Goal: Task Accomplishment & Management: Use online tool/utility

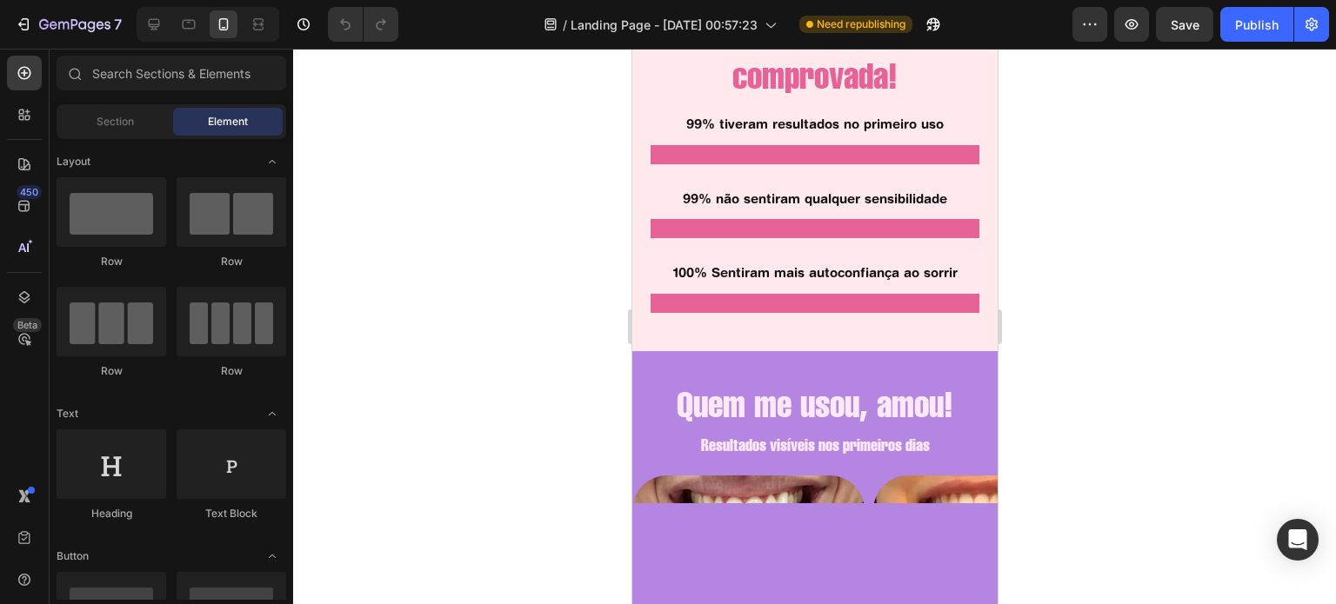
scroll to position [1512, 0]
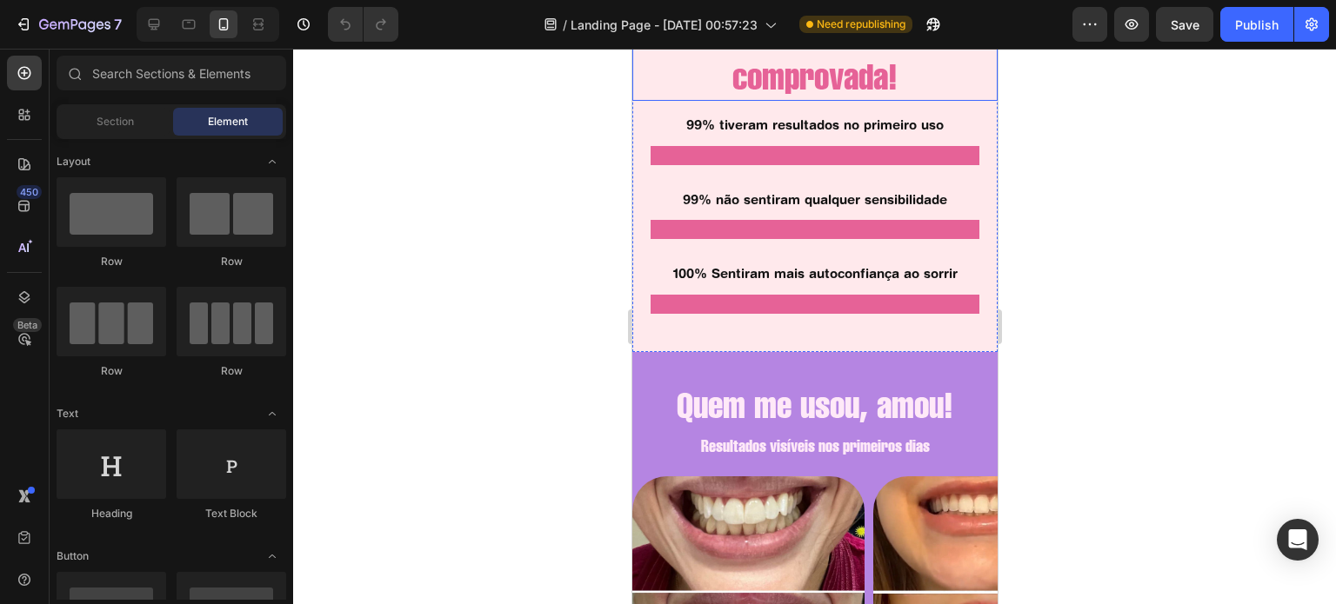
click at [837, 102] on h2 "Não é mágica, é fórmula comprovada!" at bounding box center [813, 53] width 365 height 97
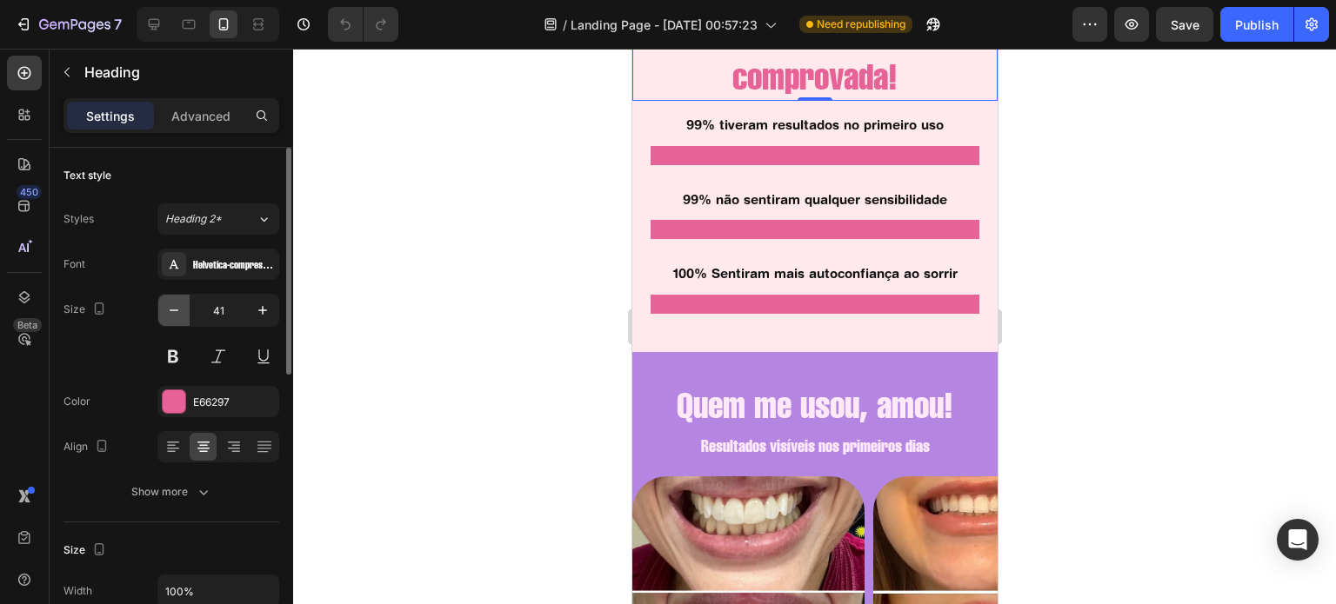
click at [177, 305] on icon "button" at bounding box center [173, 310] width 17 height 17
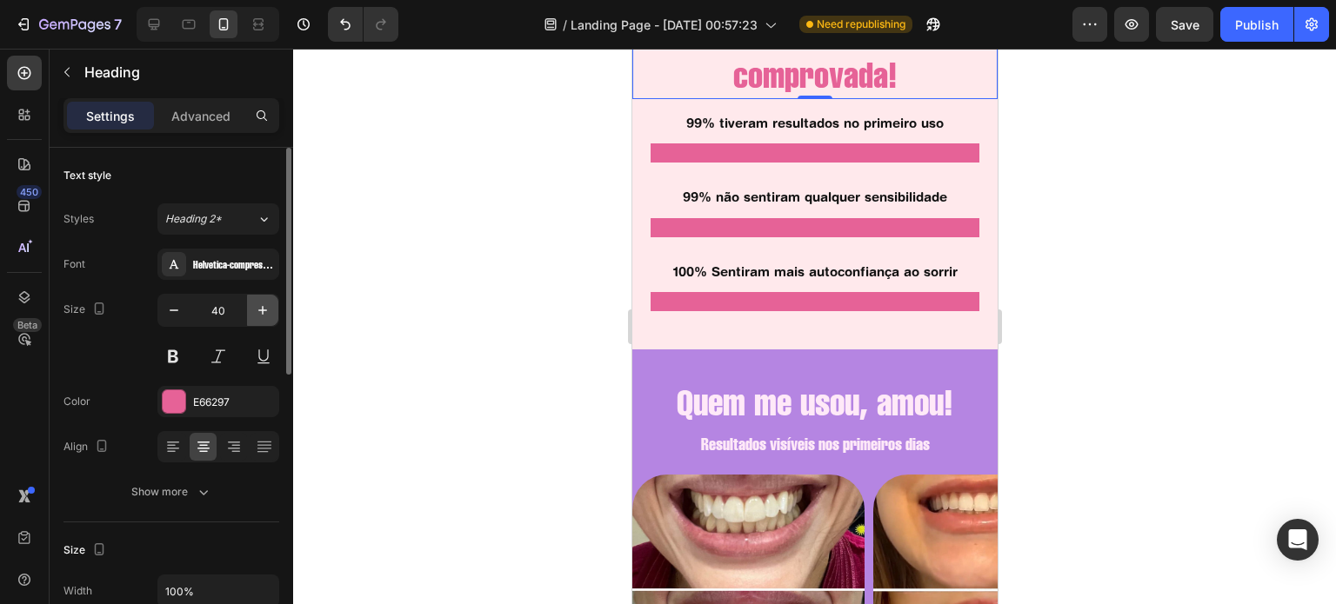
click at [262, 304] on icon "button" at bounding box center [262, 310] width 17 height 17
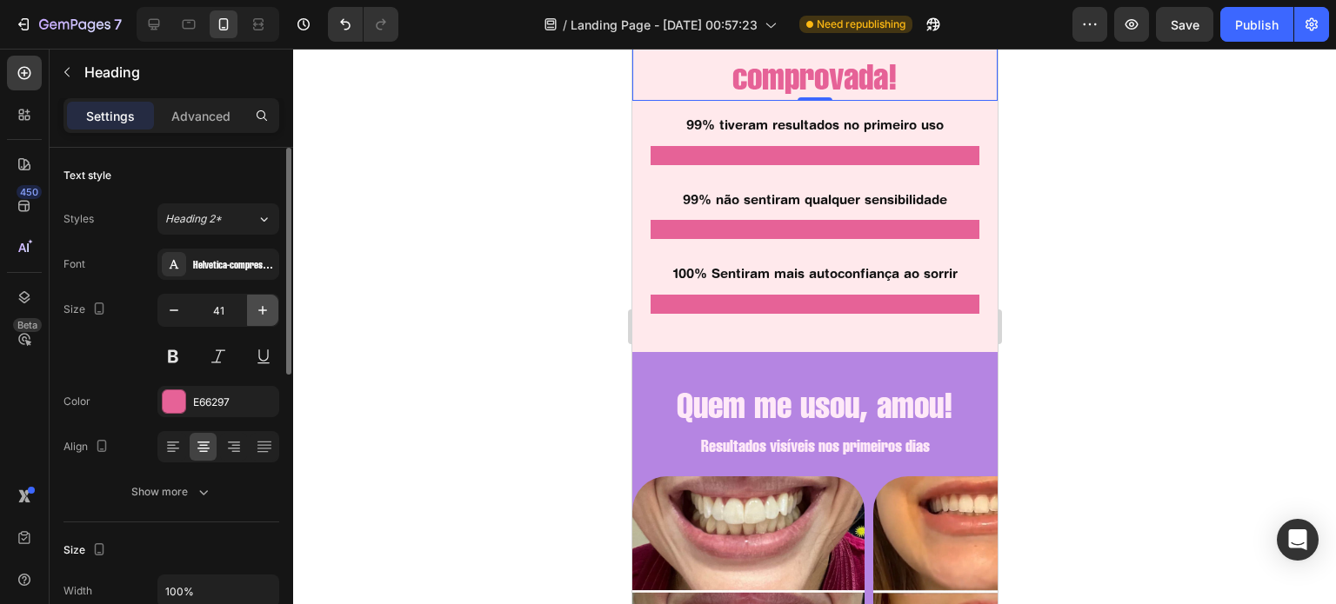
click at [262, 304] on icon "button" at bounding box center [262, 310] width 17 height 17
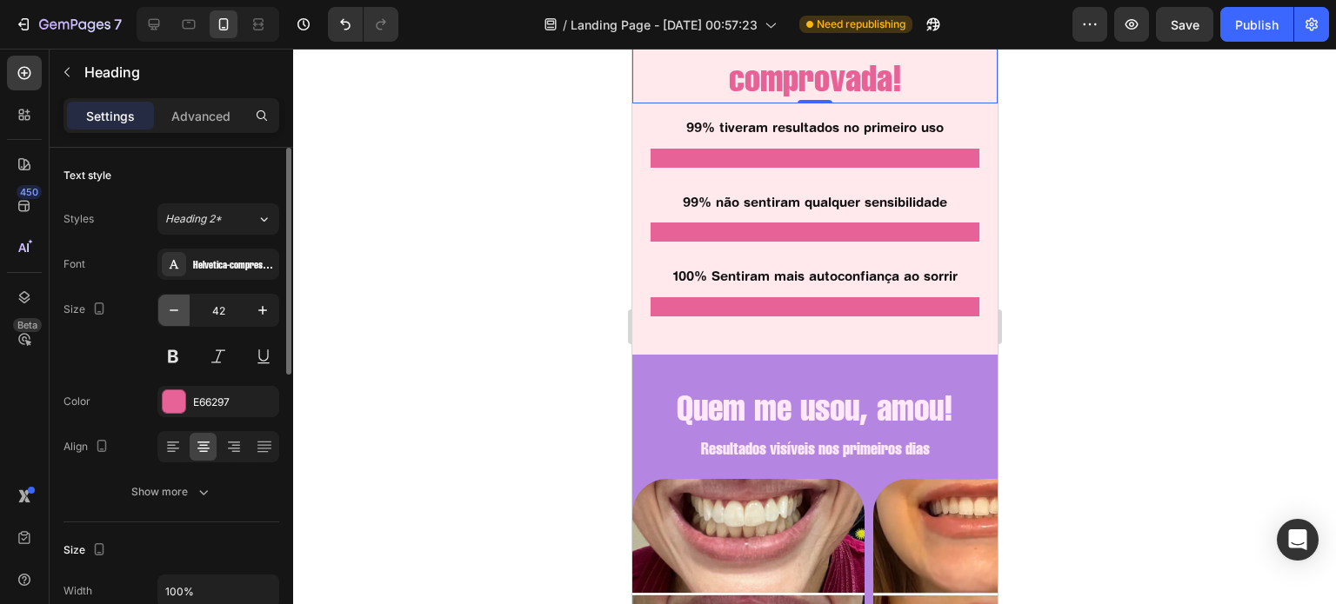
click at [170, 313] on icon "button" at bounding box center [173, 310] width 17 height 17
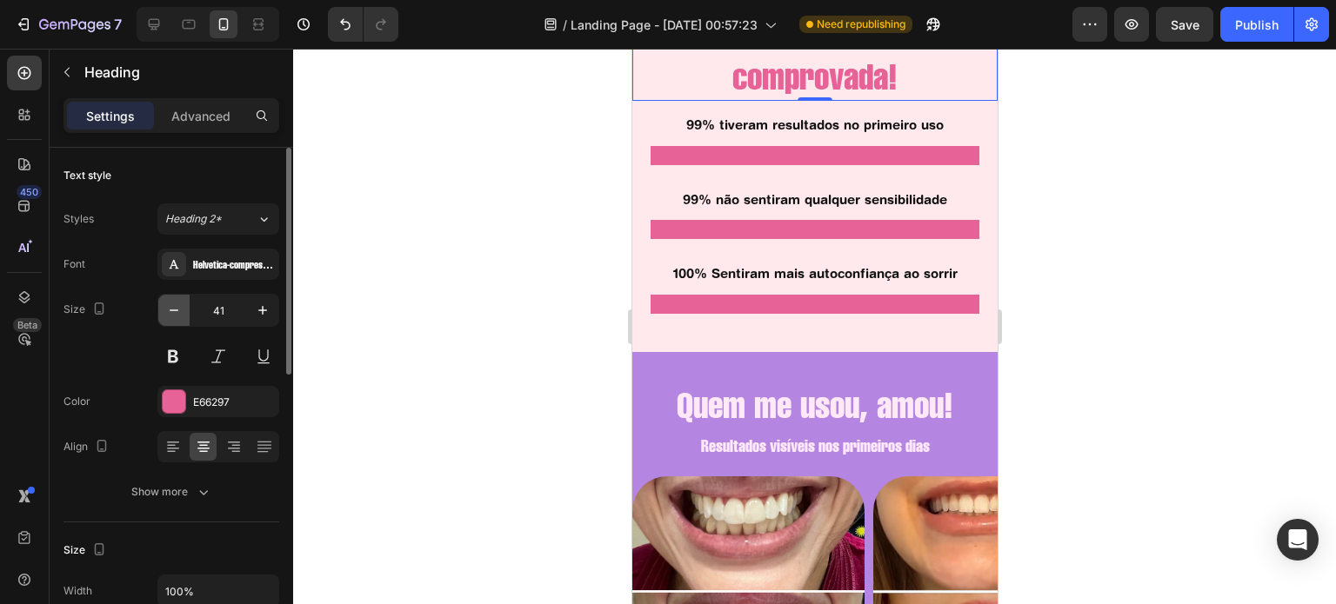
click at [170, 313] on icon "button" at bounding box center [173, 310] width 17 height 17
type input "40"
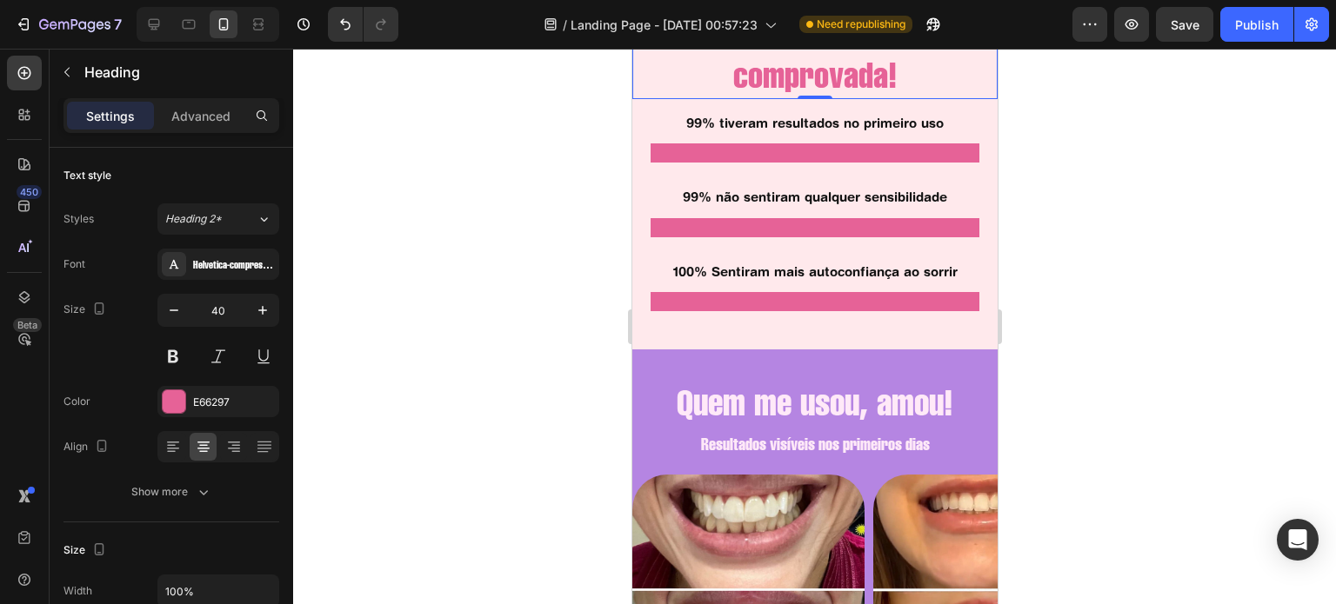
click at [843, 99] on h2 "Não é mágica, é fórmula comprovada!" at bounding box center [813, 52] width 365 height 94
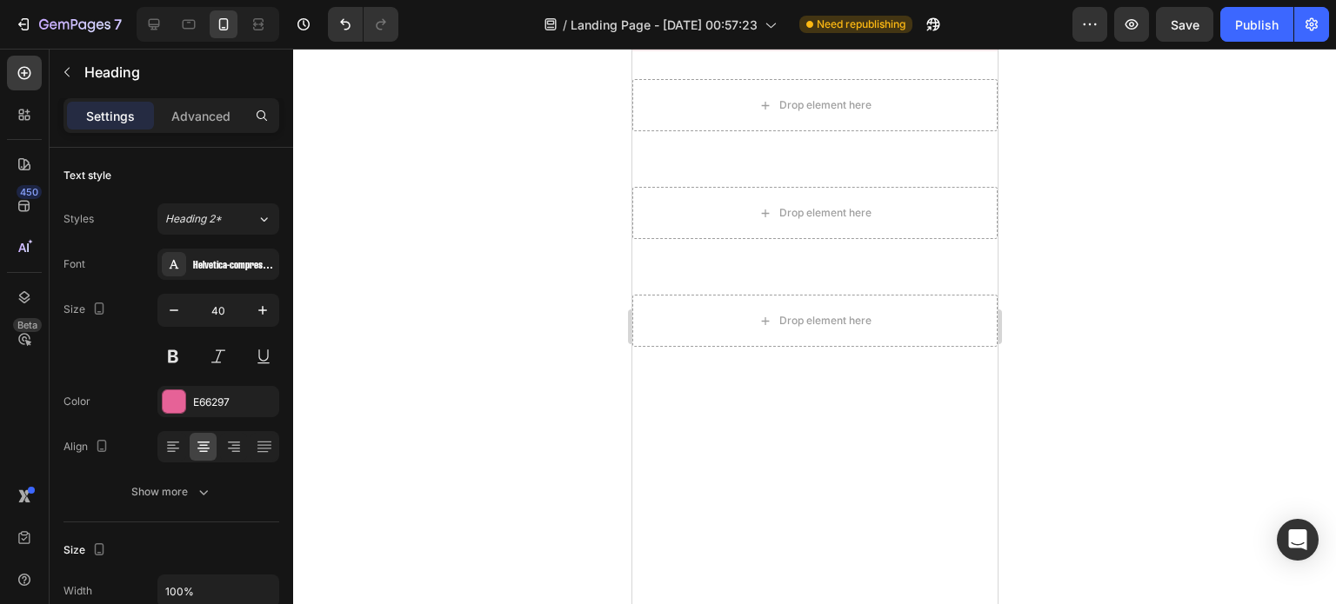
scroll to position [5166, 0]
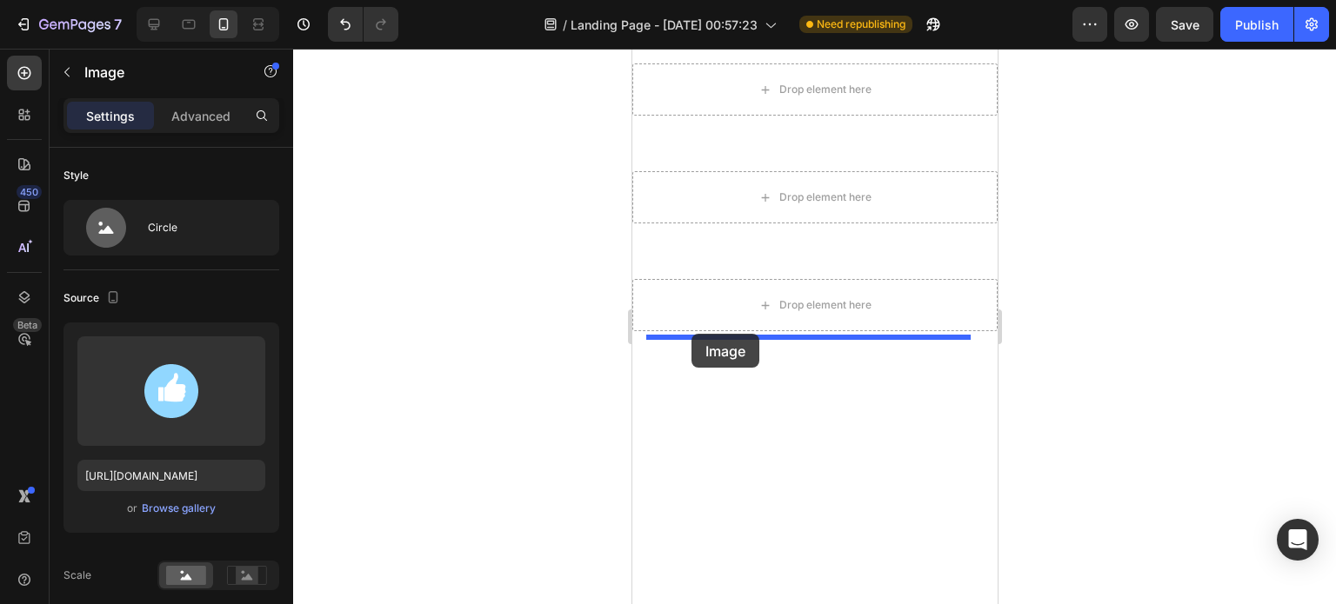
drag, startPoint x: 657, startPoint y: 210, endPoint x: 694, endPoint y: 337, distance: 132.4
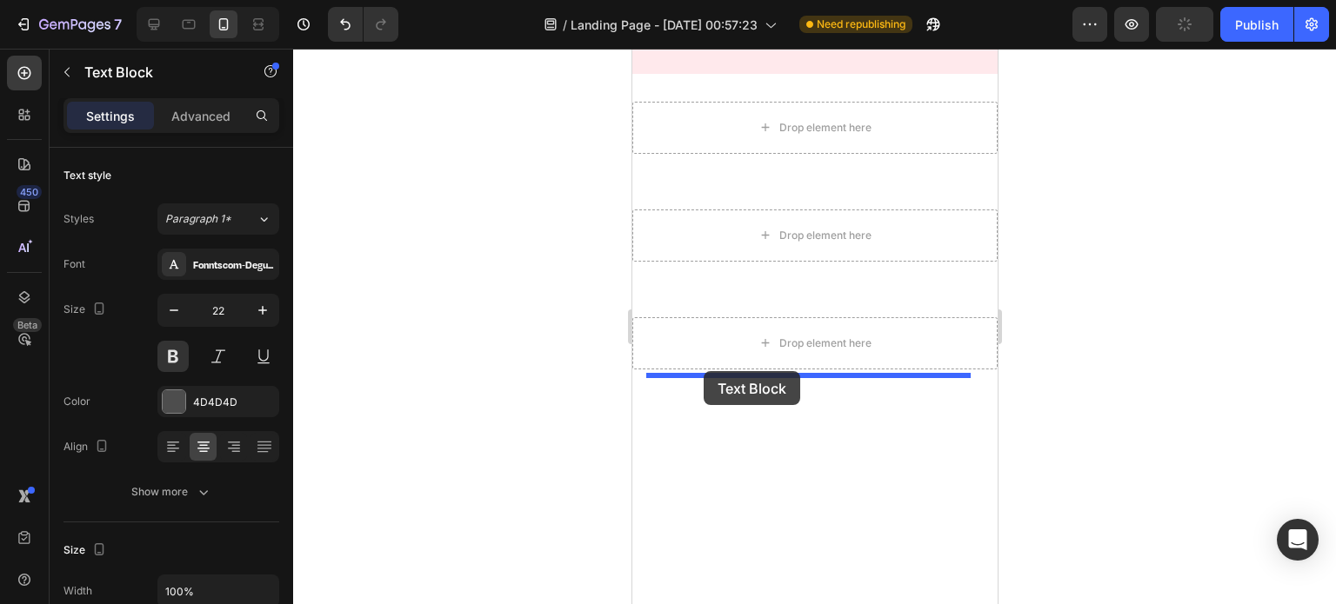
drag, startPoint x: 671, startPoint y: 259, endPoint x: 703, endPoint y: 371, distance: 116.7
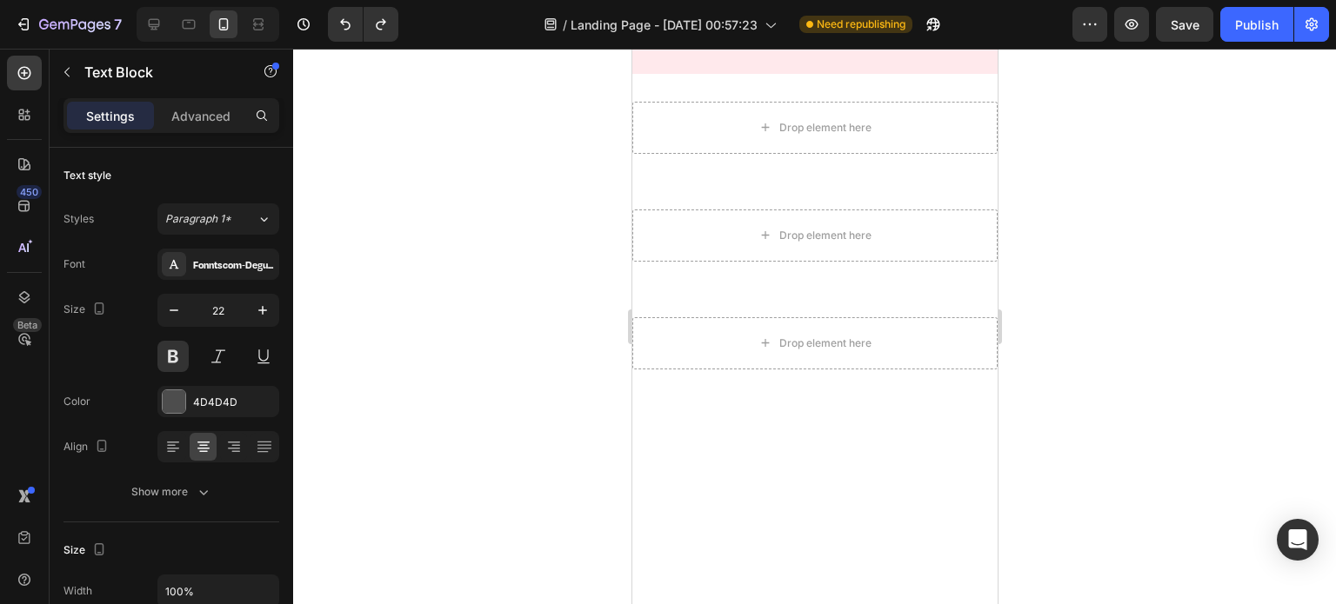
click at [701, 32] on div at bounding box center [813, 10] width 337 height 43
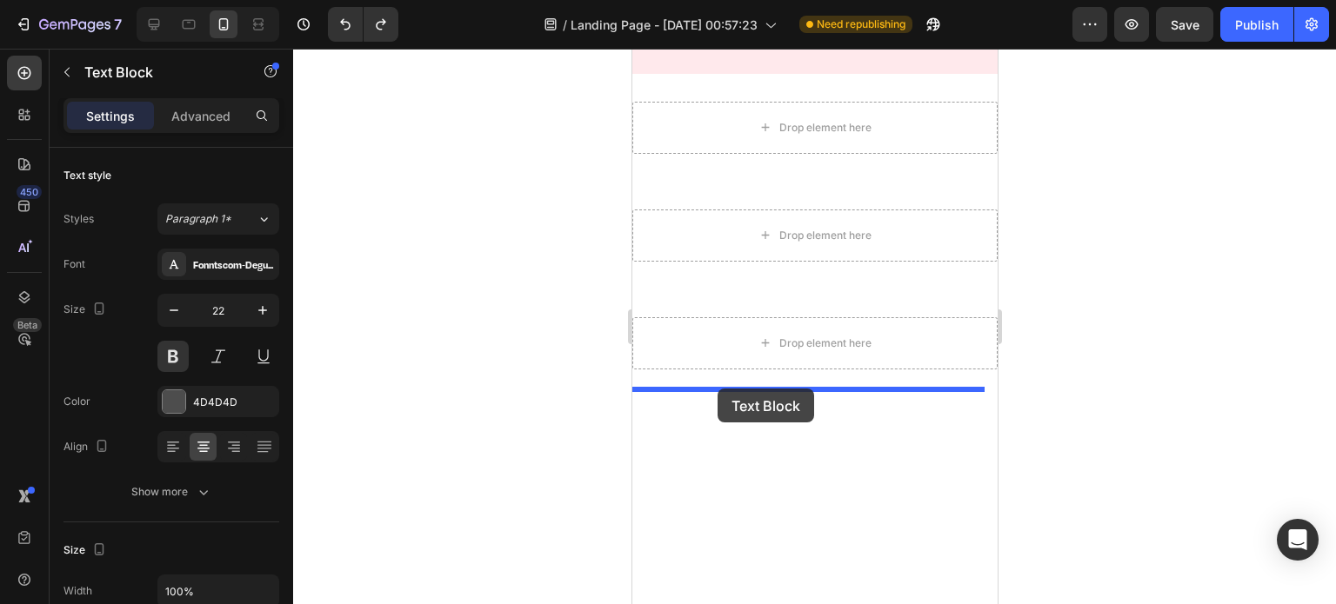
drag, startPoint x: 671, startPoint y: 256, endPoint x: 715, endPoint y: 390, distance: 141.9
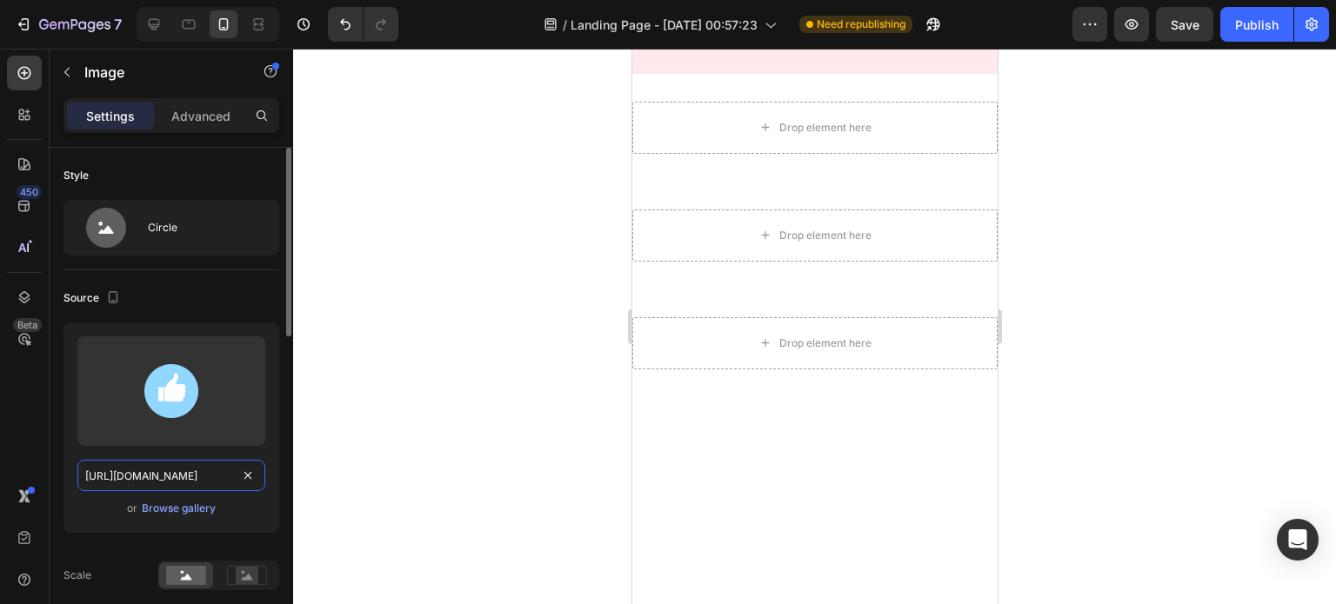
click at [194, 467] on input "https://cdn.shopify.com/s/files/1/0721/3921/1025/t/3/assets/destaque_image_1-16…" at bounding box center [171, 475] width 188 height 31
paste input "3-1679702256687.png?v=1679702258"
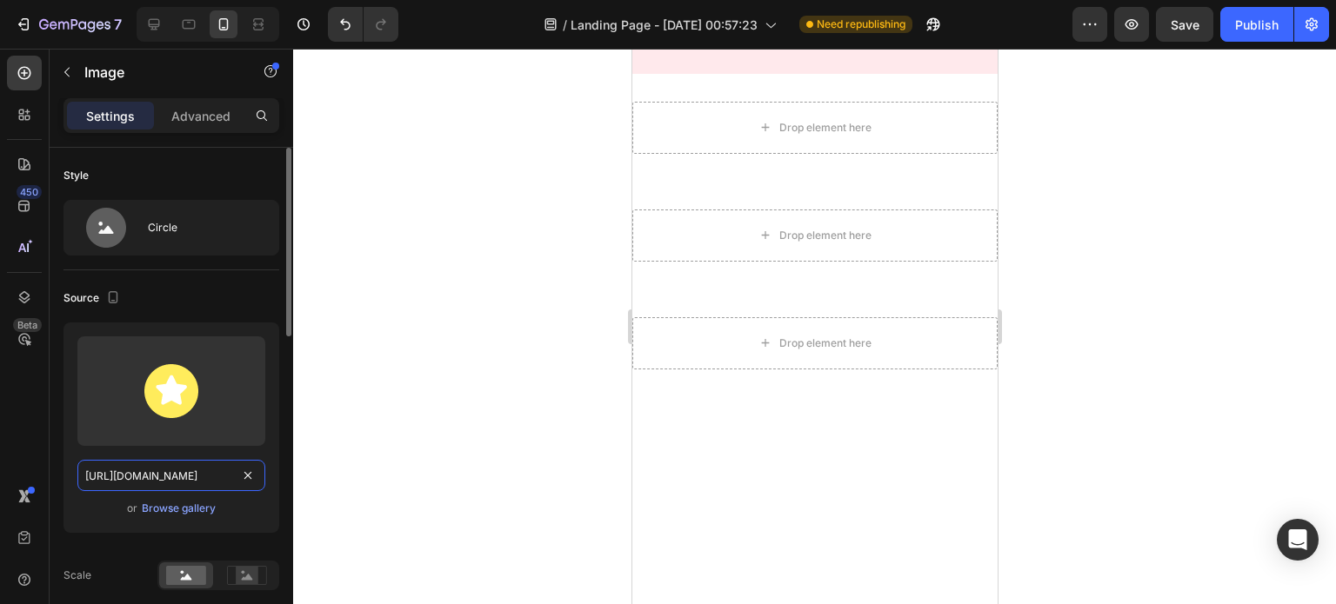
type input "https://cdn.shopify.com/s/files/1/0721/3921/1025/t/3/assets/destaque_image_3-16…"
click at [276, 372] on div "Upload Image https://cdn.shopify.com/s/files/1/0721/3921/1025/t/3/assets/destaq…" at bounding box center [171, 428] width 216 height 210
click at [835, 44] on p "Garantia de 7 dias!" at bounding box center [814, 27] width 362 height 35
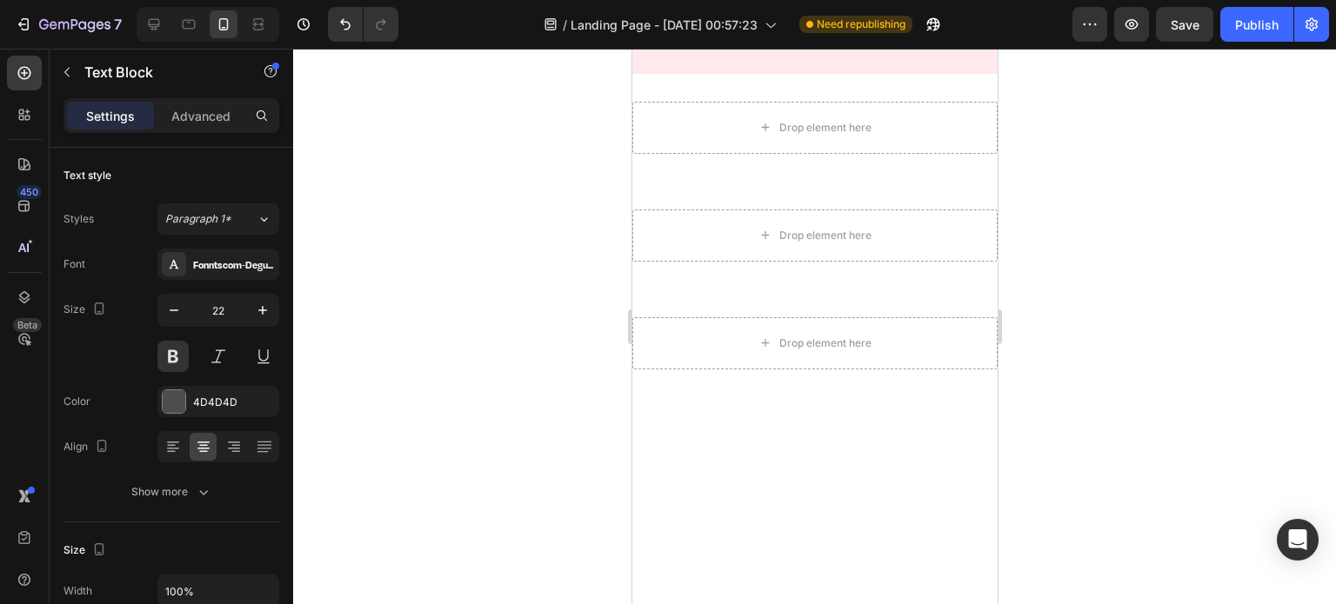
click at [835, 44] on p "Garantia de 7 dias!" at bounding box center [814, 27] width 362 height 35
click at [859, 44] on p "Milhares de avalia" at bounding box center [814, 27] width 362 height 35
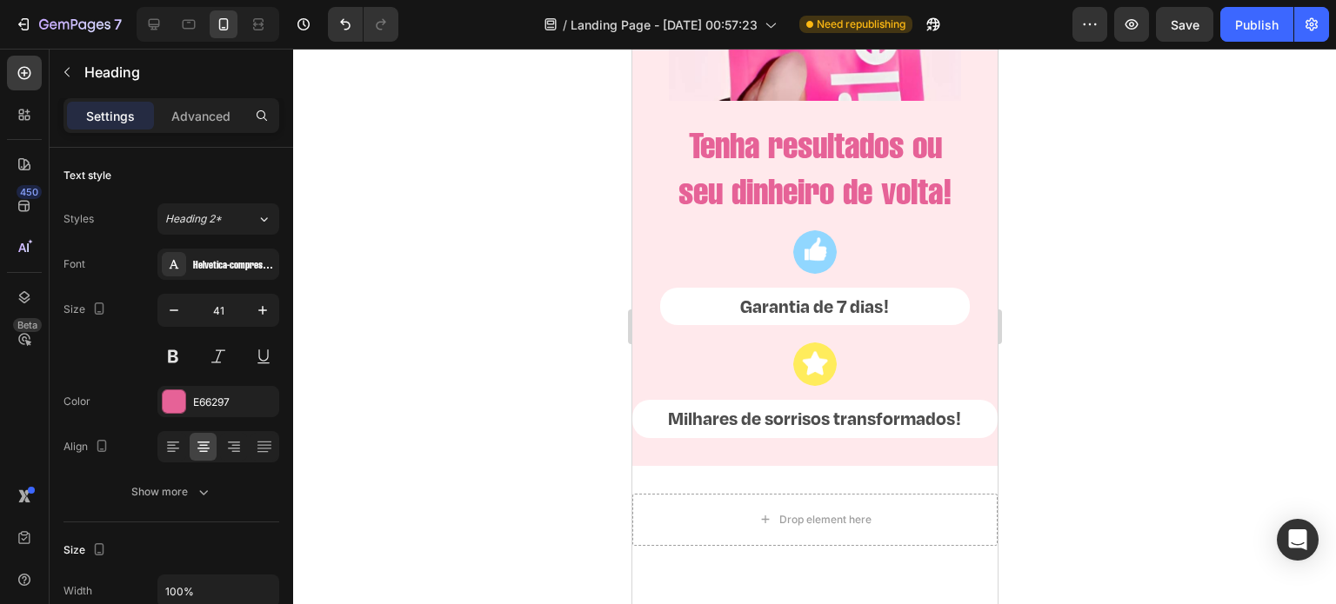
scroll to position [5074, 0]
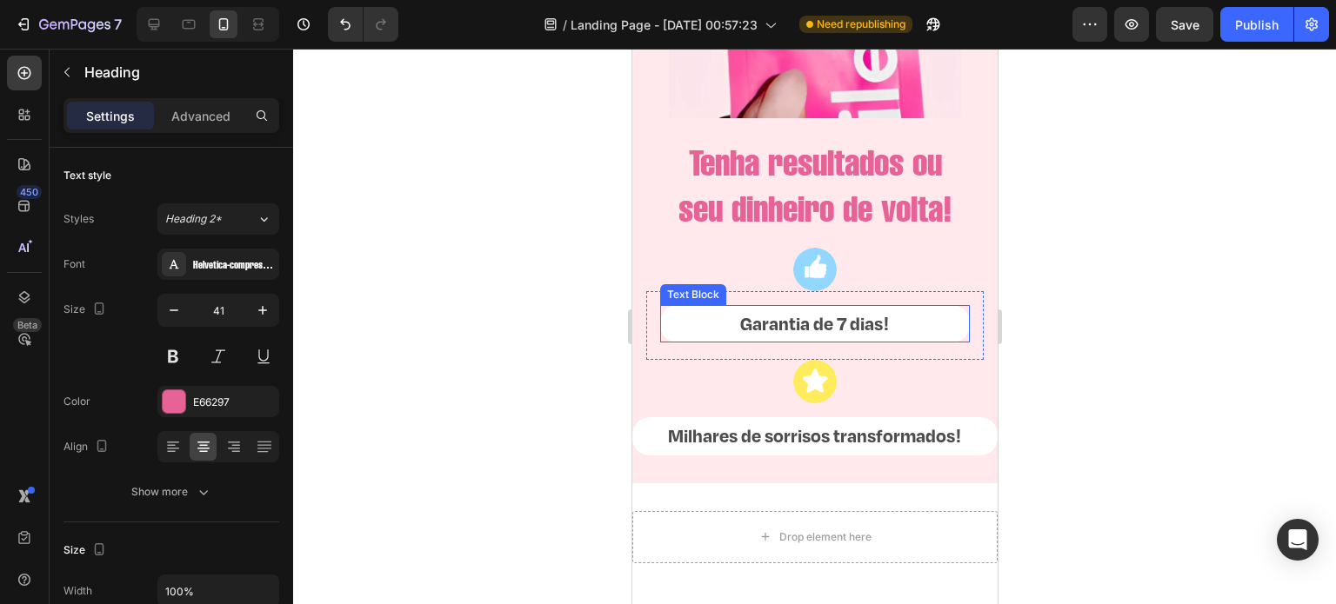
click at [866, 342] on p "Garantia de 7 dias!" at bounding box center [814, 324] width 306 height 35
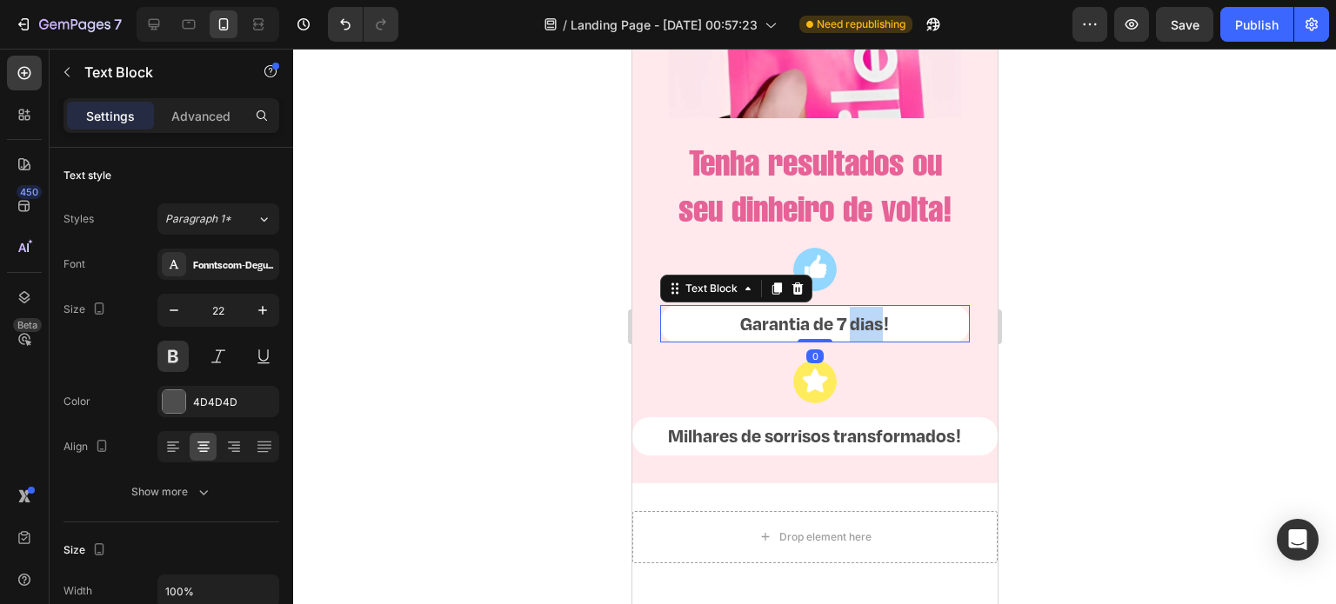
click at [866, 342] on p "Garantia de 7 dias!" at bounding box center [814, 324] width 306 height 35
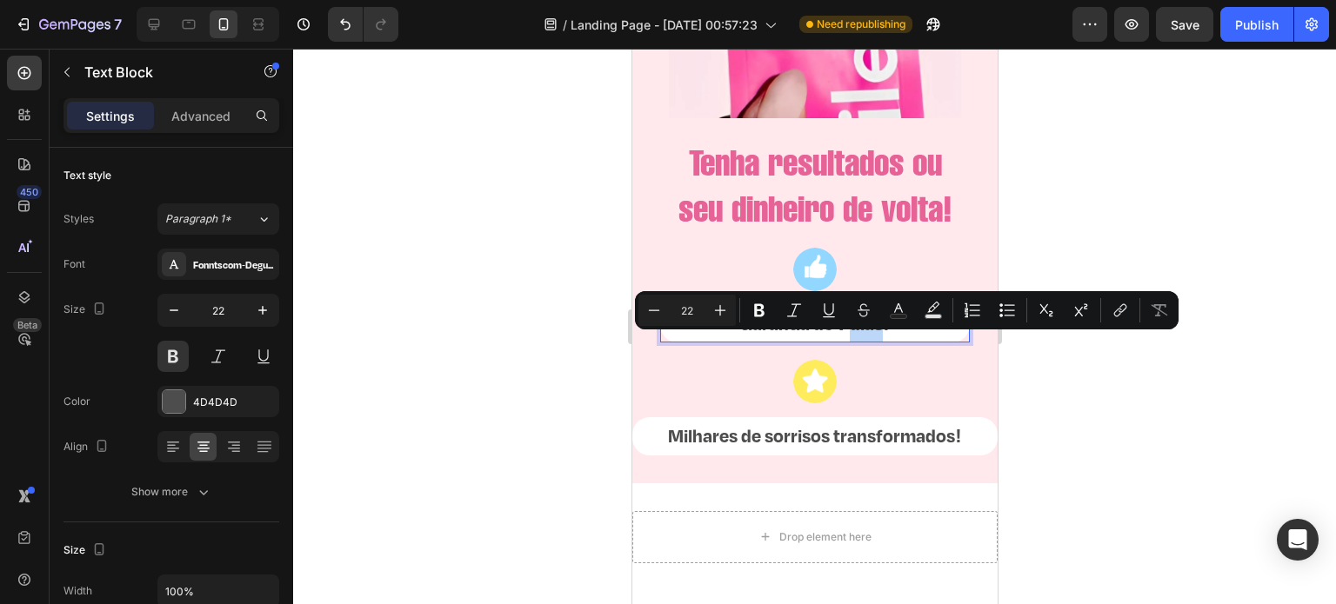
click at [866, 342] on p "Garantia de 7 dias!" at bounding box center [814, 324] width 306 height 35
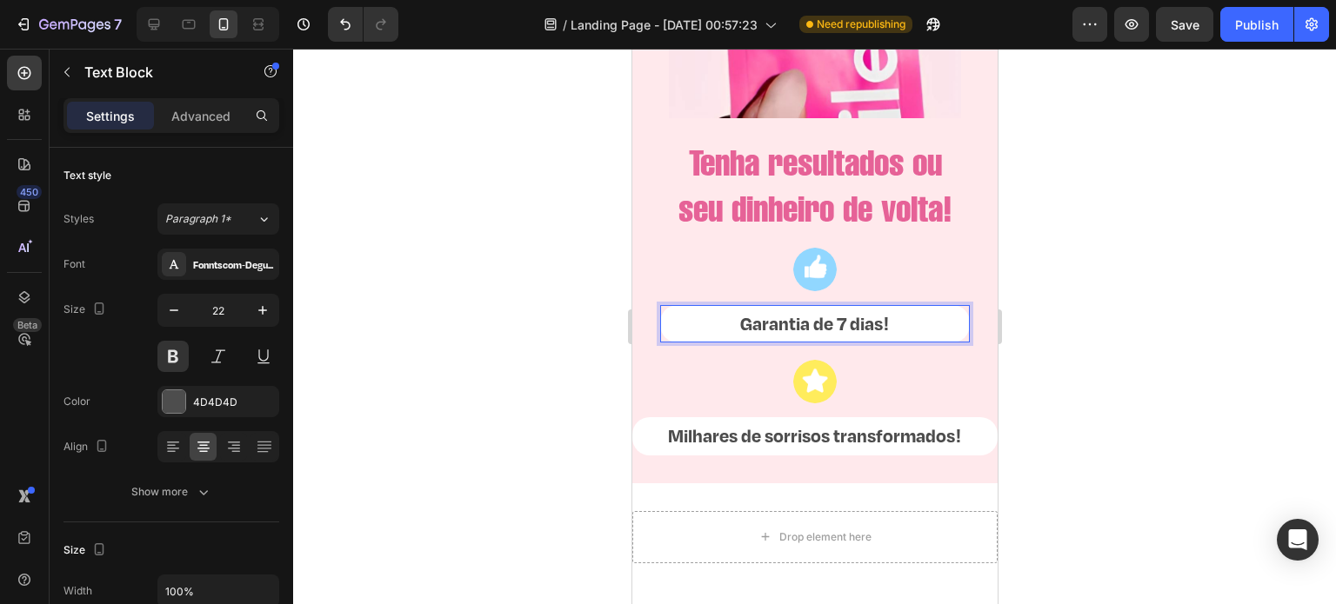
click at [732, 342] on p "Garantia de 7 dias!" at bounding box center [814, 324] width 306 height 35
click at [887, 342] on p "Suporte 24h!" at bounding box center [814, 324] width 306 height 35
click at [912, 454] on p "Milhares de sorrisos transformados!" at bounding box center [814, 436] width 362 height 35
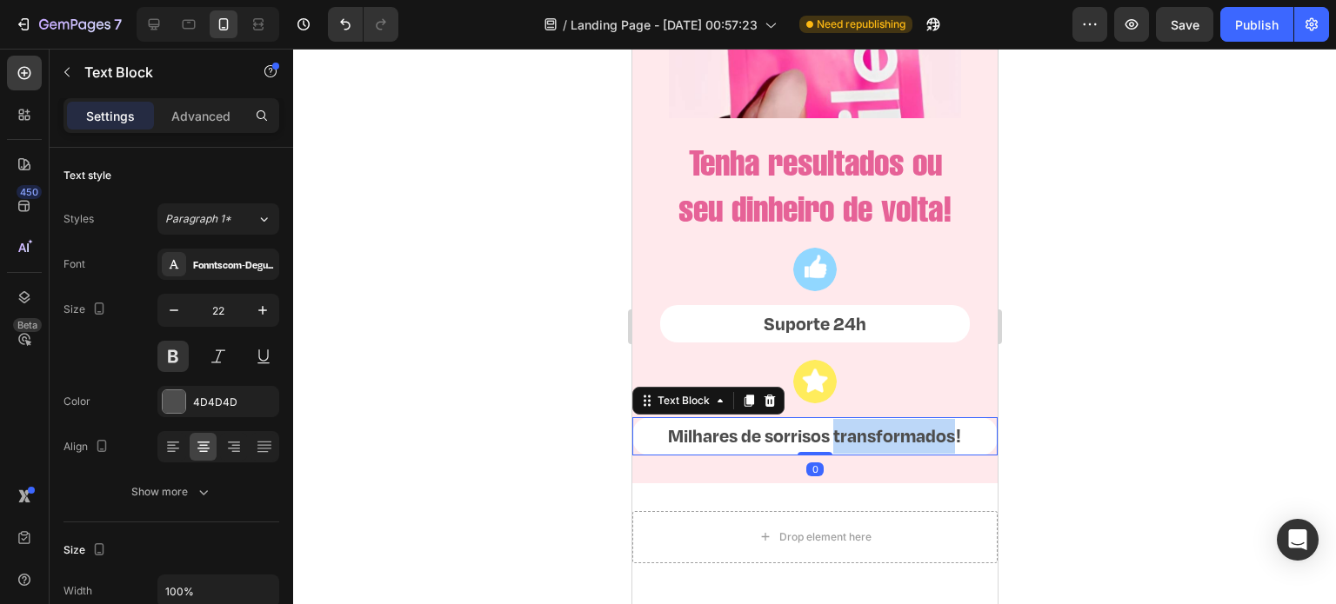
click at [912, 454] on p "Milhares de sorrisos transformados!" at bounding box center [814, 436] width 362 height 35
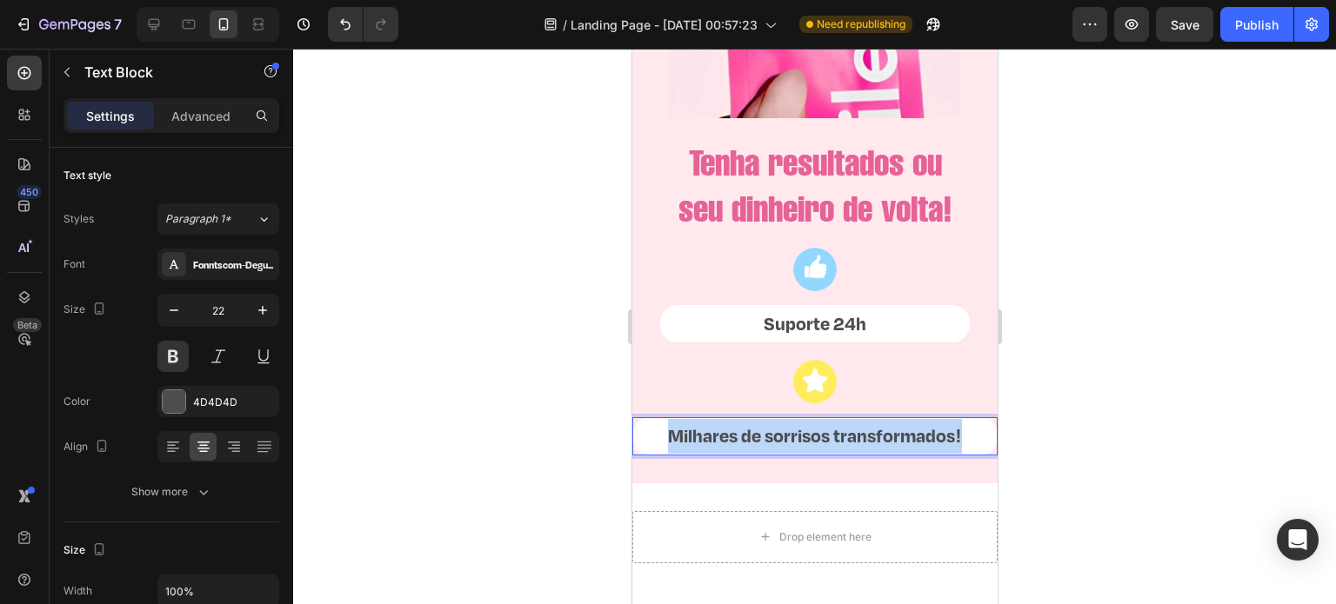
click at [912, 454] on p "Milhares de sorrisos transformados!" at bounding box center [814, 436] width 362 height 35
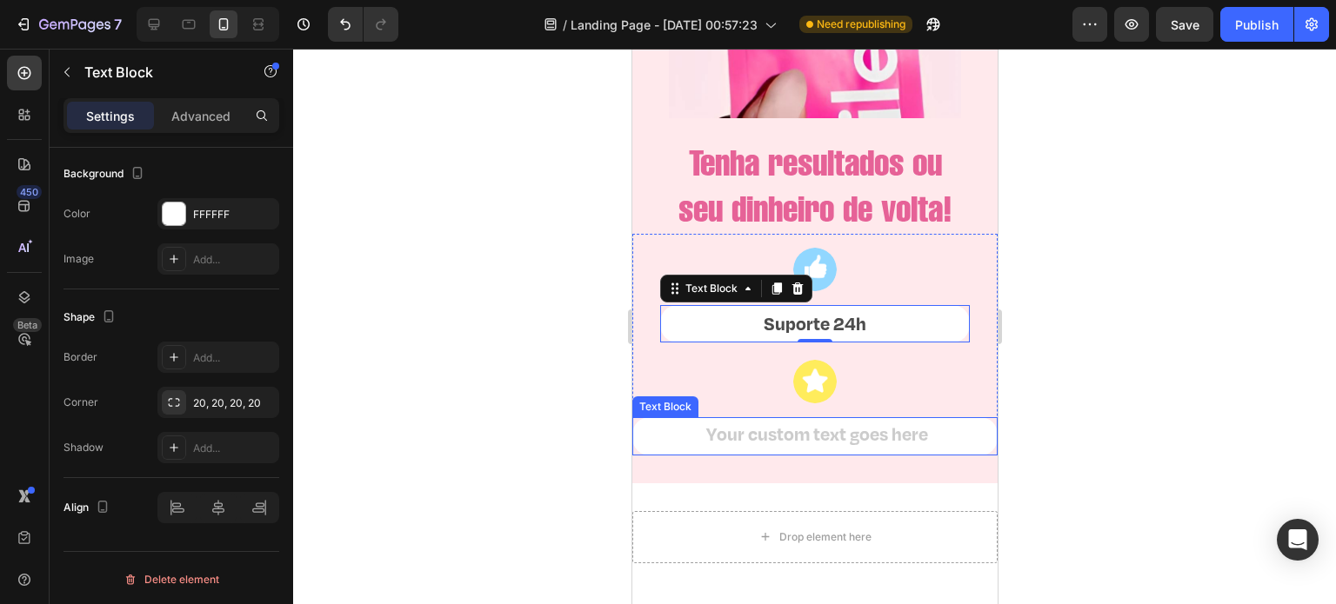
scroll to position [522, 0]
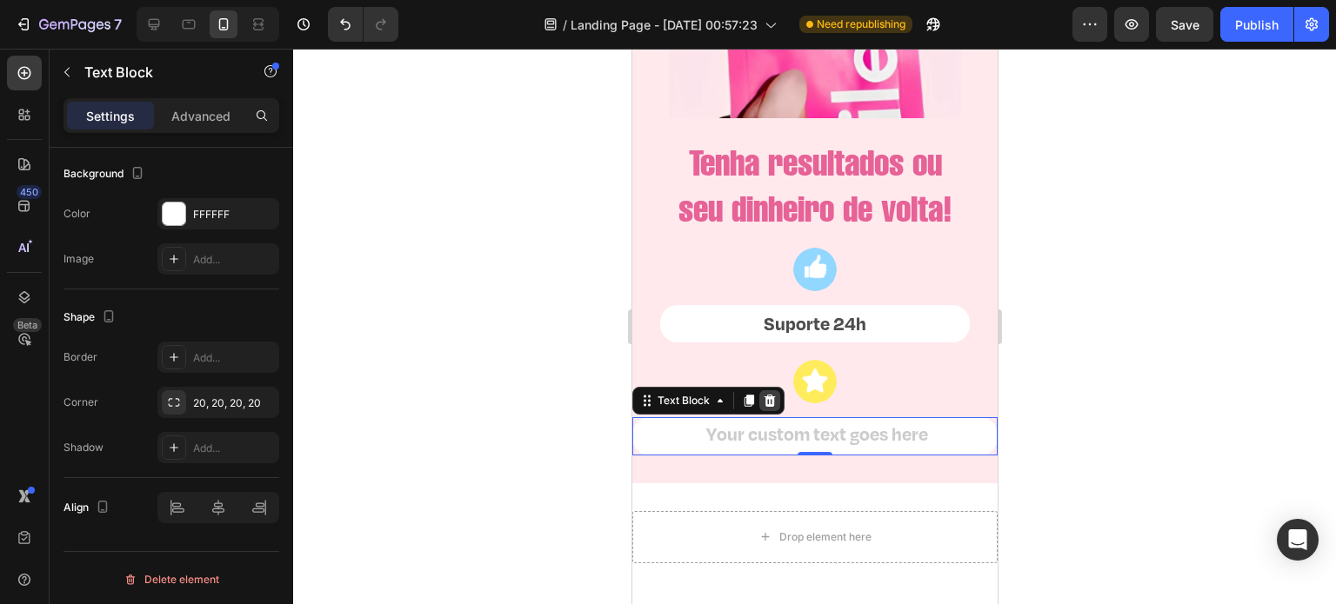
click at [770, 408] on icon at bounding box center [769, 401] width 14 height 14
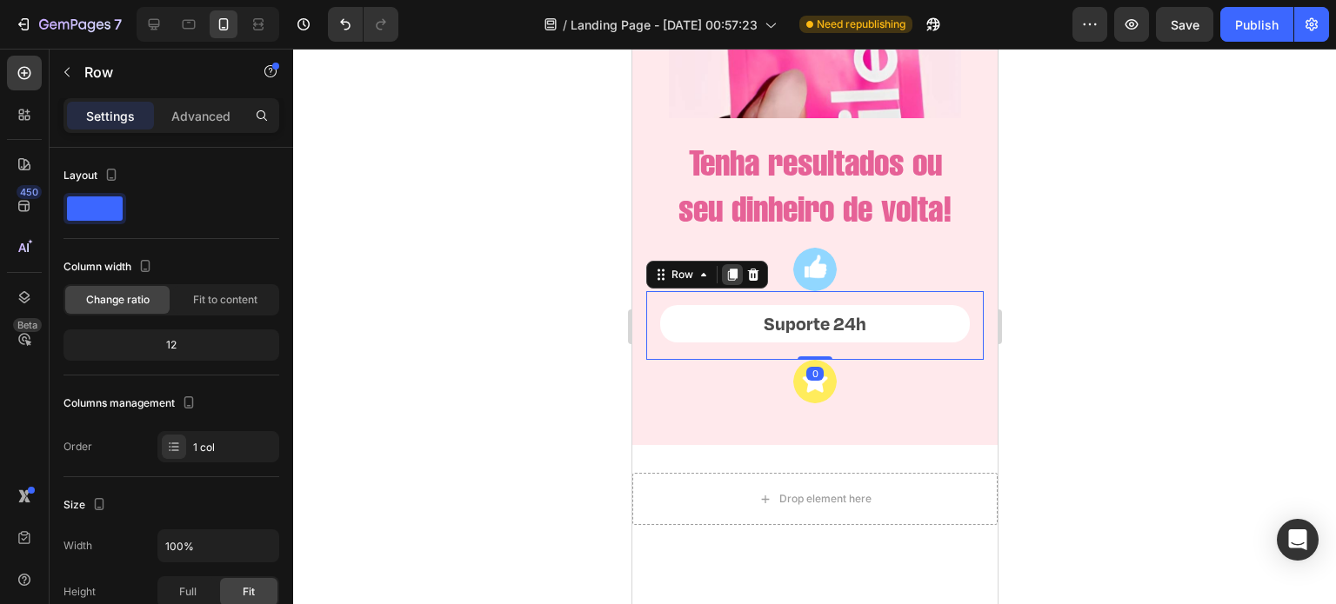
click at [730, 281] on icon at bounding box center [732, 275] width 10 height 12
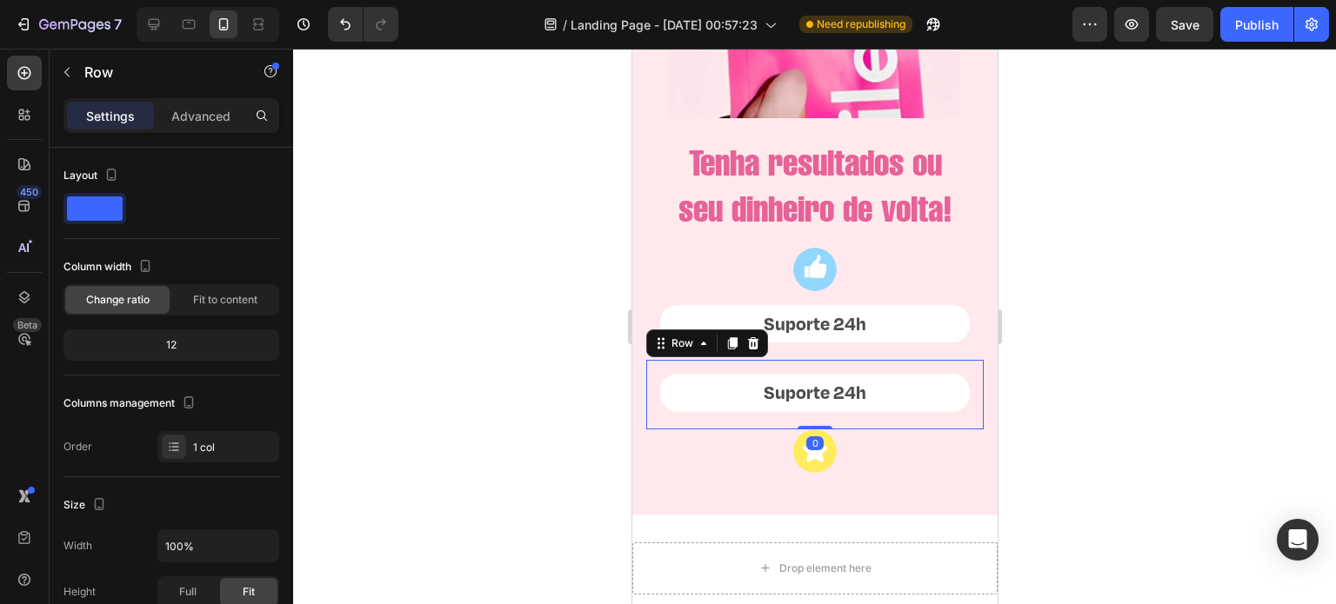
scroll to position [508, 0]
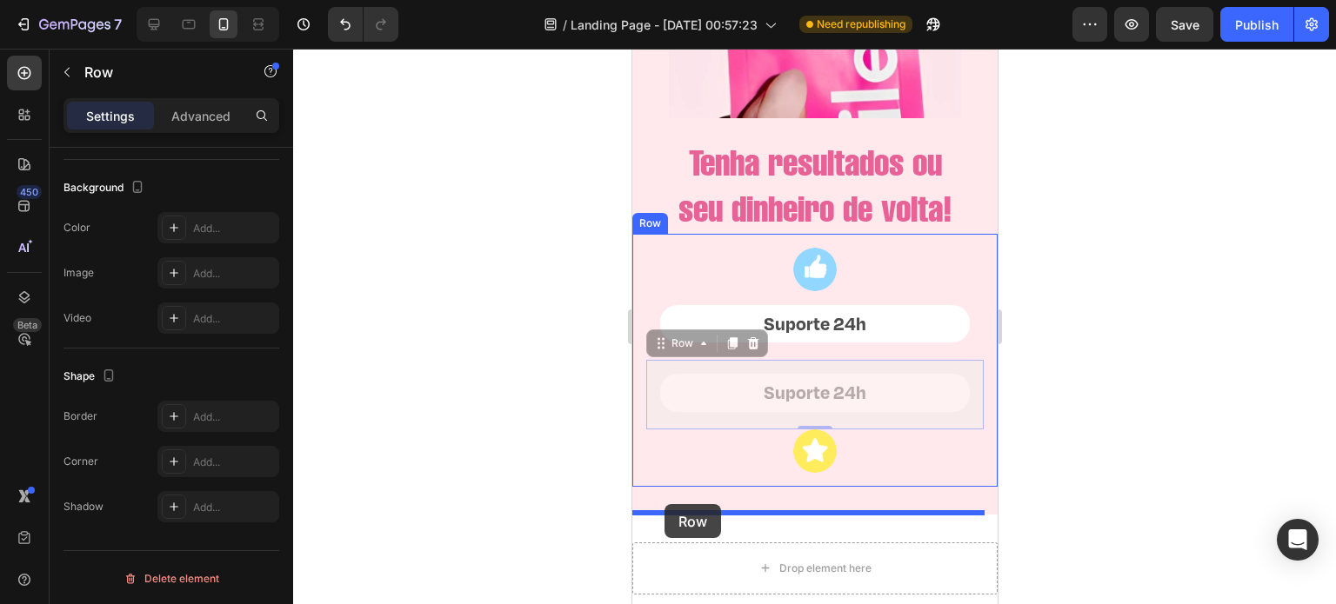
drag, startPoint x: 655, startPoint y: 368, endPoint x: 665, endPoint y: 504, distance: 136.9
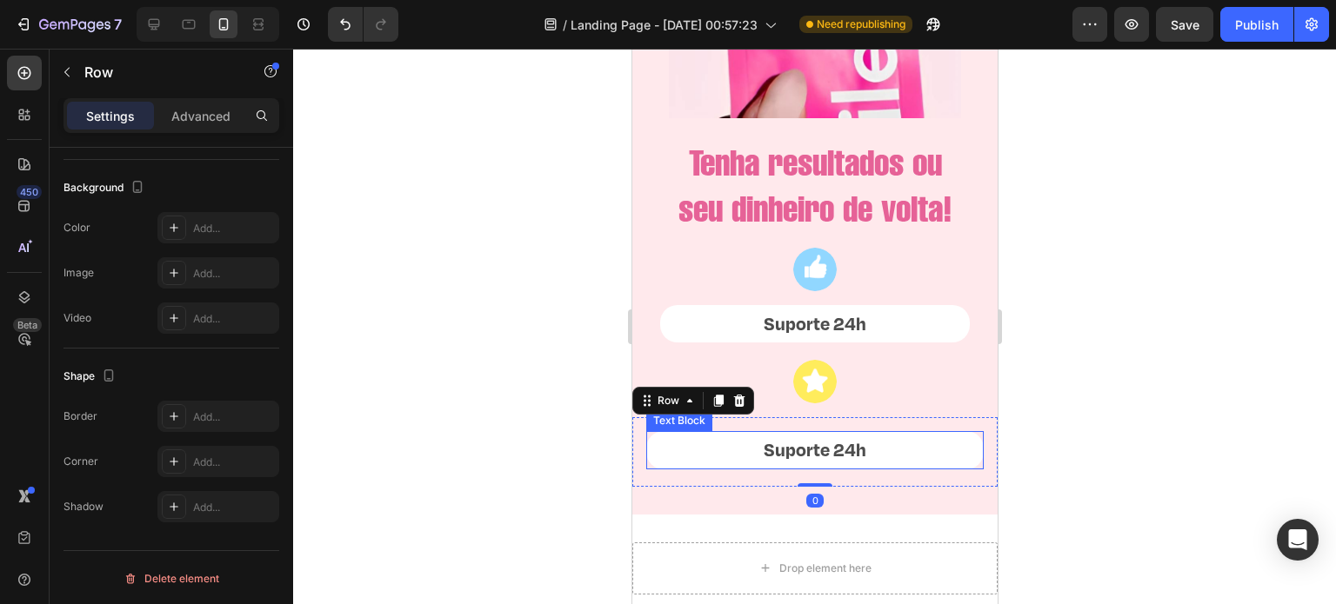
click at [815, 468] on p "Suporte 24h" at bounding box center [814, 450] width 334 height 35
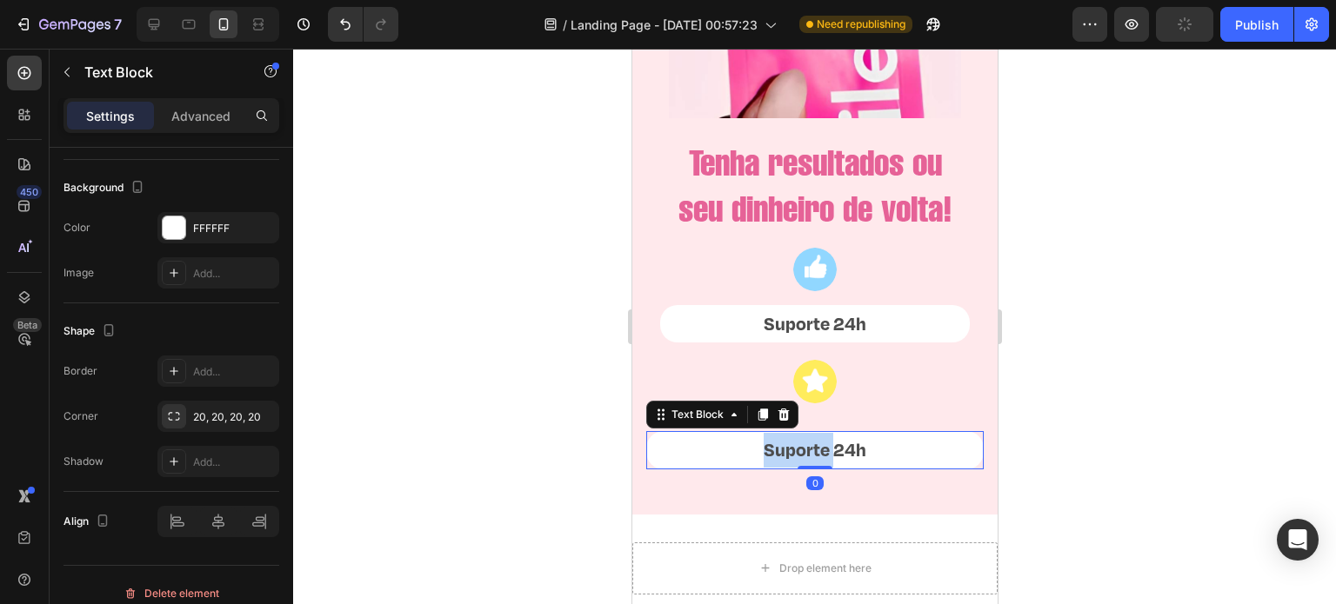
scroll to position [0, 0]
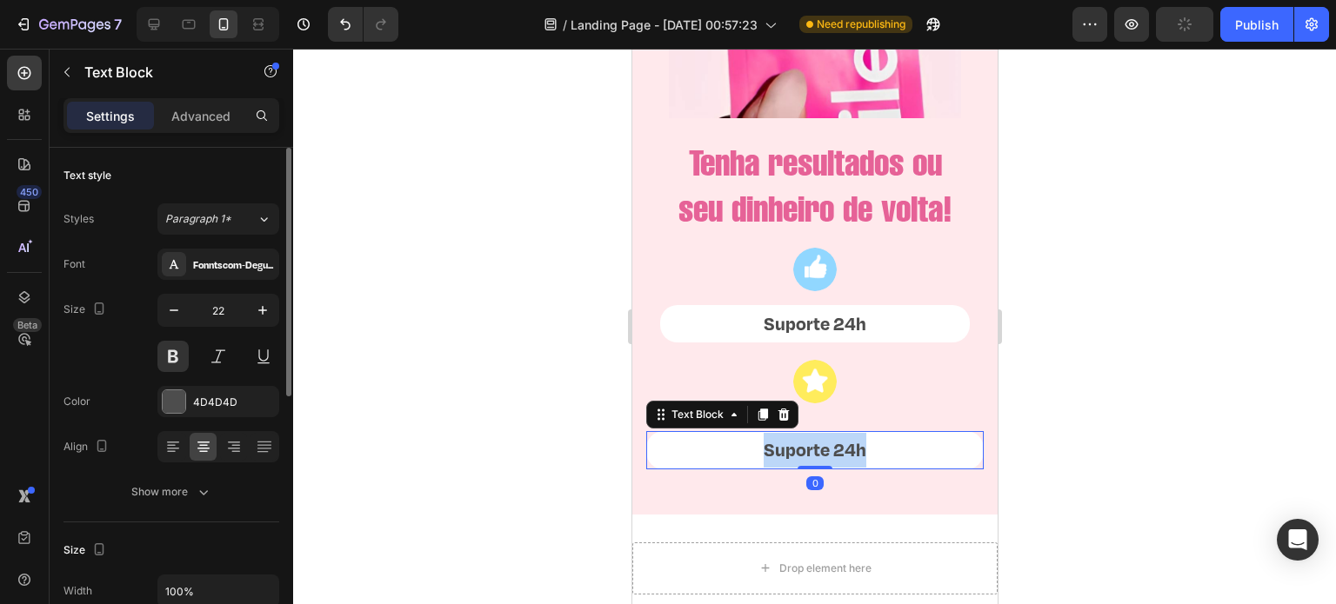
click at [815, 468] on p "Suporte 24h" at bounding box center [814, 450] width 334 height 35
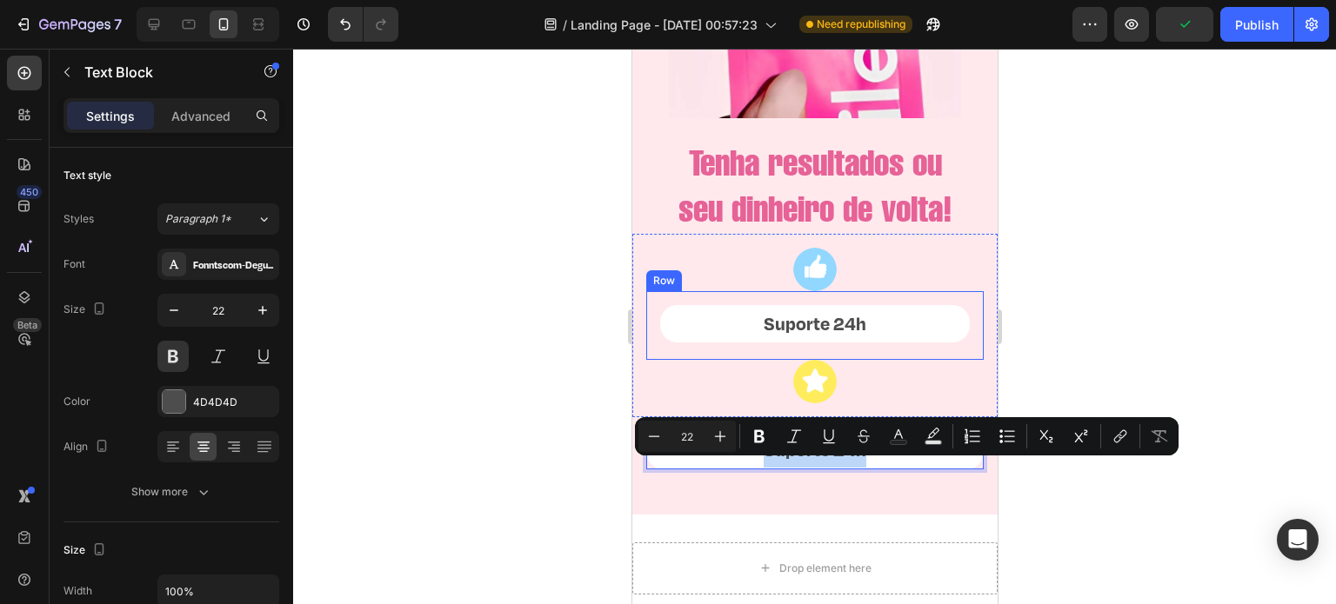
click at [898, 342] on p "Suporte 24h" at bounding box center [814, 324] width 306 height 35
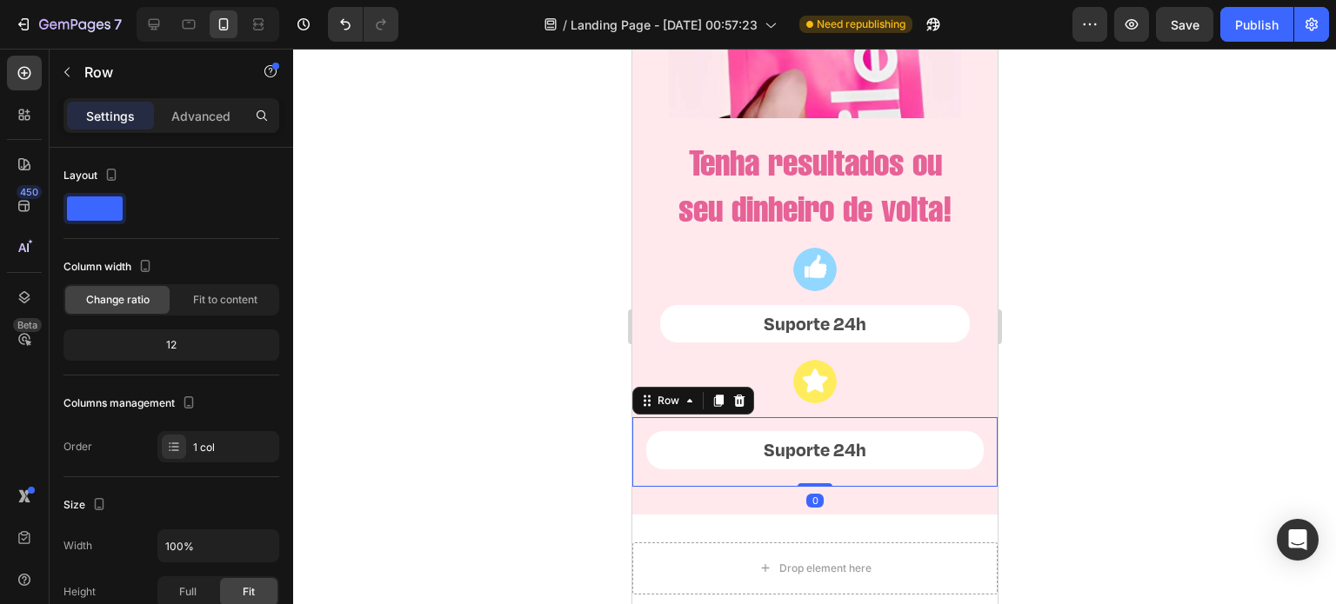
click at [815, 451] on div "Suporte 24h Text Block Text Block Row 0" at bounding box center [813, 452] width 365 height 70
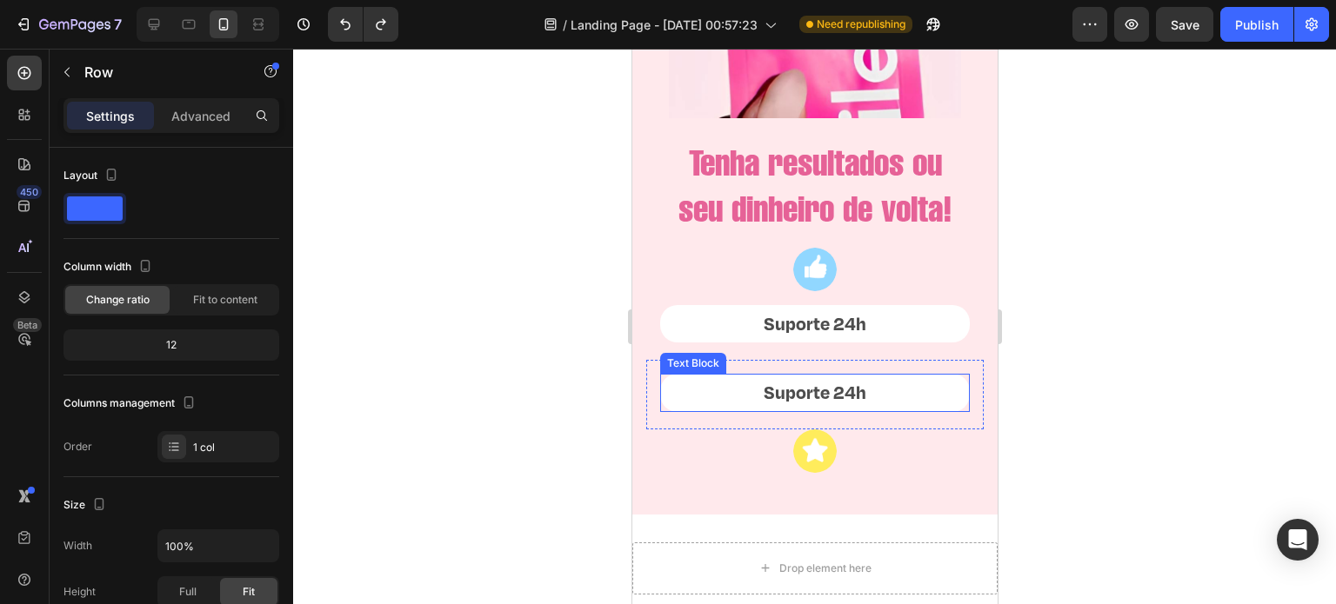
click at [814, 410] on p "Suporte 24h" at bounding box center [814, 393] width 306 height 35
click at [654, 430] on div "Suporte 24h Text Block 0 Text Block Row" at bounding box center [813, 395] width 337 height 70
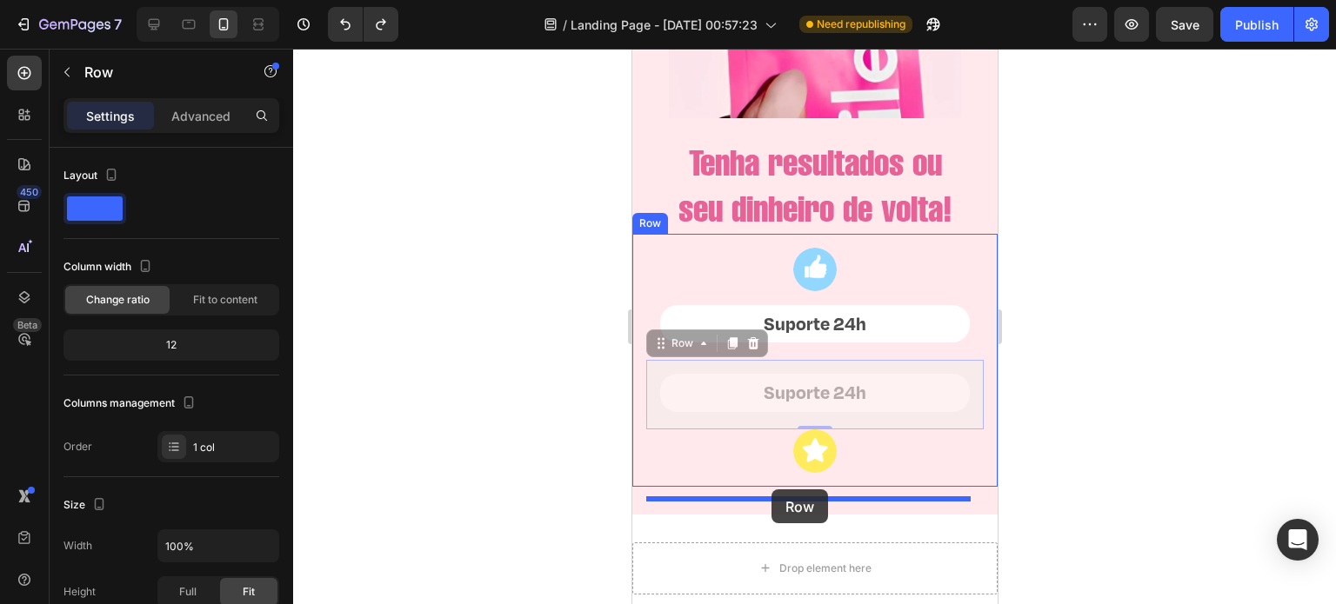
drag, startPoint x: 661, startPoint y: 370, endPoint x: 772, endPoint y: 490, distance: 163.1
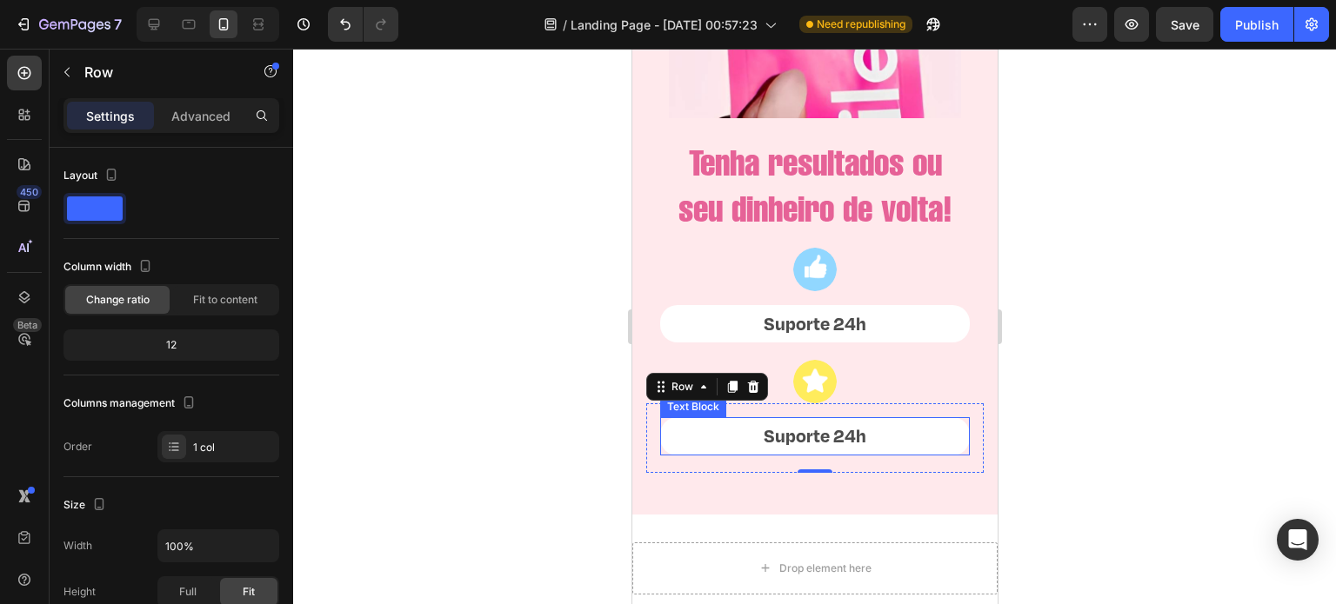
click at [797, 454] on p "Suporte 24h" at bounding box center [814, 436] width 306 height 35
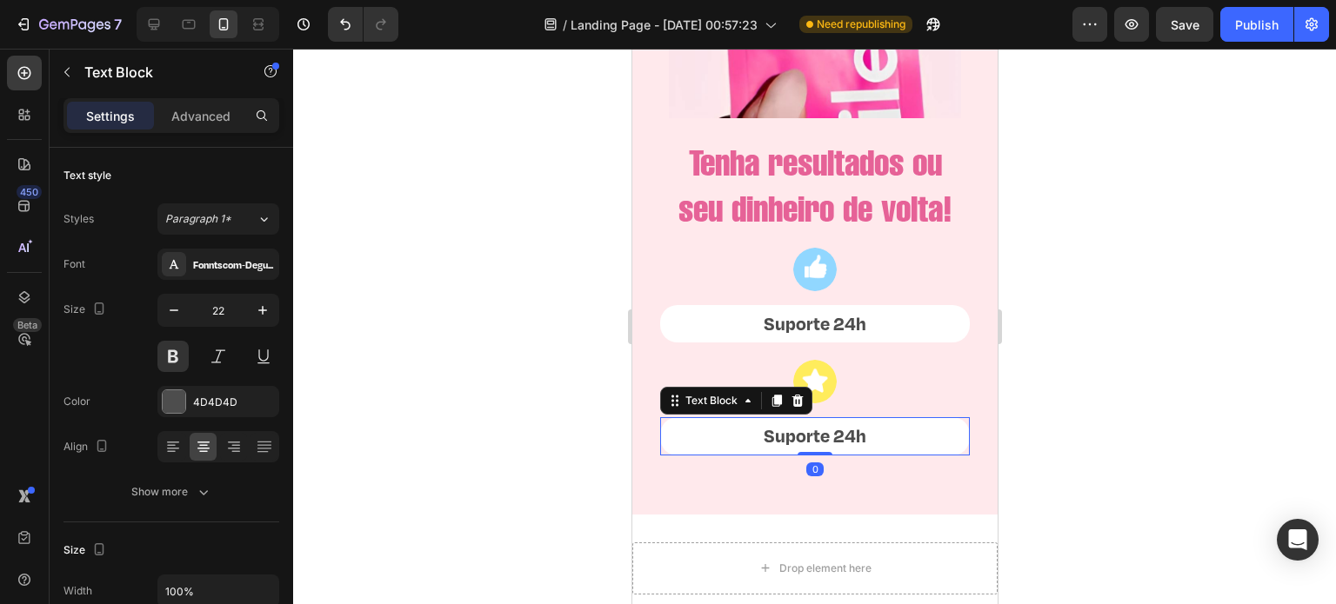
click at [797, 454] on p "Suporte 24h" at bounding box center [814, 436] width 306 height 35
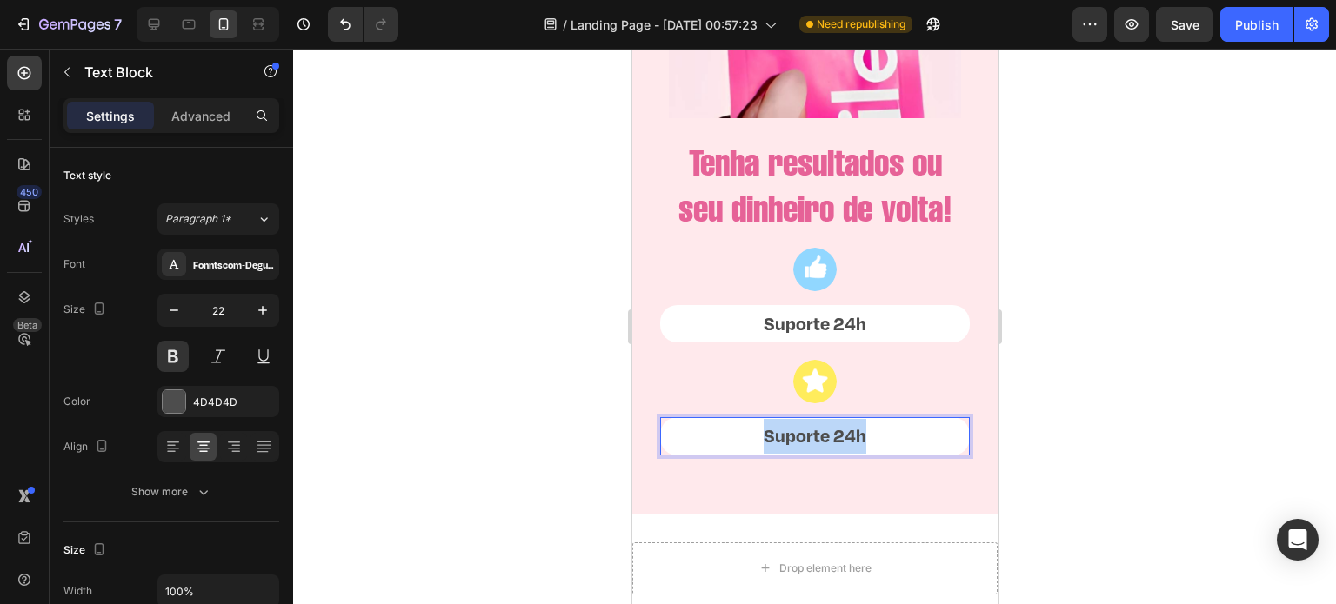
click at [797, 454] on p "Suporte 24h" at bounding box center [814, 436] width 306 height 35
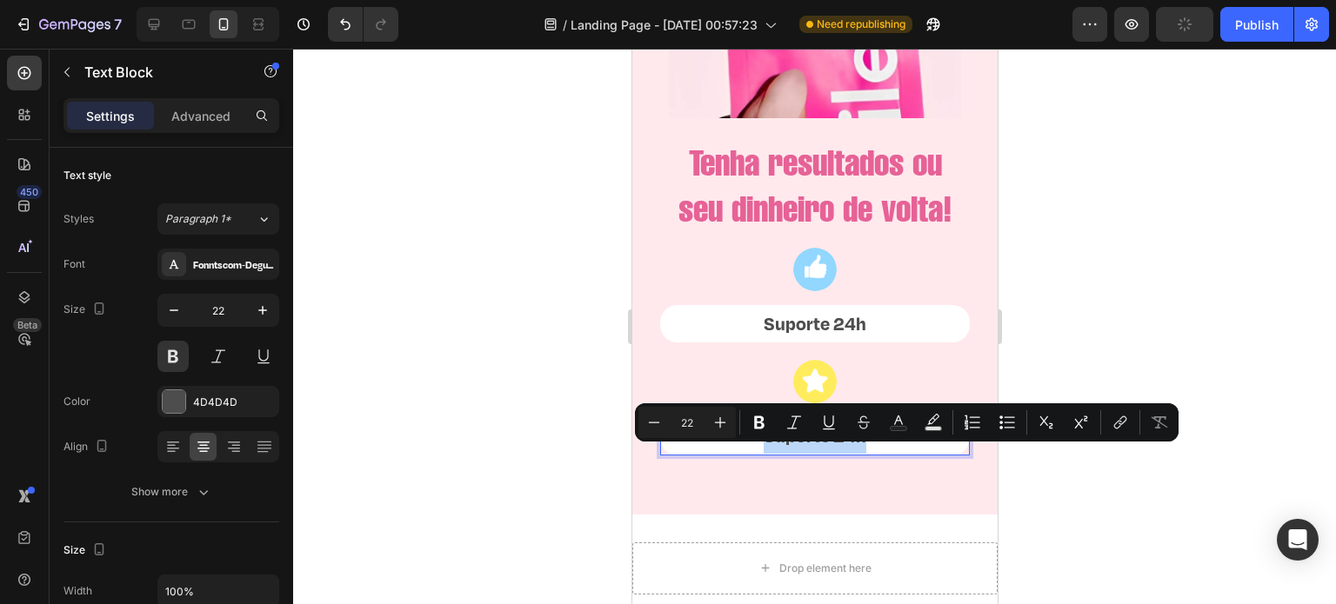
click at [891, 450] on p "Suporte 24h" at bounding box center [814, 436] width 306 height 35
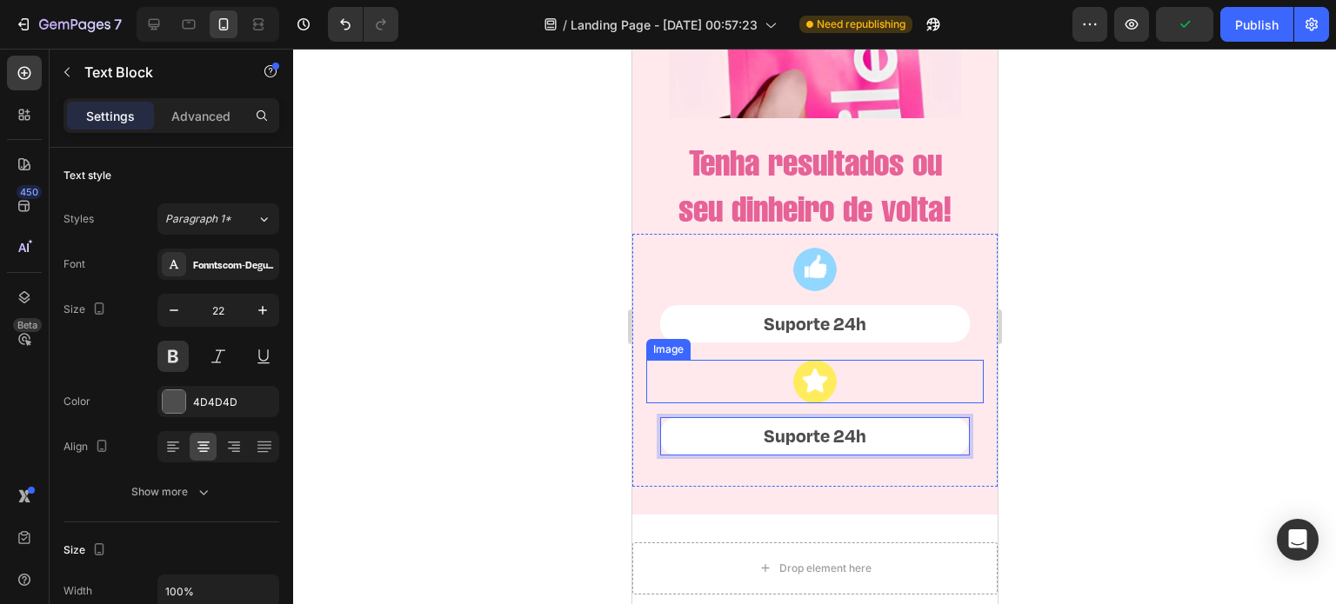
click at [819, 404] on img at bounding box center [813, 381] width 43 height 43
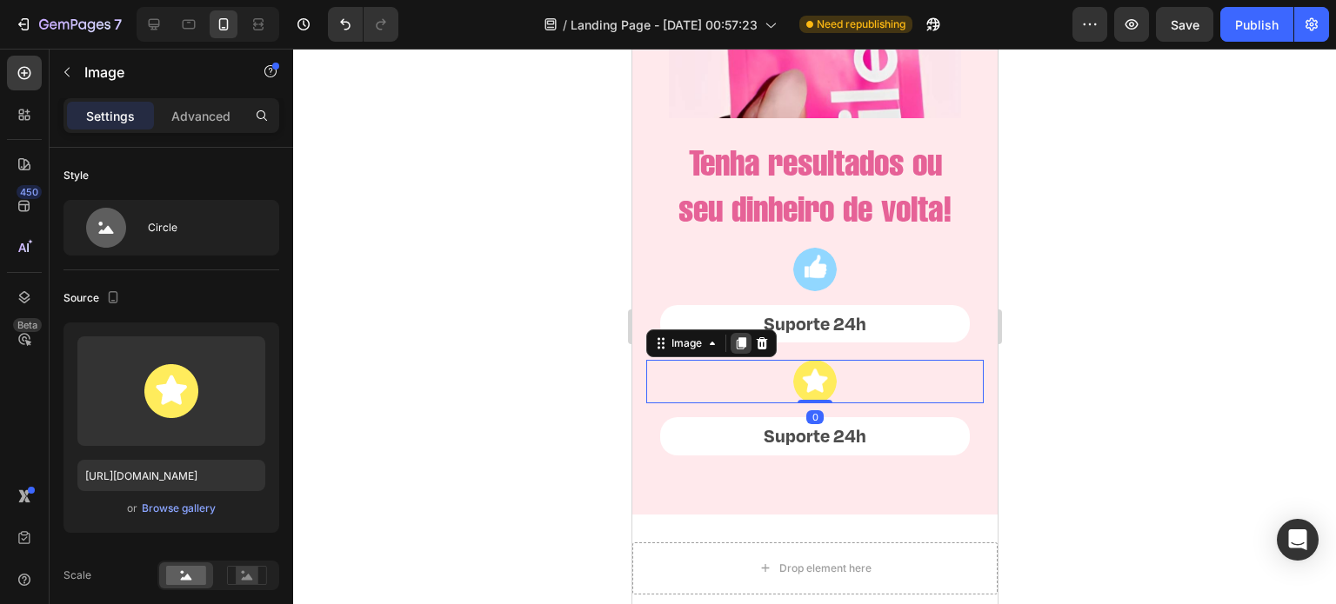
click at [738, 350] on icon at bounding box center [741, 343] width 10 height 12
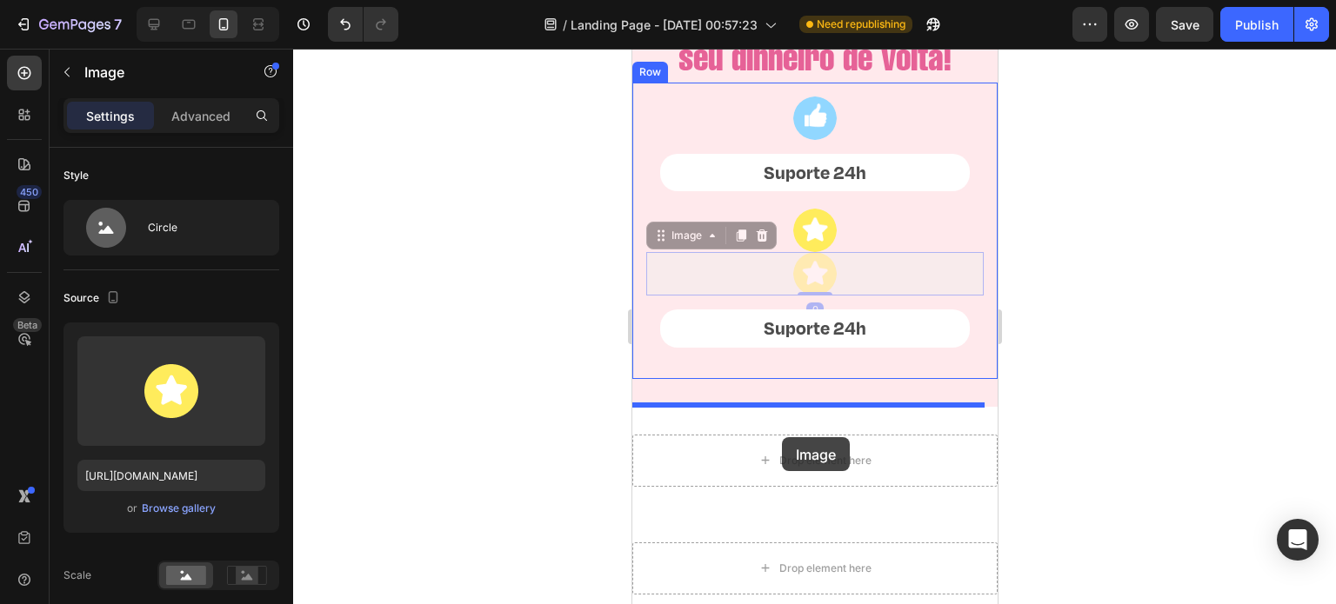
scroll to position [5242, 0]
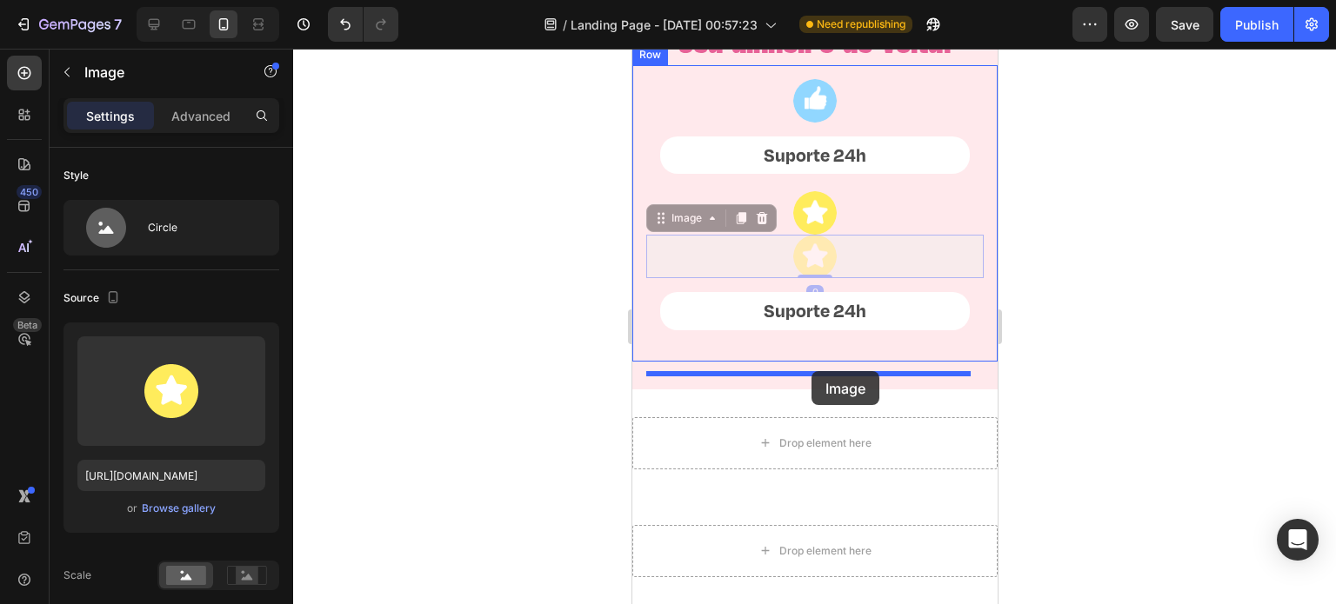
drag, startPoint x: 661, startPoint y: 419, endPoint x: 811, endPoint y: 372, distance: 156.8
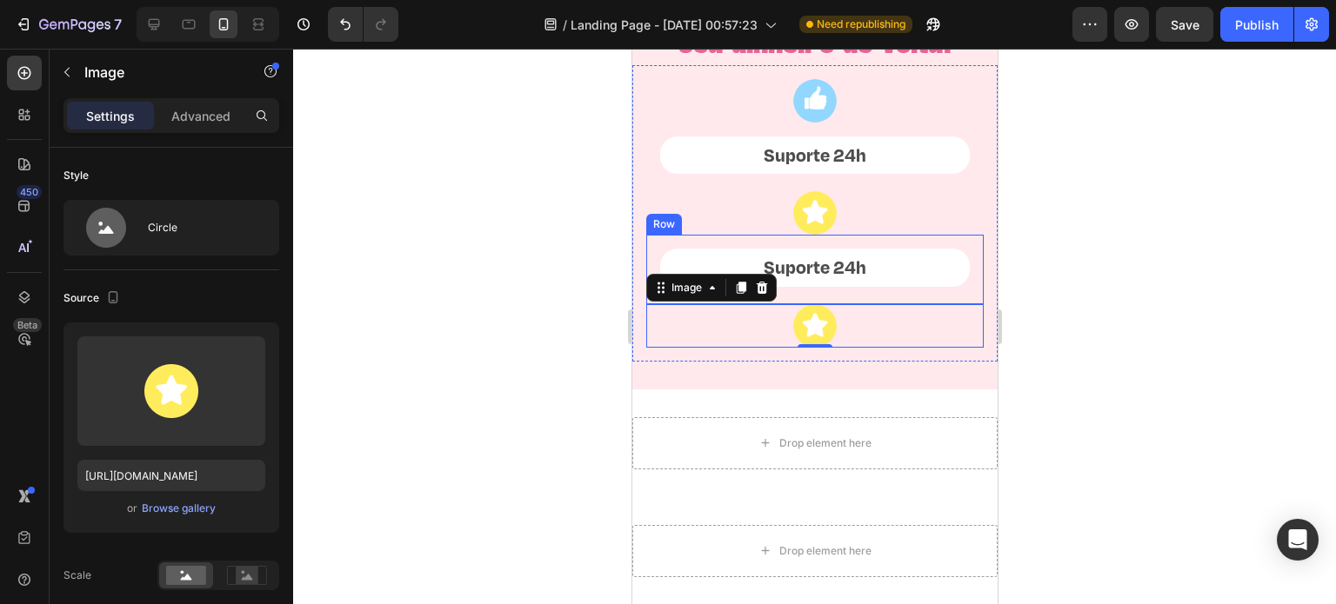
click at [959, 277] on div "Suporte 24h Text Block Text Block Row" at bounding box center [813, 270] width 337 height 70
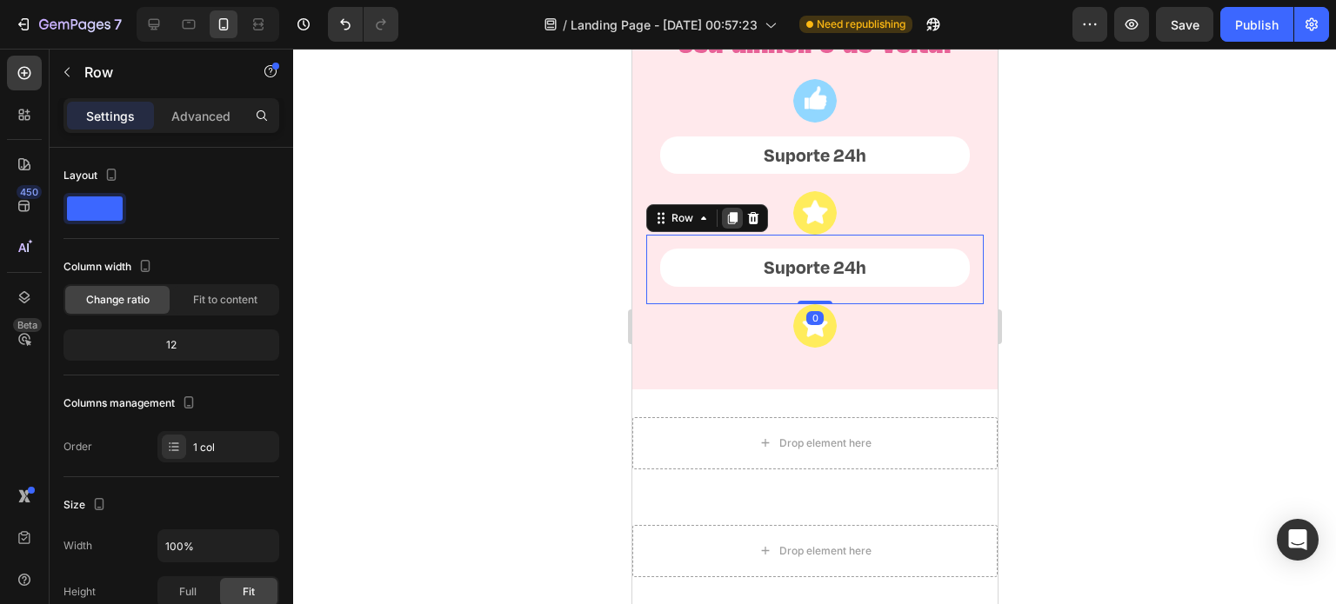
click at [736, 225] on icon at bounding box center [731, 218] width 14 height 14
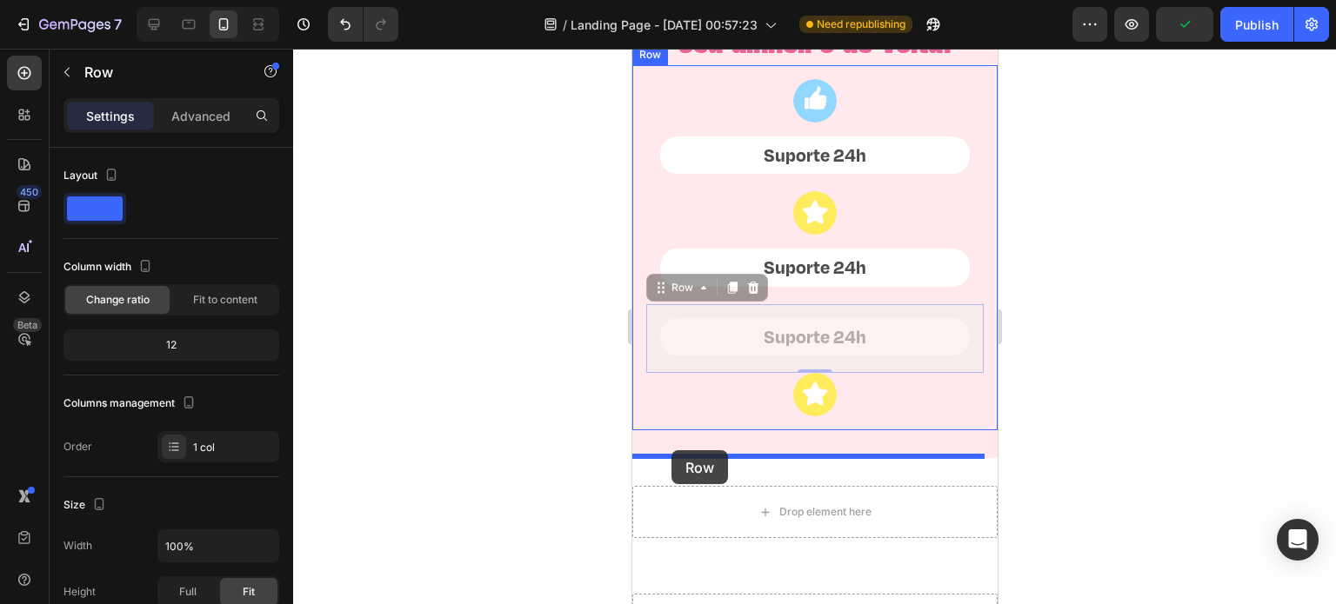
drag, startPoint x: 658, startPoint y: 315, endPoint x: 671, endPoint y: 450, distance: 136.2
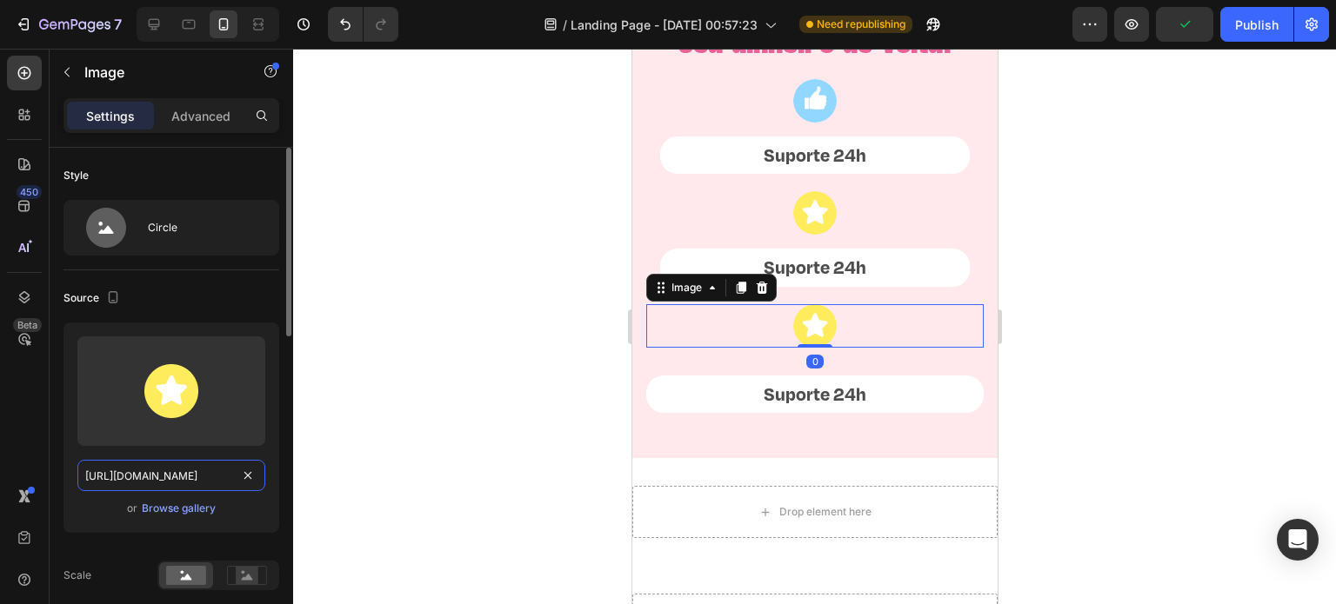
click at [197, 479] on input "https://cdn.shopify.com/s/files/1/0721/3921/1025/t/3/assets/destaque_image_3-16…" at bounding box center [171, 475] width 188 height 31
paste input "2-1679702281502.png?v=1679702283"
click at [197, 479] on input "https://cdn.shopify.com/s/files/1/0721/3921/1025/t/3/assets/destaque_image_2-16…" at bounding box center [171, 475] width 188 height 31
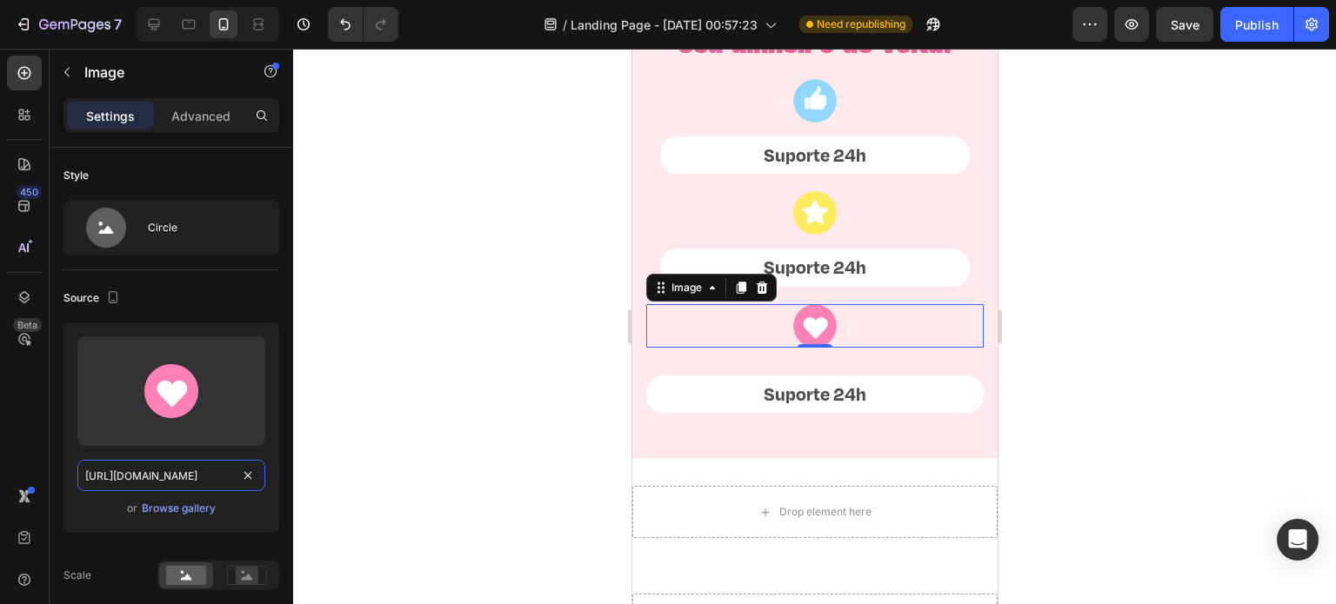
type input "https://cdn.shopify.com/s/files/1/0721/3921/1025/t/3/assets/destaque_image_2-16…"
click at [312, 411] on div at bounding box center [814, 327] width 1043 height 556
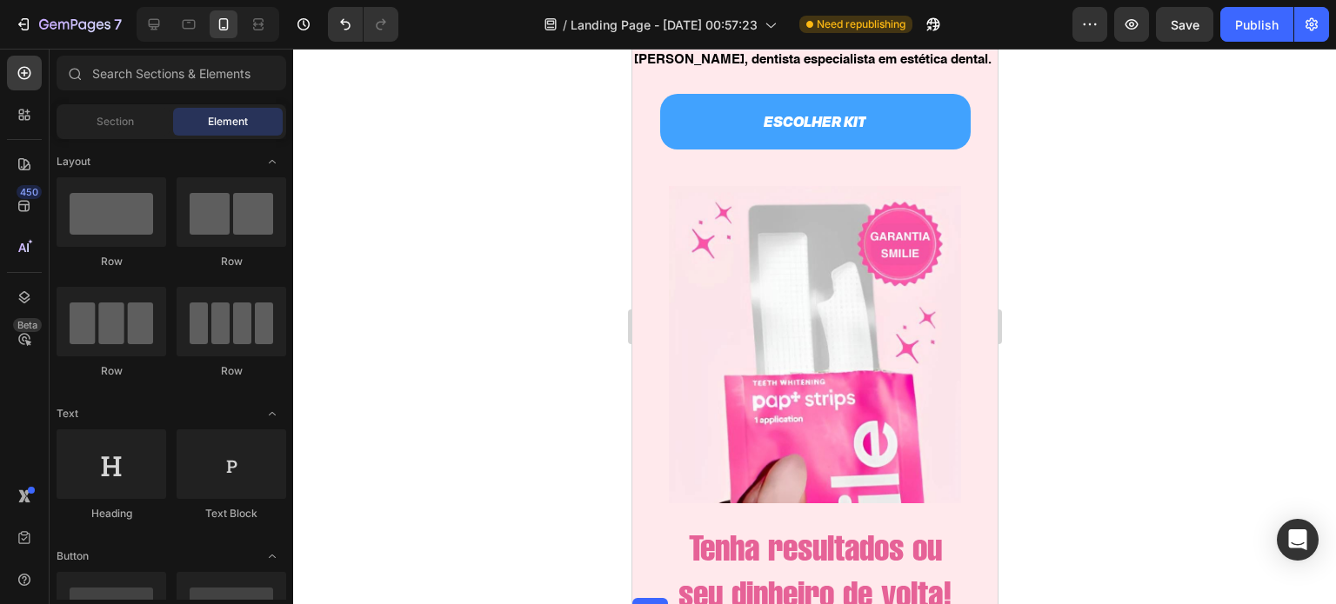
scroll to position [4954, 0]
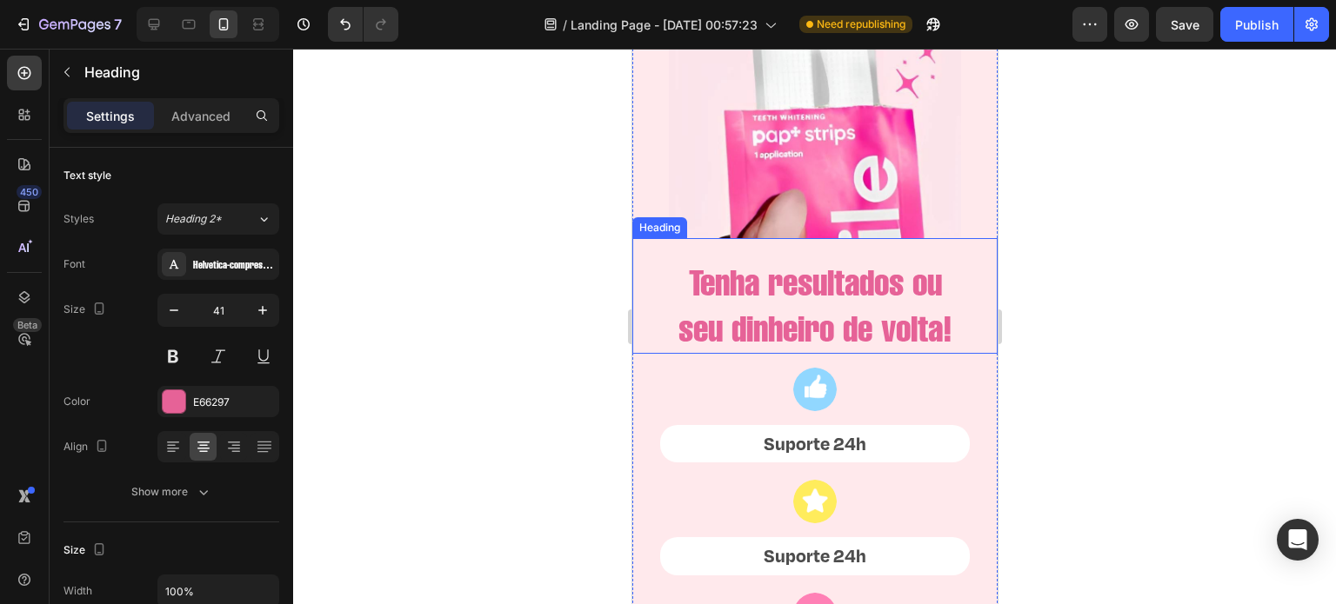
click at [961, 319] on h2 "Tenha resultados ou seu dinheiro de volta!" at bounding box center [813, 305] width 365 height 97
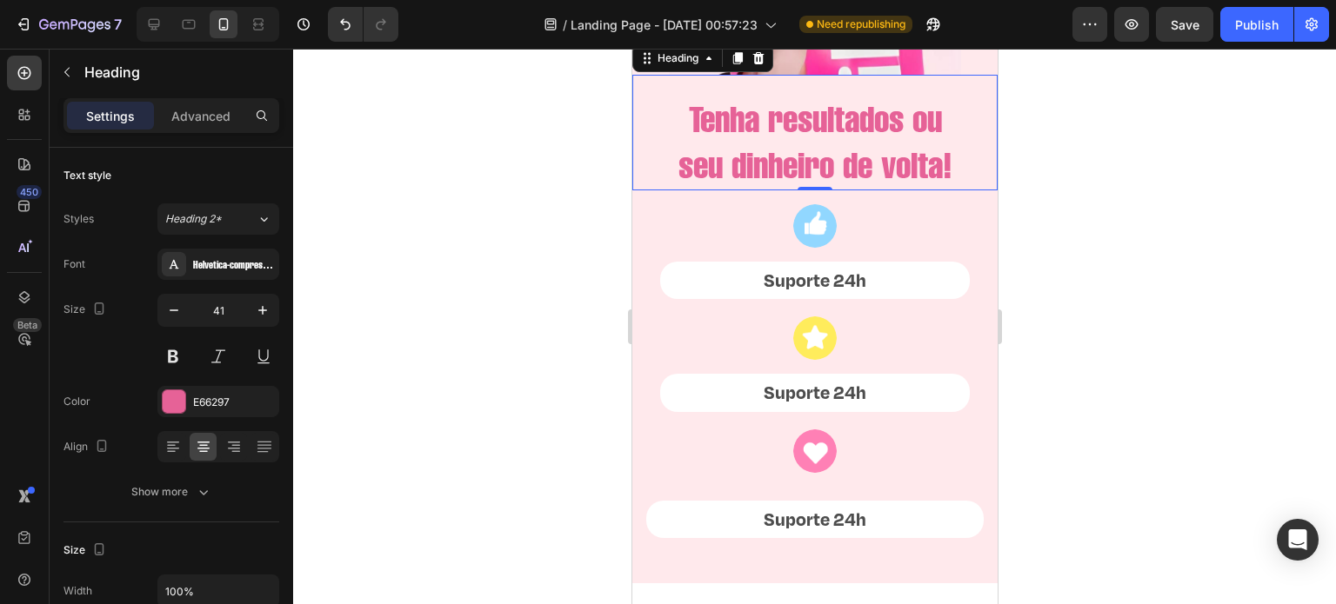
scroll to position [5123, 0]
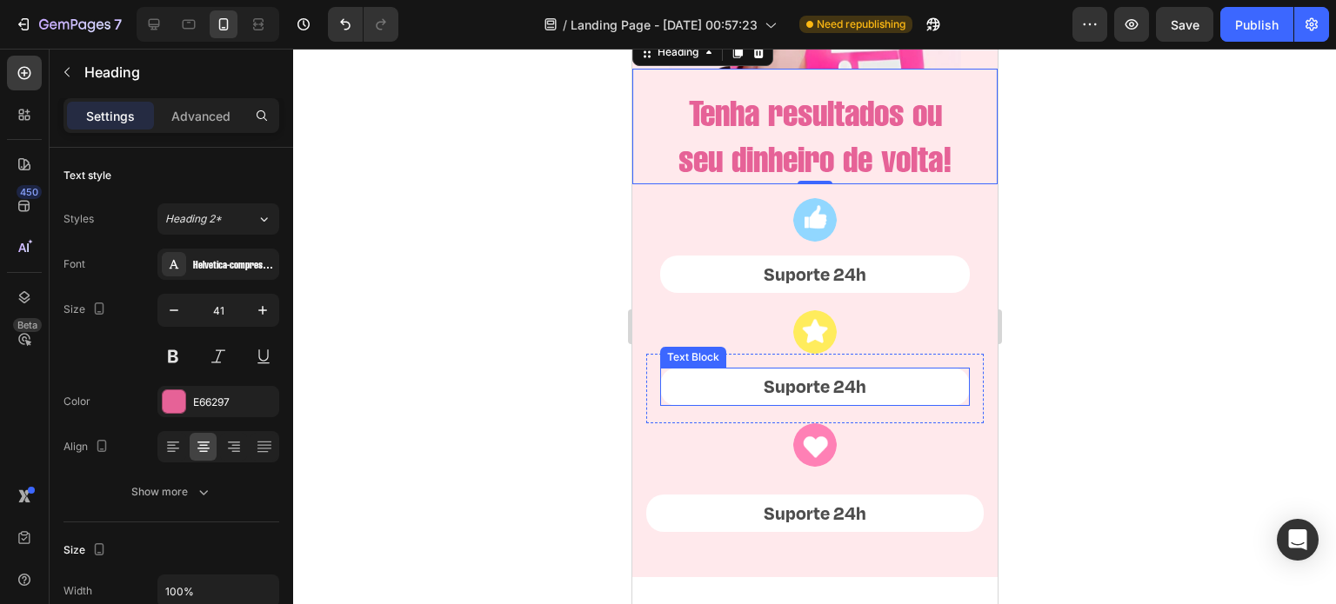
click at [843, 404] on p "Suporte 24h" at bounding box center [814, 387] width 306 height 35
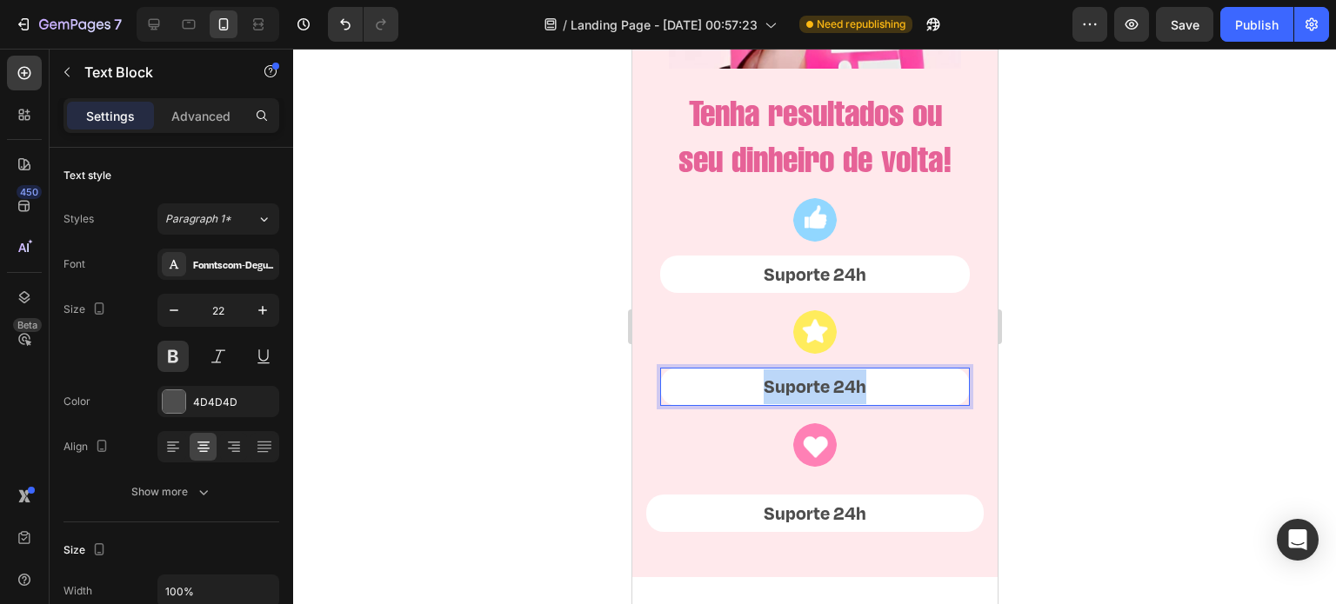
click at [843, 404] on p "Suporte 24h" at bounding box center [814, 387] width 306 height 35
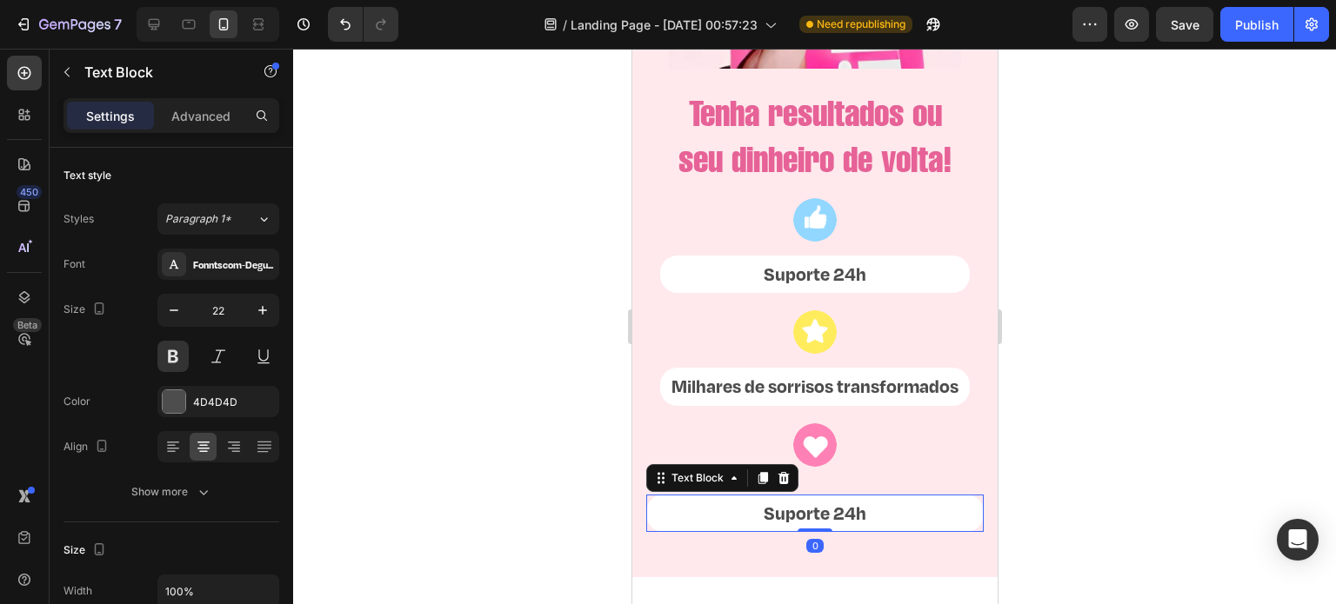
click at [812, 531] on p "Suporte 24h" at bounding box center [814, 514] width 334 height 35
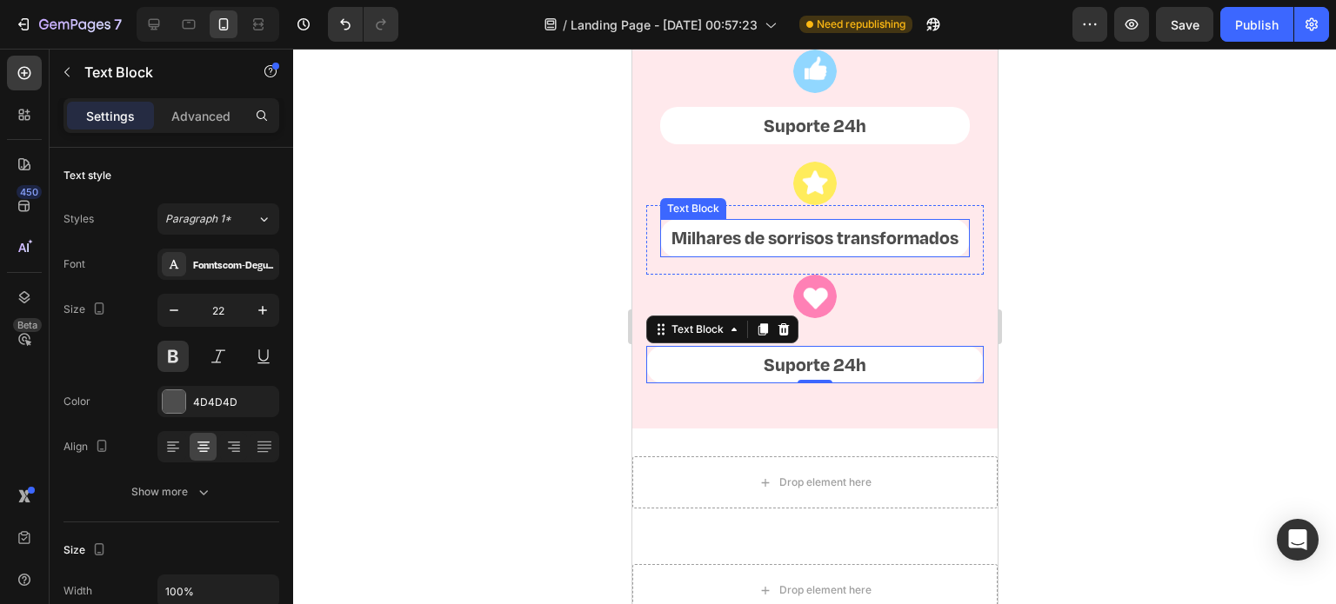
scroll to position [5273, 0]
click at [830, 255] on p "Milhares de sorrisos transformados" at bounding box center [814, 237] width 306 height 35
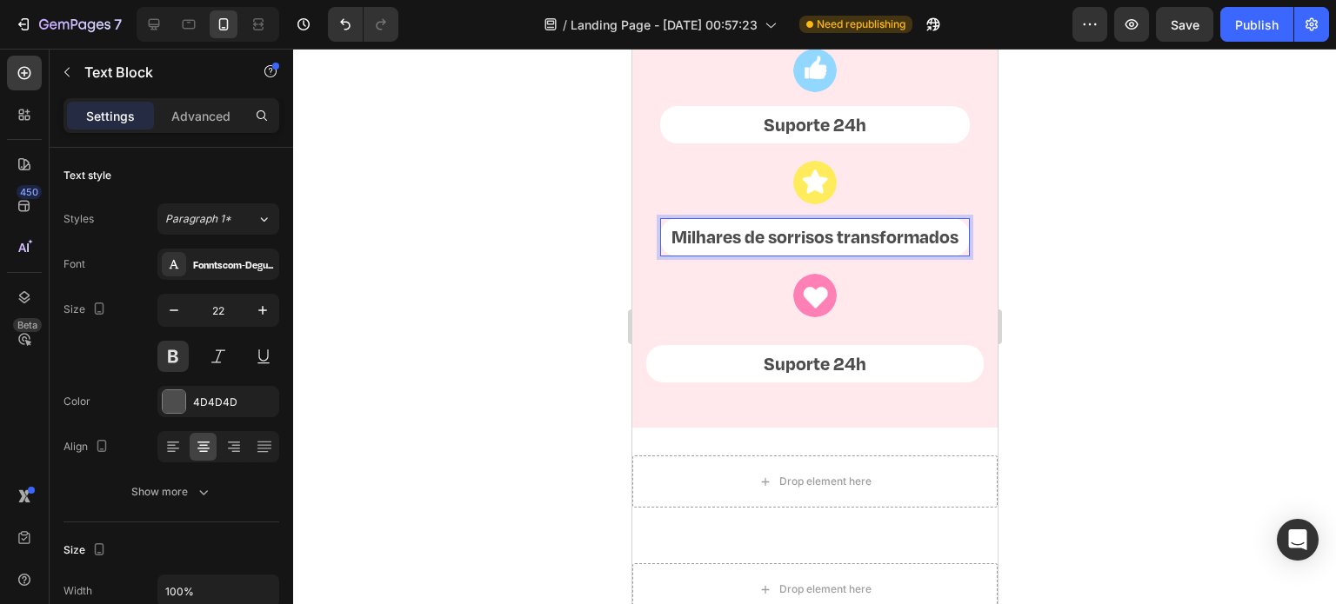
click at [830, 255] on p "Milhares de sorrisos transformados" at bounding box center [814, 237] width 306 height 35
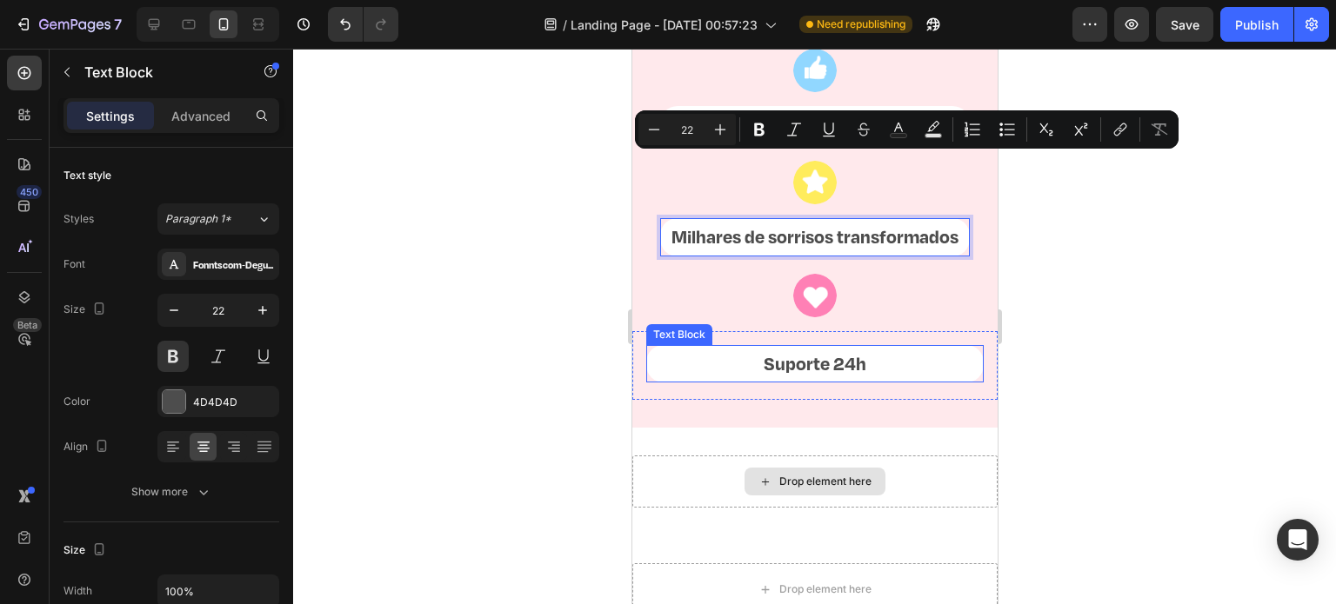
scroll to position [5369, 0]
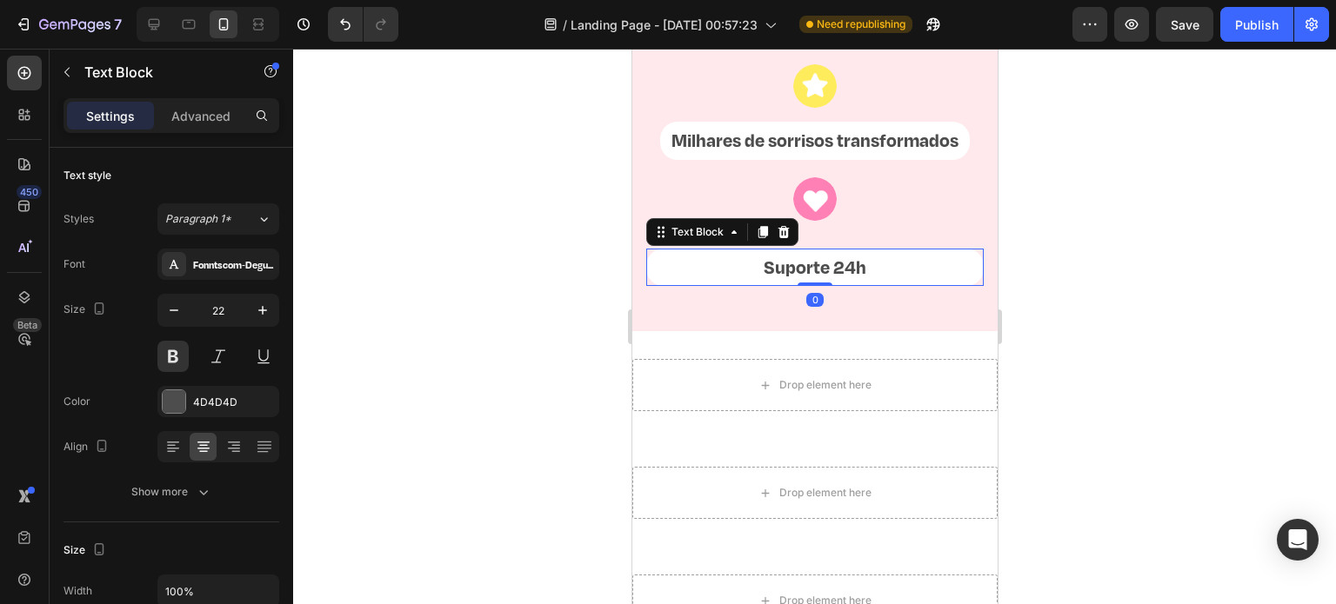
click at [819, 285] on p "Suporte 24h" at bounding box center [814, 267] width 334 height 35
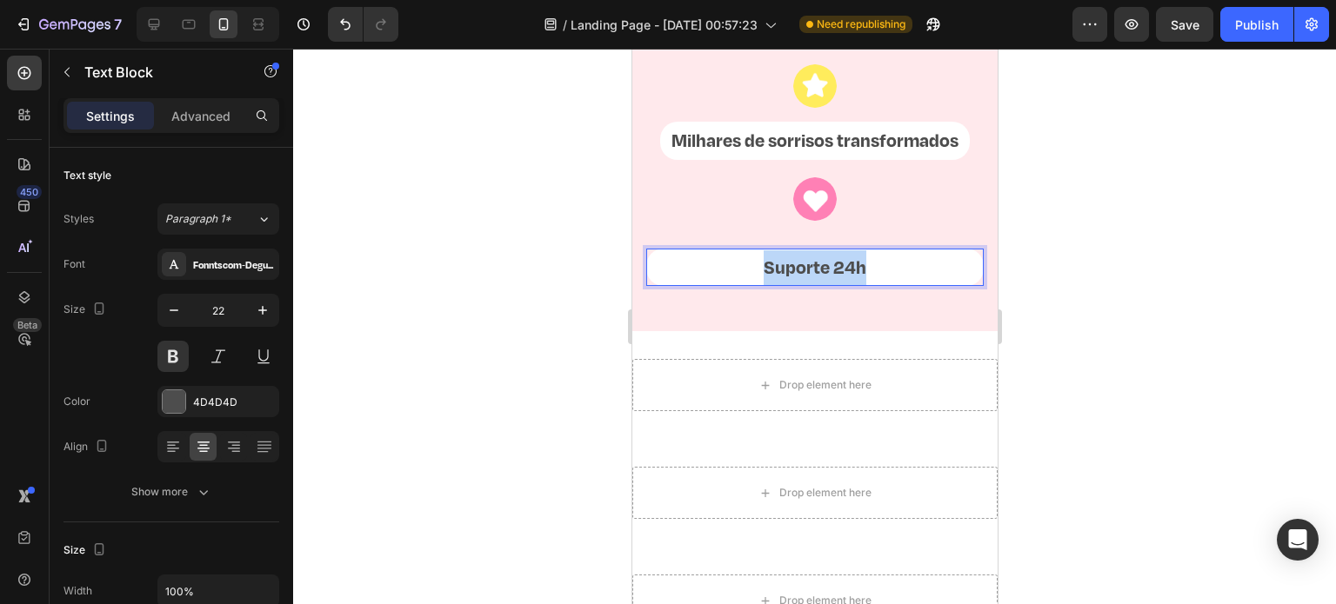
click at [819, 285] on p "Suporte 24h" at bounding box center [814, 267] width 334 height 35
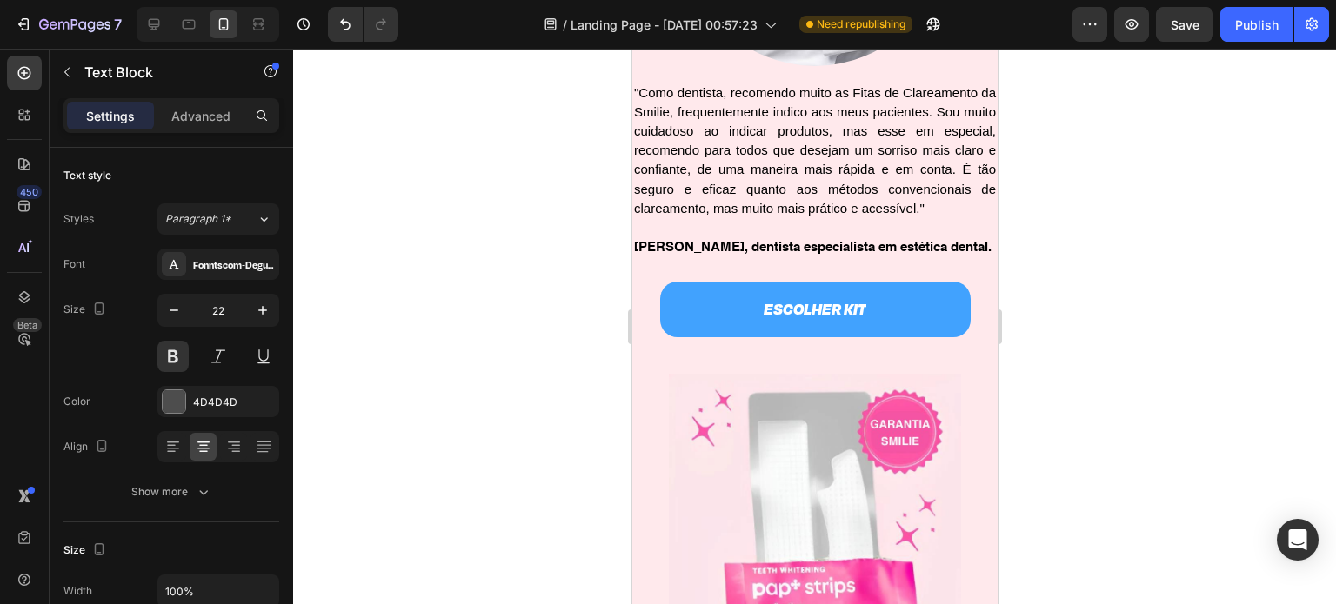
scroll to position [4500, 0]
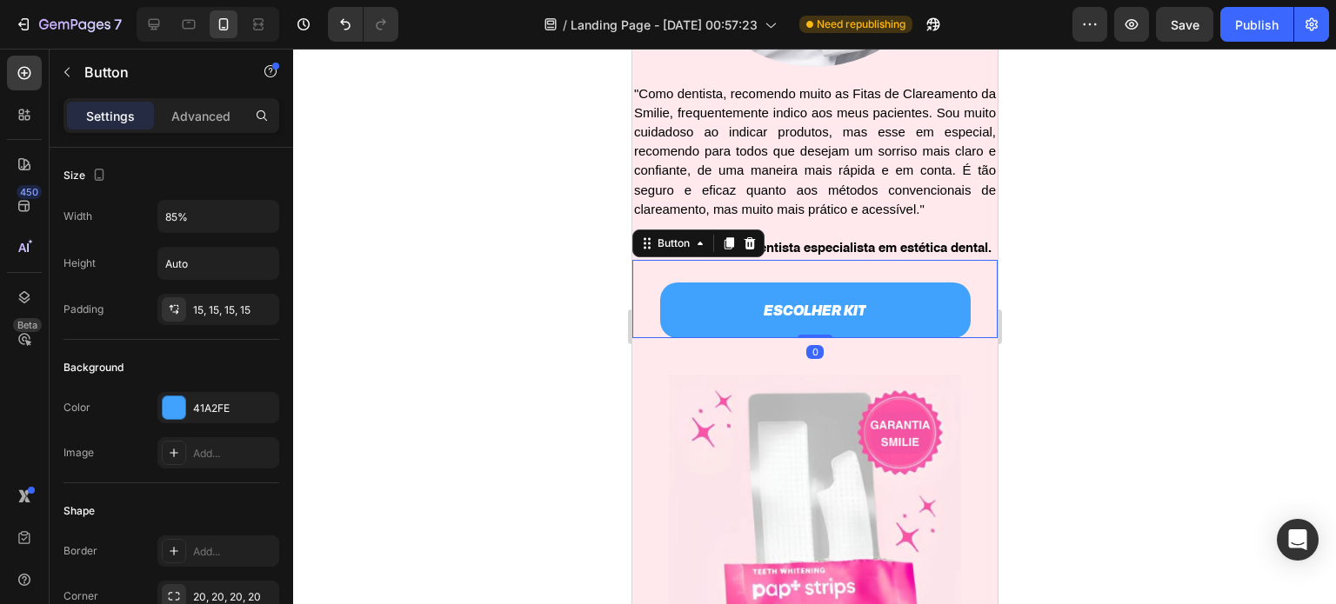
click at [965, 338] on div "ESCOLHER KIT Button 0" at bounding box center [813, 299] width 365 height 78
click at [731, 250] on icon at bounding box center [728, 244] width 14 height 14
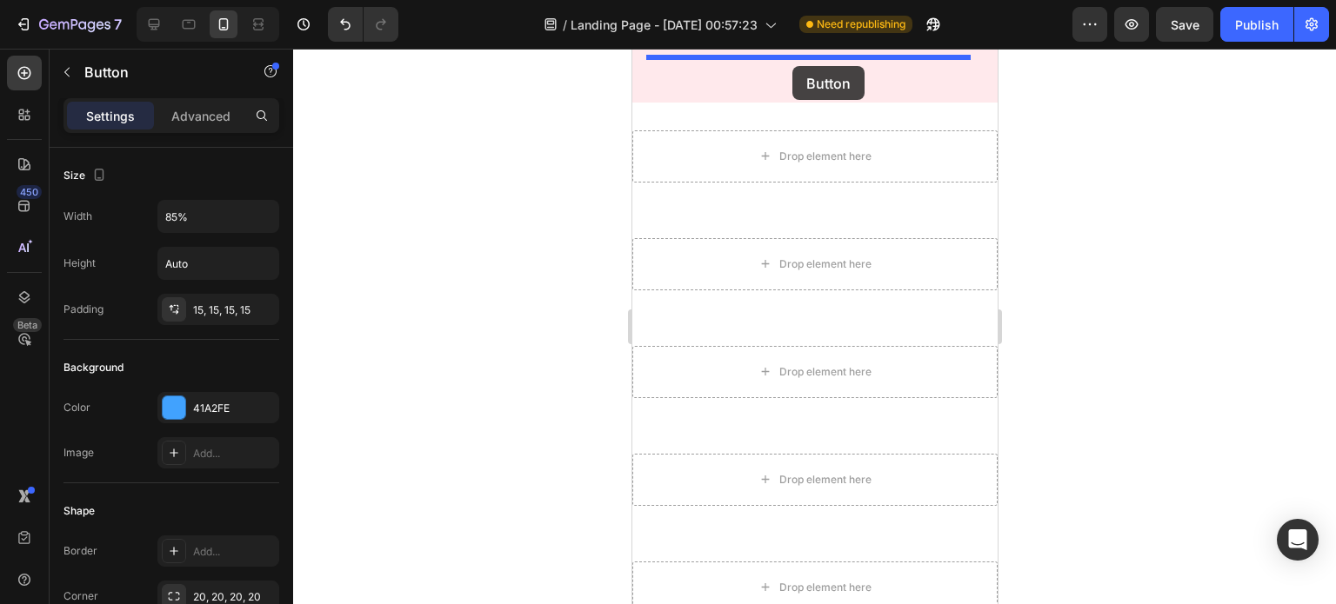
scroll to position [5562, 0]
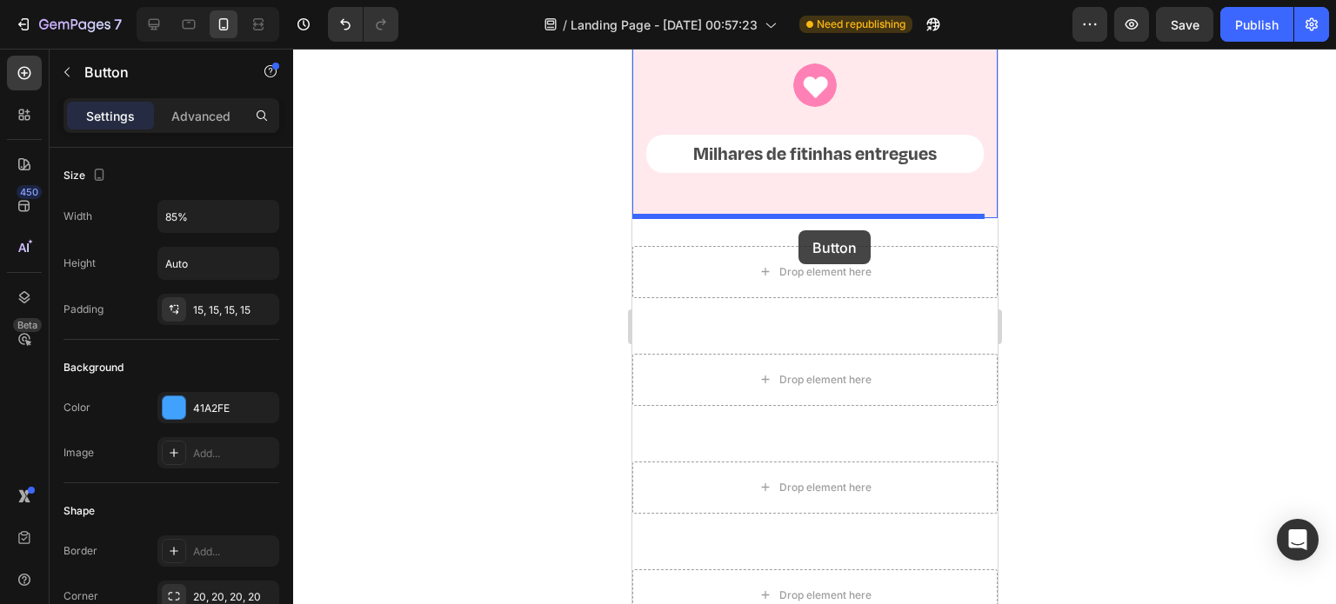
drag, startPoint x: 643, startPoint y: 363, endPoint x: 798, endPoint y: 230, distance: 204.1
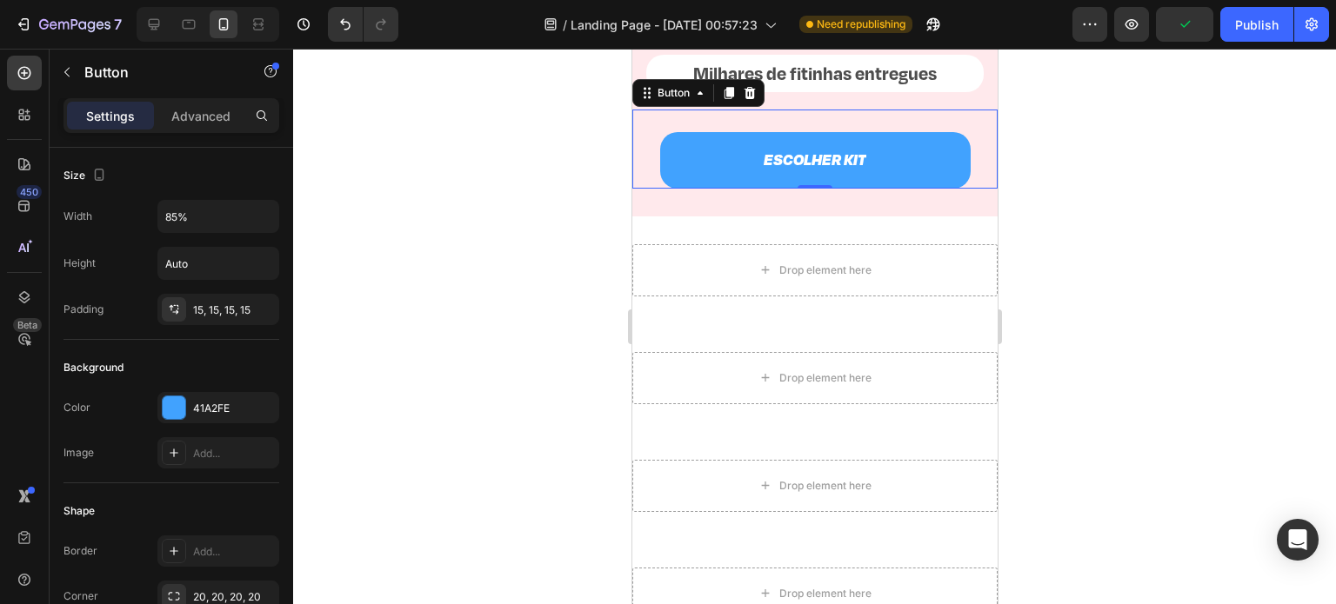
scroll to position [5629, 0]
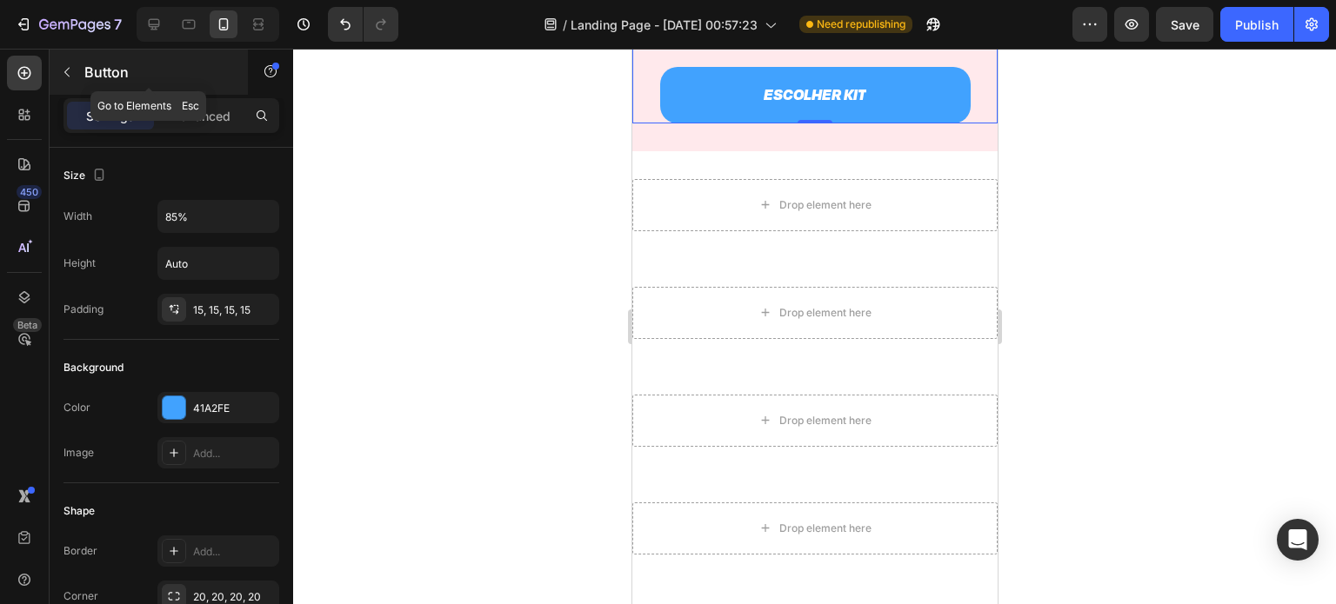
click at [80, 65] on button "button" at bounding box center [67, 72] width 28 height 28
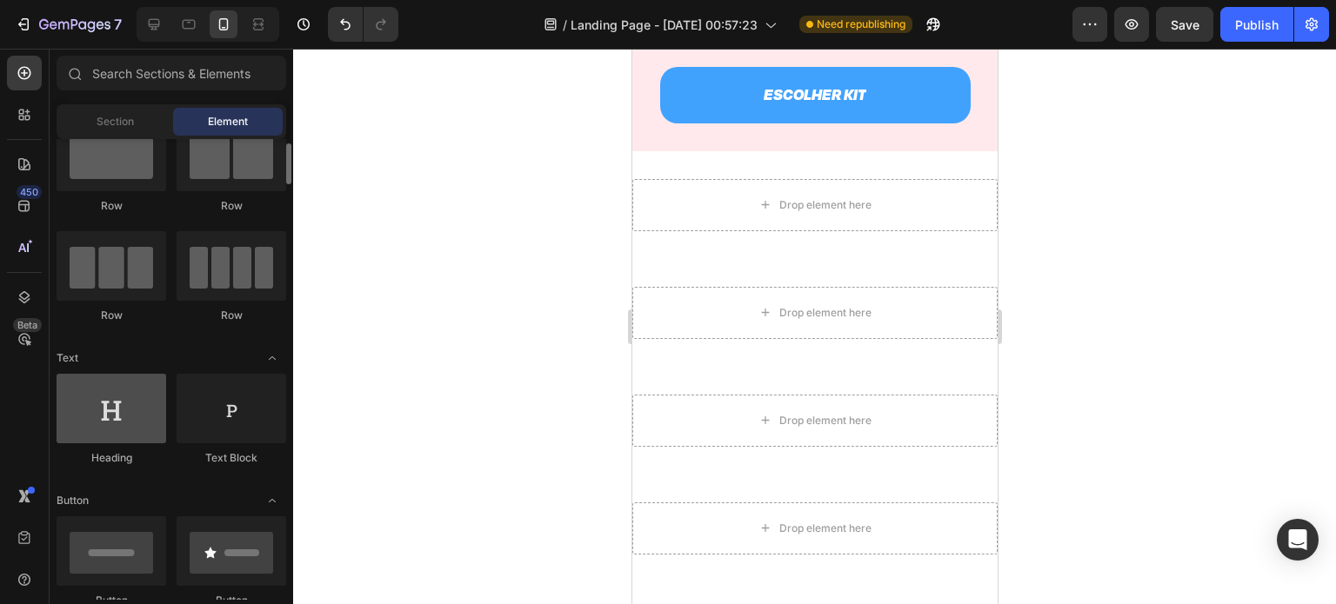
scroll to position [0, 0]
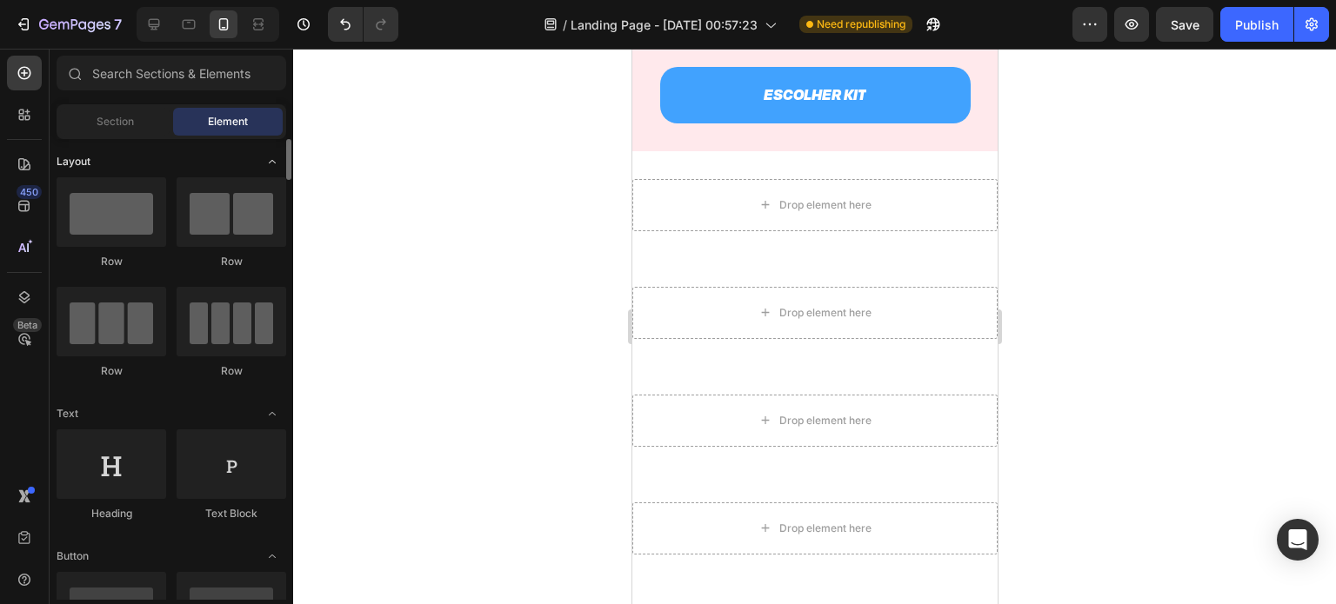
click at [123, 158] on div "Layout" at bounding box center [172, 161] width 230 height 17
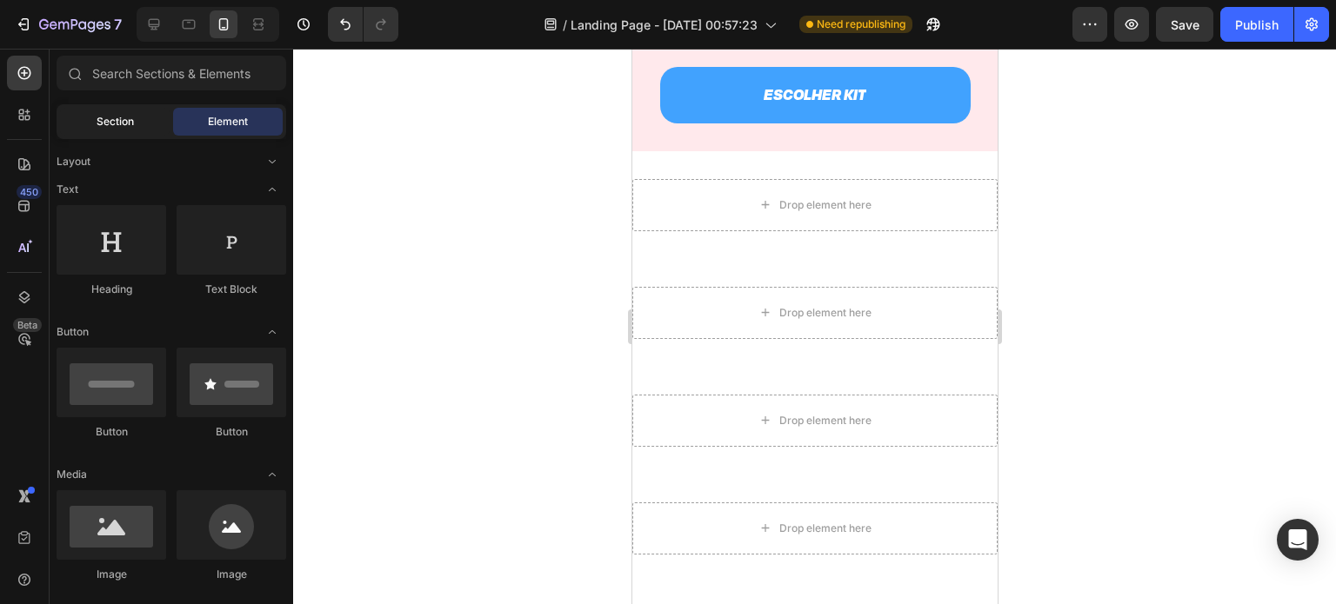
click at [124, 128] on span "Section" at bounding box center [115, 122] width 37 height 16
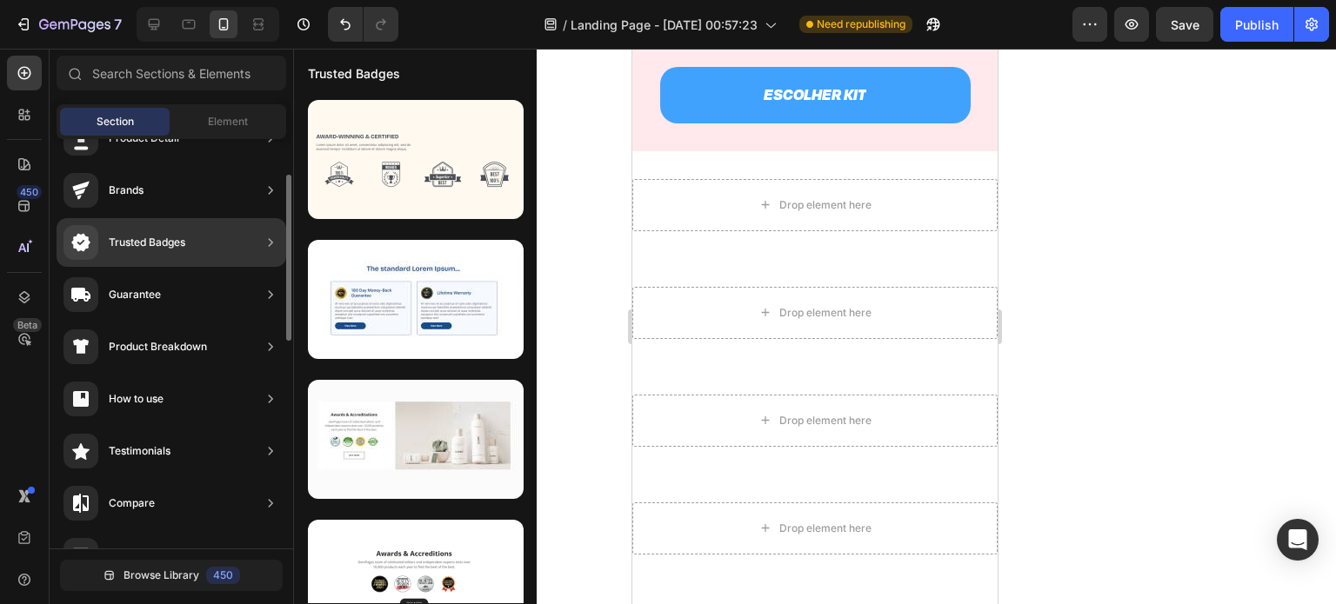
scroll to position [92, 0]
click at [194, 298] on div "Guarantee" at bounding box center [172, 294] width 230 height 49
click at [212, 344] on div "Product Breakdown" at bounding box center [172, 346] width 230 height 49
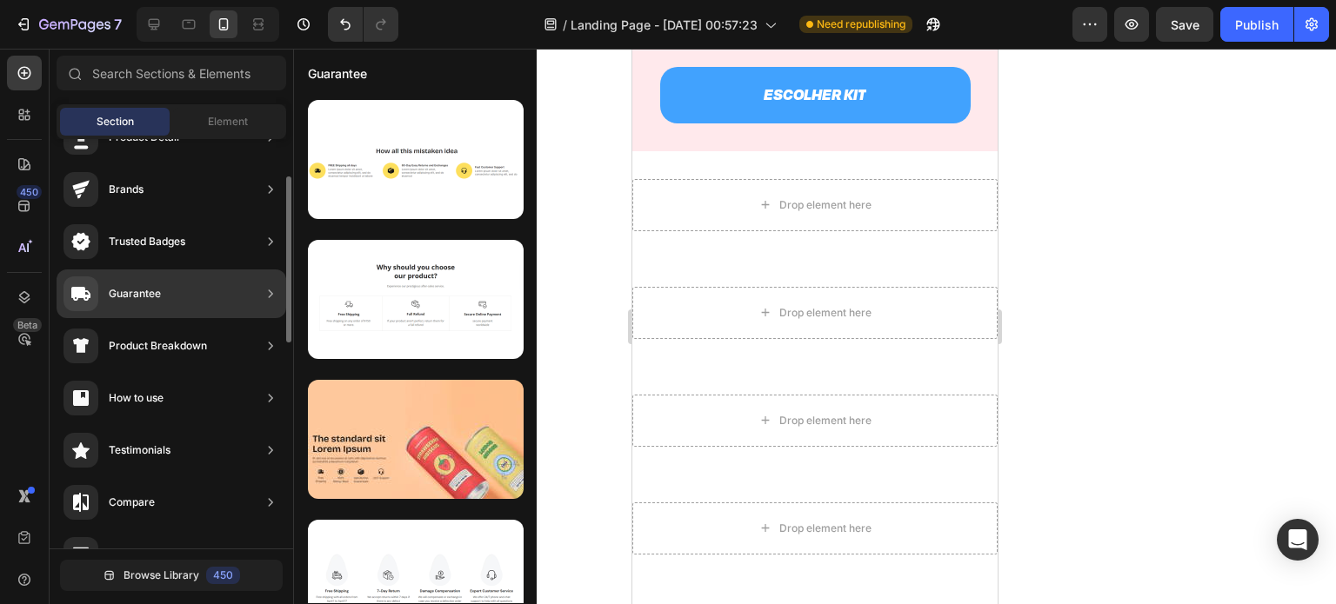
click at [190, 286] on div "Guarantee" at bounding box center [172, 294] width 230 height 49
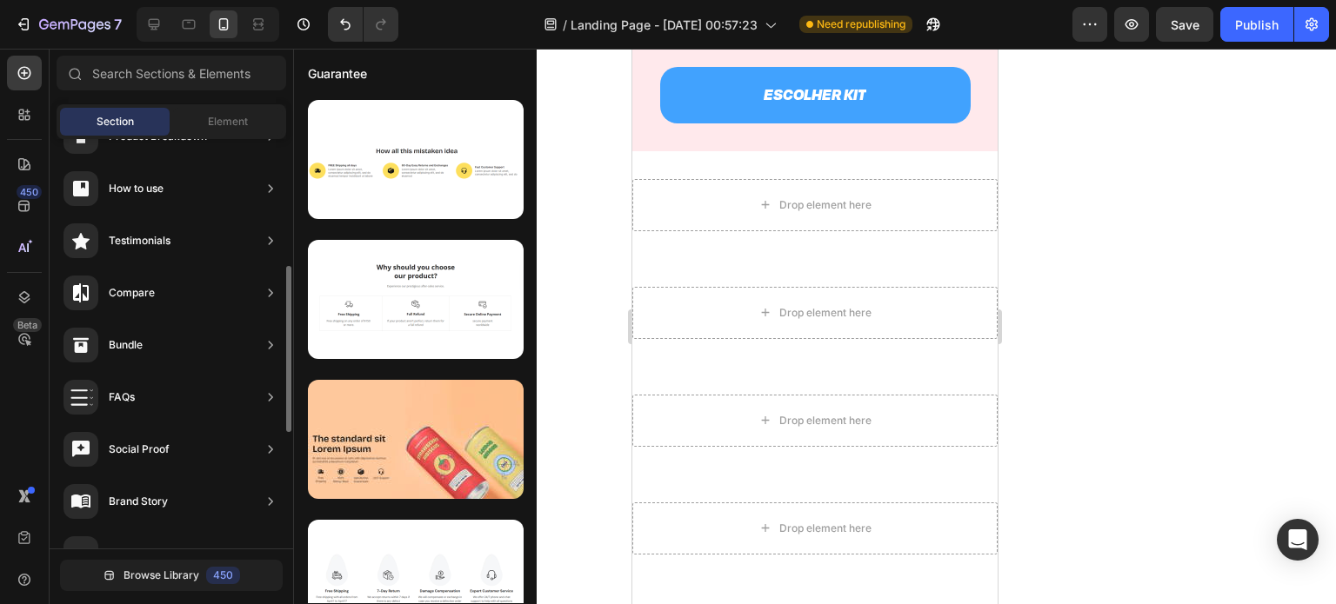
scroll to position [305, 0]
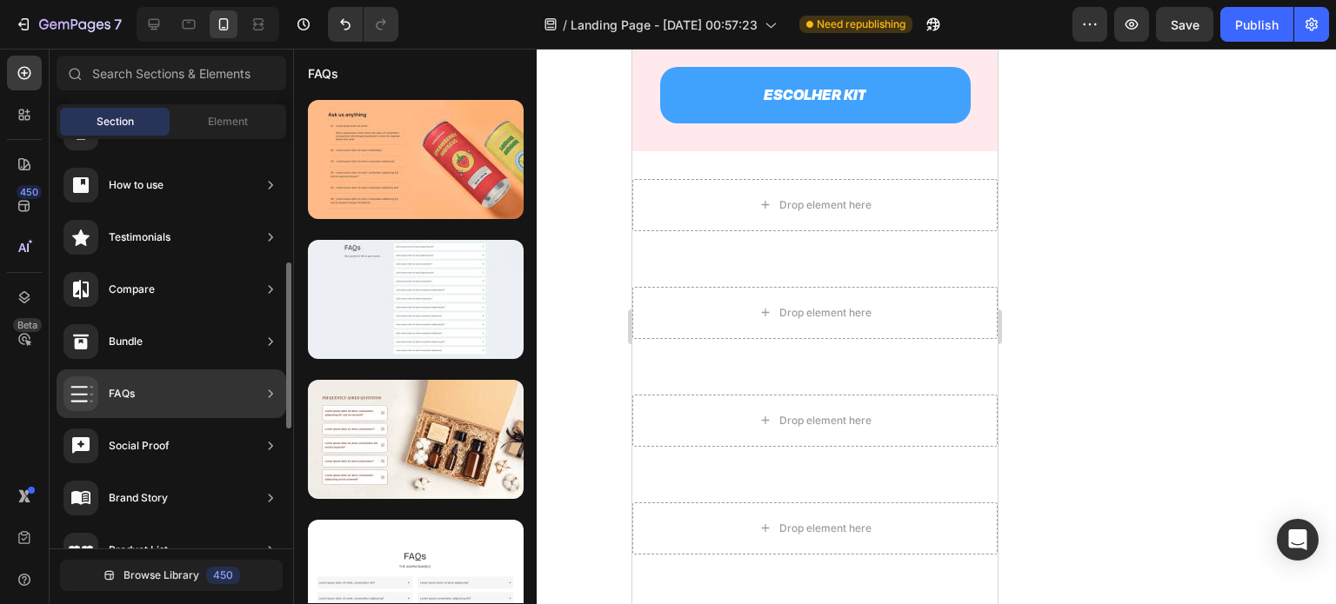
click at [174, 389] on div "FAQs" at bounding box center [172, 394] width 230 height 49
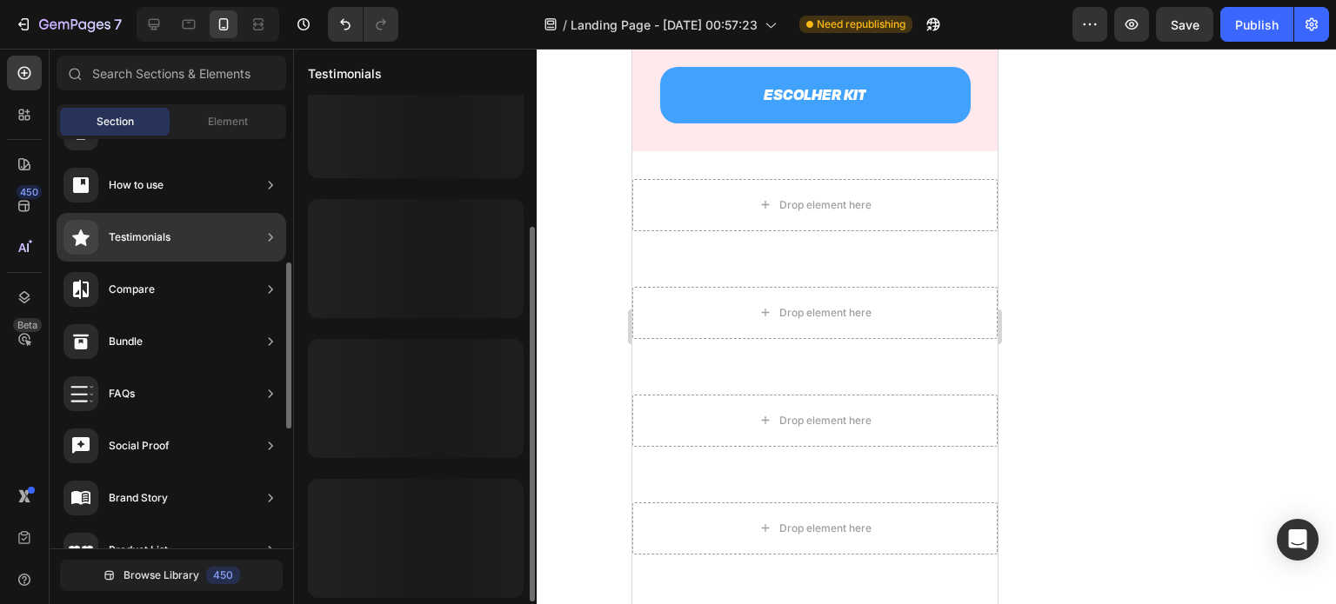
scroll to position [40, 0]
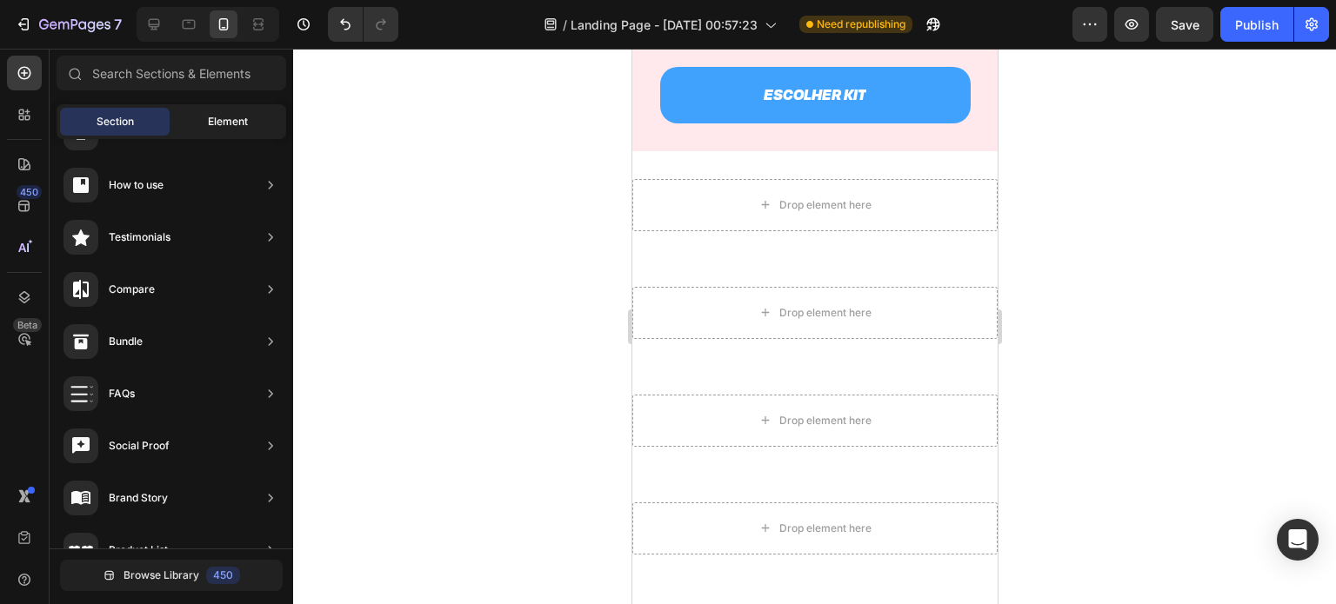
click at [220, 110] on div "Element" at bounding box center [228, 122] width 110 height 28
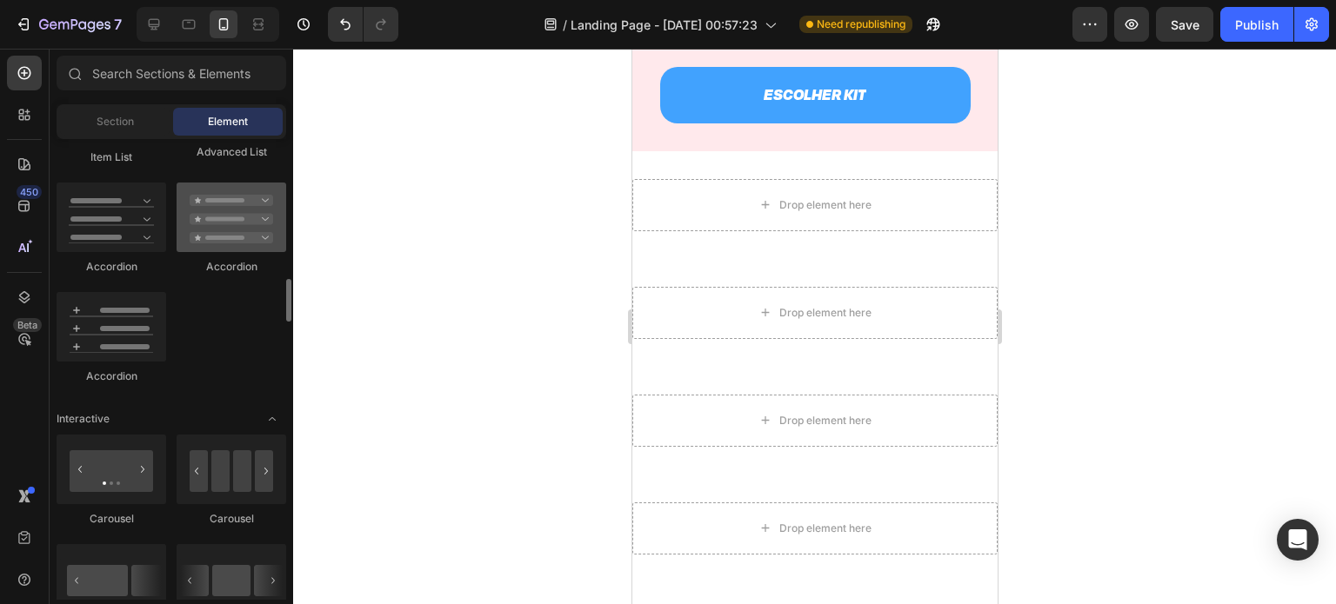
scroll to position [1279, 0]
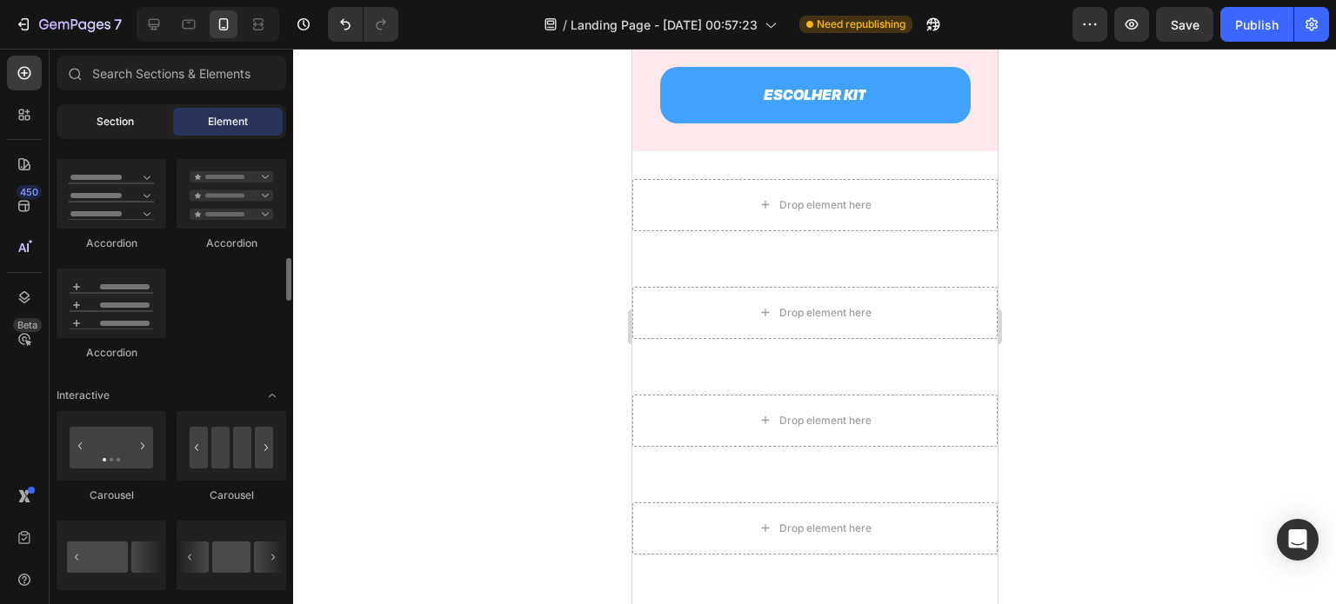
click at [103, 117] on span "Section" at bounding box center [115, 122] width 37 height 16
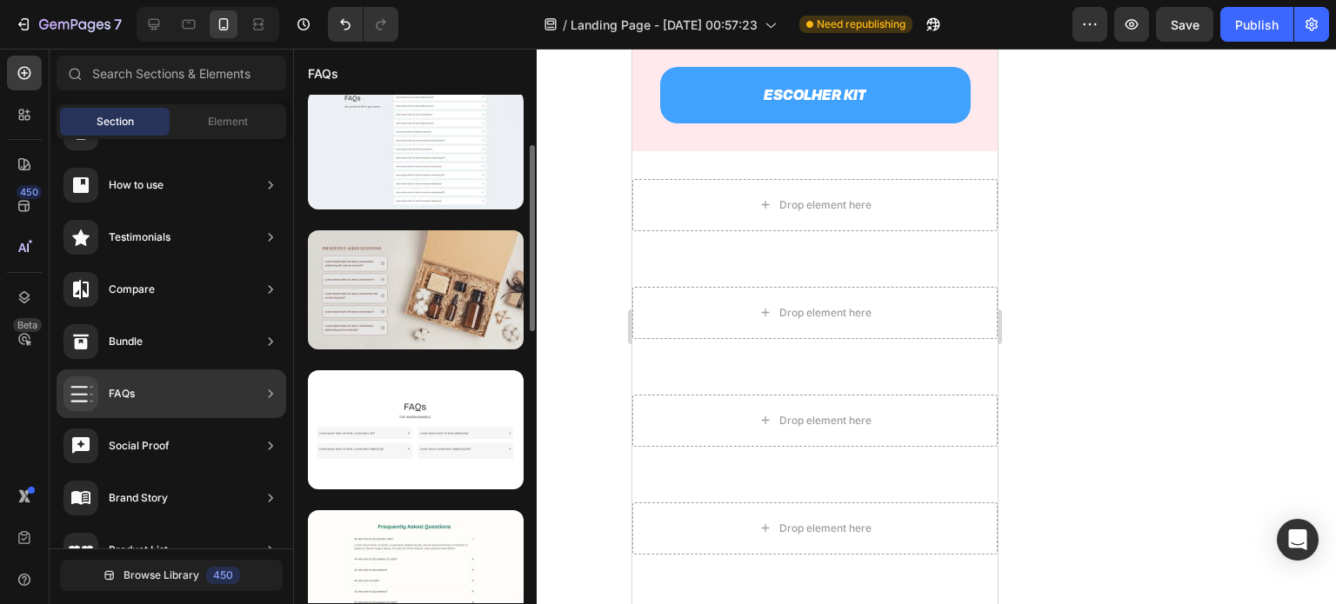
scroll to position [152, 0]
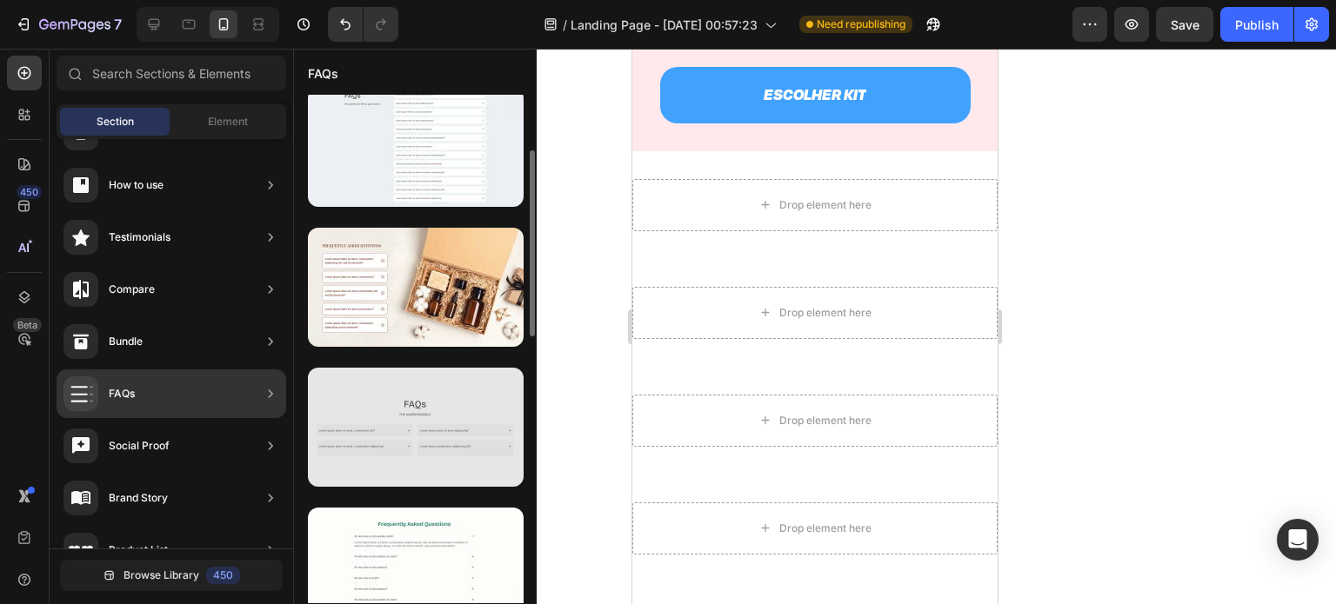
click at [424, 430] on div at bounding box center [416, 427] width 216 height 119
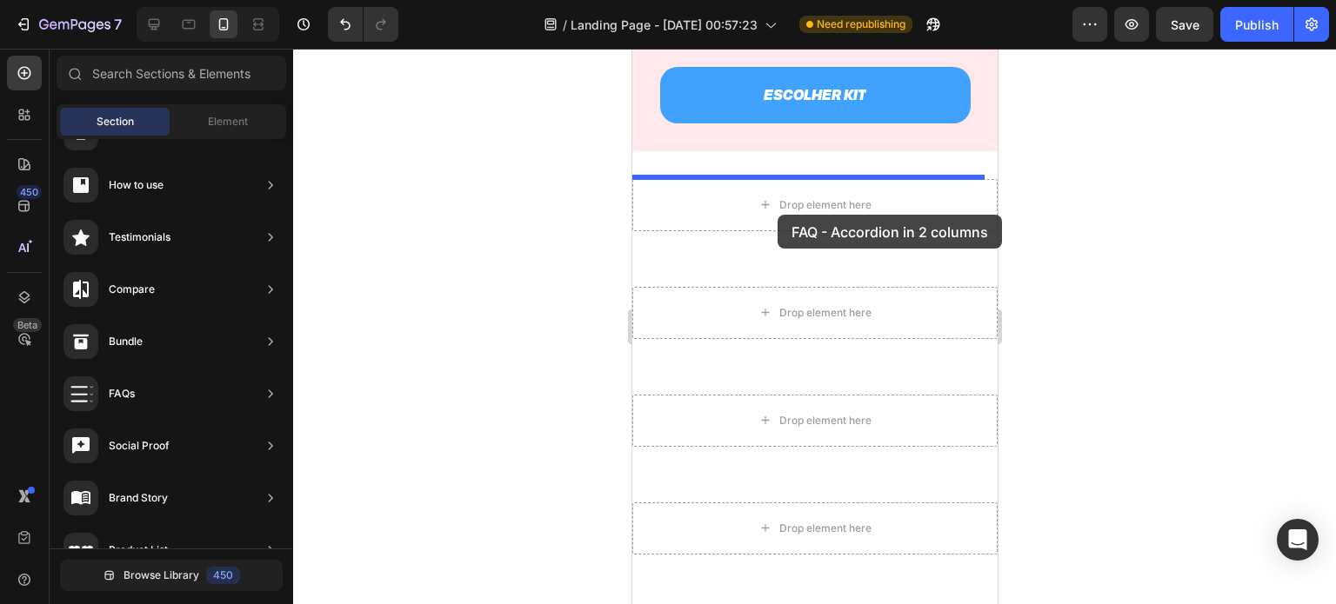
drag, startPoint x: 1056, startPoint y: 479, endPoint x: 770, endPoint y: 215, distance: 389.6
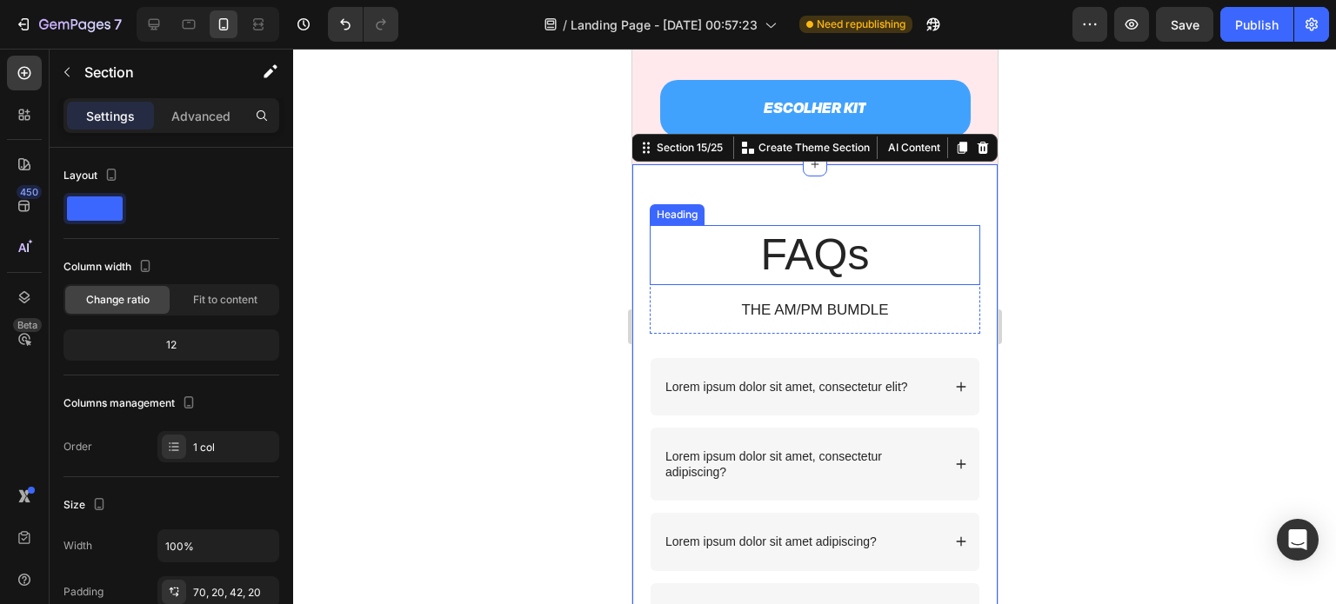
scroll to position [5615, 0]
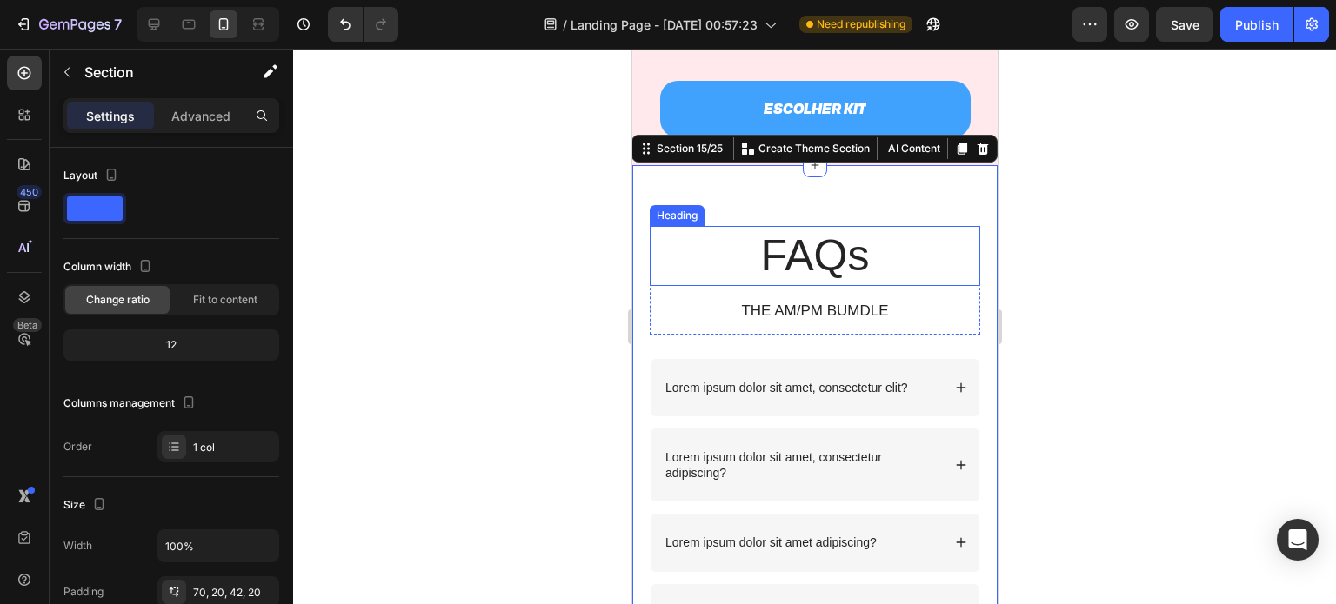
click at [842, 284] on h2 "FAQs" at bounding box center [814, 256] width 330 height 60
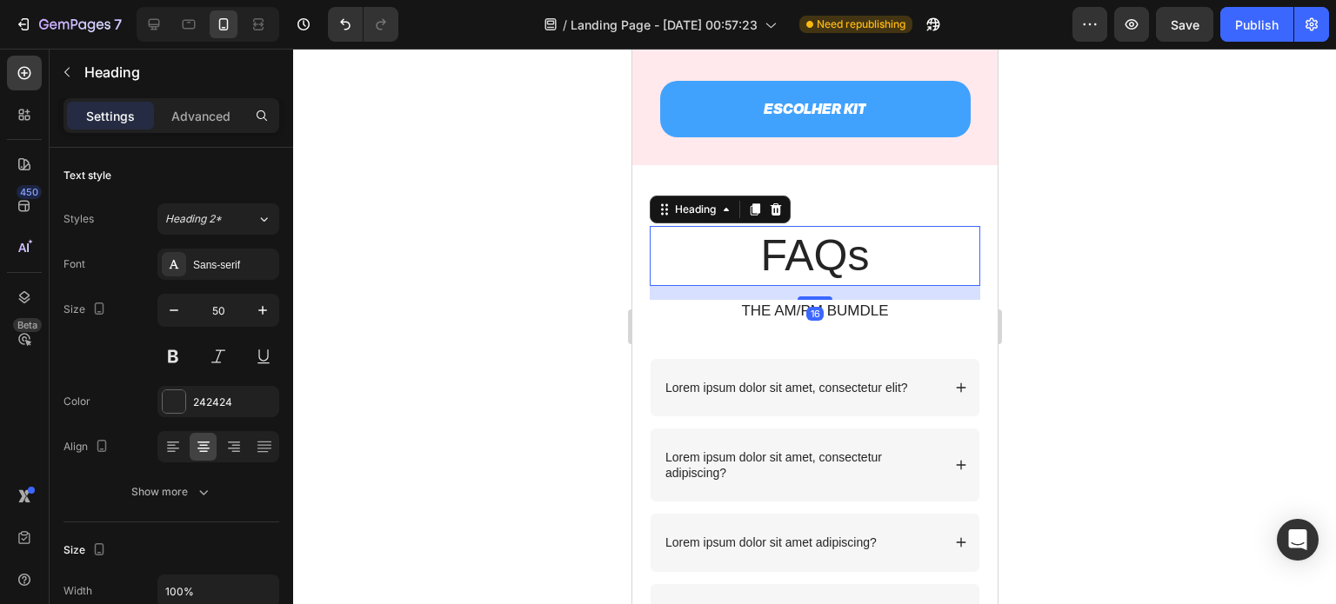
click at [842, 284] on h2 "FAQs" at bounding box center [814, 256] width 330 height 60
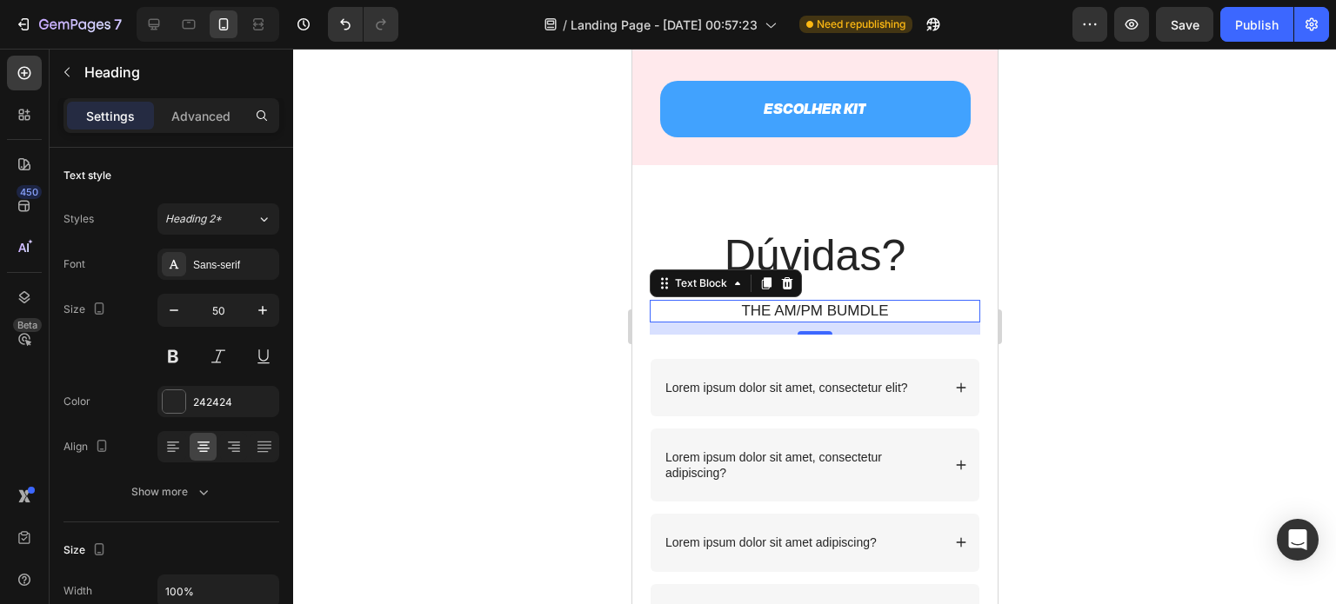
click at [822, 321] on p "THE AM/PM BUMDLE" at bounding box center [814, 311] width 327 height 19
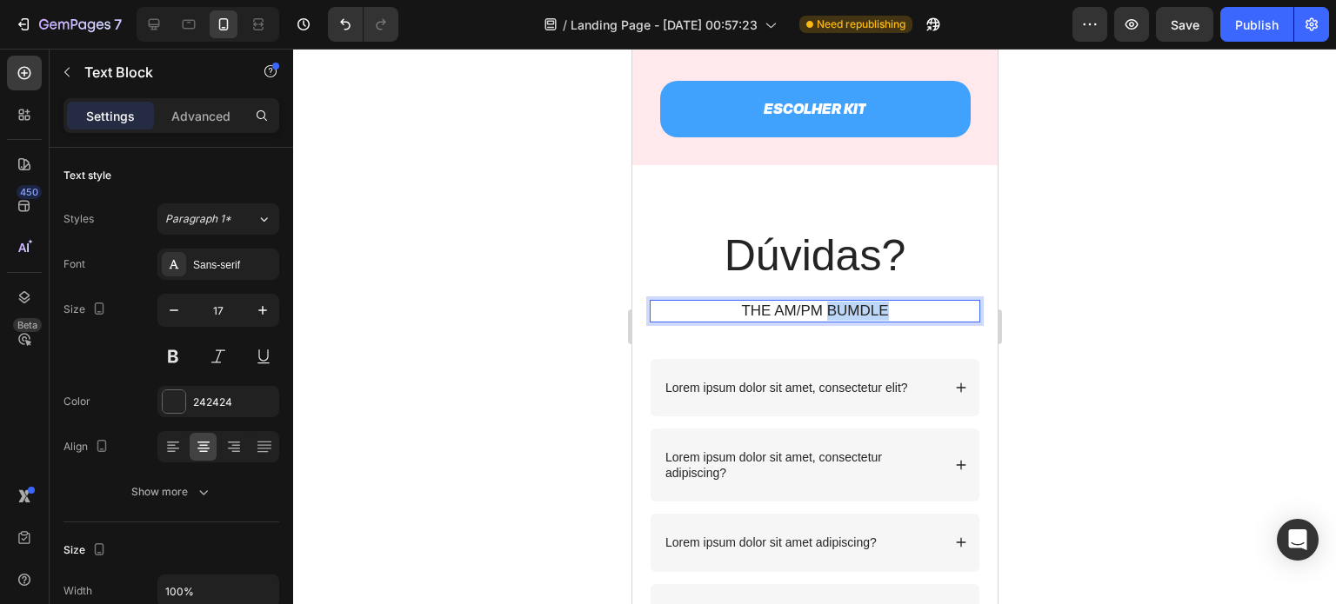
click at [822, 321] on p "THE AM/PM BUMDLE" at bounding box center [814, 311] width 327 height 19
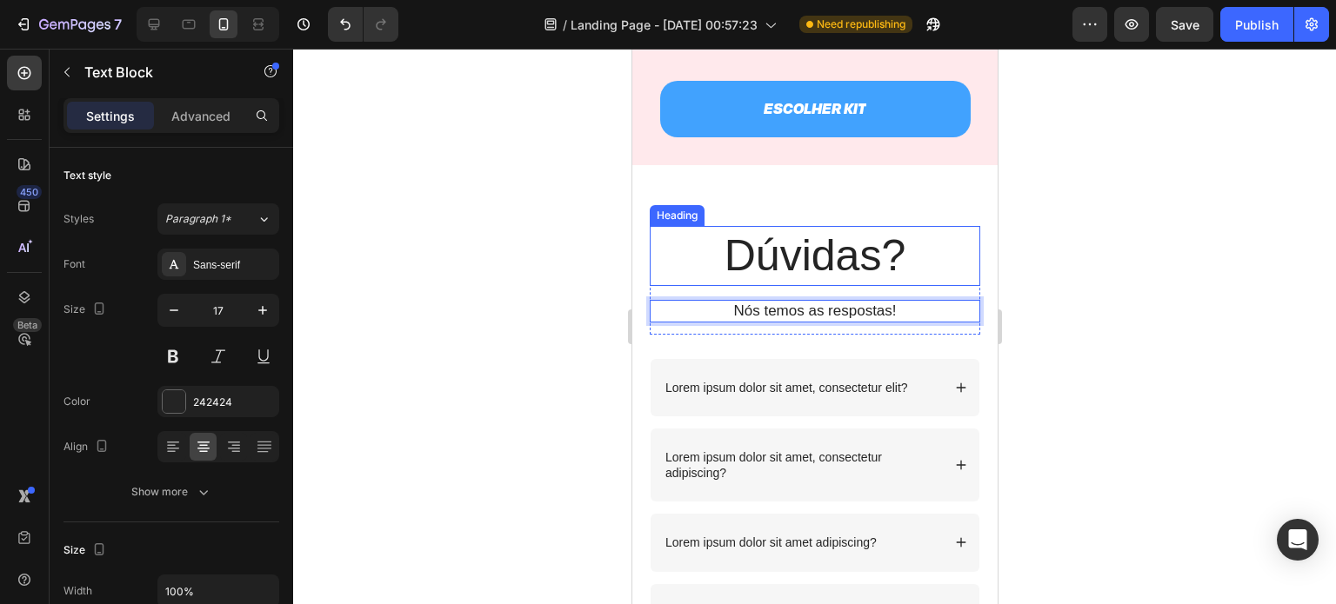
click at [857, 284] on p "Dúvidas?" at bounding box center [814, 256] width 327 height 57
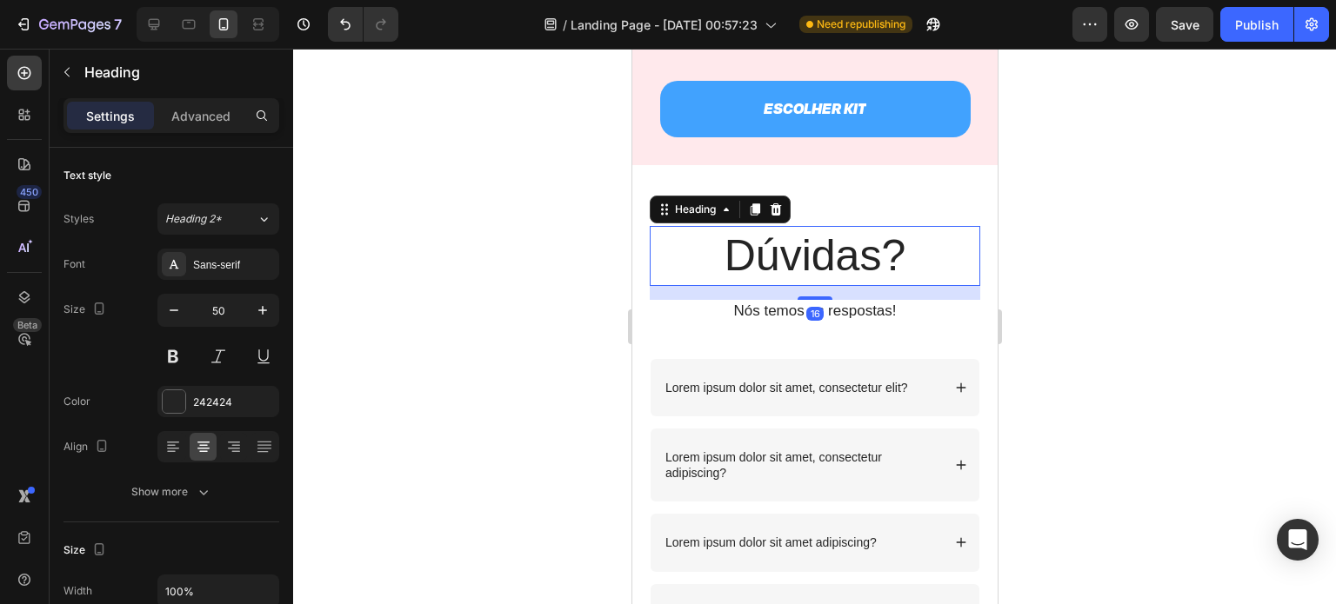
scroll to position [5365, 0]
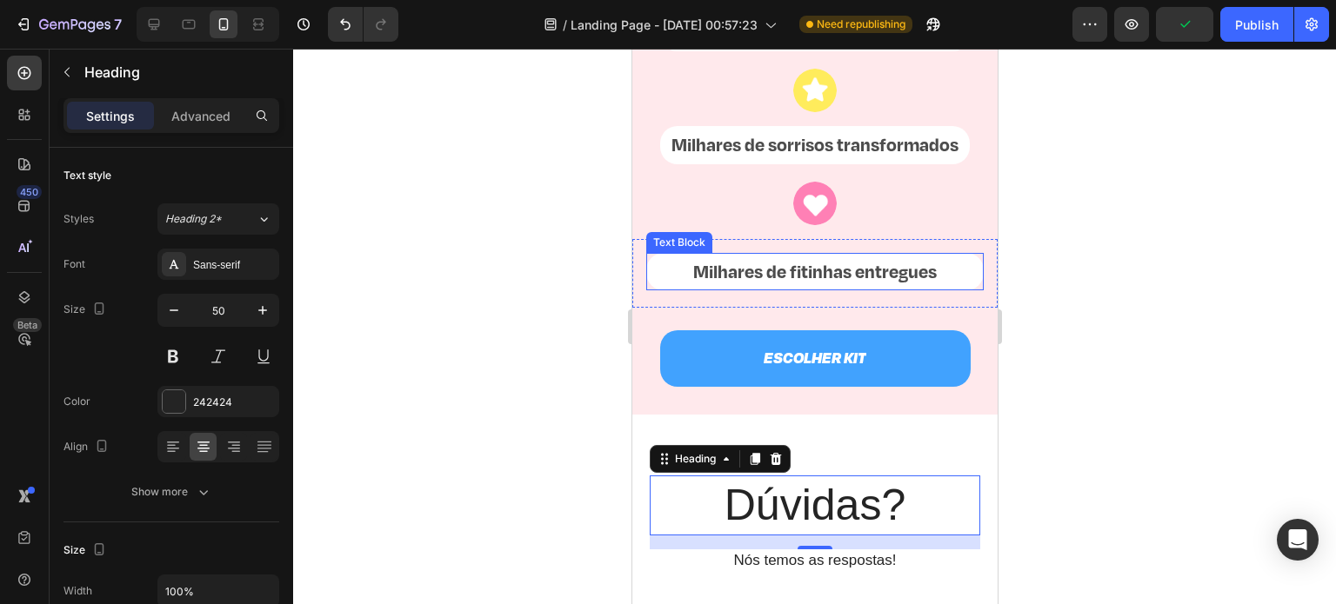
click at [829, 290] on p "Milhares de fitinhas entregues" at bounding box center [814, 272] width 334 height 35
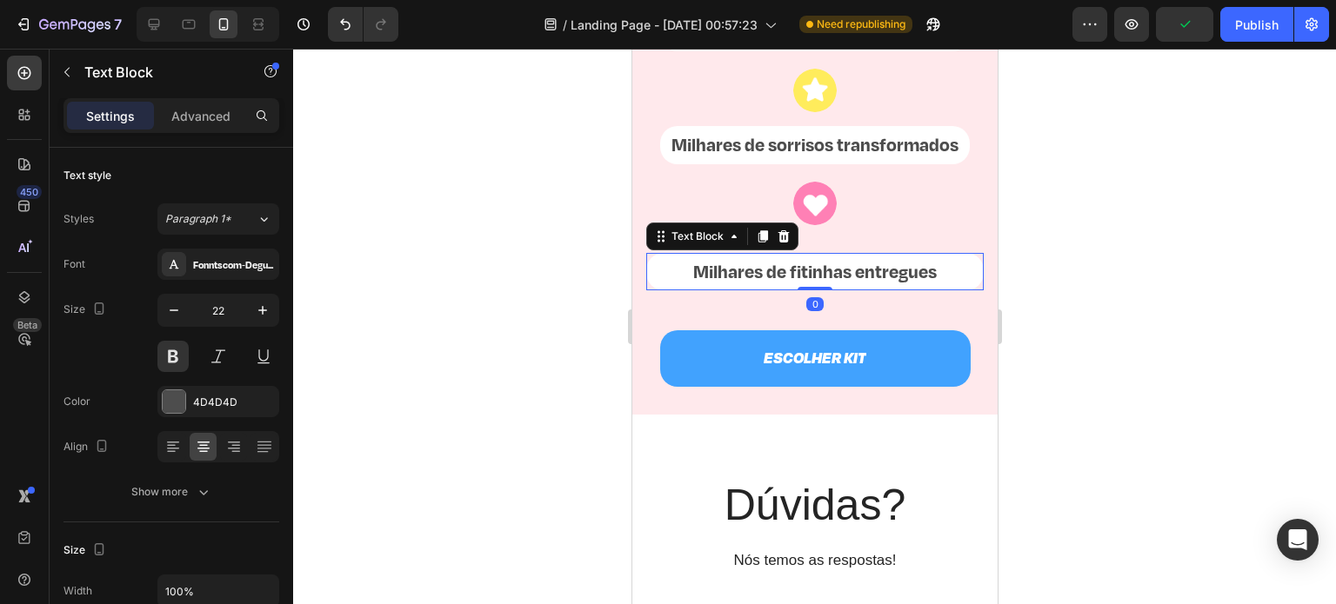
scroll to position [5476, 0]
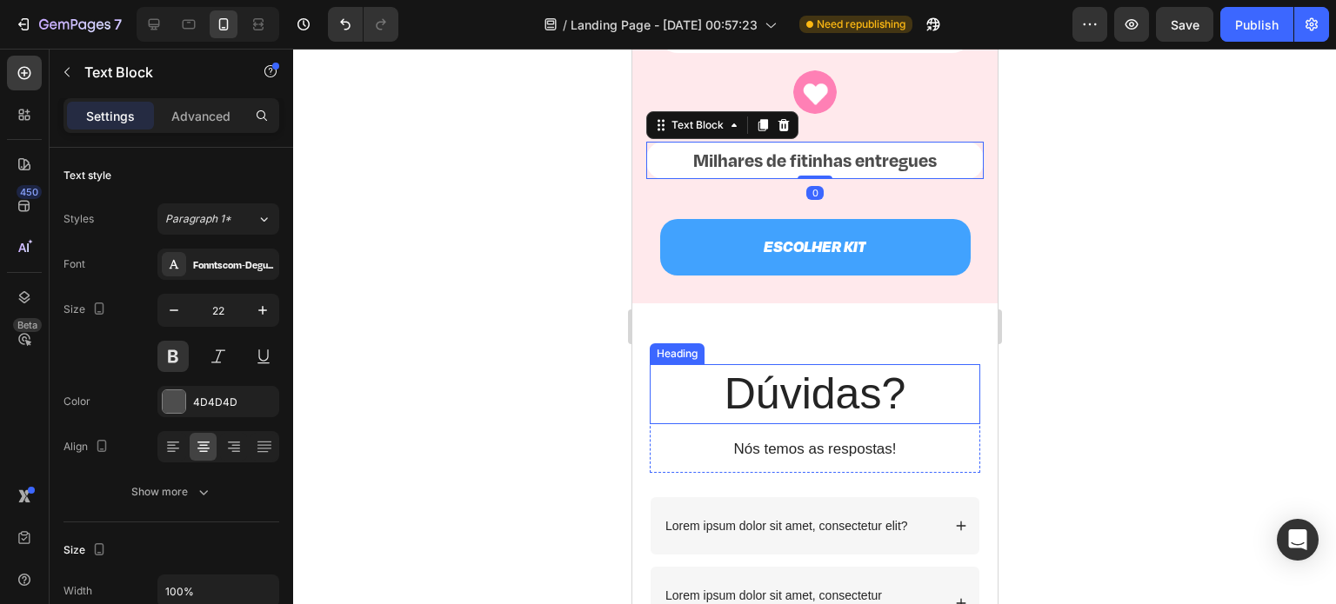
click at [809, 423] on p "Dúvidas?" at bounding box center [814, 394] width 327 height 57
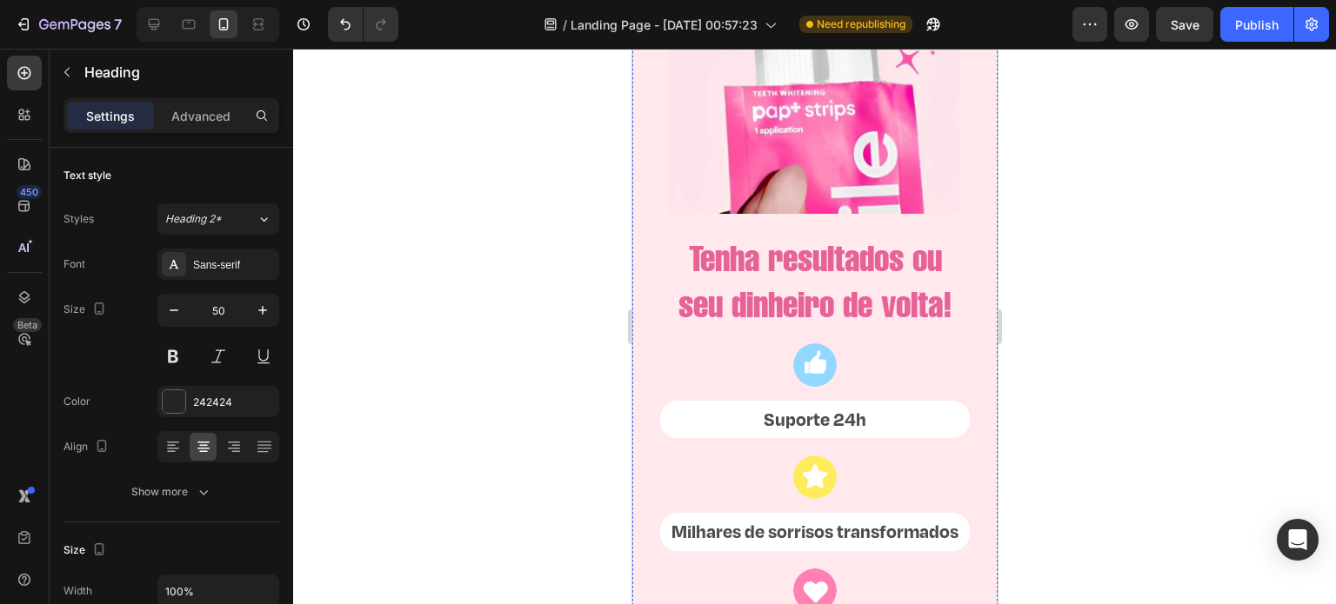
scroll to position [4983, 0]
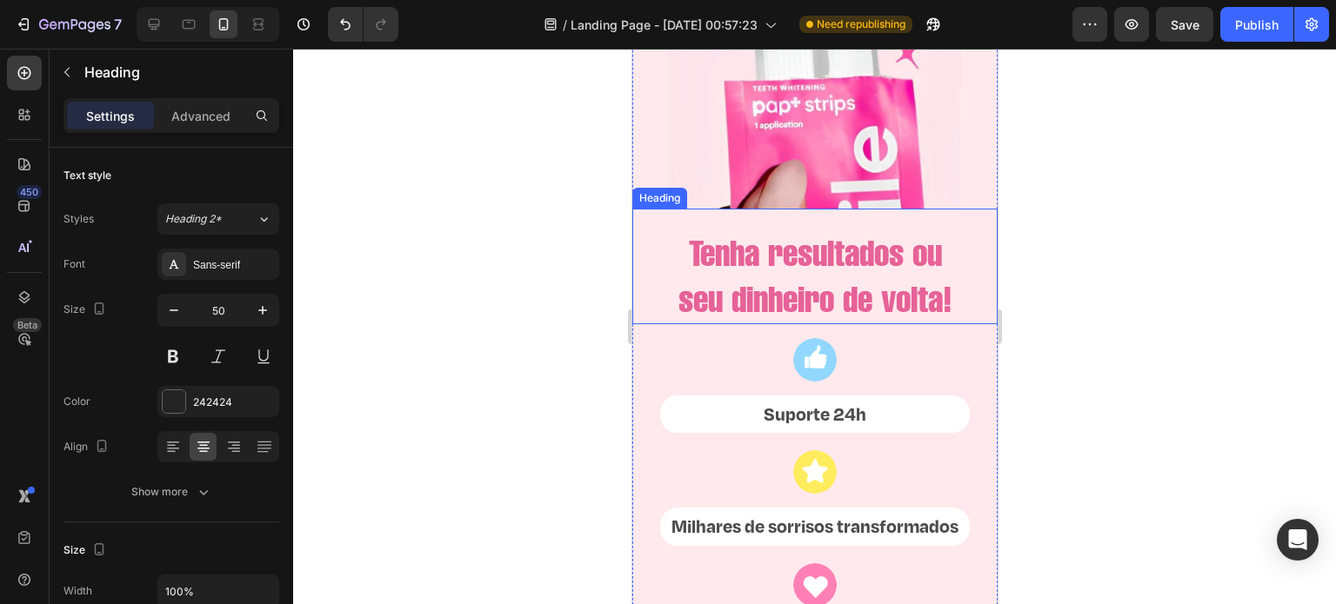
click at [830, 293] on h2 "Tenha resultados ou seu dinheiro de volta!" at bounding box center [813, 276] width 365 height 97
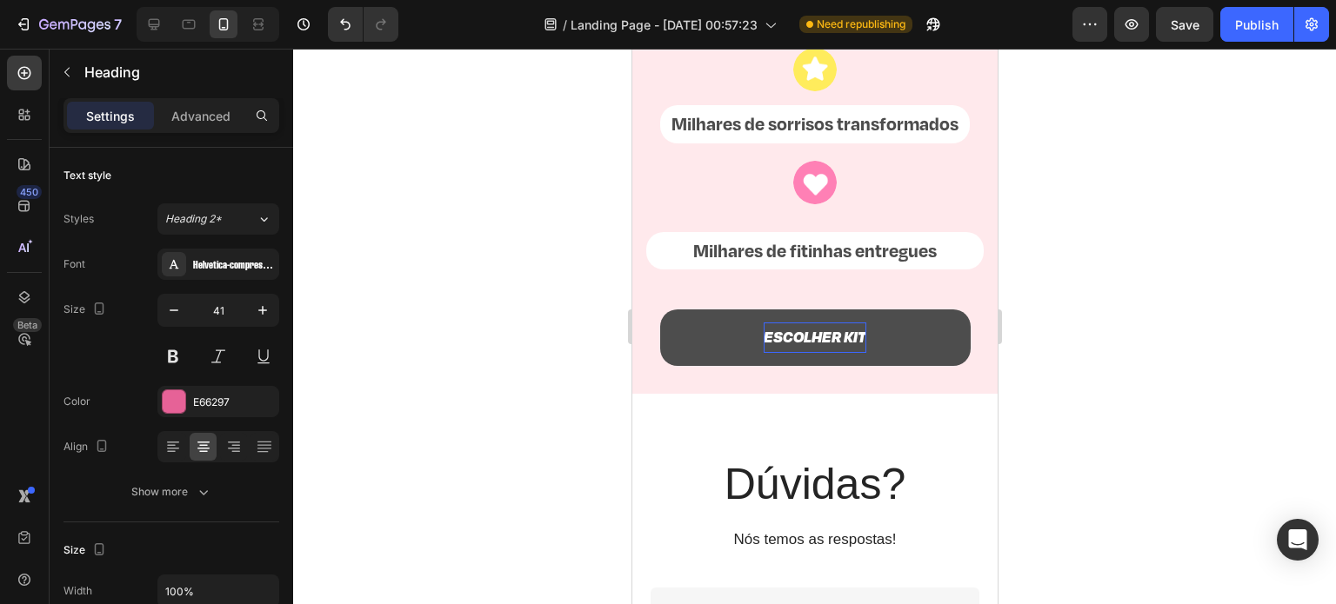
scroll to position [5387, 0]
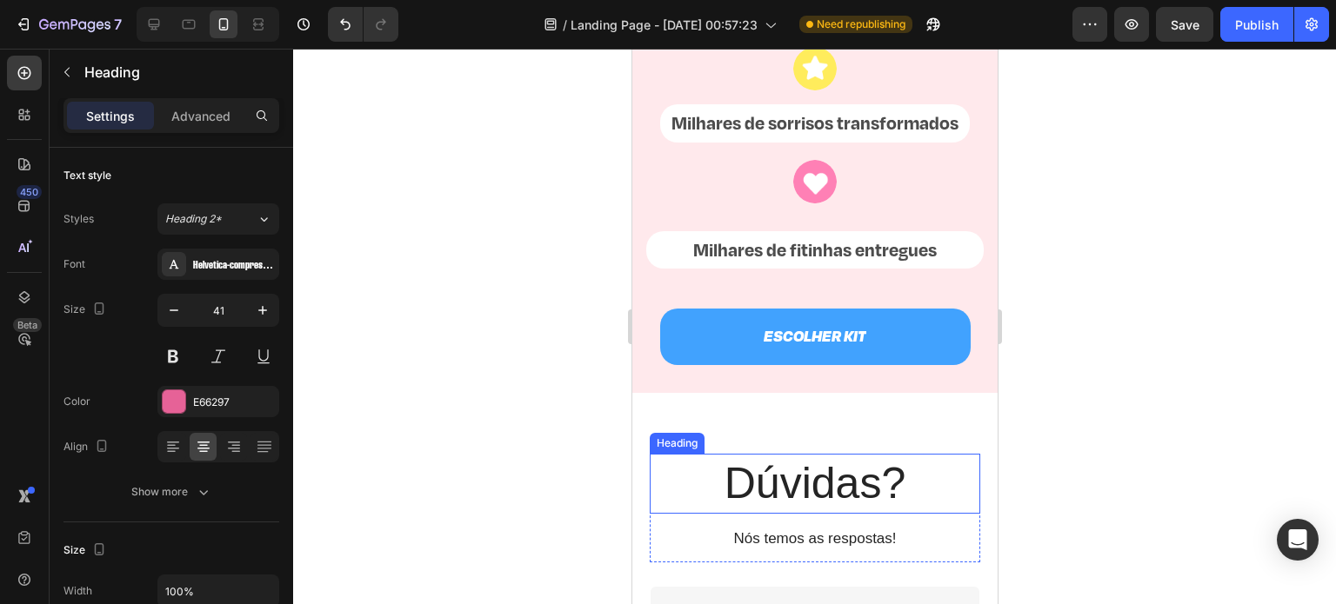
click at [777, 500] on h2 "Dúvidas?" at bounding box center [814, 484] width 330 height 60
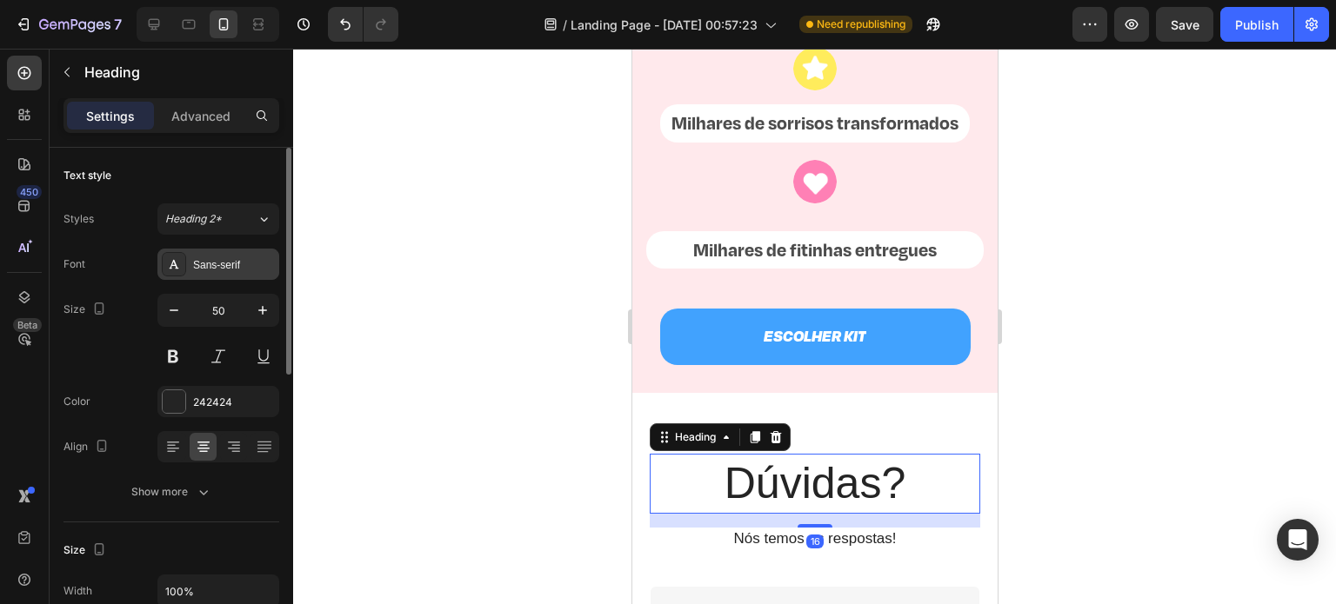
click at [237, 268] on div "Sans-serif" at bounding box center [234, 265] width 82 height 16
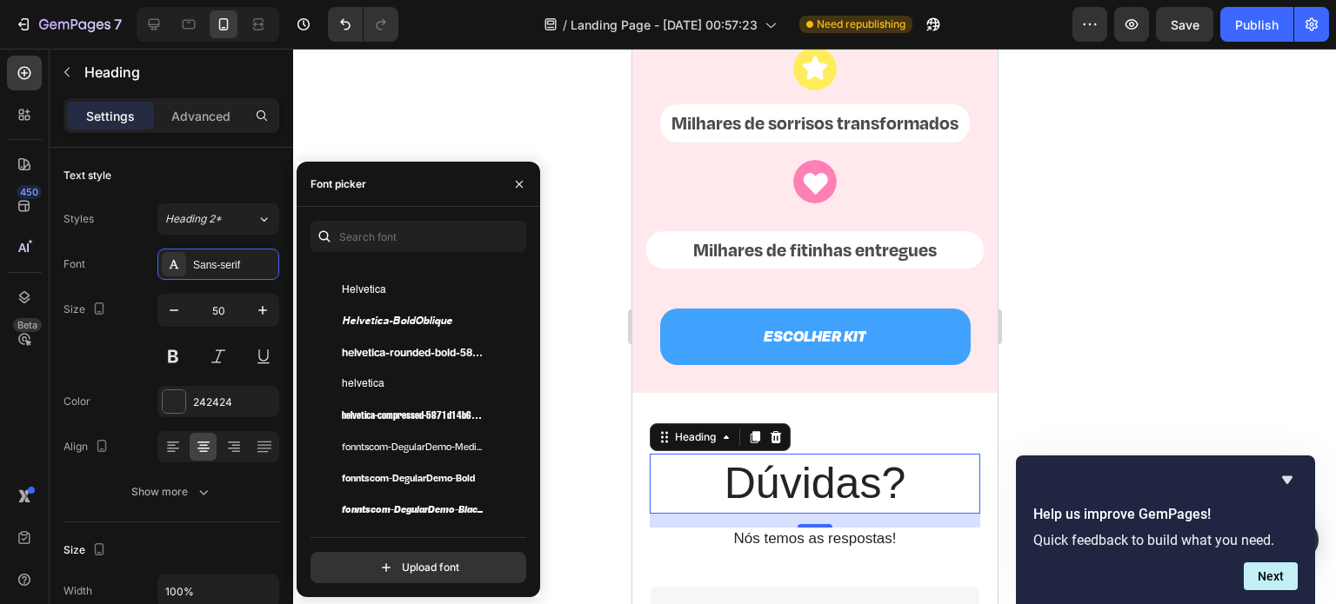
scroll to position [229, 0]
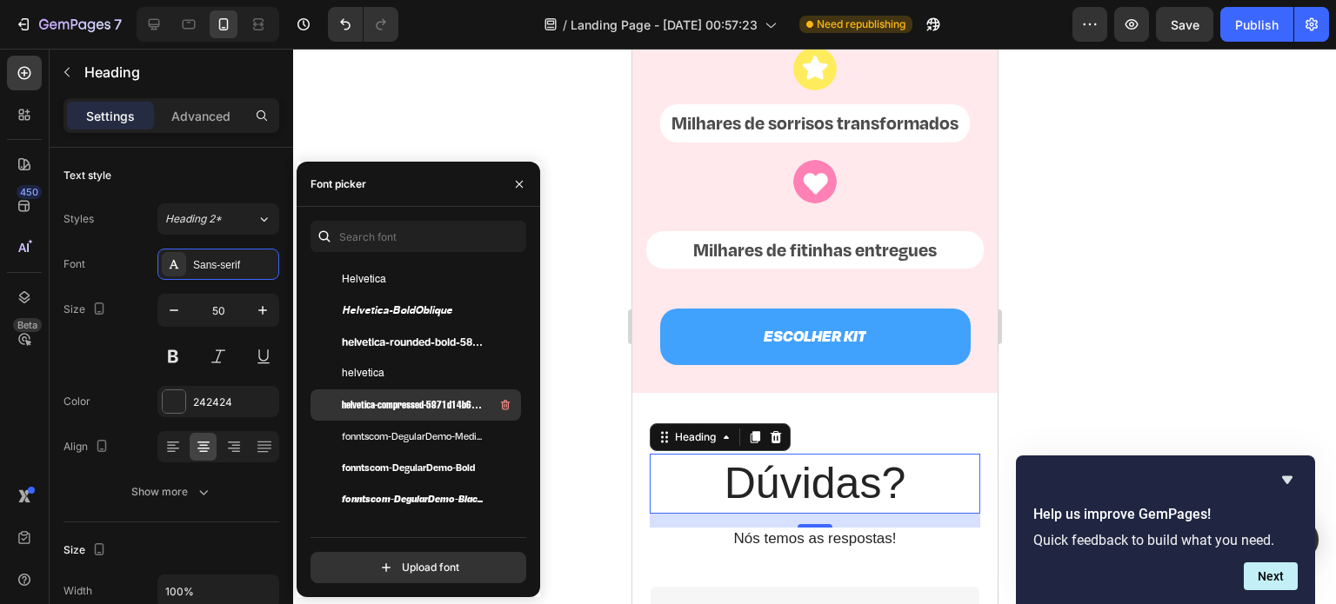
click at [421, 403] on span "helvetica-compressed-5871d14b6903a" at bounding box center [414, 405] width 144 height 16
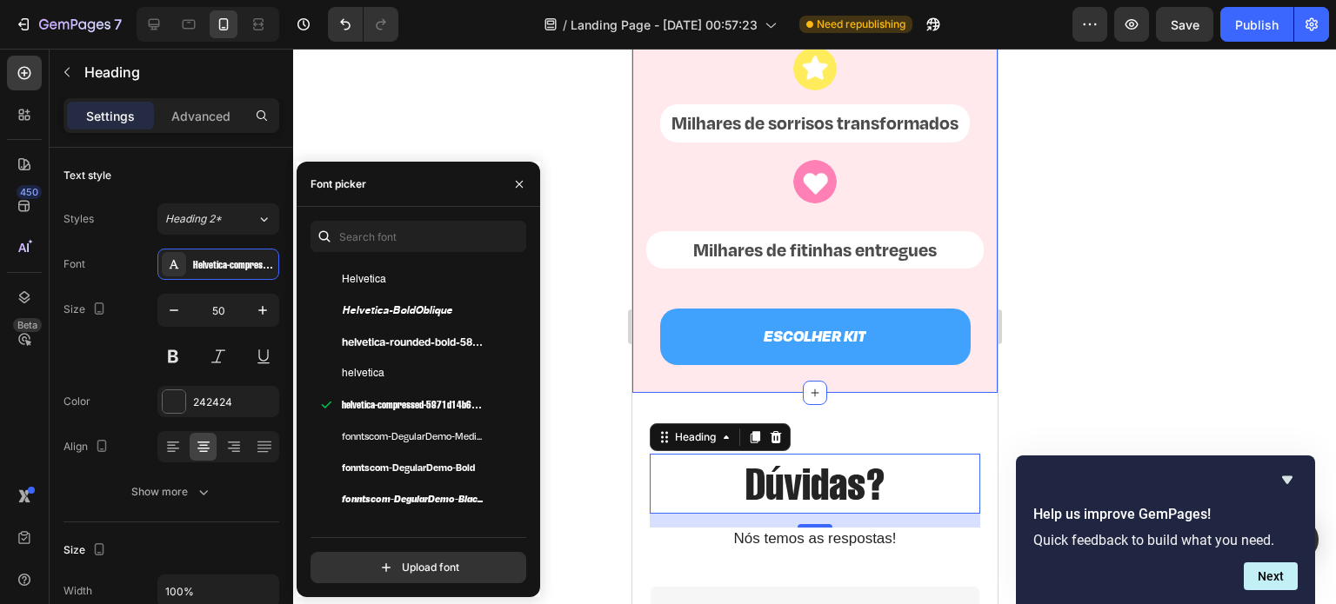
scroll to position [5442, 0]
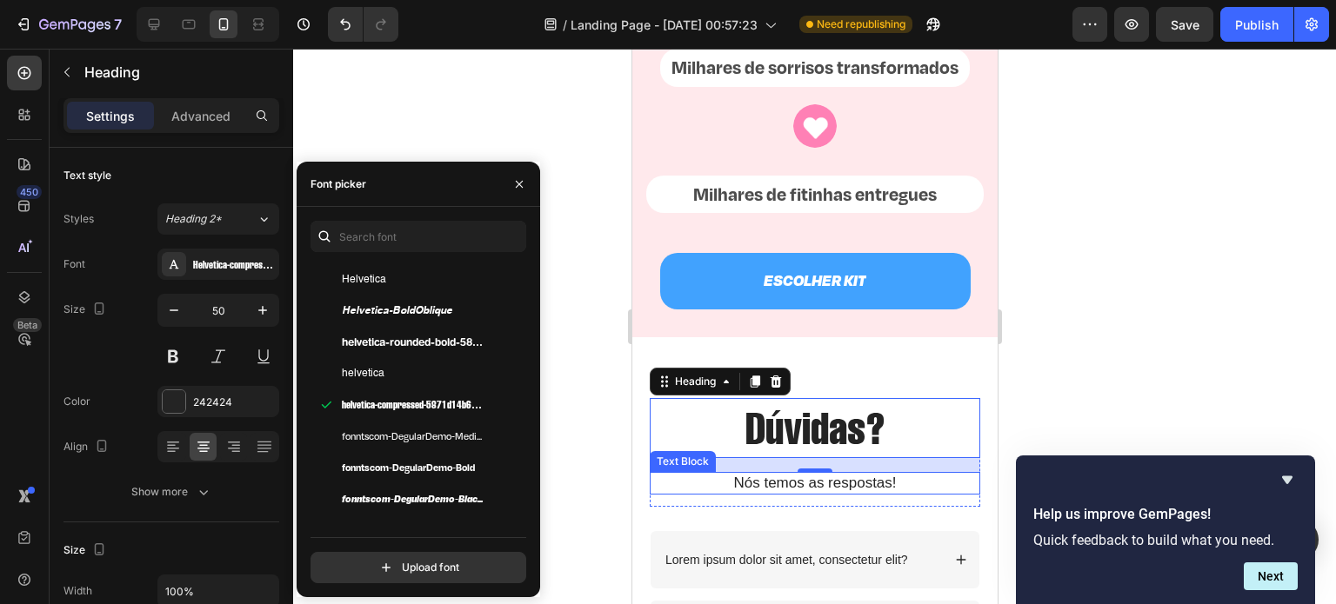
click at [812, 493] on div "16" at bounding box center [813, 486] width 17 height 14
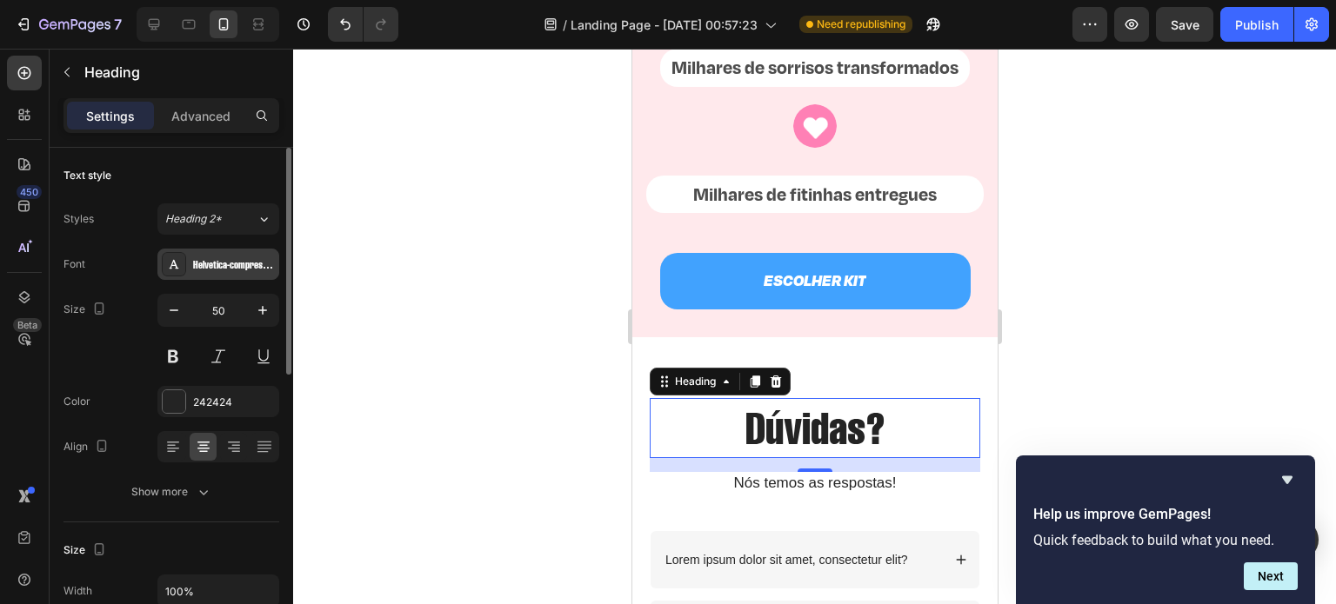
click at [232, 270] on div "Helvetica-compressed-5871d14b6903a" at bounding box center [234, 265] width 82 height 16
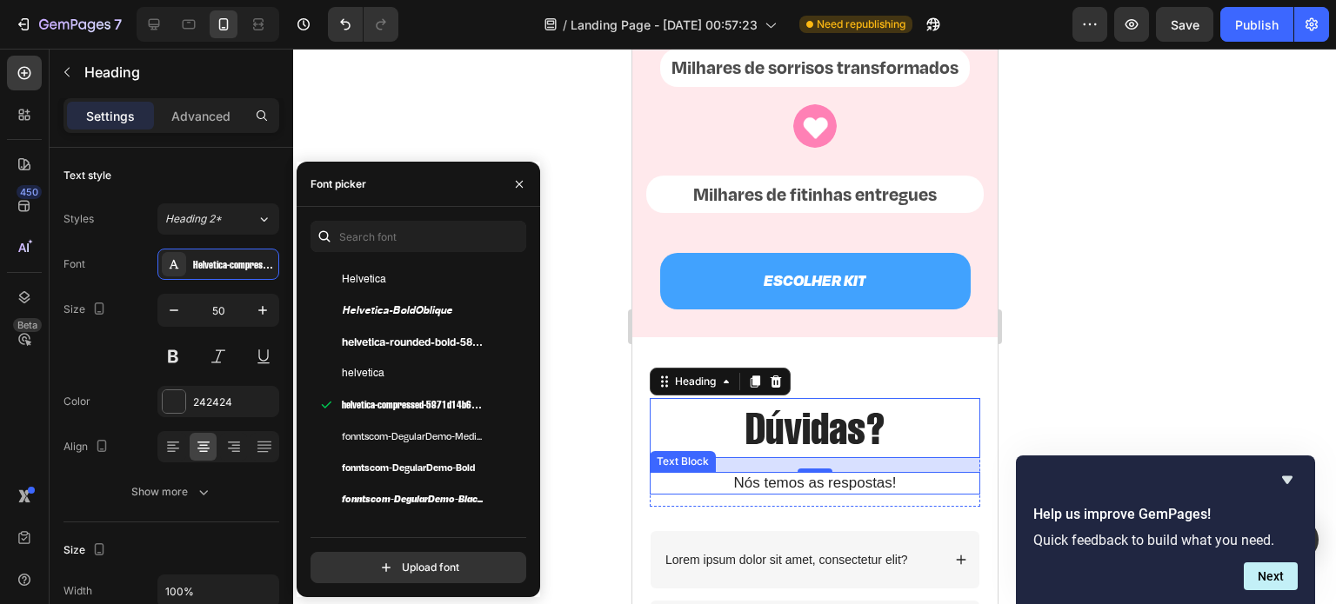
click at [752, 493] on p "Nós temos as respostas!" at bounding box center [814, 483] width 327 height 19
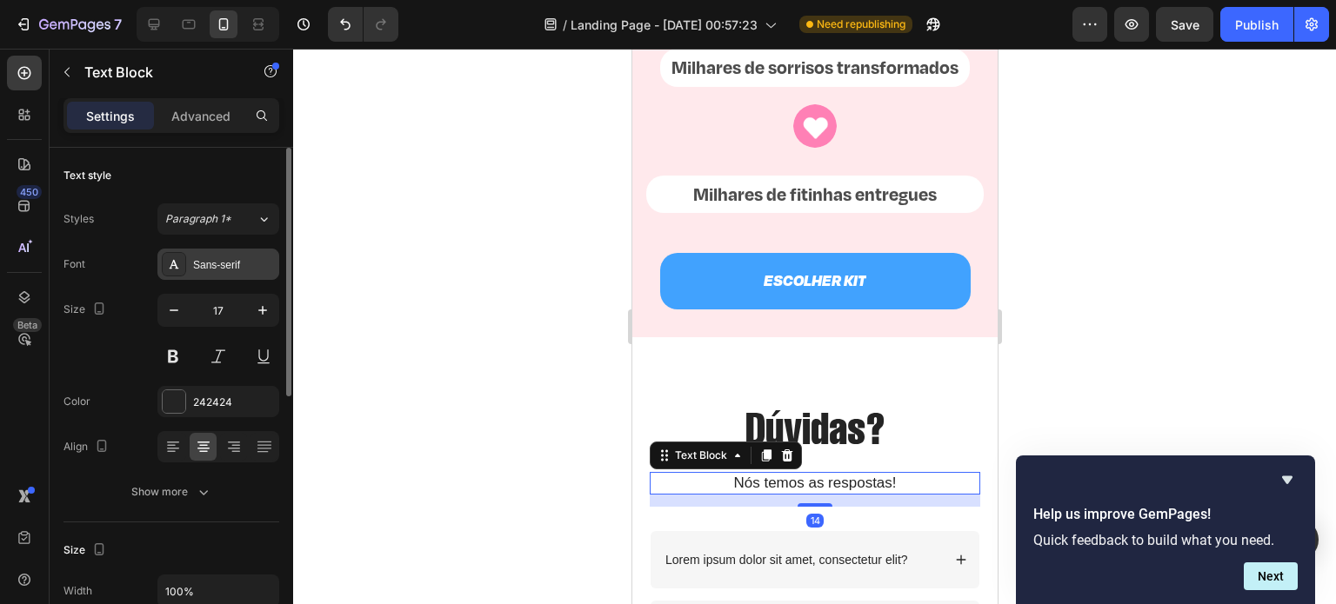
click at [232, 270] on div "Sans-serif" at bounding box center [234, 265] width 82 height 16
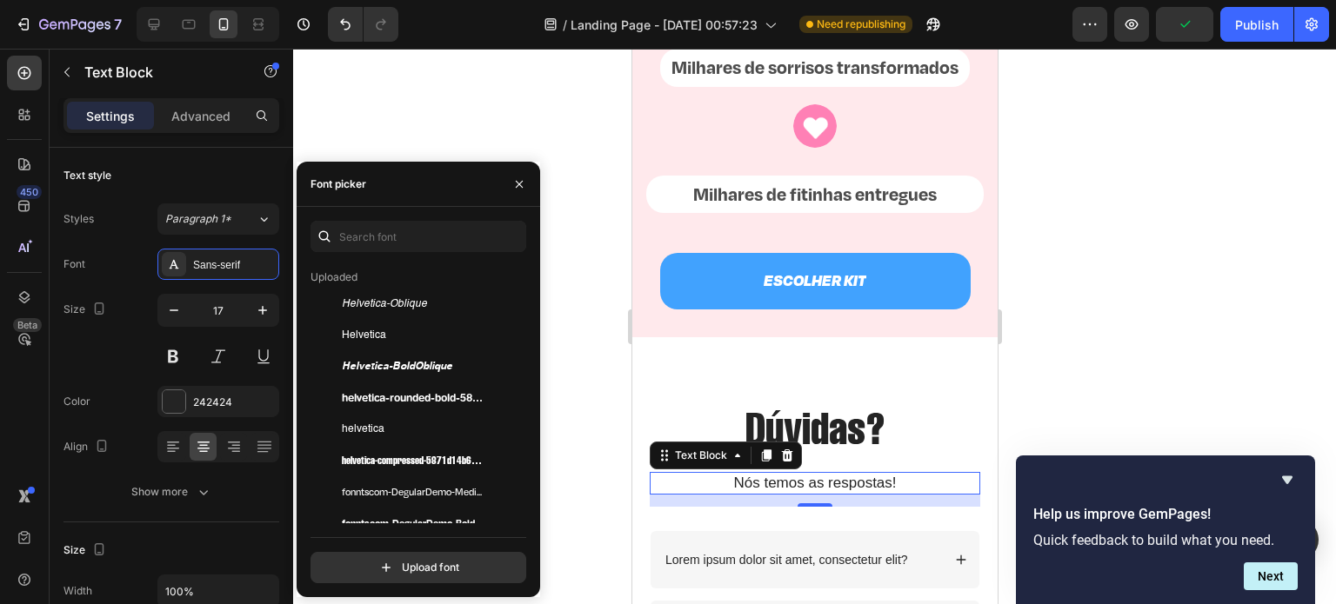
scroll to position [174, 0]
click at [417, 366] on span "Helvetica-BoldOblique" at bounding box center [397, 366] width 110 height 16
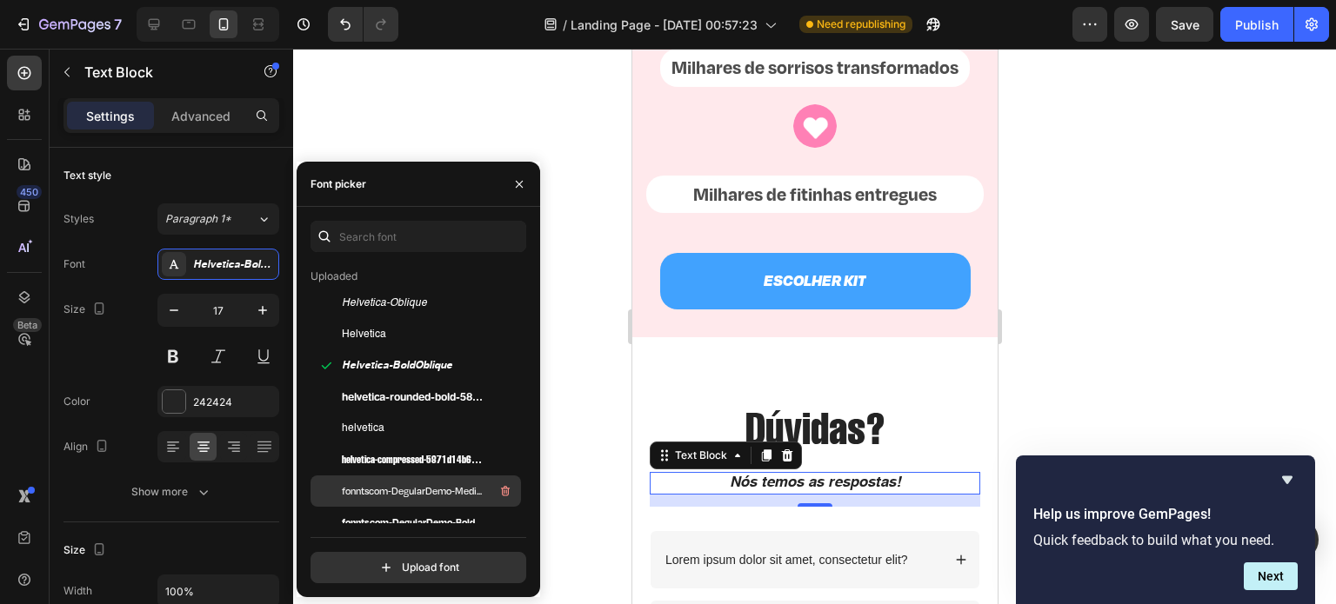
click at [431, 481] on div "fonntscom-DegularDemo-Medium" at bounding box center [430, 491] width 176 height 21
click at [1107, 370] on div at bounding box center [814, 327] width 1043 height 556
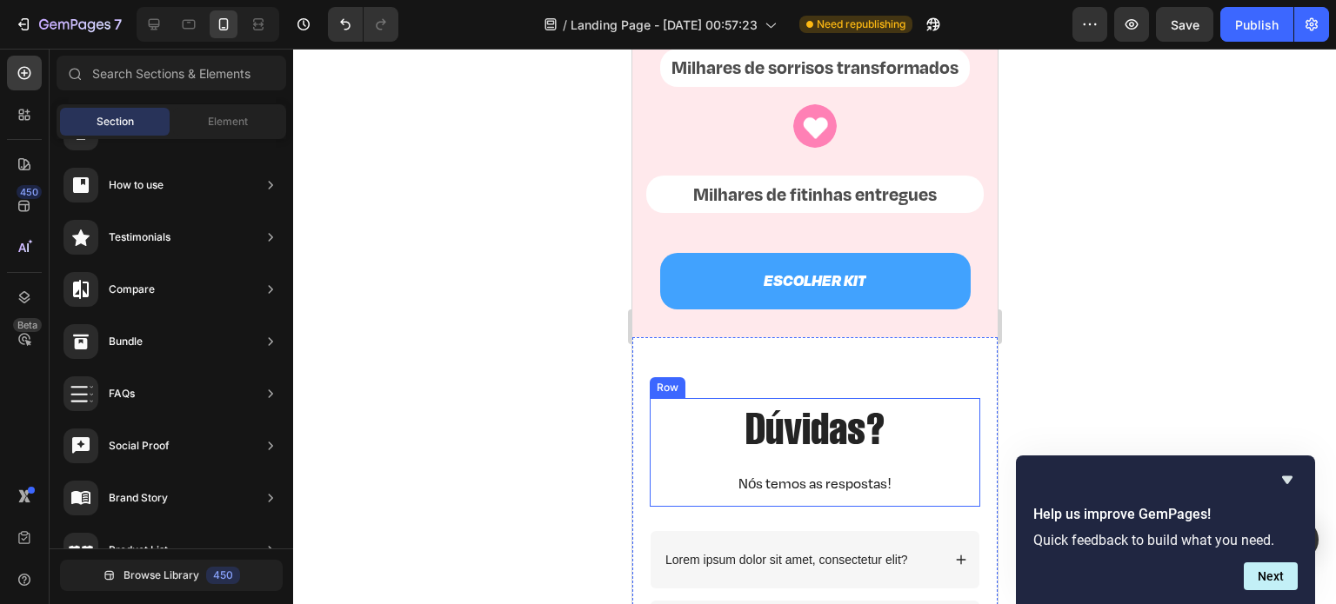
click at [814, 489] on div "Dúvidas? Heading Nós temos as respostas! Text Block" at bounding box center [814, 452] width 330 height 109
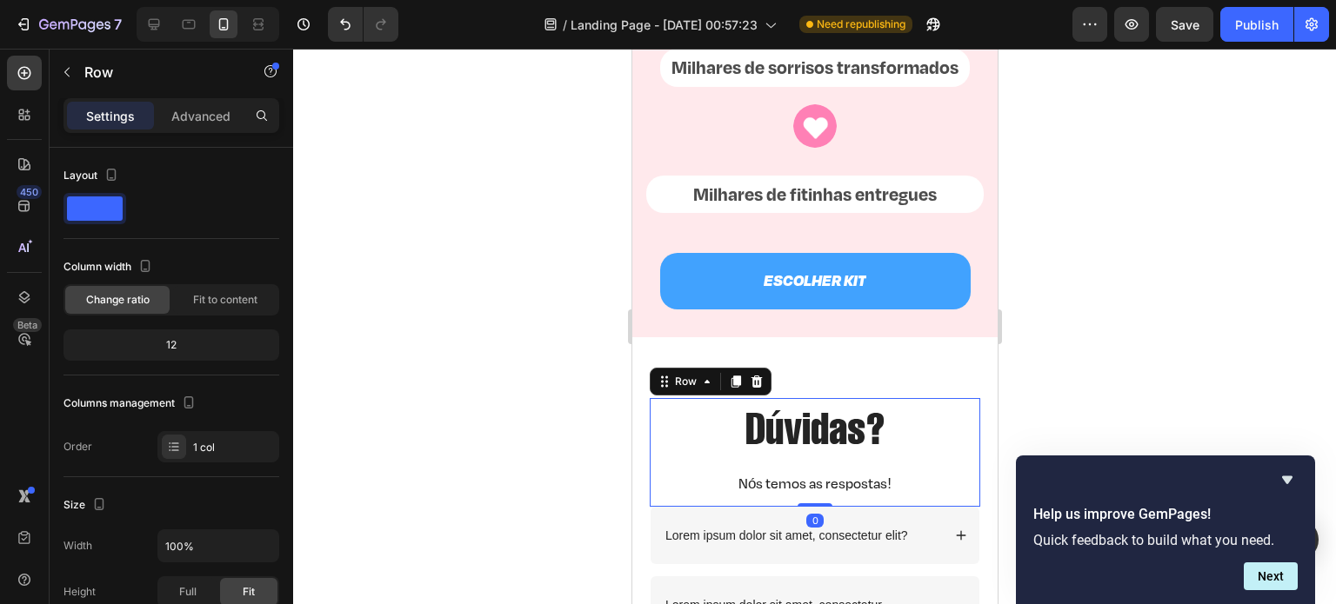
drag, startPoint x: 814, startPoint y: 555, endPoint x: 830, endPoint y: 519, distance: 38.9
click at [830, 507] on div "Dúvidas? Heading Nós temos as respostas! Text Block Row 0" at bounding box center [814, 452] width 330 height 109
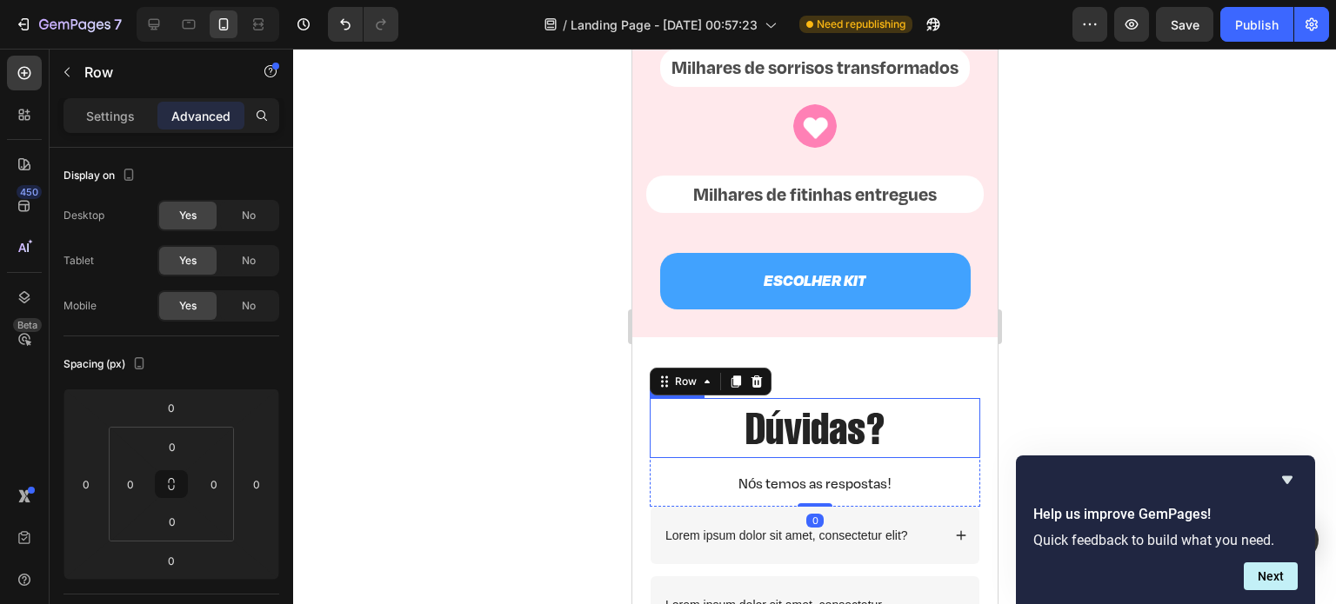
click at [818, 458] on h2 "Dúvidas?" at bounding box center [814, 428] width 330 height 60
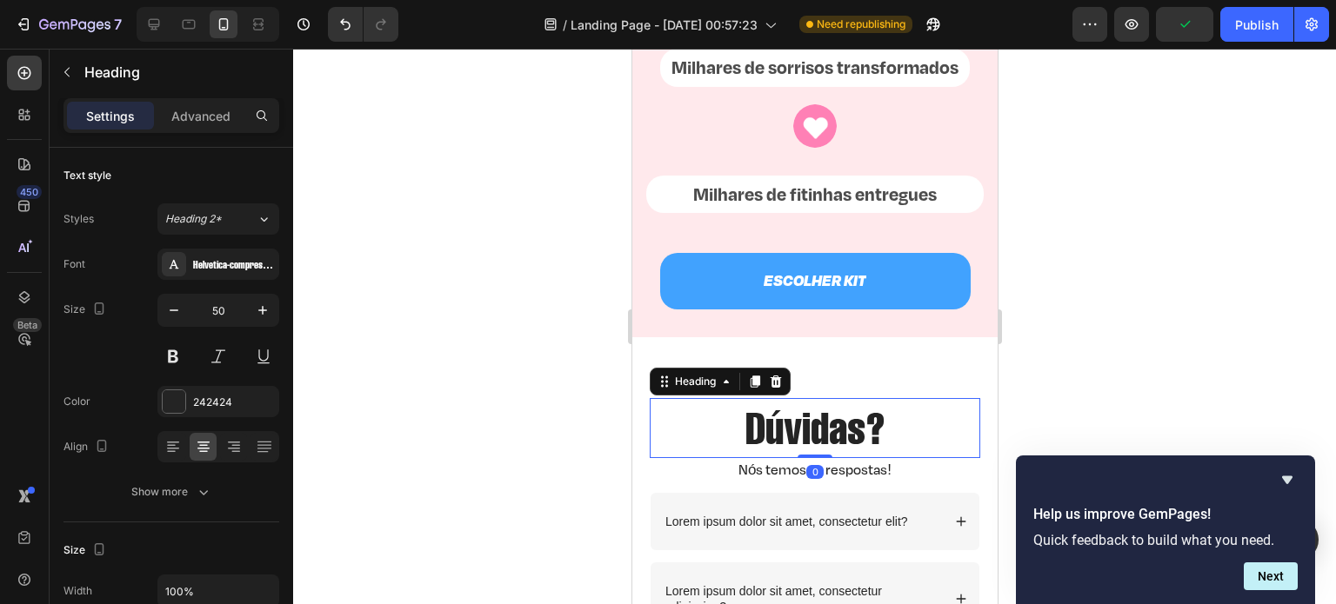
drag, startPoint x: 811, startPoint y: 496, endPoint x: 816, endPoint y: 437, distance: 59.3
click at [816, 437] on div "Dúvidas? Heading 0" at bounding box center [814, 428] width 330 height 60
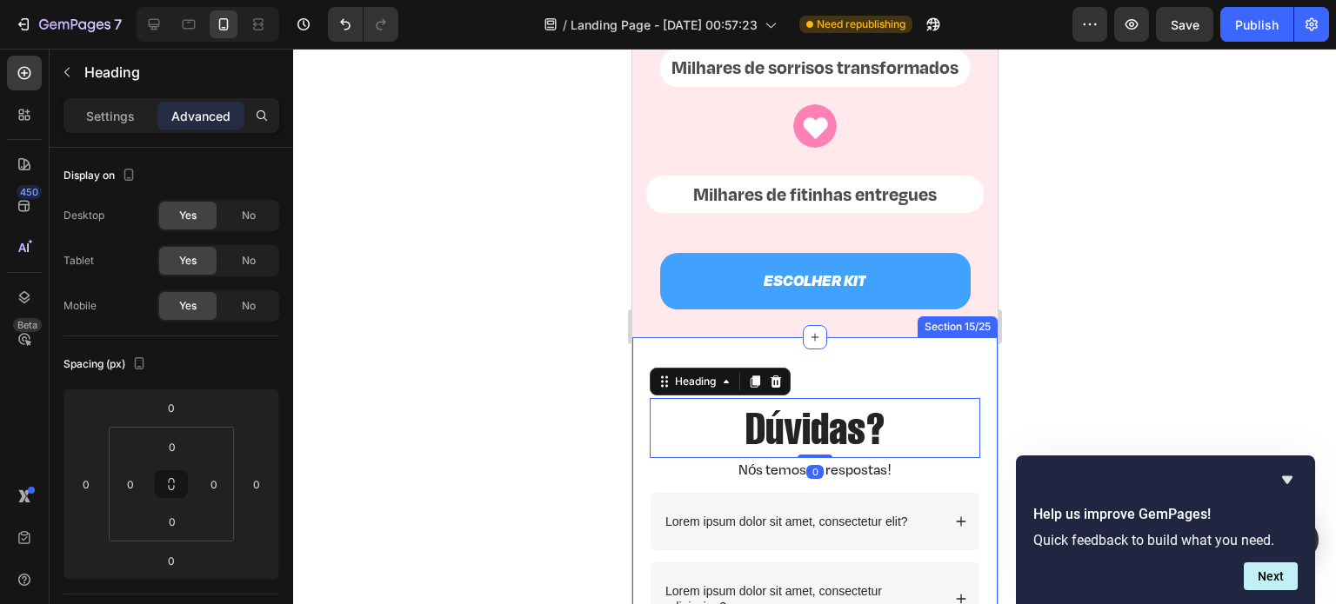
click at [844, 396] on div "Dúvidas? Heading 0 Nós temos as respostas! Text Block Row Lorem ipsum dolor sit…" at bounding box center [813, 586] width 365 height 499
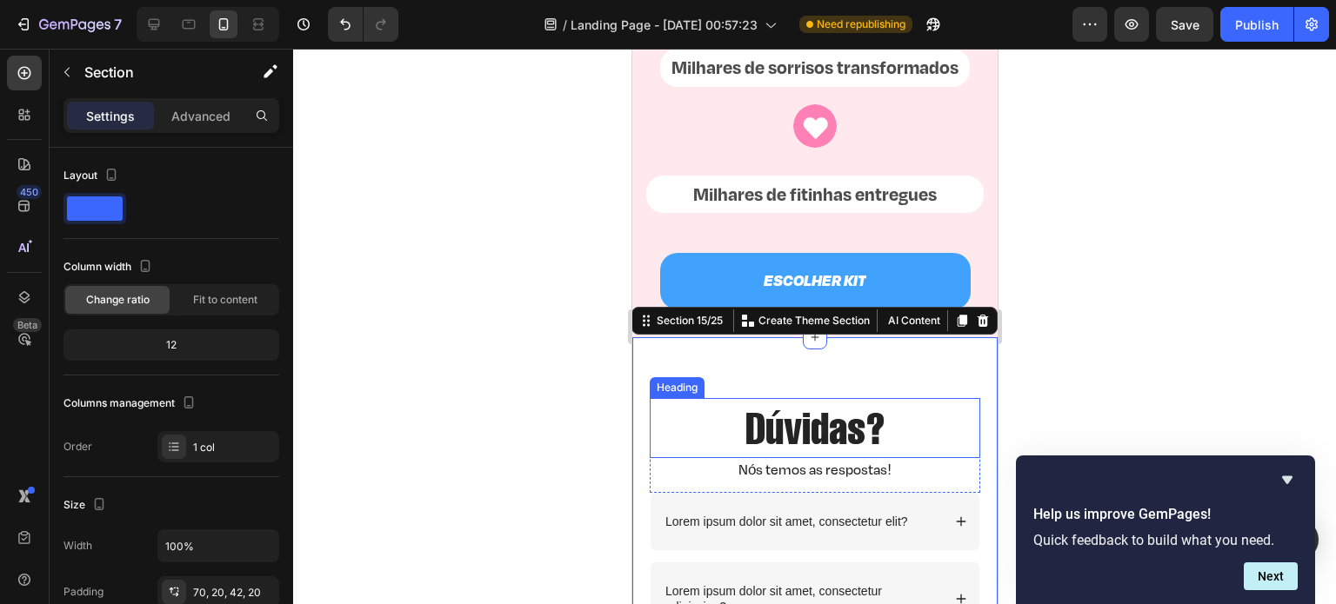
click at [816, 430] on h2 "Dúvidas?" at bounding box center [814, 428] width 330 height 60
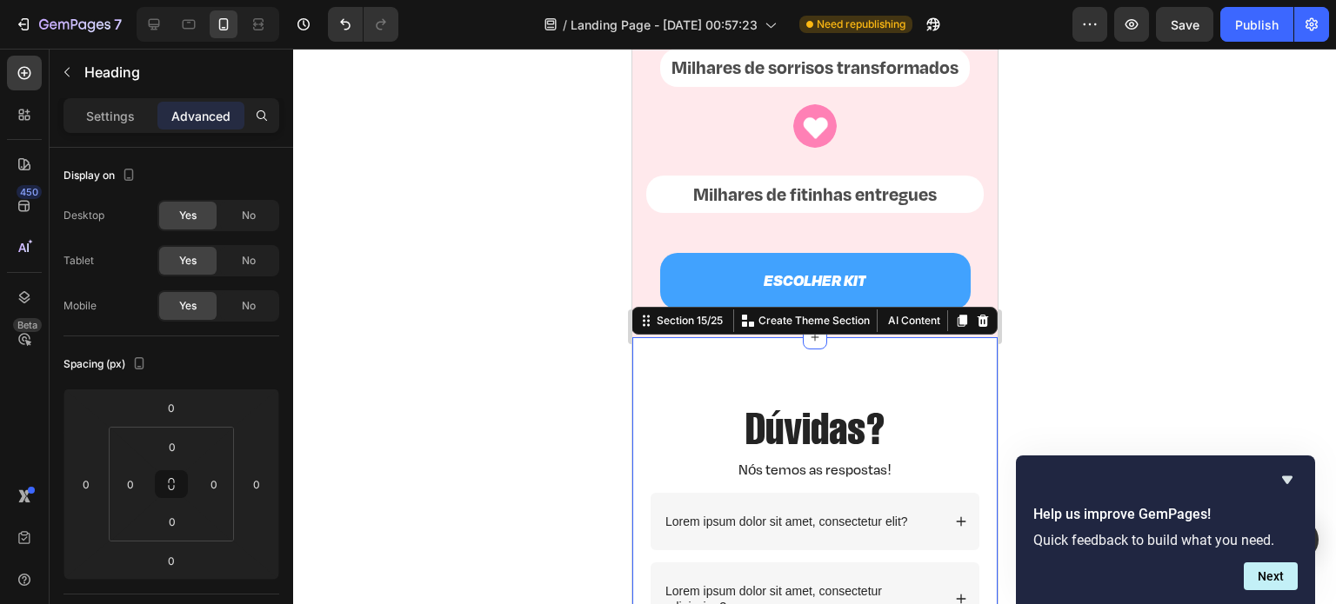
click at [813, 406] on div "Dúvidas? Heading Nós temos as respostas! Text Block Row Lorem ipsum dolor sit a…" at bounding box center [813, 586] width 365 height 499
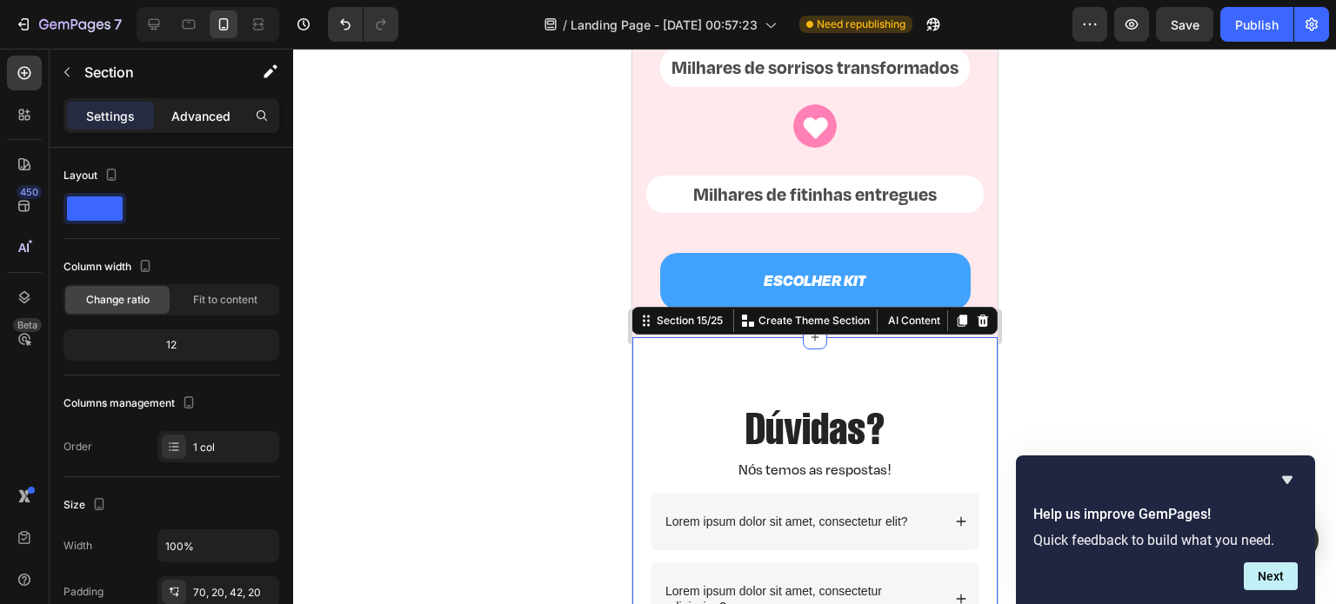
click at [192, 117] on p "Advanced" at bounding box center [200, 116] width 59 height 18
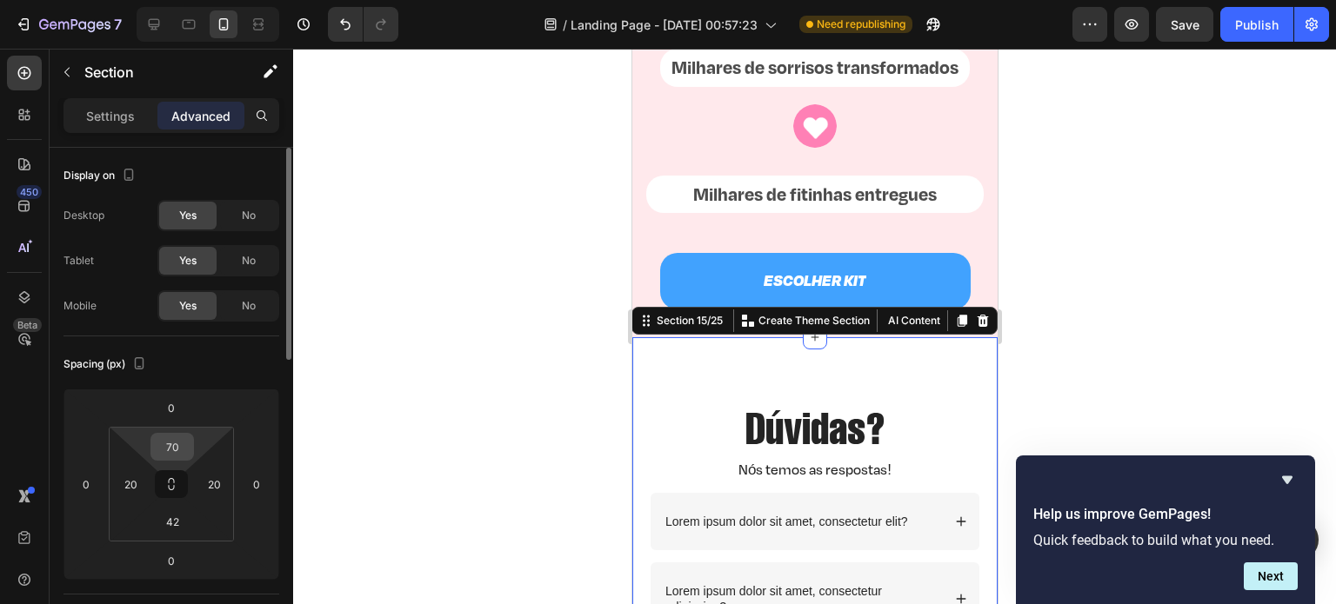
click at [177, 459] on div "70" at bounding box center [171, 447] width 43 height 28
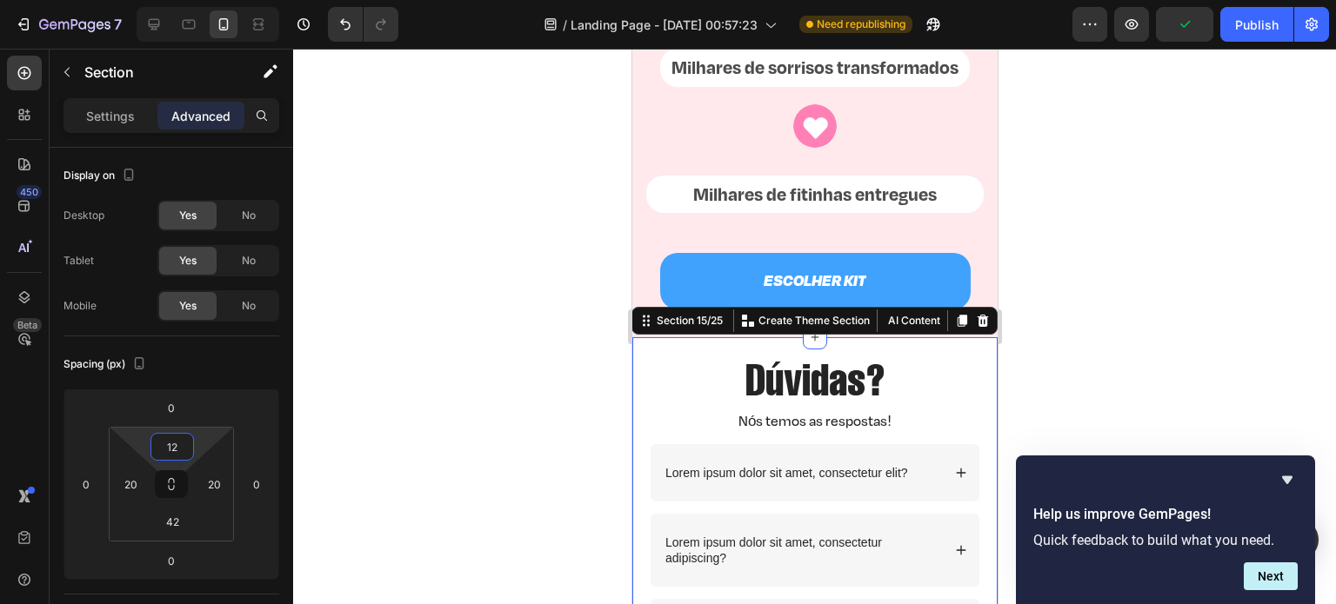
type input "10"
drag, startPoint x: 174, startPoint y: 465, endPoint x: 174, endPoint y: 491, distance: 26.1
click at [174, 0] on html "7 / Landing Page - Sep 27, 00:57:23 Need republishing Preview Publish 450 Beta …" at bounding box center [668, 0] width 1336 height 0
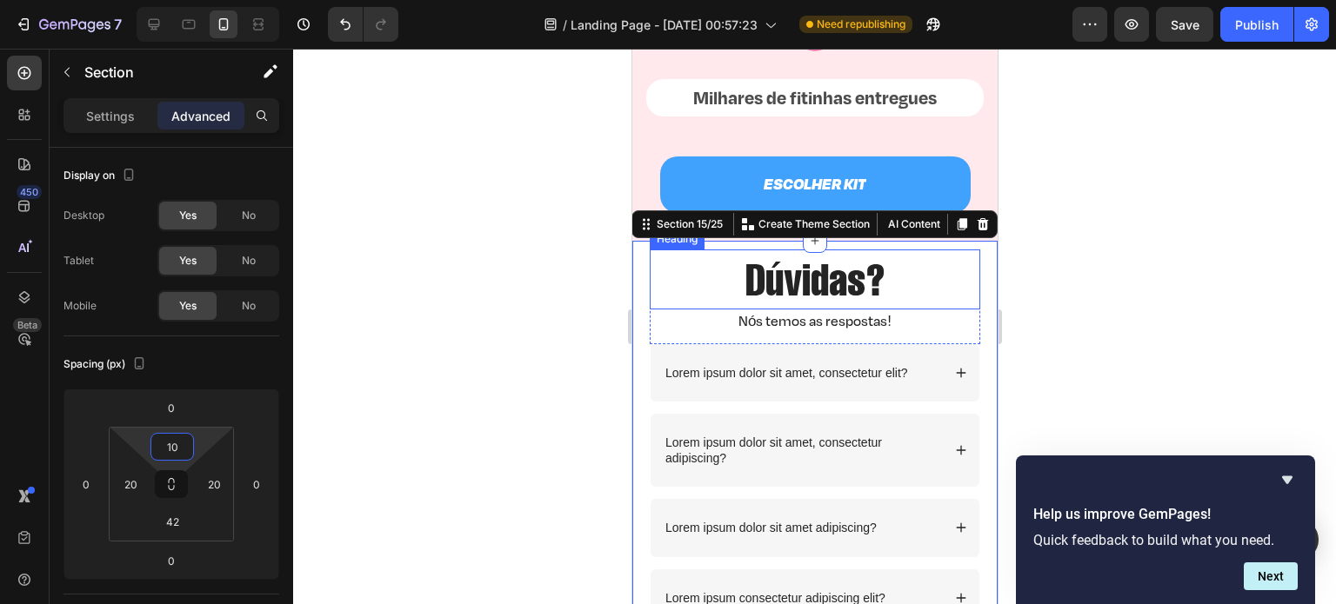
scroll to position [5541, 0]
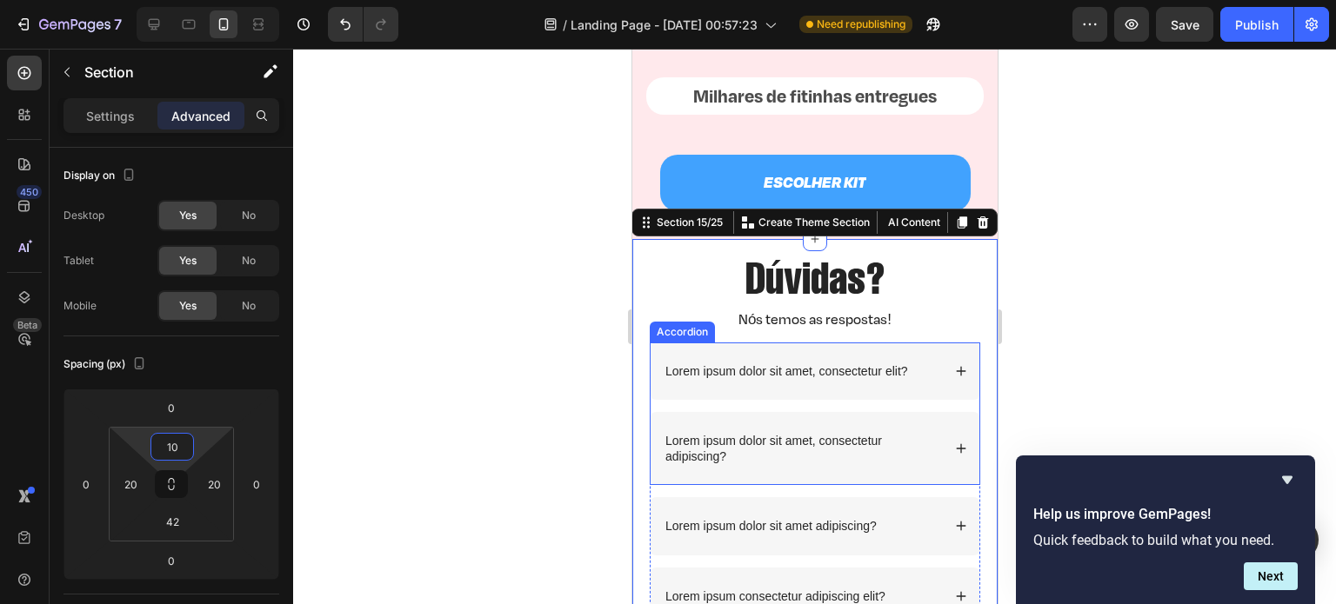
click at [832, 379] on p "Lorem ipsum dolor sit amet, consectetur elit?" at bounding box center [785, 372] width 243 height 16
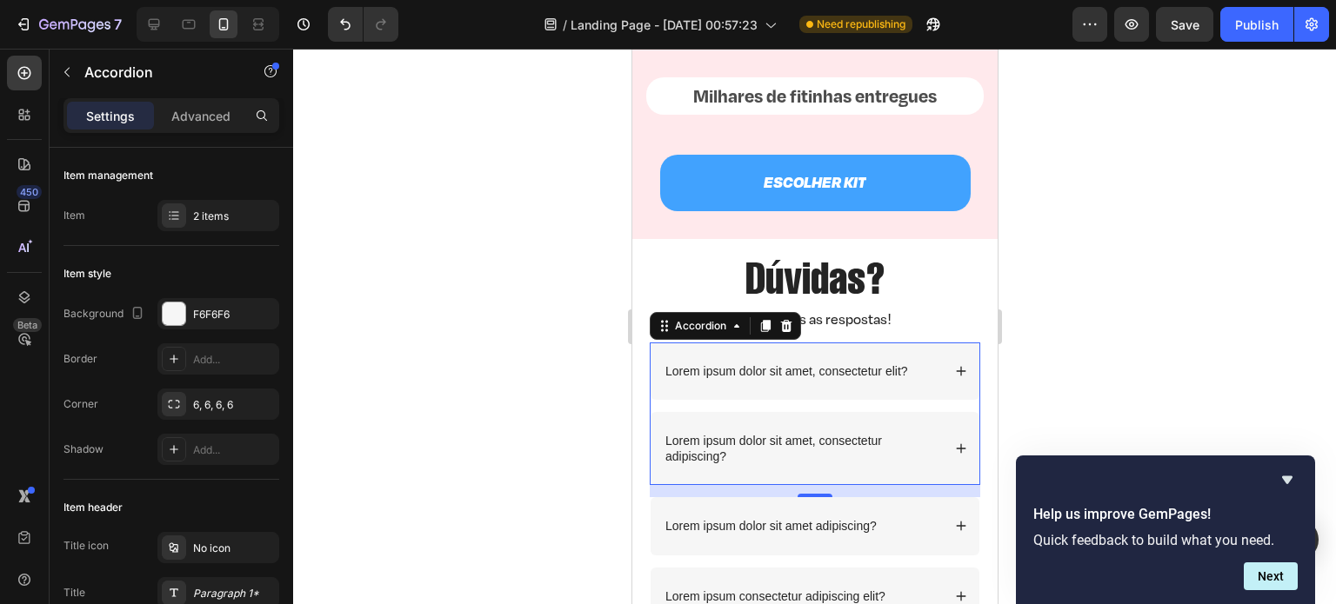
click at [791, 379] on p "Lorem ipsum dolor sit amet, consectetur elit?" at bounding box center [785, 372] width 243 height 16
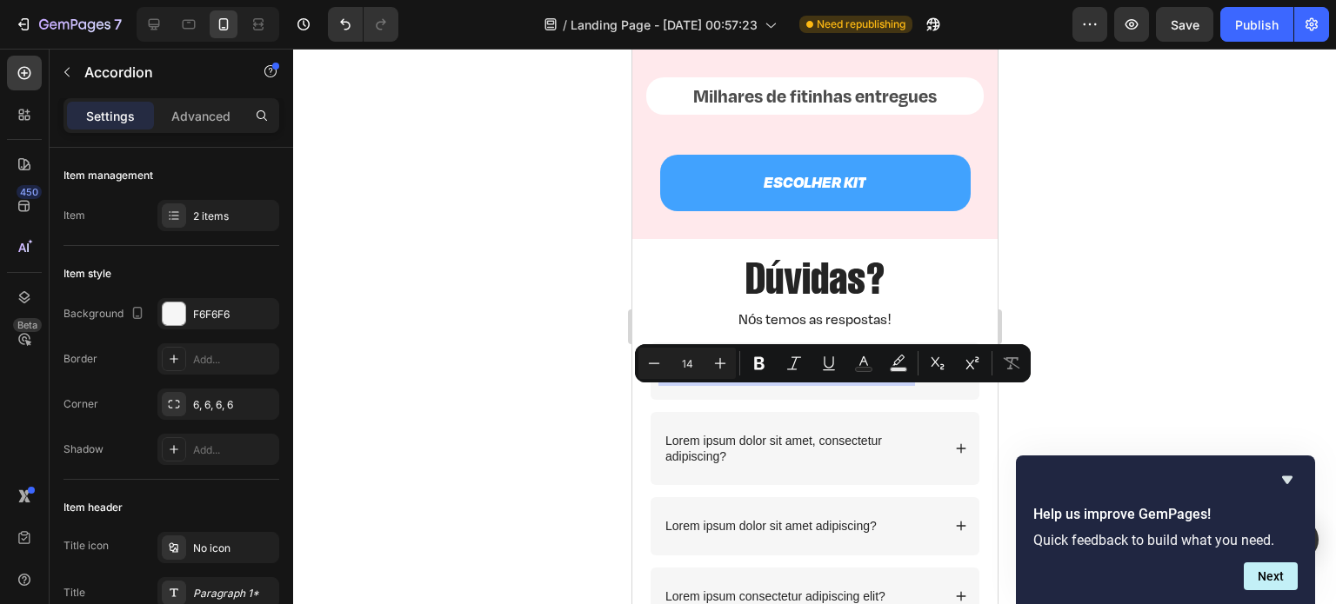
click at [791, 379] on p "Lorem ipsum dolor sit amet, consectetur elit?" at bounding box center [785, 372] width 243 height 16
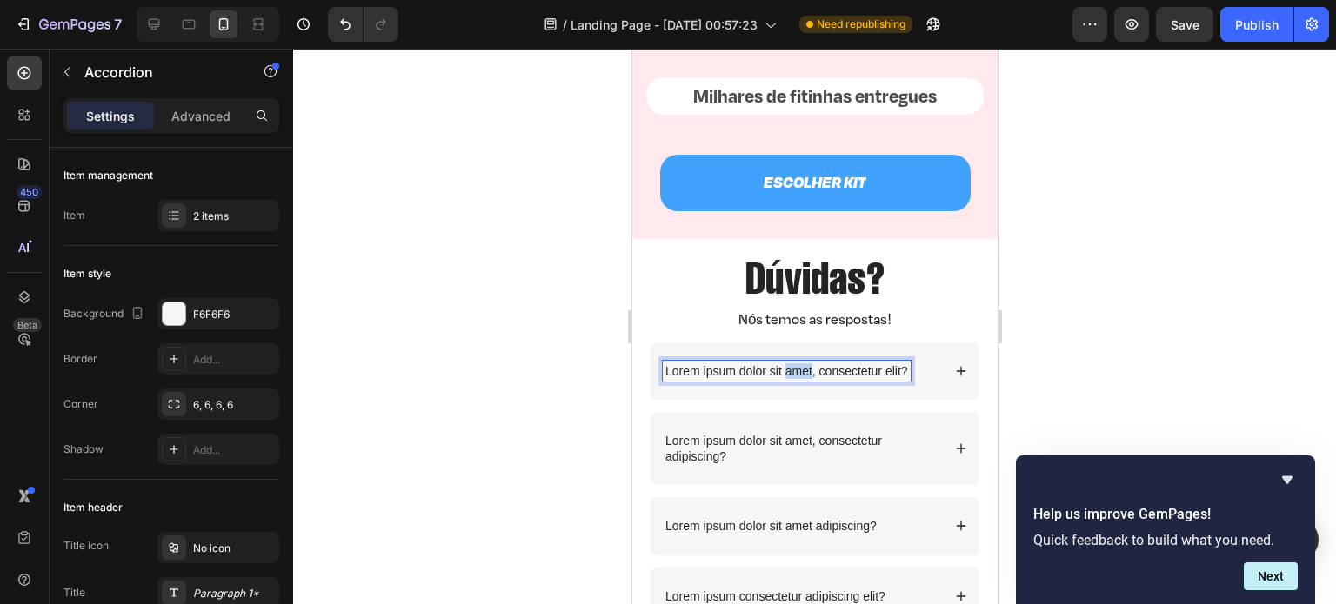
click at [791, 379] on p "Lorem ipsum dolor sit amet, consectetur elit?" at bounding box center [785, 372] width 243 height 16
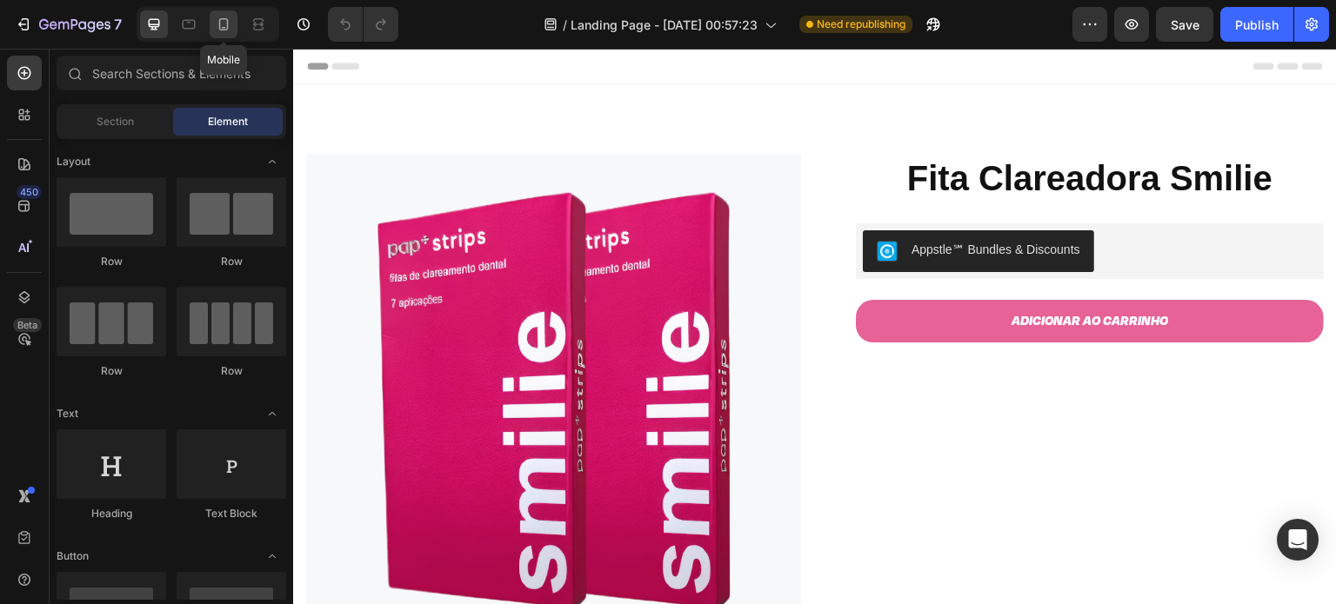
click at [231, 23] on icon at bounding box center [223, 24] width 17 height 17
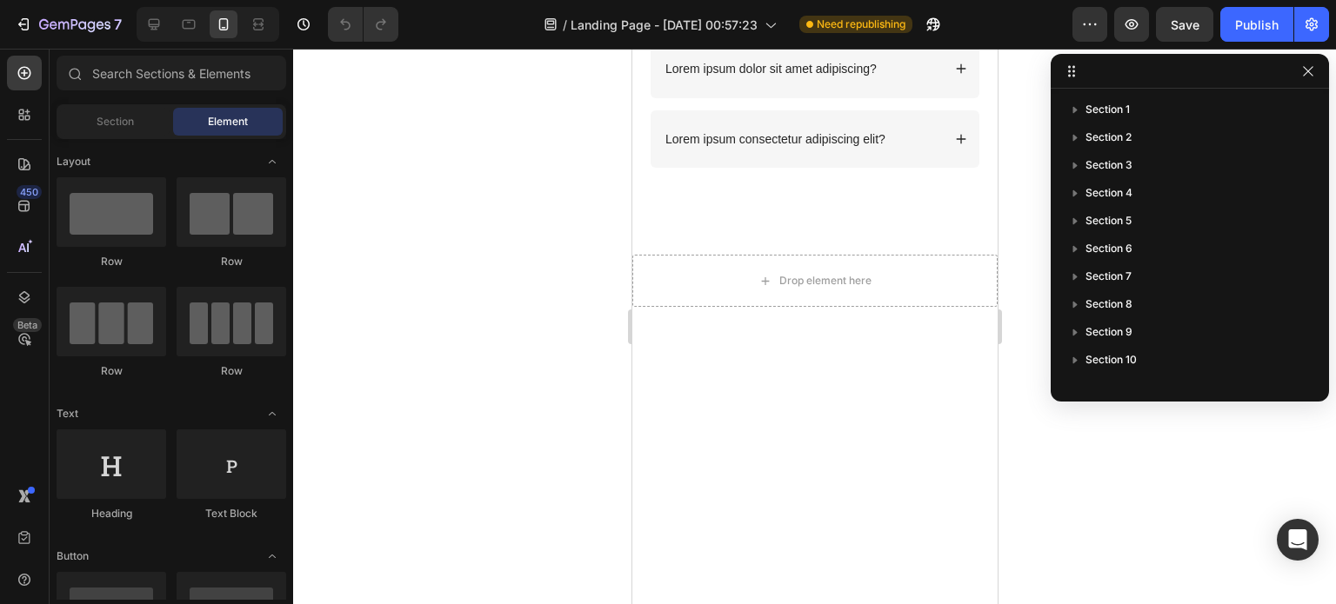
scroll to position [4265, 0]
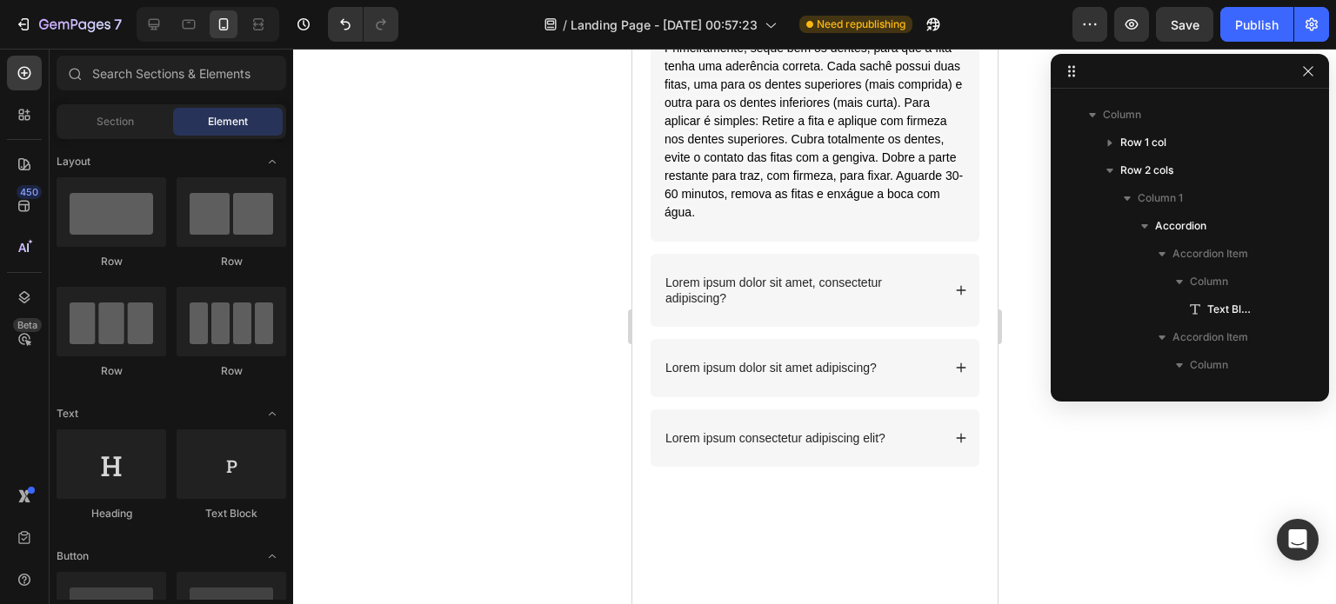
scroll to position [4157, 0]
click at [937, 37] on div "Como usar?" at bounding box center [814, 7] width 329 height 57
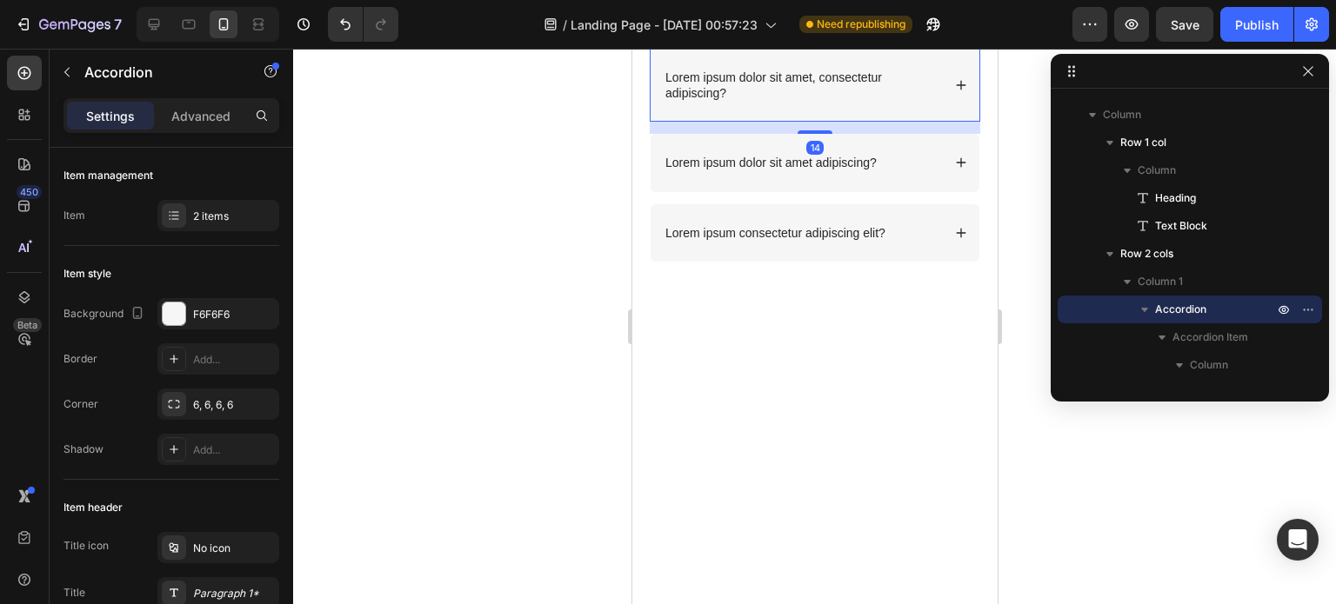
click at [715, 16] on p "Como usar?" at bounding box center [697, 8] width 66 height 16
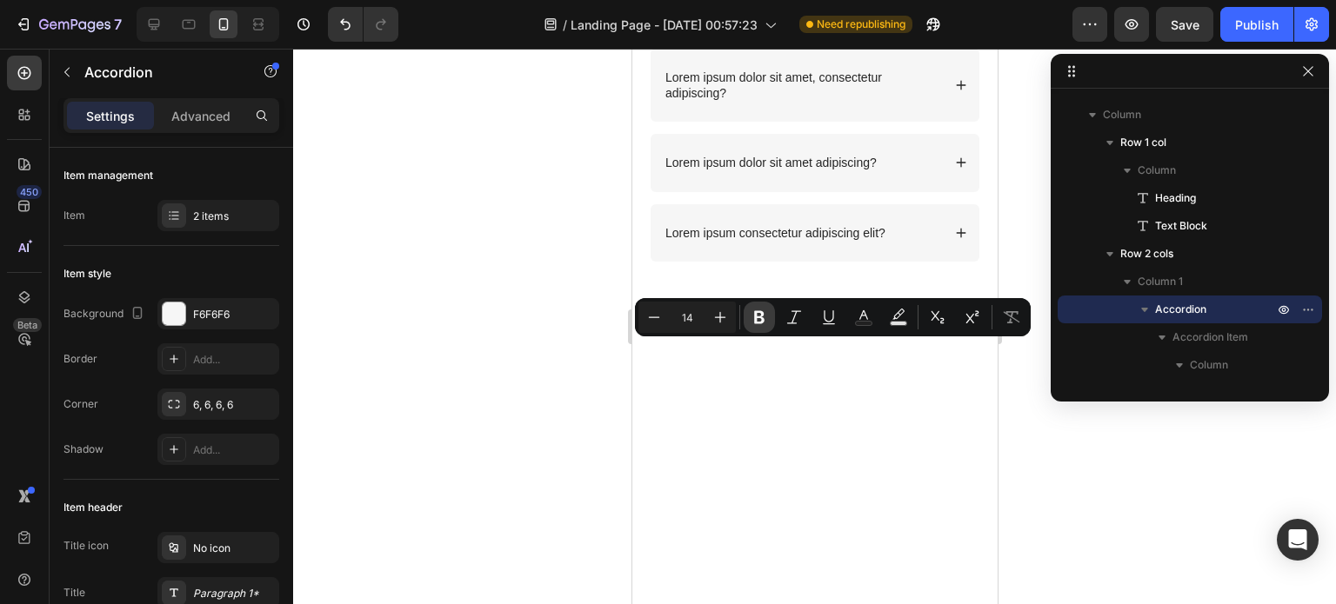
click at [763, 310] on icon "Editor contextual toolbar" at bounding box center [759, 317] width 17 height 17
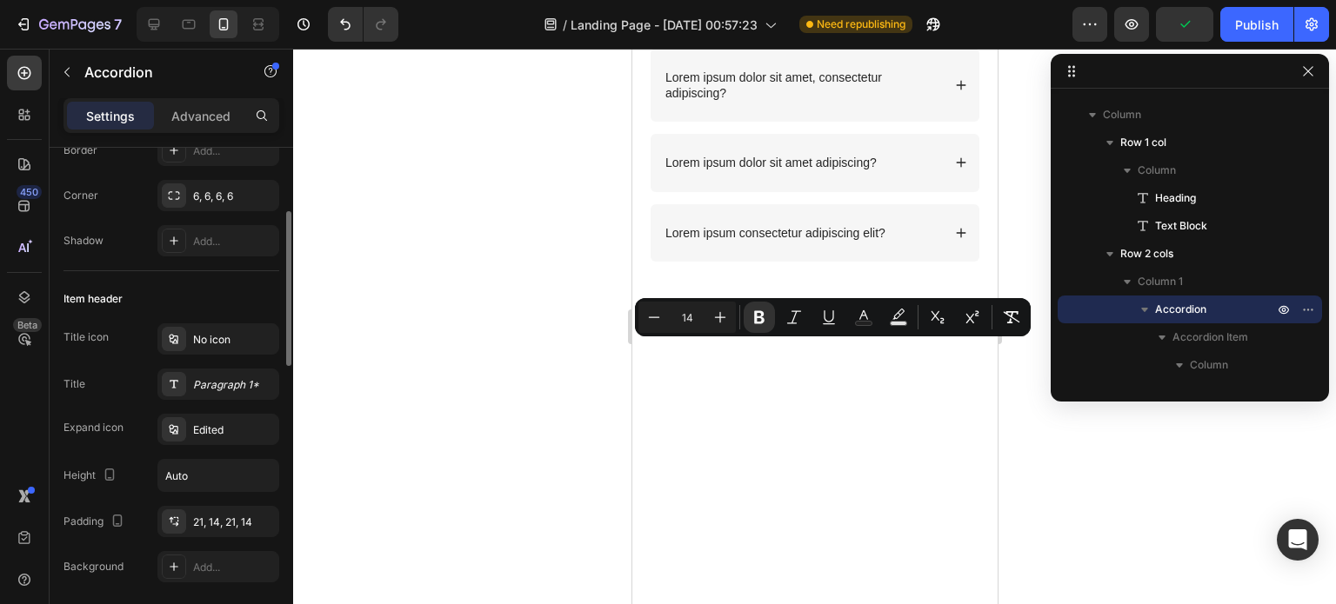
scroll to position [0, 0]
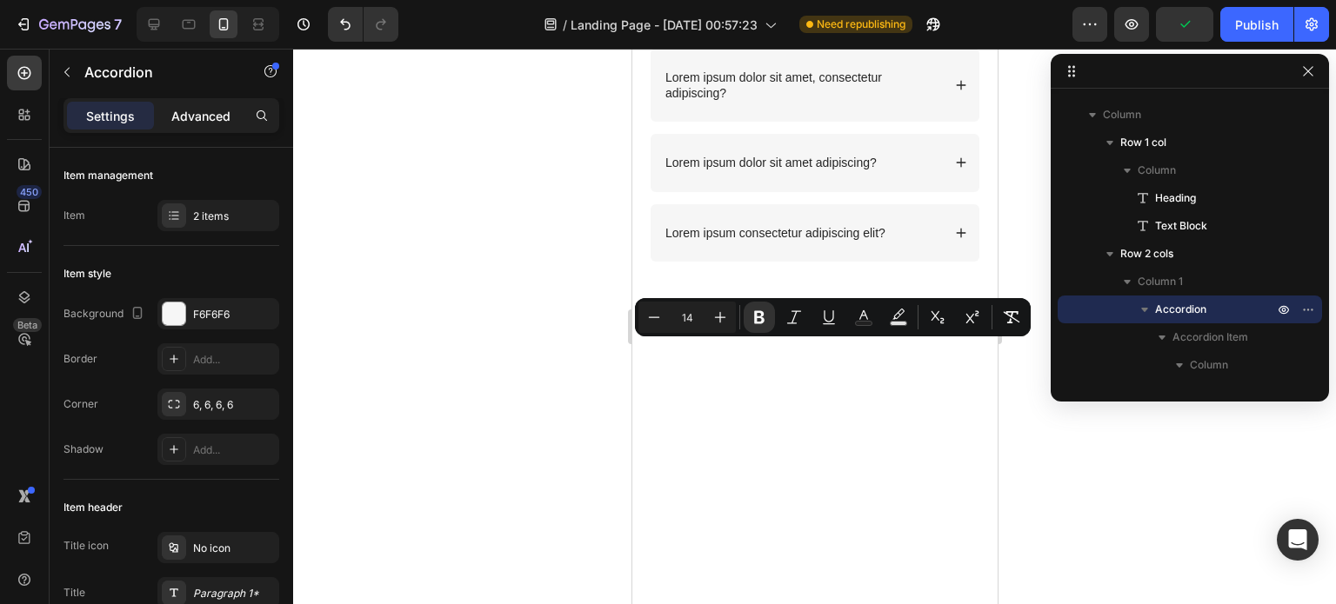
click at [198, 121] on p "Advanced" at bounding box center [200, 116] width 59 height 18
type input "100%"
type input "100"
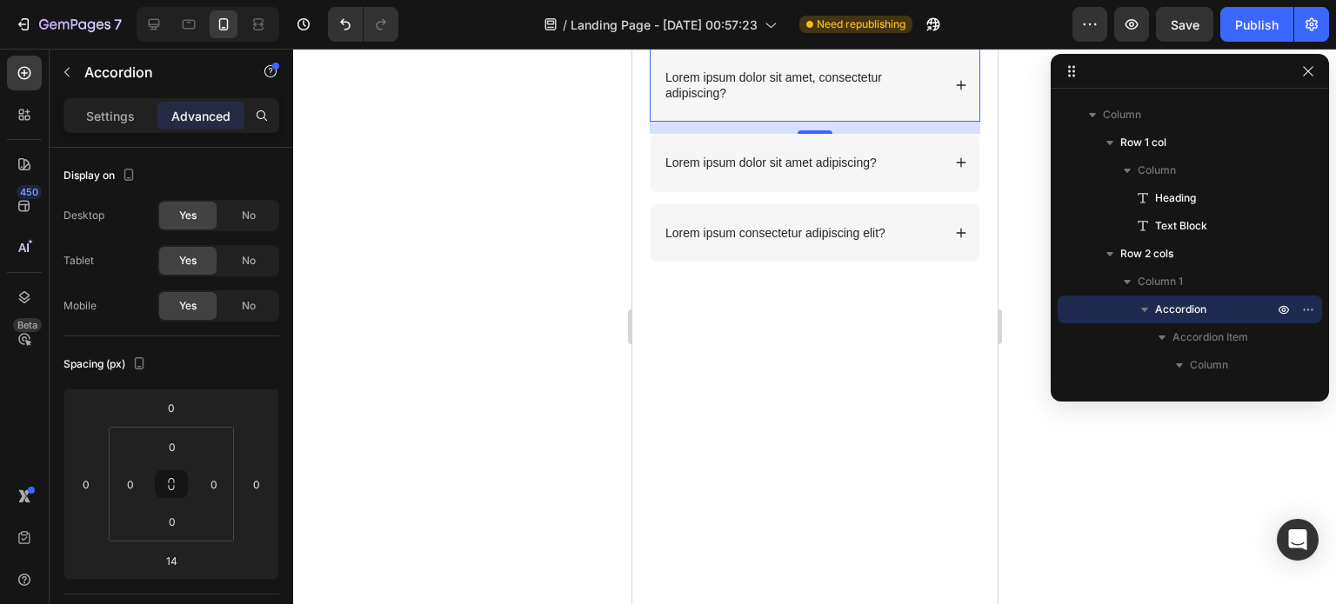
click at [116, 97] on div "Accordion" at bounding box center [149, 74] width 198 height 50
click at [111, 119] on p "Settings" at bounding box center [110, 116] width 49 height 18
type input "14"
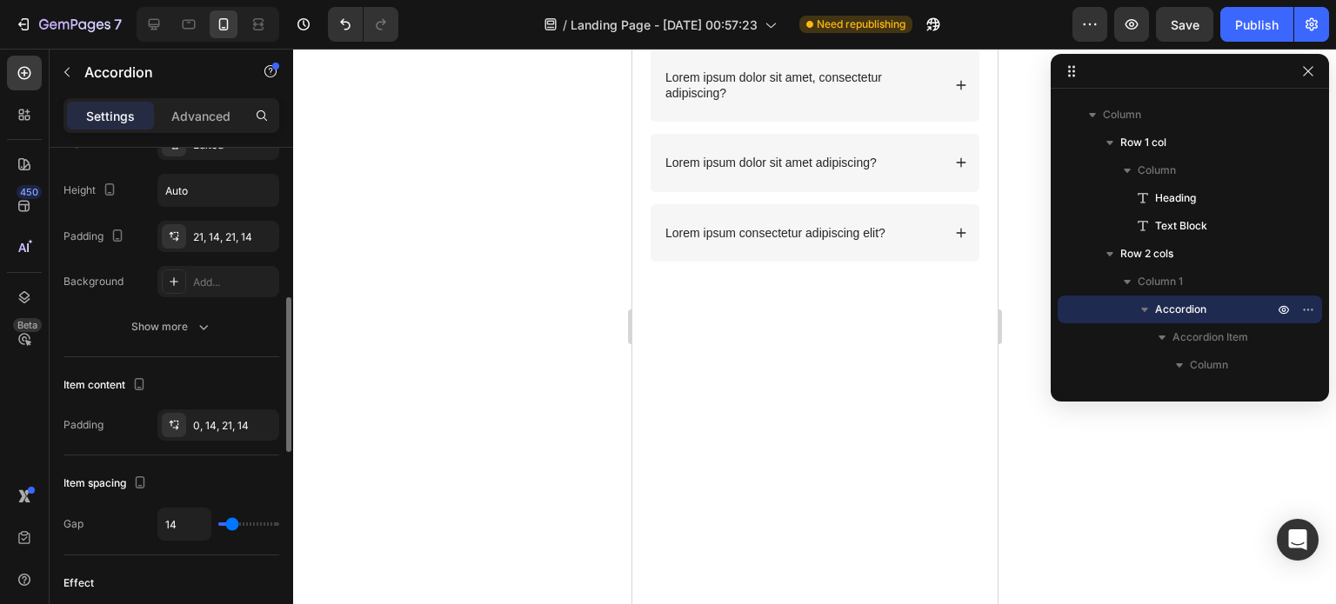
scroll to position [496, 0]
click at [200, 324] on icon "button" at bounding box center [203, 325] width 17 height 17
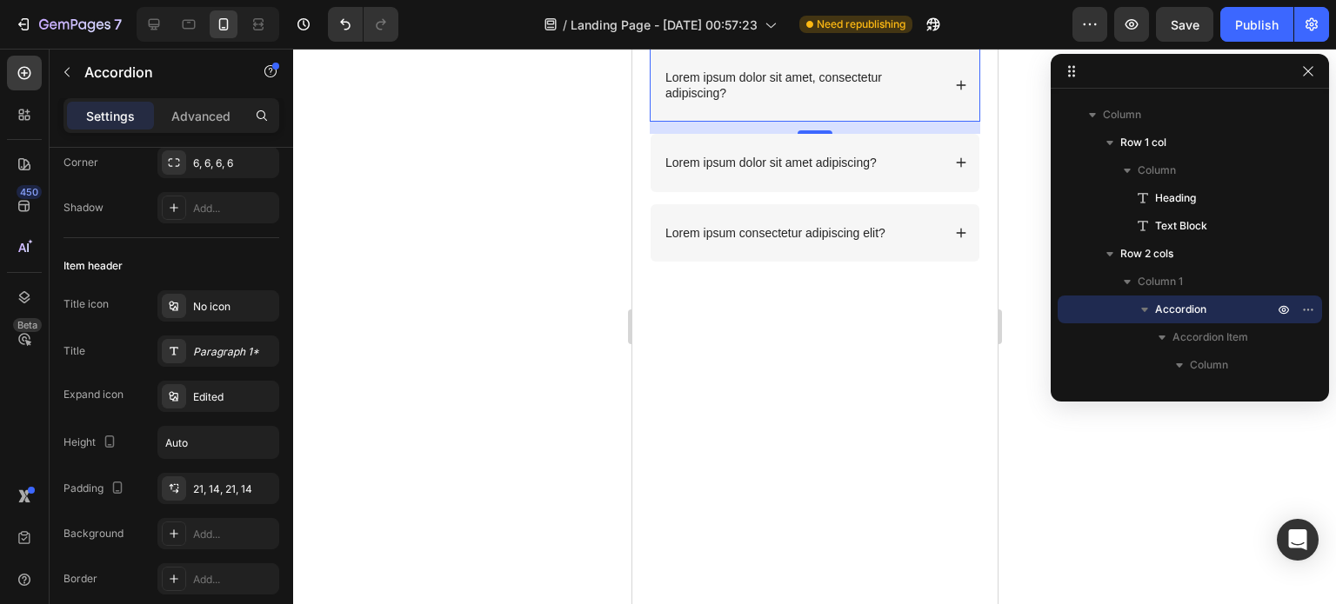
scroll to position [0, 0]
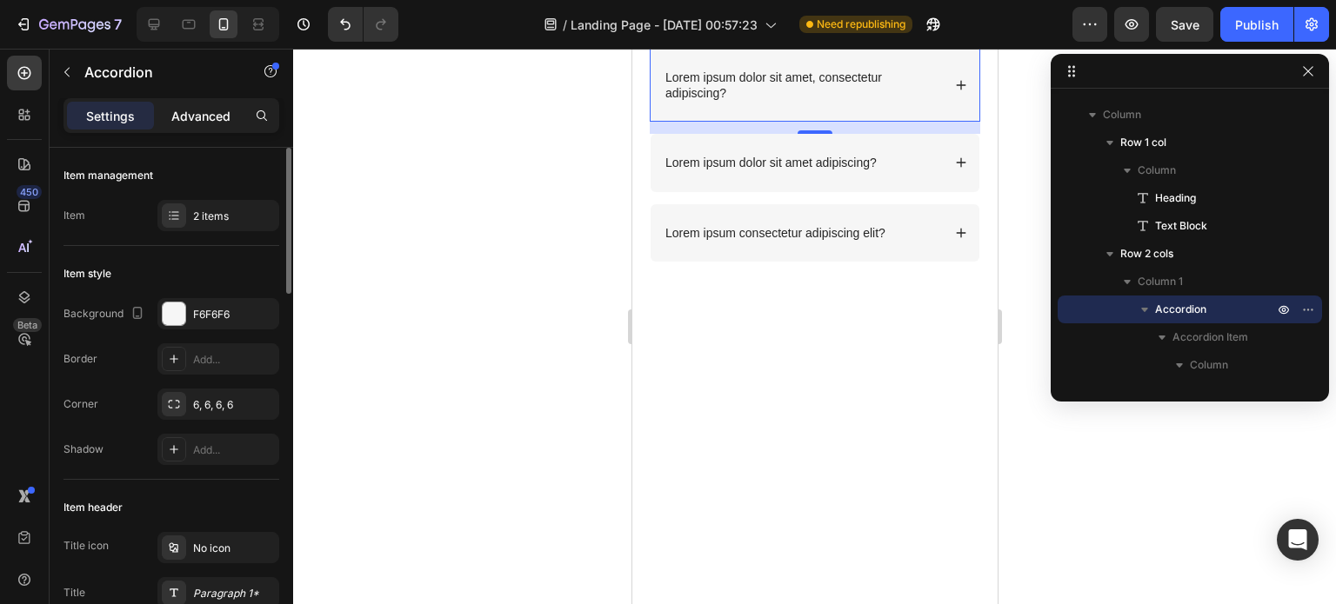
click at [188, 122] on p "Advanced" at bounding box center [200, 116] width 59 height 18
type input "100%"
type input "100"
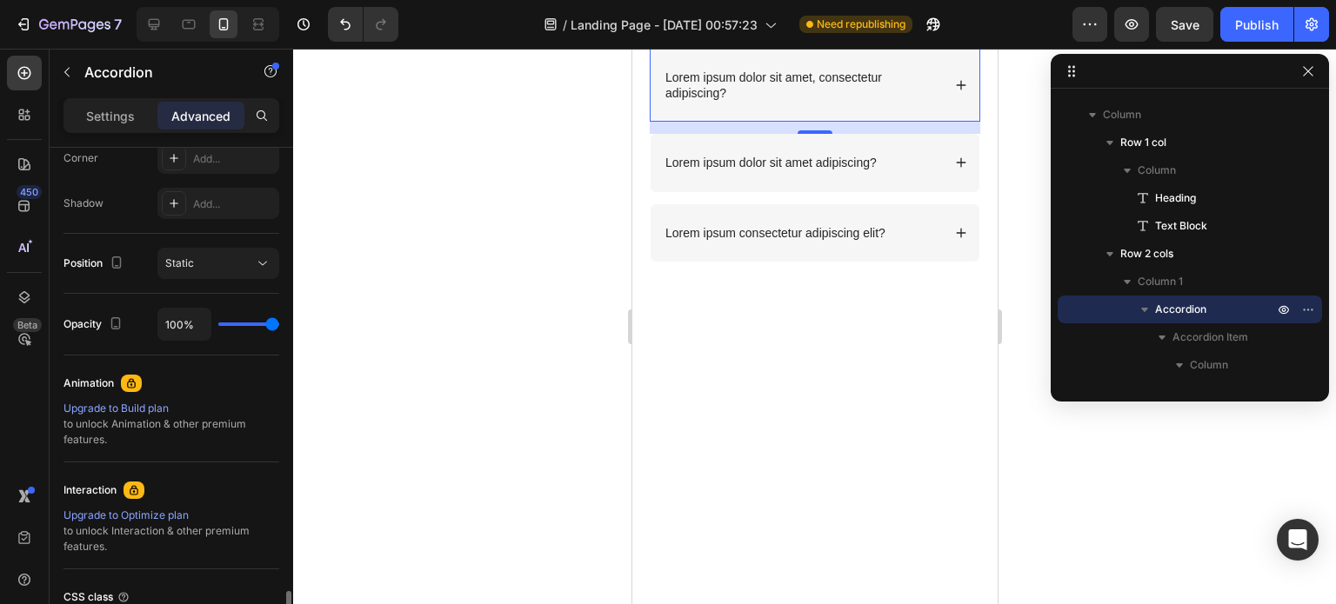
scroll to position [699, 0]
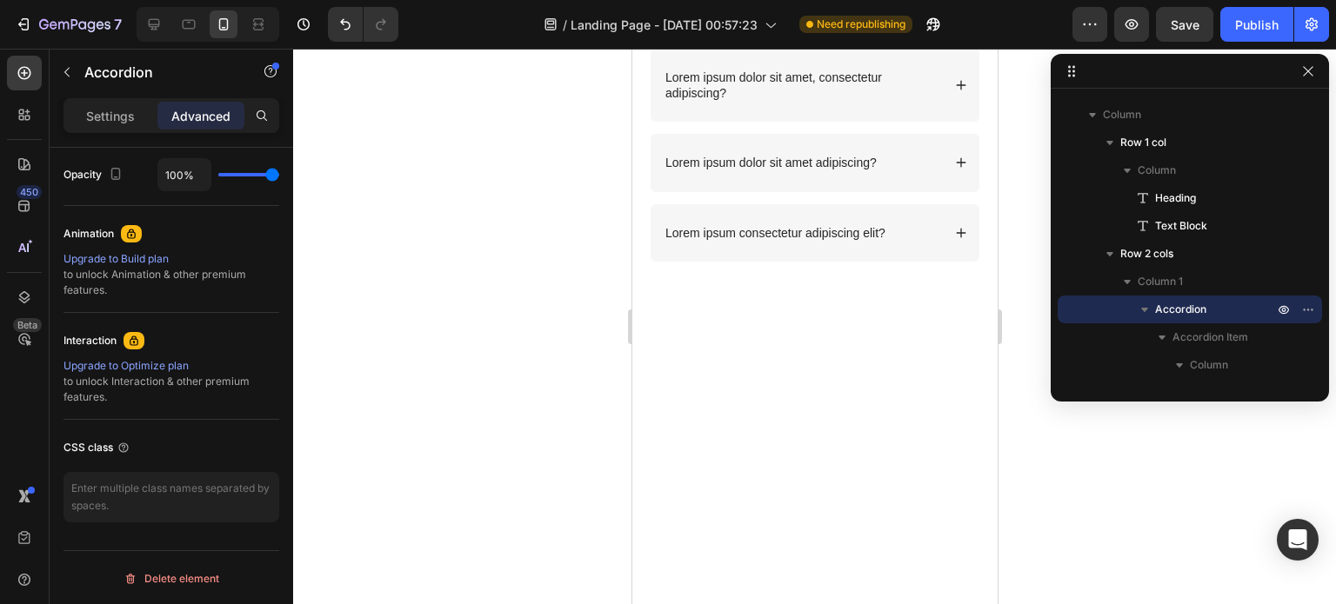
click at [711, 15] on strong "Como usar?" at bounding box center [699, 8] width 71 height 14
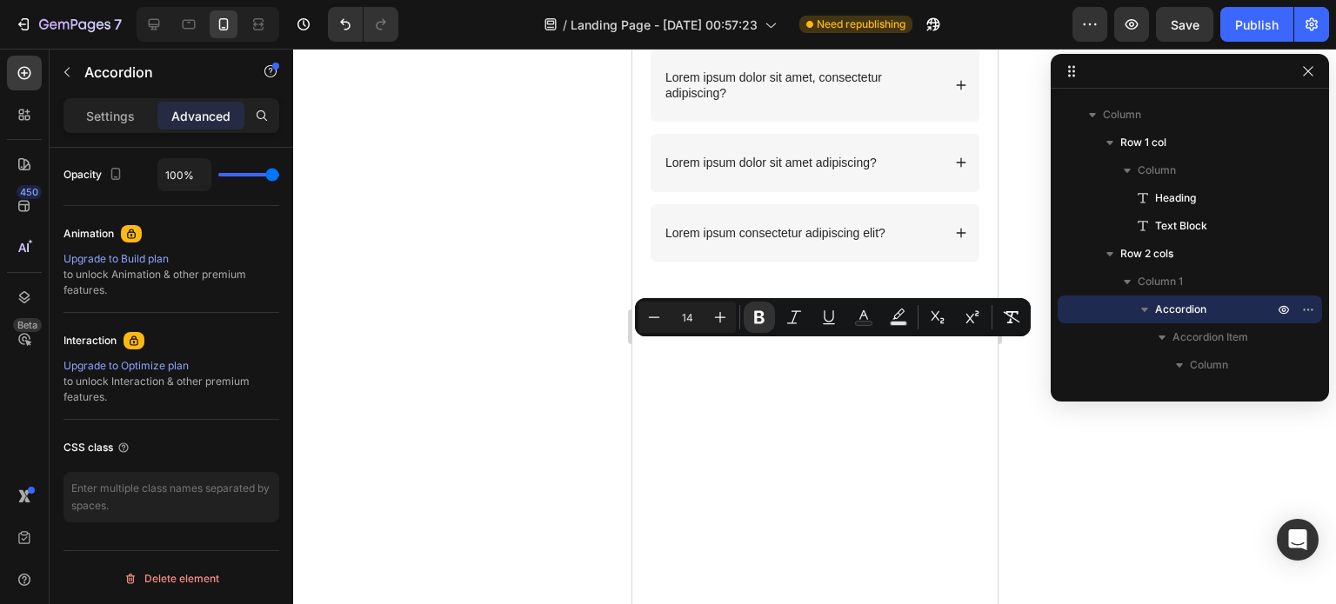
scroll to position [0, 0]
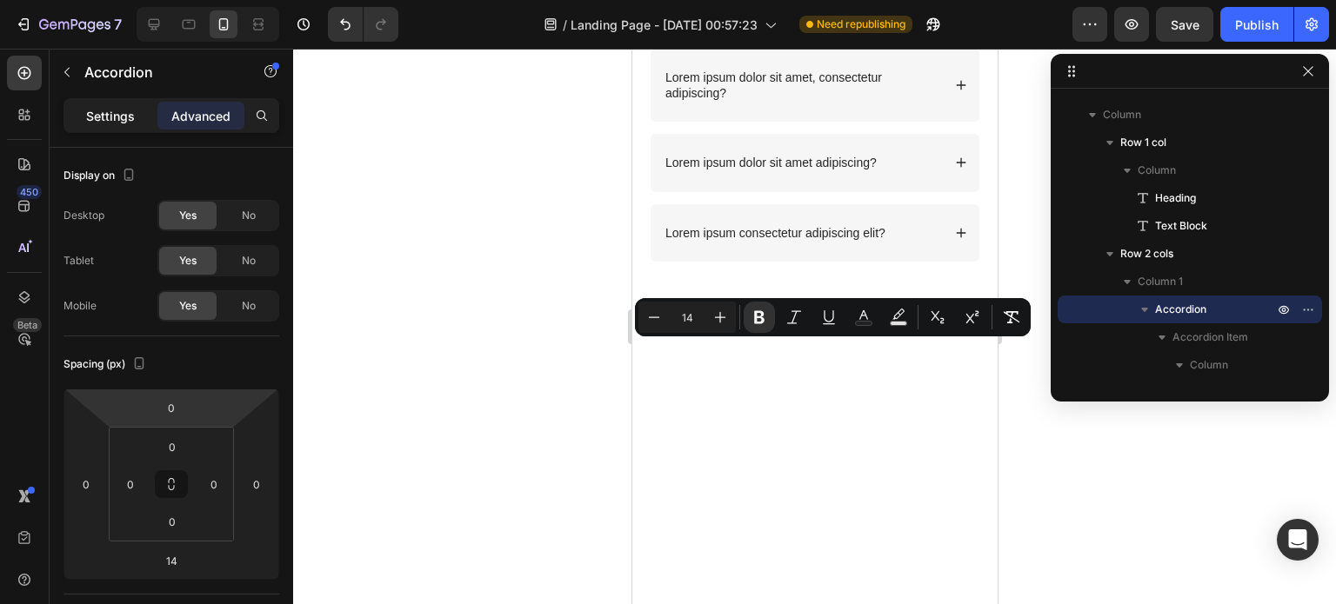
click at [126, 117] on p "Settings" at bounding box center [110, 116] width 49 height 18
type input "14"
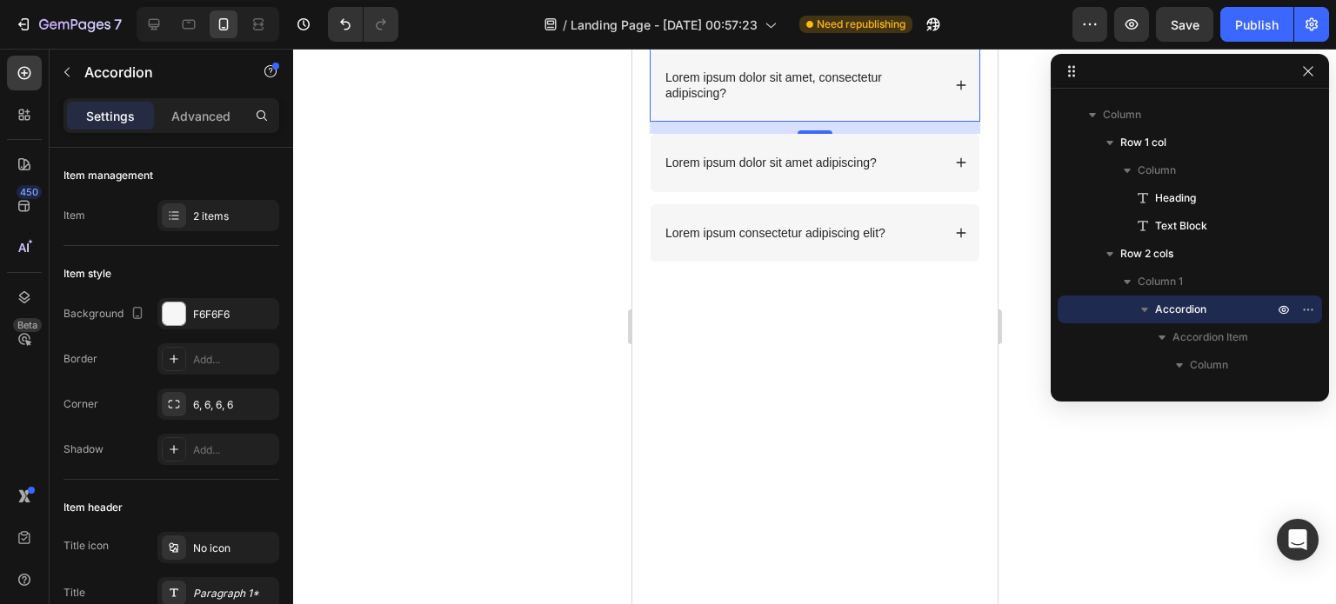
click at [954, 14] on icon at bounding box center [960, 8] width 12 height 12
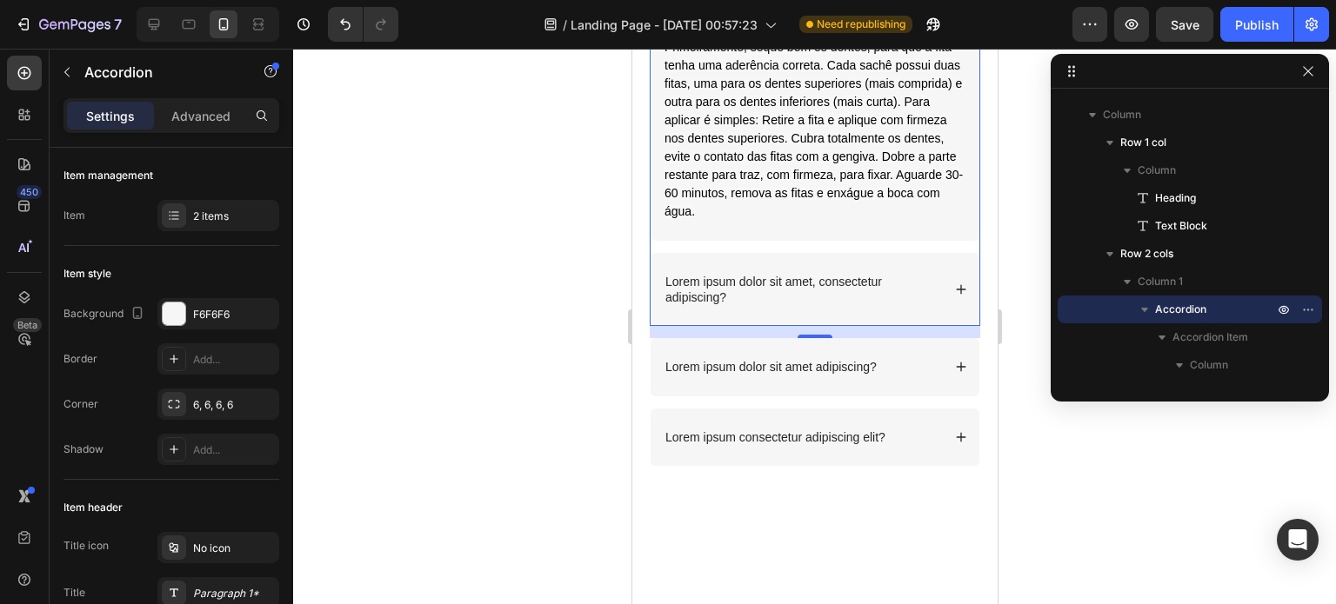
click at [954, 14] on icon at bounding box center [960, 8] width 12 height 12
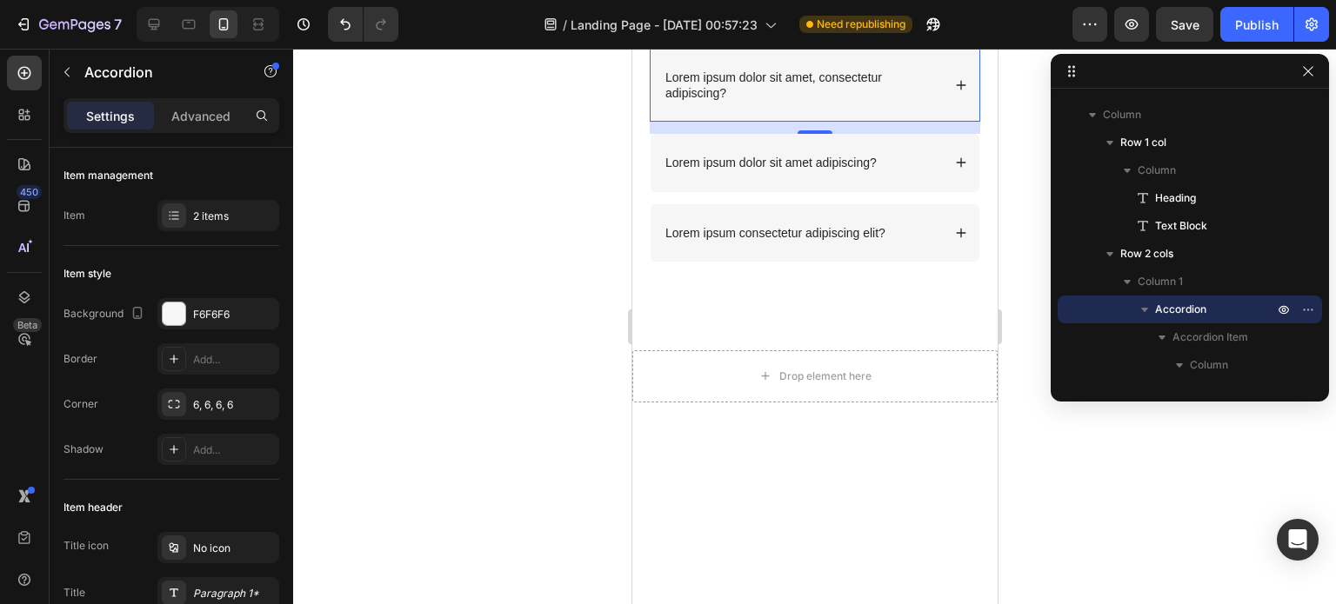
scroll to position [4250, 0]
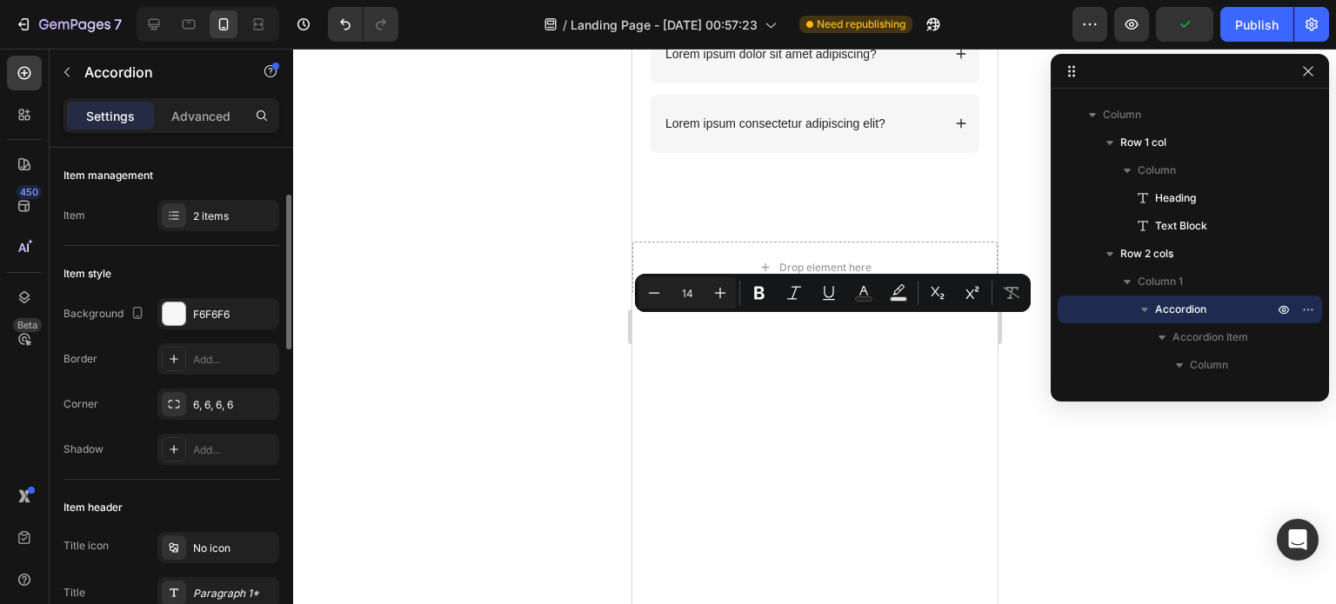
scroll to position [39, 0]
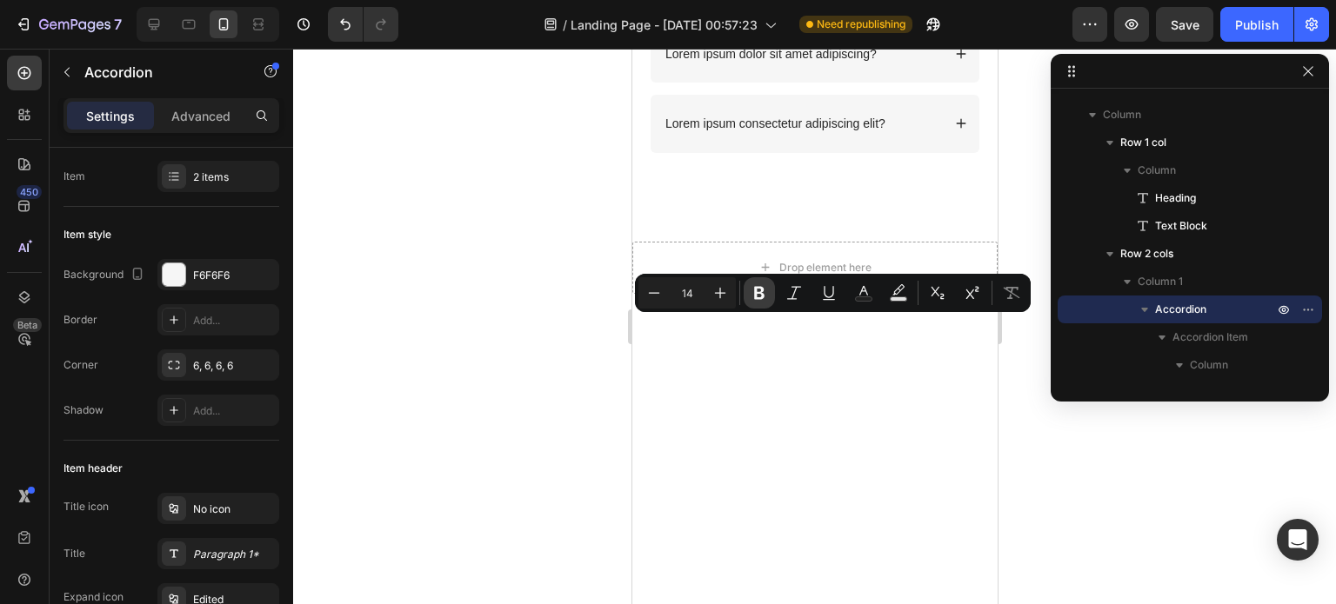
click at [761, 290] on icon "Editor contextual toolbar" at bounding box center [759, 293] width 10 height 13
click at [835, 83] on div "Lorem ipsum dolor sit amet adipiscing?" at bounding box center [814, 53] width 329 height 57
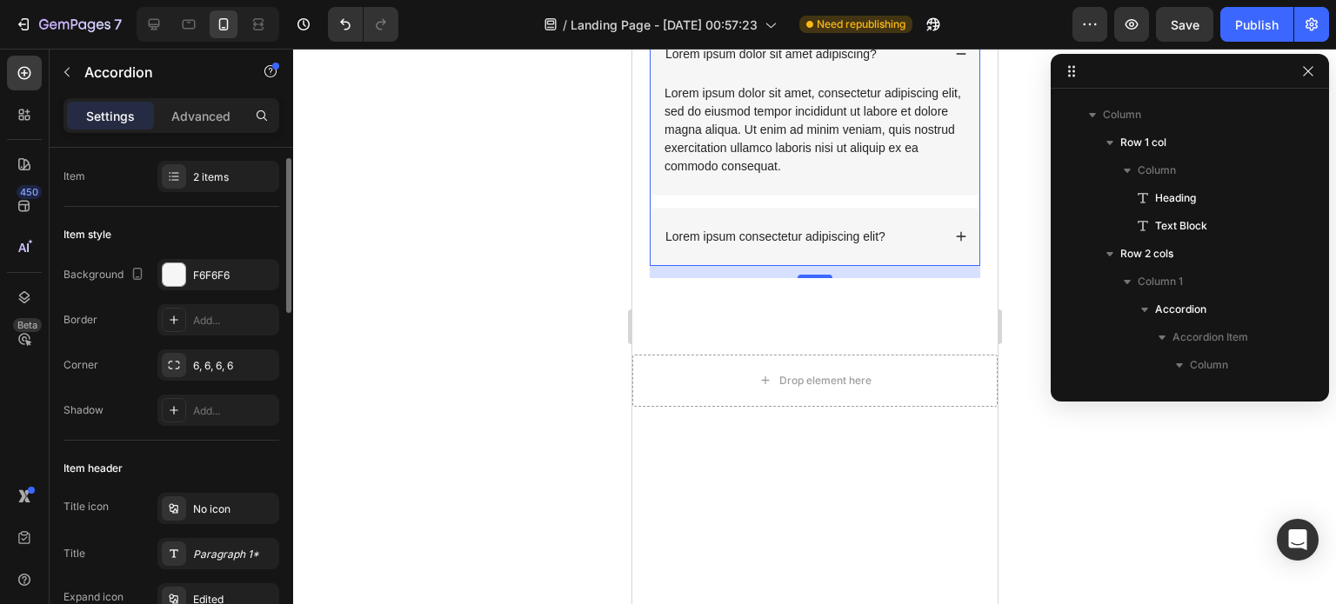
scroll to position [718, 0]
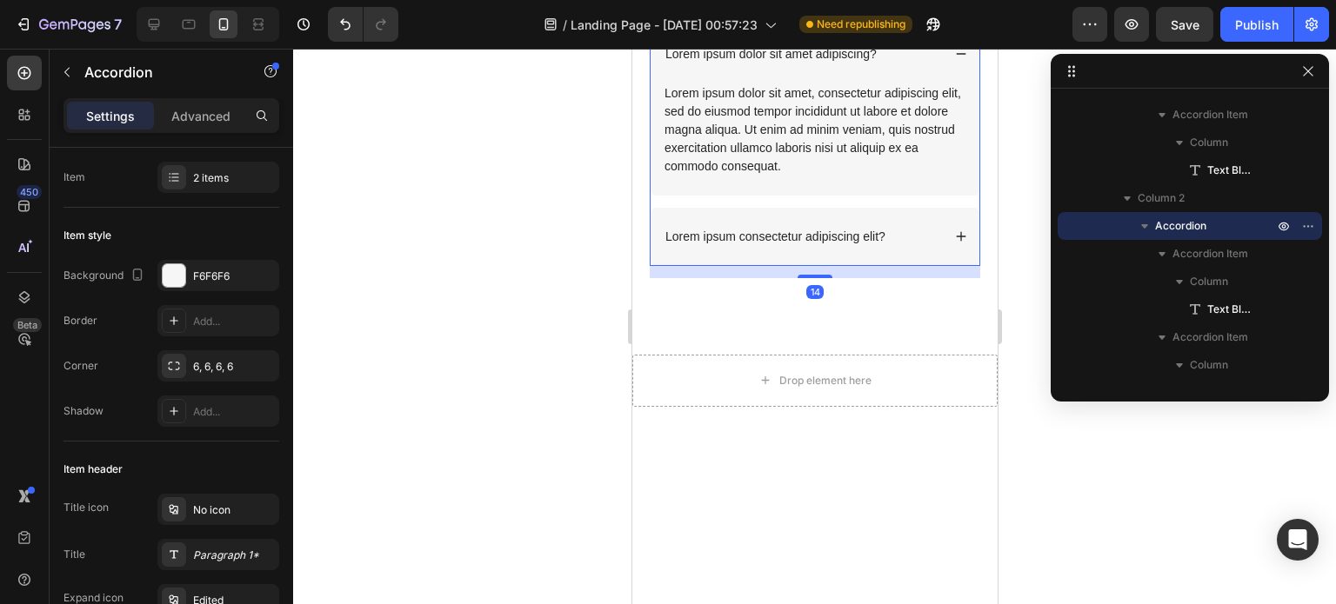
click at [908, 64] on div "Lorem ipsum dolor sit amet adipiscing?" at bounding box center [801, 53] width 278 height 21
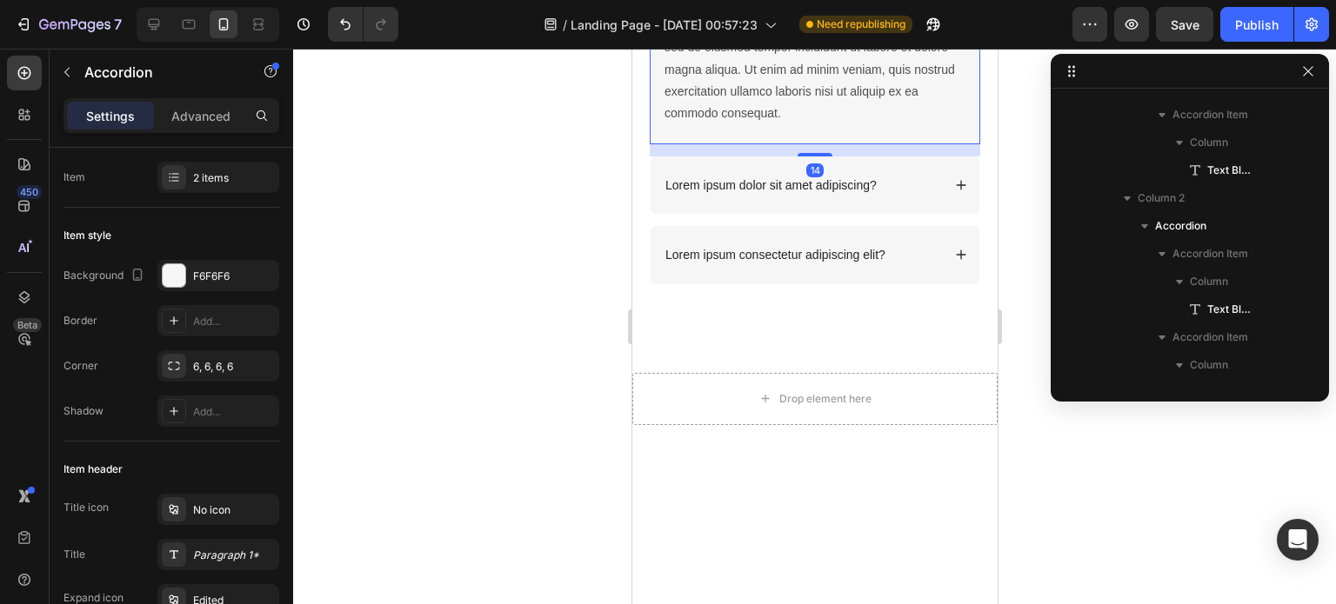
scroll to position [496, 0]
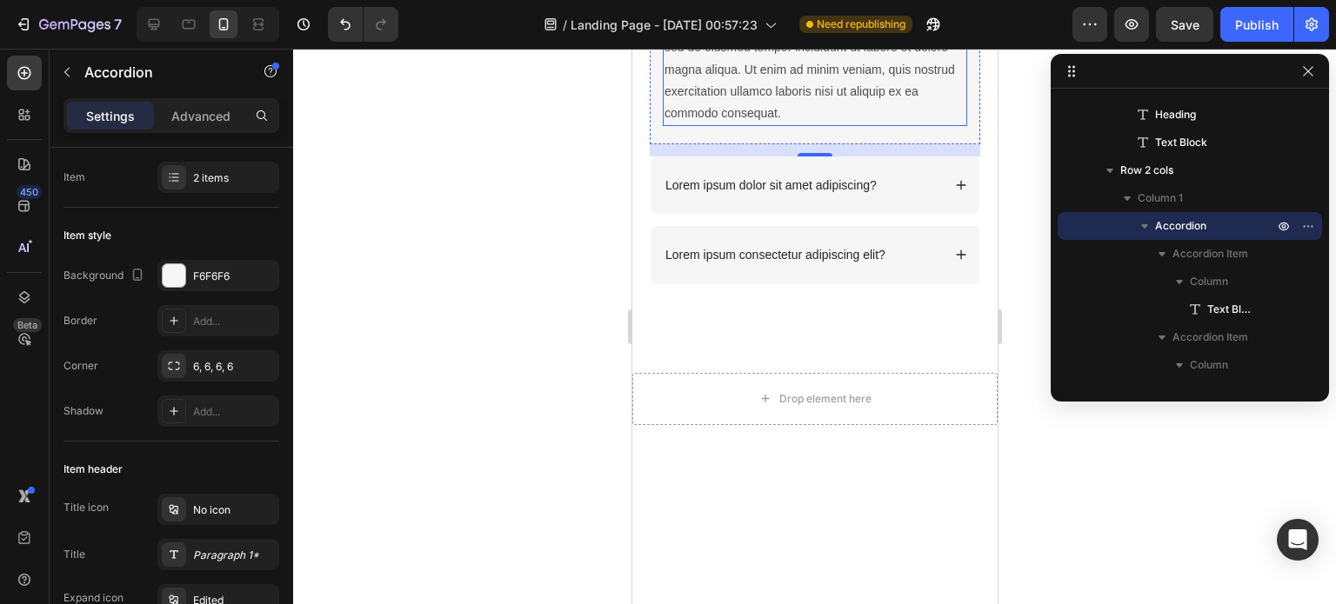
click at [744, 126] on div "Lorem ipsum dolor sit amet, consectetur adipiscing elit, sed do eiusmod tempor …" at bounding box center [814, 69] width 304 height 113
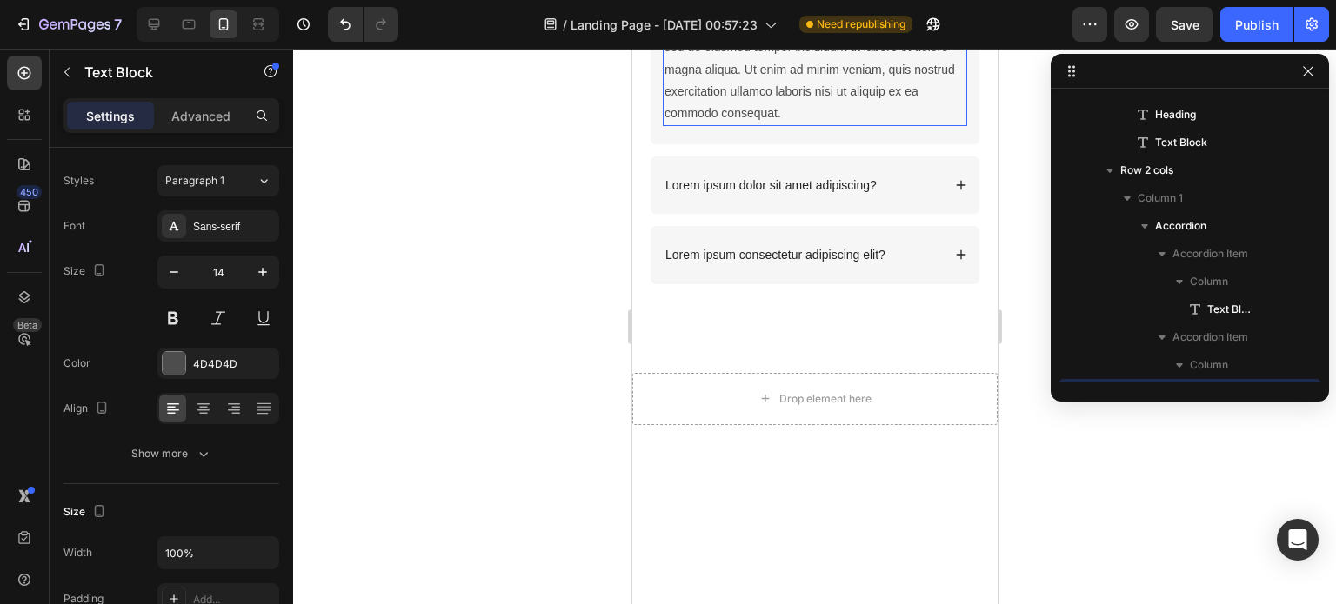
click at [744, 124] on p "Lorem ipsum dolor sit amet, consectetur adipiscing elit, sed do eiusmod tempor …" at bounding box center [814, 70] width 301 height 110
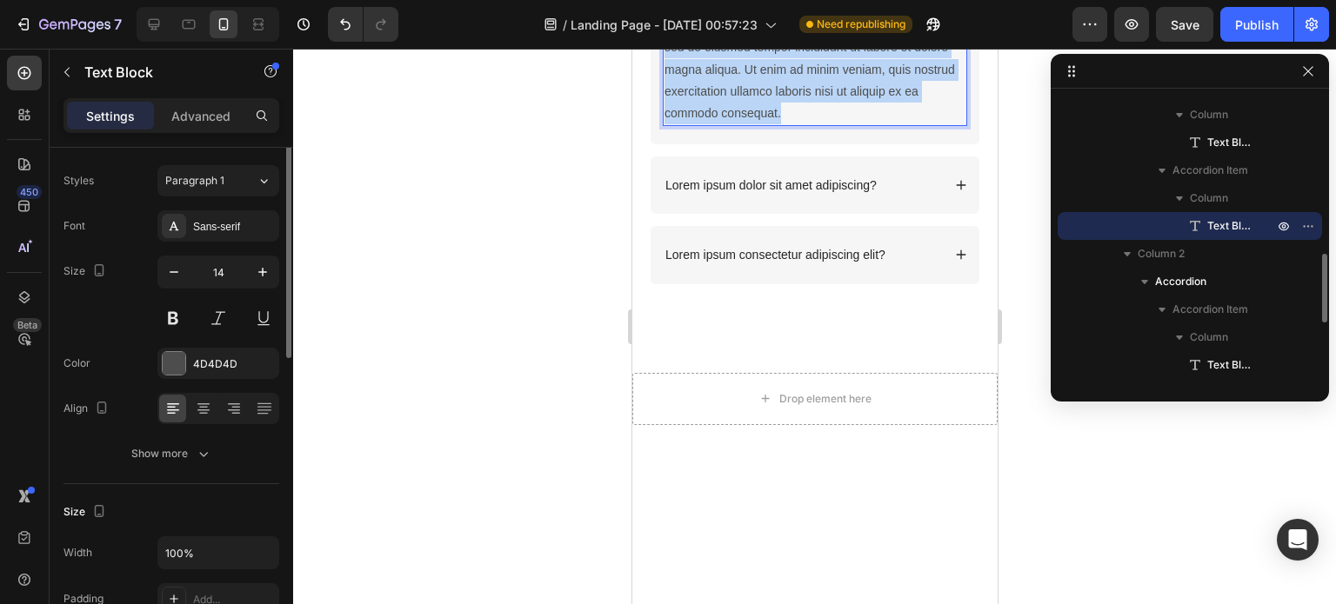
scroll to position [0, 0]
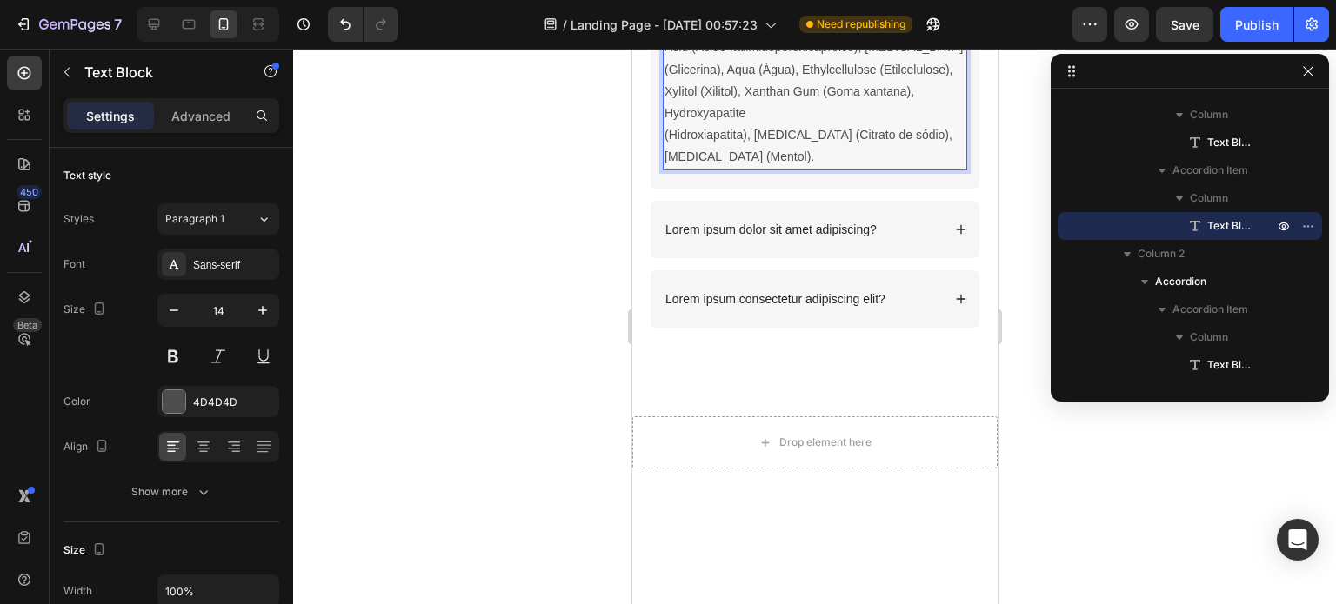
click at [796, 168] on p "PVP (Polivinilpirrolidona), Phthalimidoperoxycaproic Acid (Ácido ftalimidoperox…" at bounding box center [814, 91] width 301 height 153
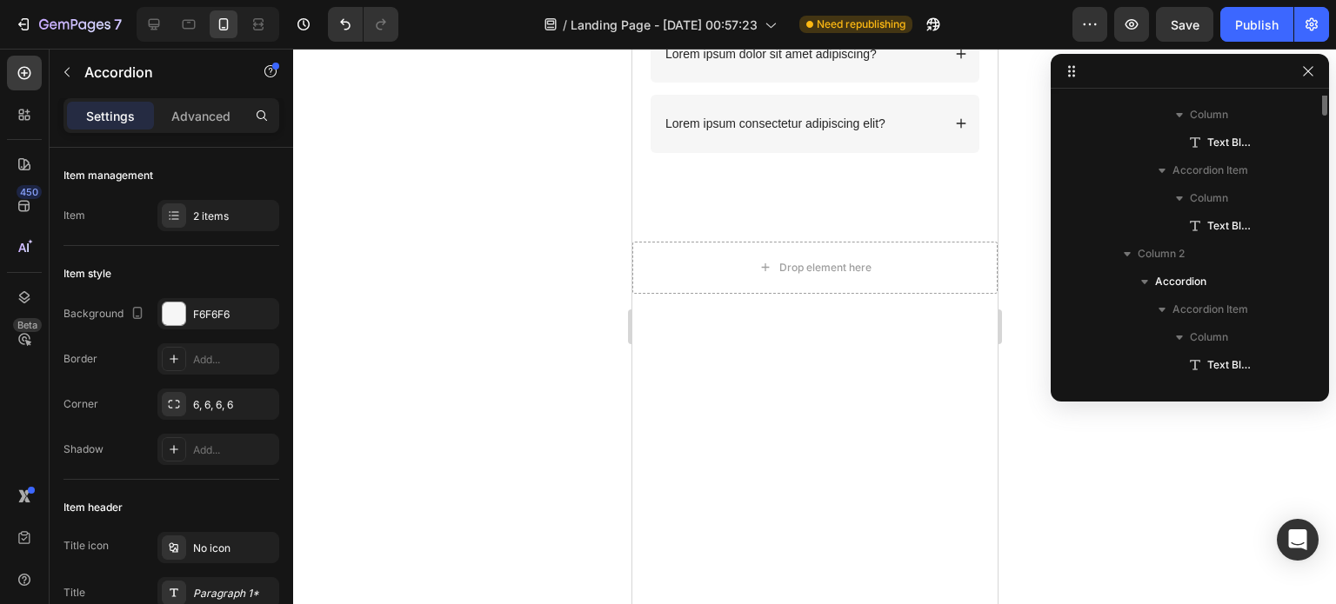
scroll to position [496, 0]
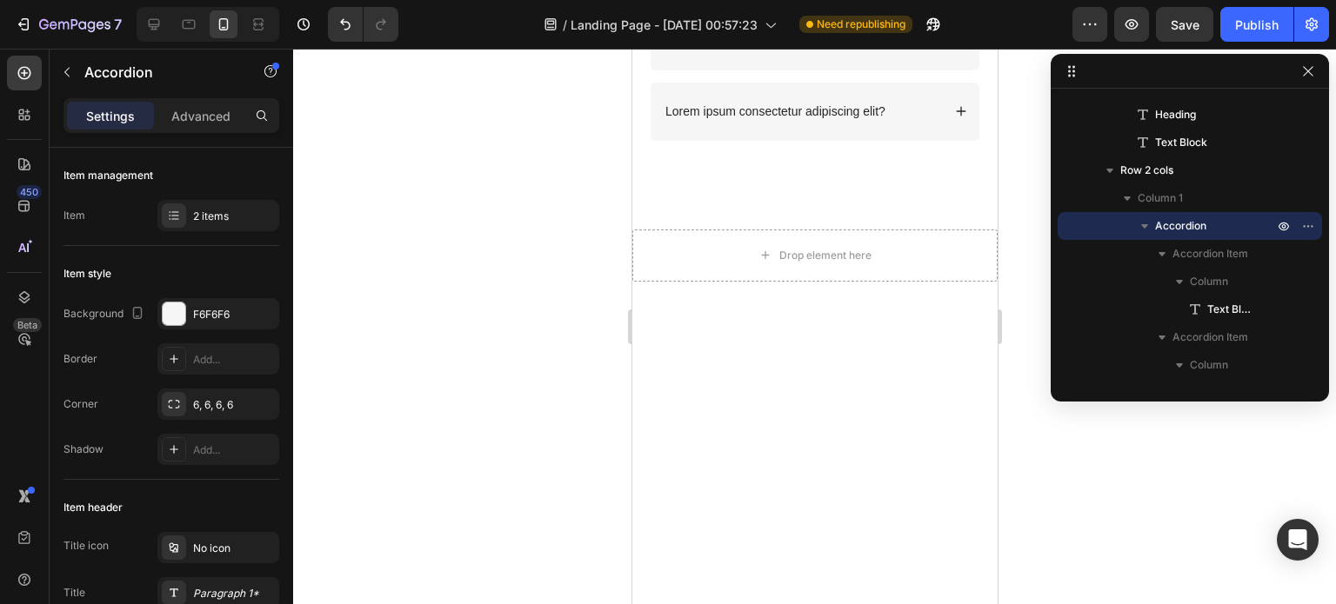
drag, startPoint x: 818, startPoint y: 366, endPoint x: 821, endPoint y: 342, distance: 24.6
type input "100%"
type input "100"
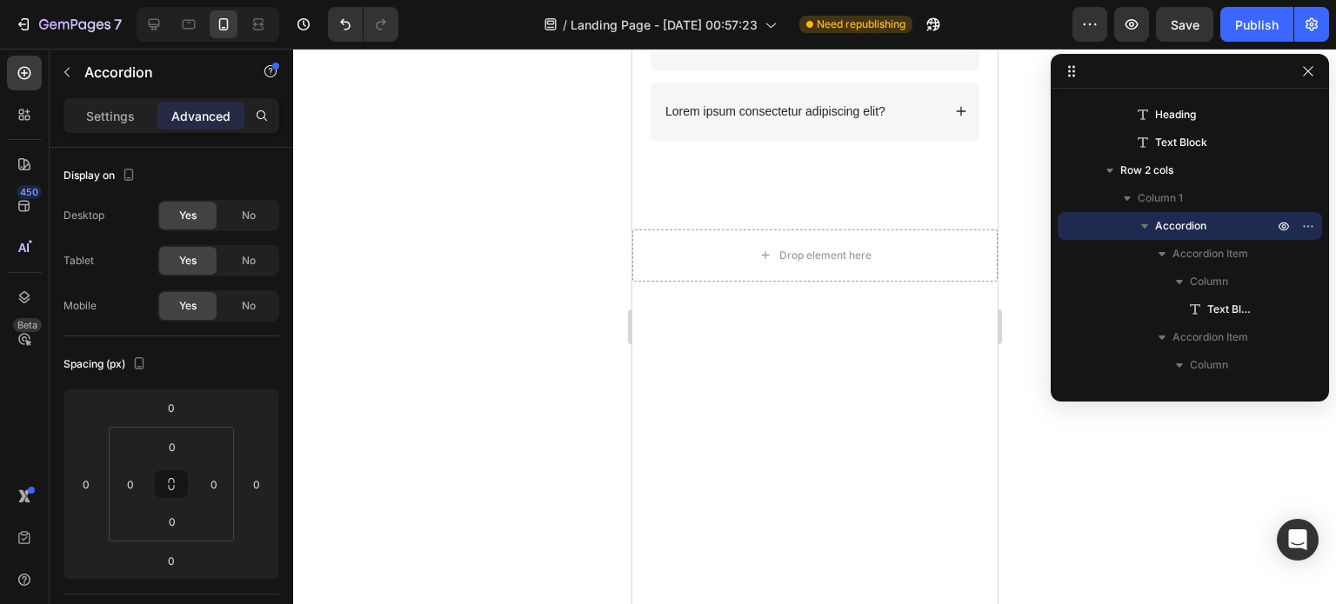
click at [845, 70] on div "Lorem ipsum dolor sit amet adipiscing?" at bounding box center [814, 41] width 329 height 57
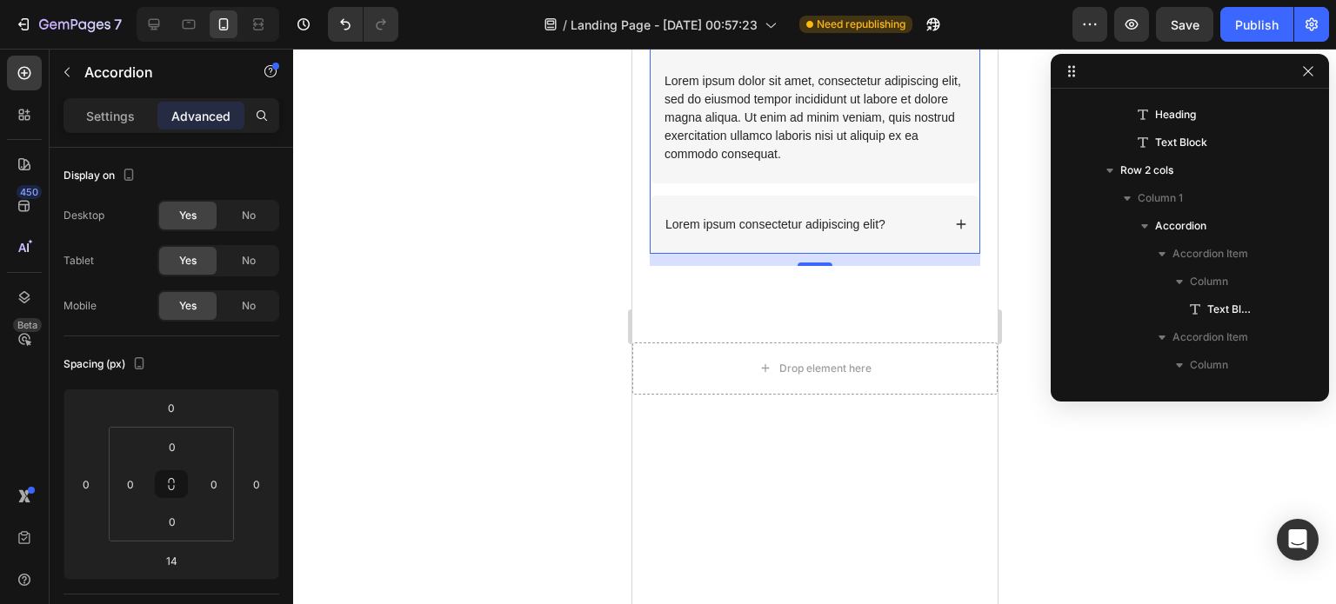
scroll to position [718, 0]
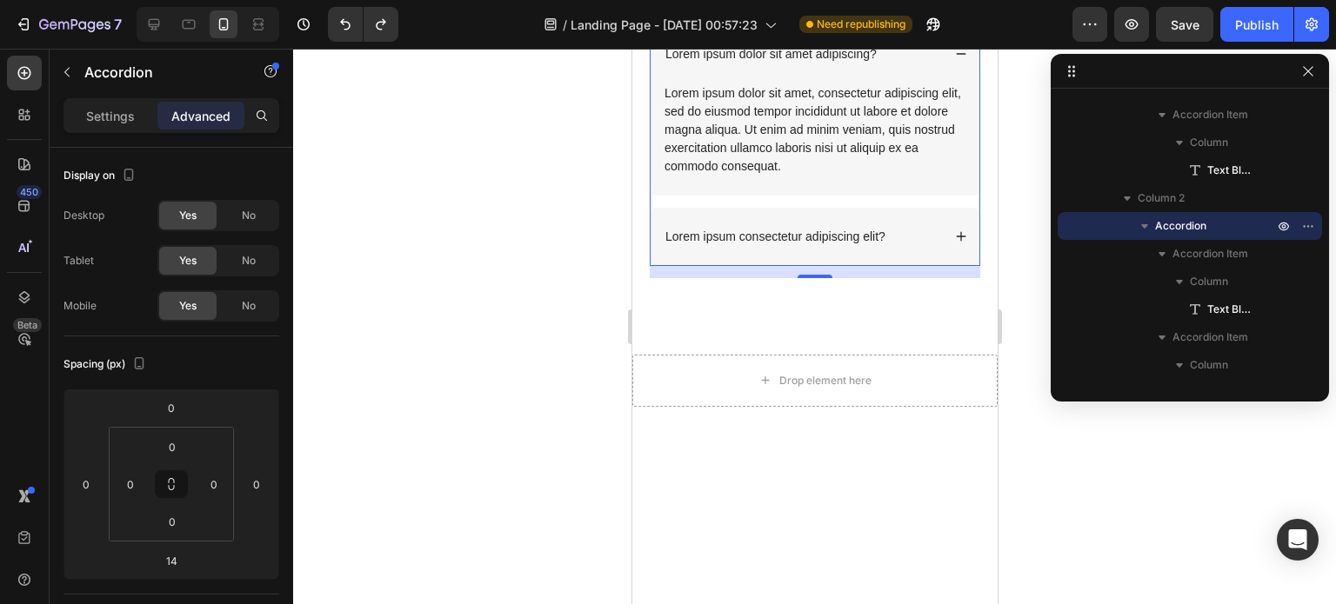
click at [912, 64] on div "Lorem ipsum dolor sit amet adipiscing?" at bounding box center [801, 53] width 278 height 21
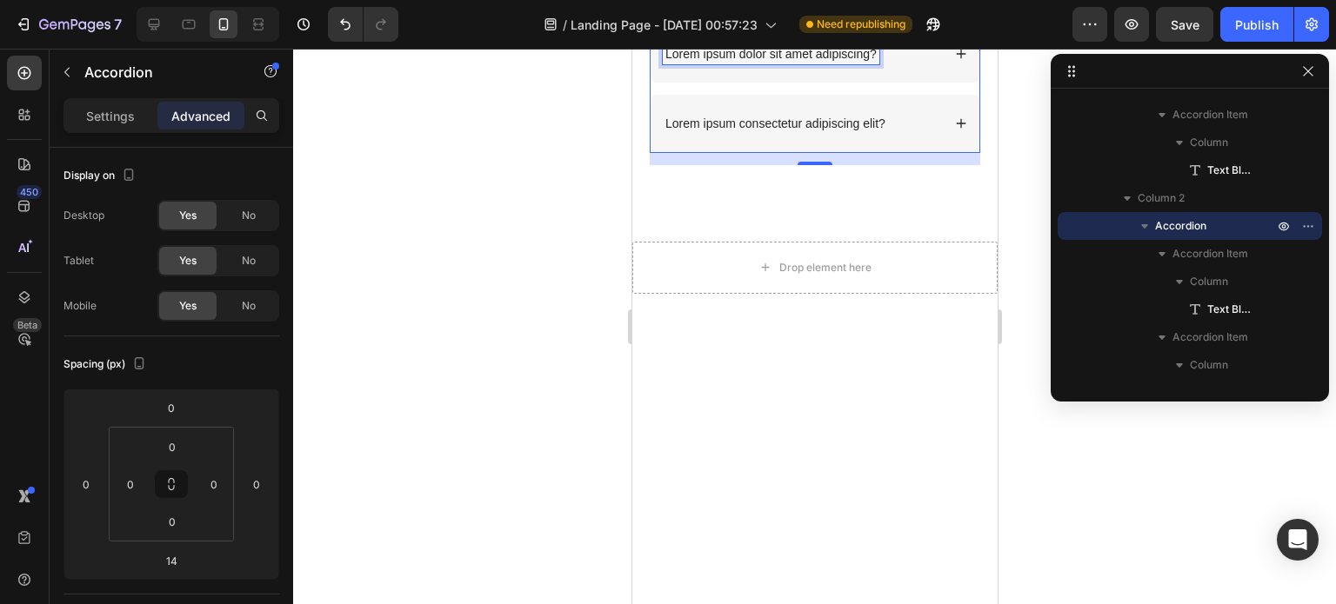
click at [833, 62] on p "Lorem ipsum dolor sit amet adipiscing?" at bounding box center [769, 54] width 211 height 16
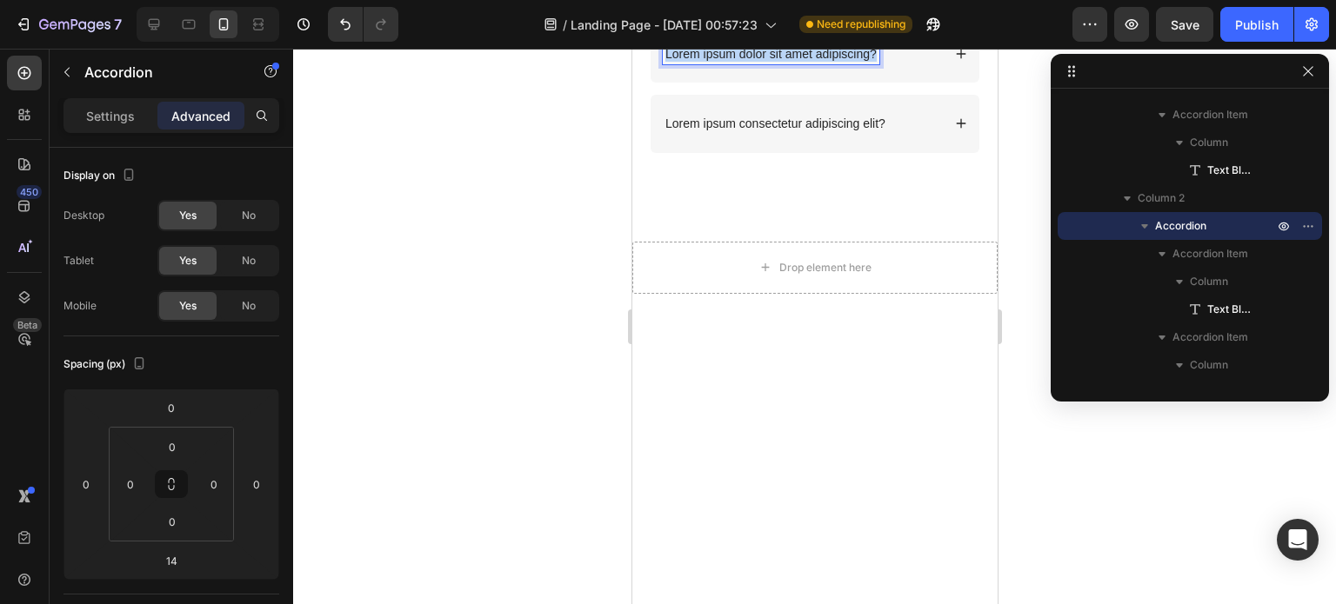
click at [833, 62] on p "Lorem ipsum dolor sit amet adipiscing?" at bounding box center [769, 54] width 211 height 16
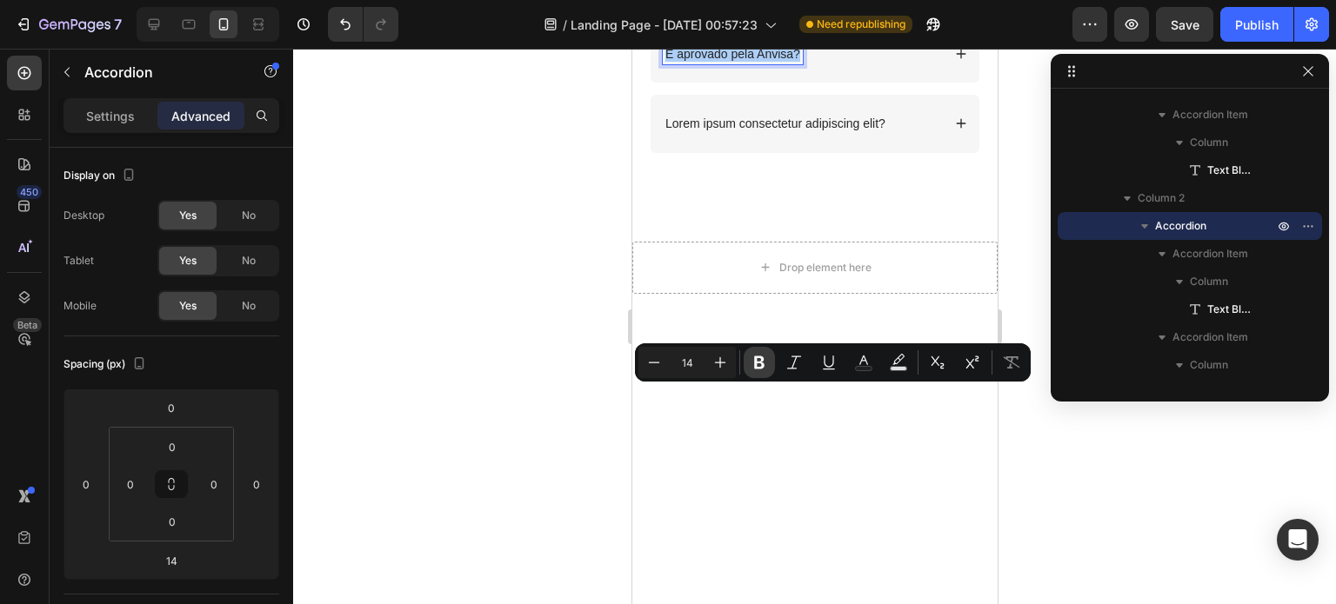
click at [755, 364] on icon "Editor contextual toolbar" at bounding box center [759, 363] width 10 height 13
click at [964, 152] on div "É aprovado pela Anvisa? Lorem ipsum consectetur adipiscing elit?" at bounding box center [814, 88] width 330 height 127
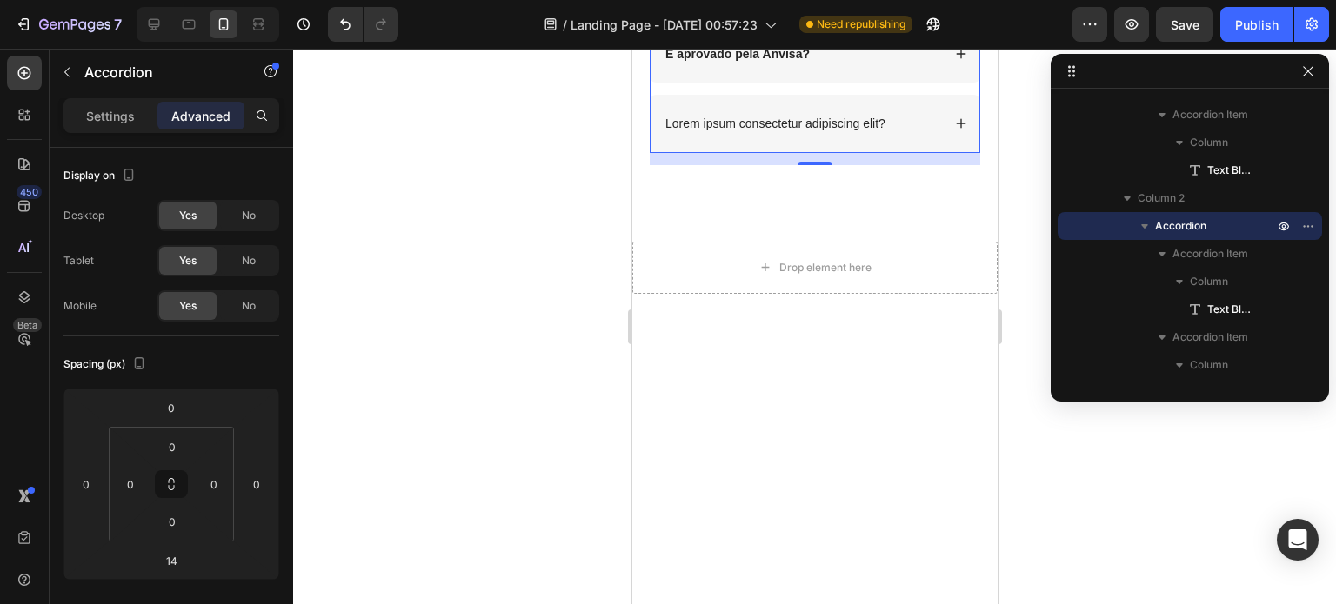
click at [956, 59] on icon at bounding box center [961, 55] width 10 height 10
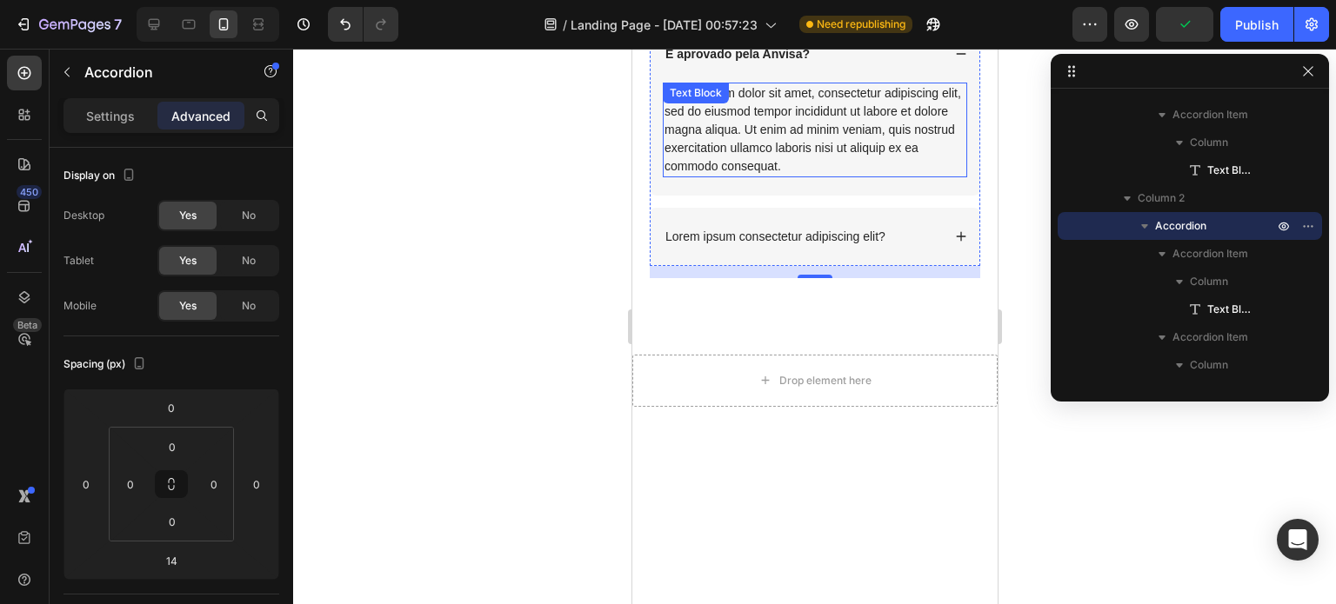
click at [751, 177] on div "Lorem ipsum dolor sit amet, consectetur adipiscing elit, sed do eiusmod tempor …" at bounding box center [814, 130] width 304 height 95
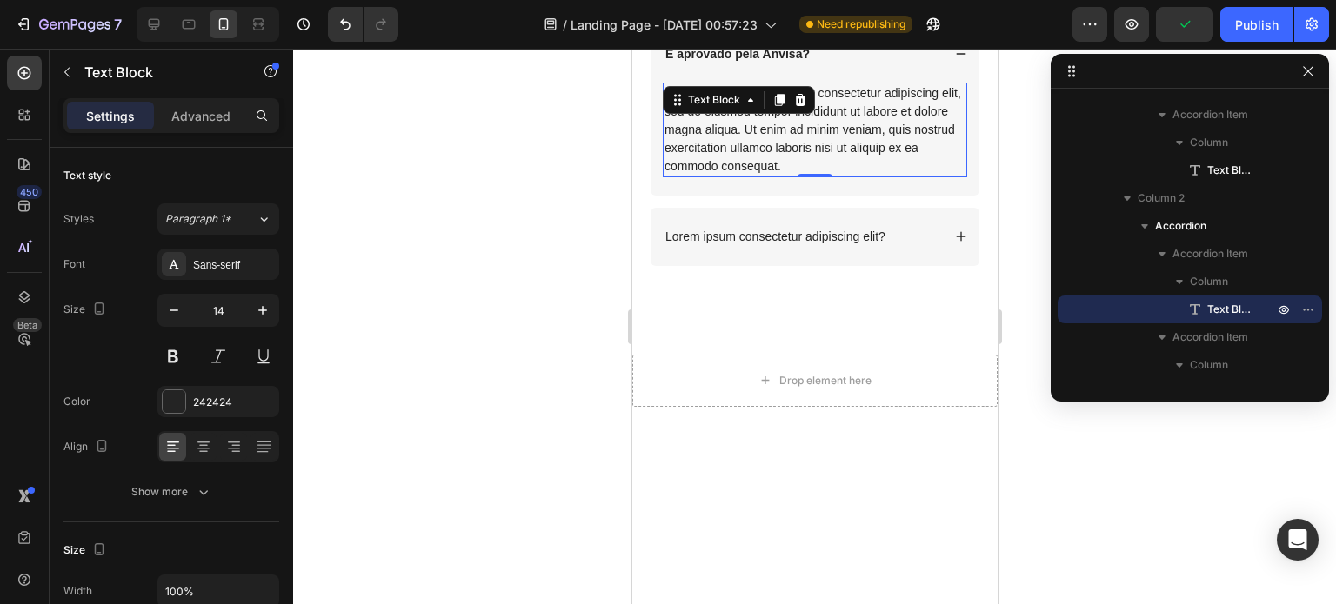
click at [751, 177] on div "Lorem ipsum dolor sit amet, consectetur adipiscing elit, sed do eiusmod tempor …" at bounding box center [814, 130] width 304 height 95
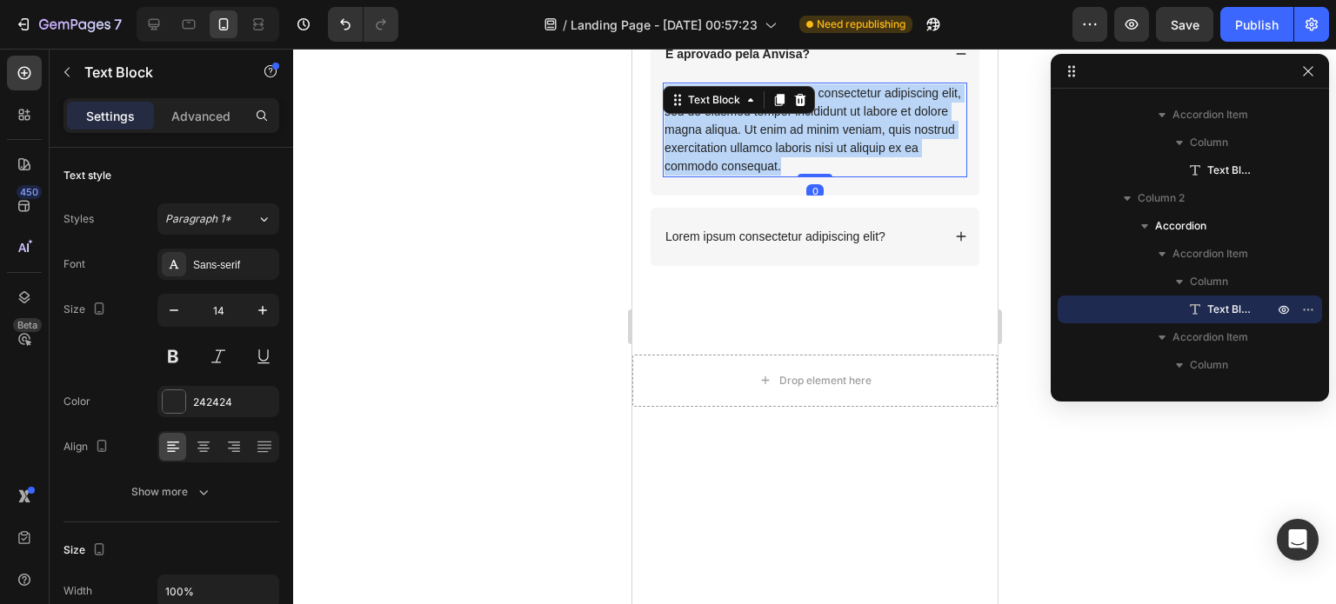
click at [751, 176] on p "Lorem ipsum dolor sit amet, consectetur adipiscing elit, sed do eiusmod tempor …" at bounding box center [814, 129] width 301 height 91
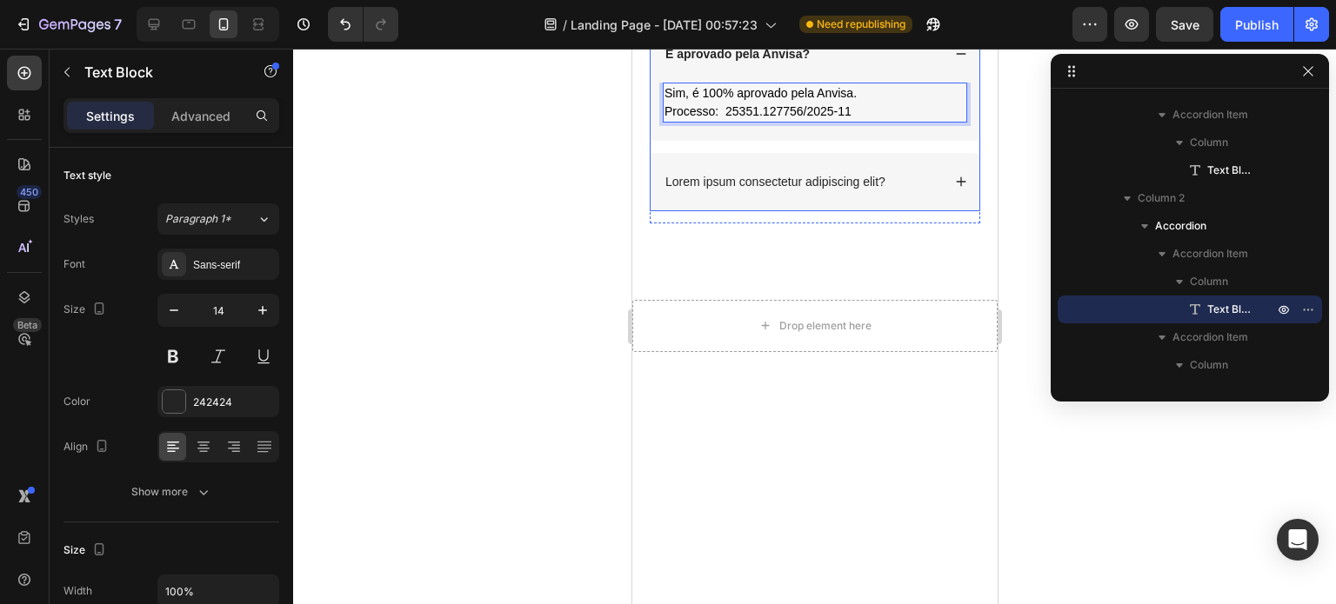
click at [951, 83] on div "É aprovado pela Anvisa?" at bounding box center [814, 53] width 329 height 57
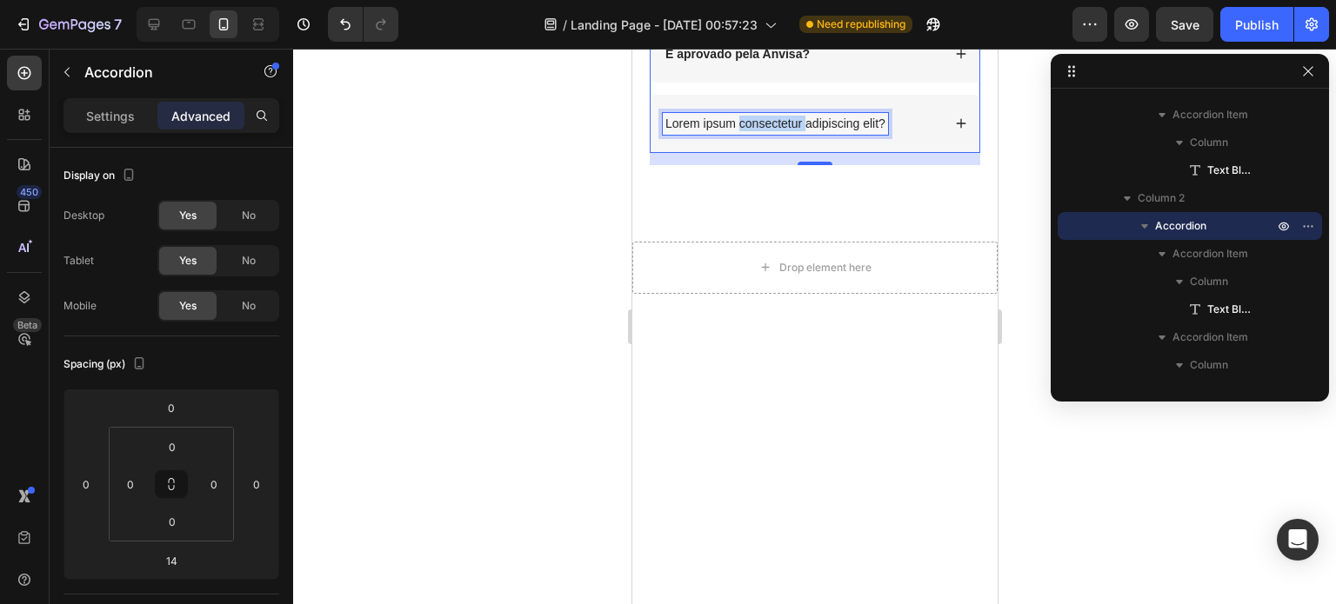
click at [751, 131] on p "Lorem ipsum consectetur adipiscing elit?" at bounding box center [774, 124] width 220 height 16
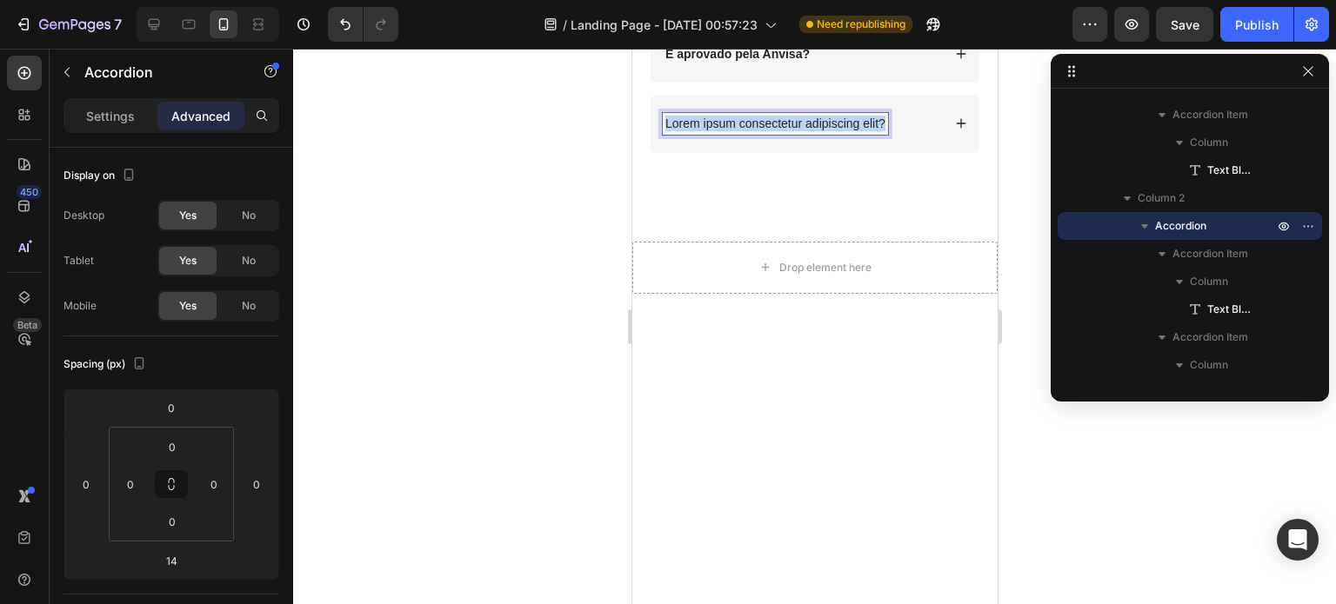
click at [751, 131] on p "Lorem ipsum consectetur adipiscing elit?" at bounding box center [774, 124] width 220 height 16
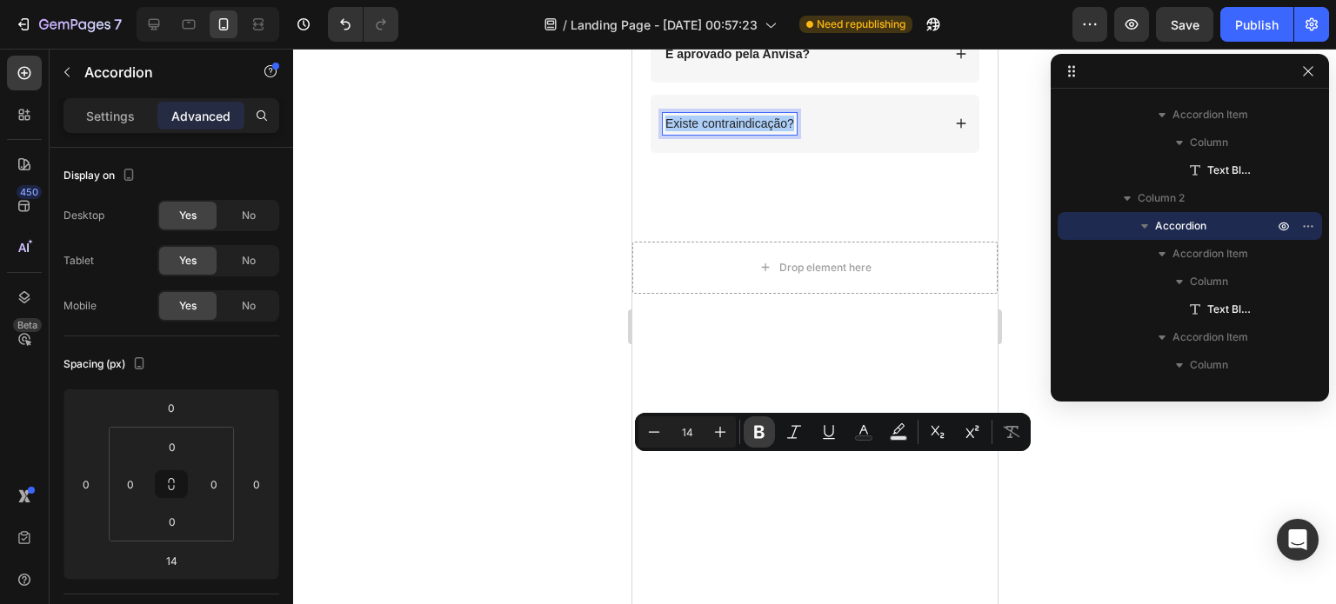
click at [753, 435] on icon "Editor contextual toolbar" at bounding box center [759, 432] width 17 height 17
click at [937, 152] on div "Existe contraindicação?" at bounding box center [814, 123] width 329 height 57
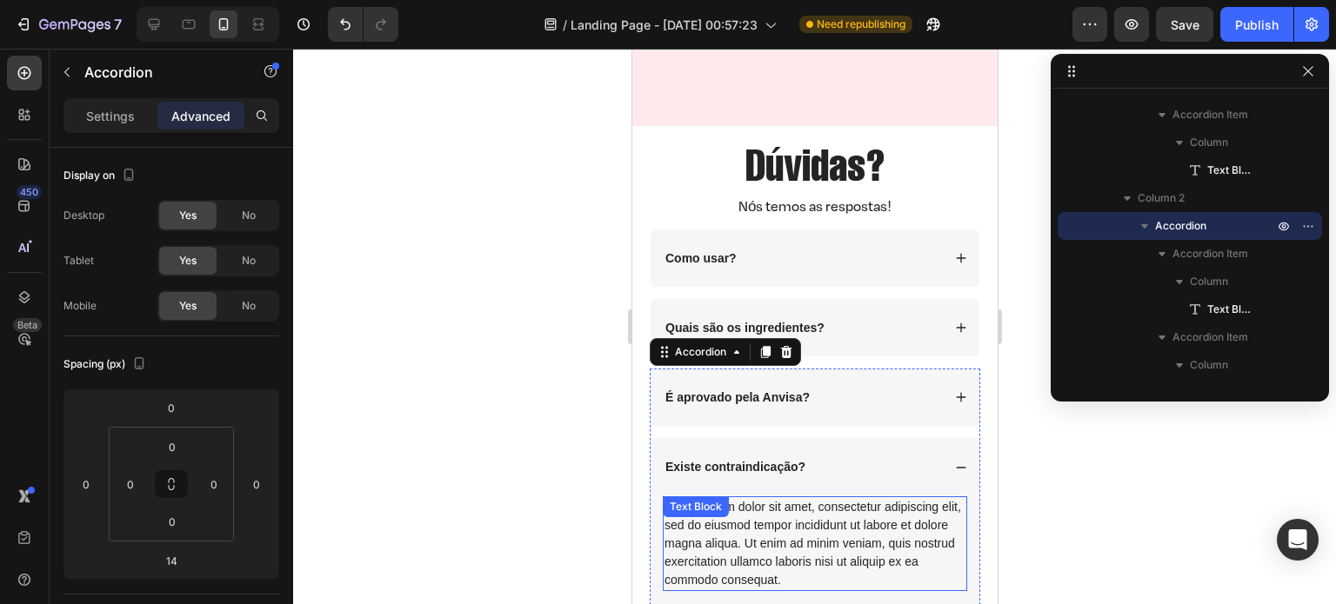
scroll to position [4341, 0]
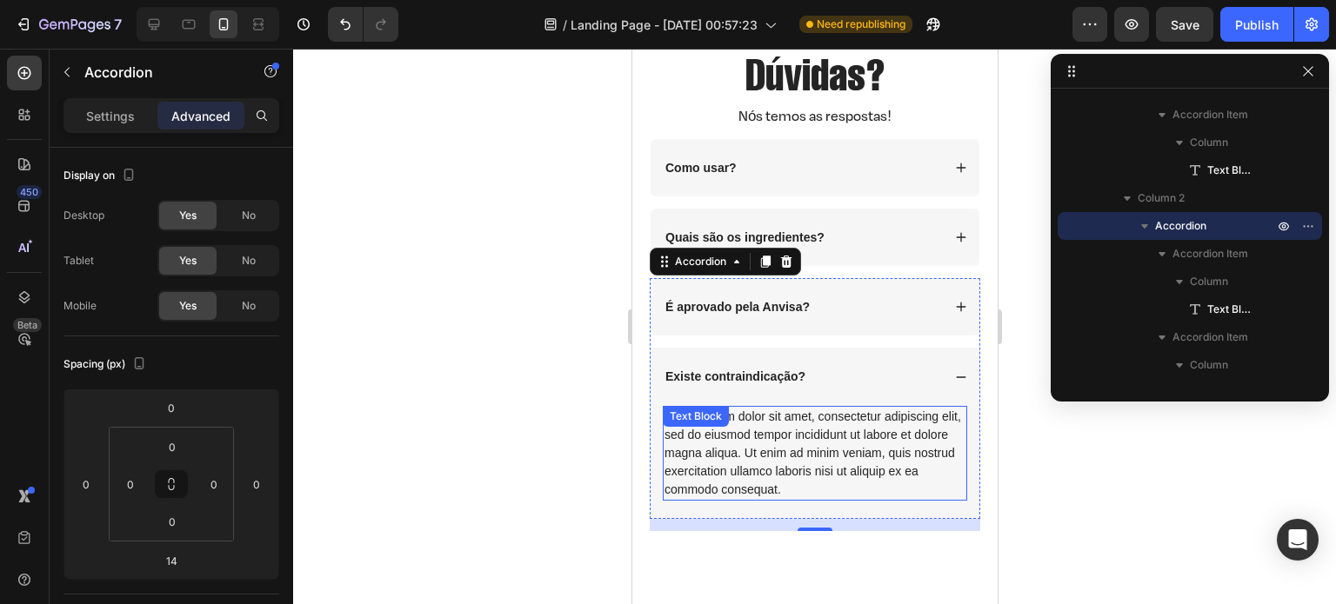
click at [792, 439] on div "Lorem ipsum dolor sit amet, consectetur adipiscing elit, sed do eiusmod tempor …" at bounding box center [814, 453] width 304 height 95
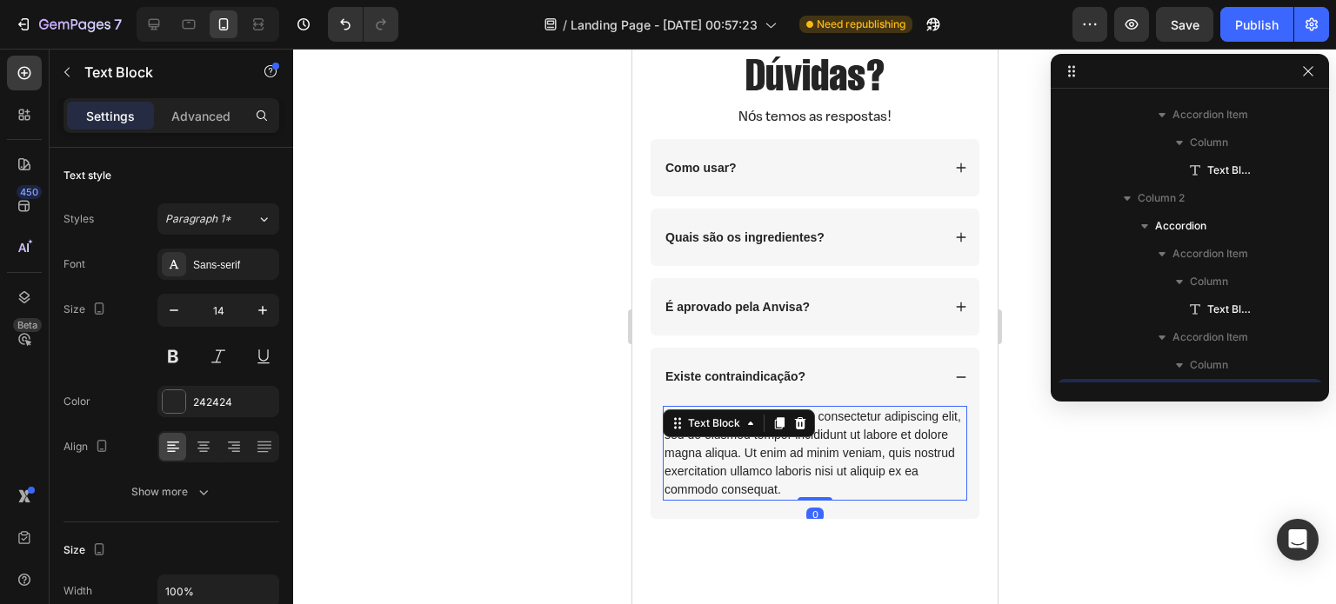
click at [792, 439] on div "Lorem ipsum dolor sit amet, consectetur adipiscing elit, sed do eiusmod tempor …" at bounding box center [814, 453] width 304 height 95
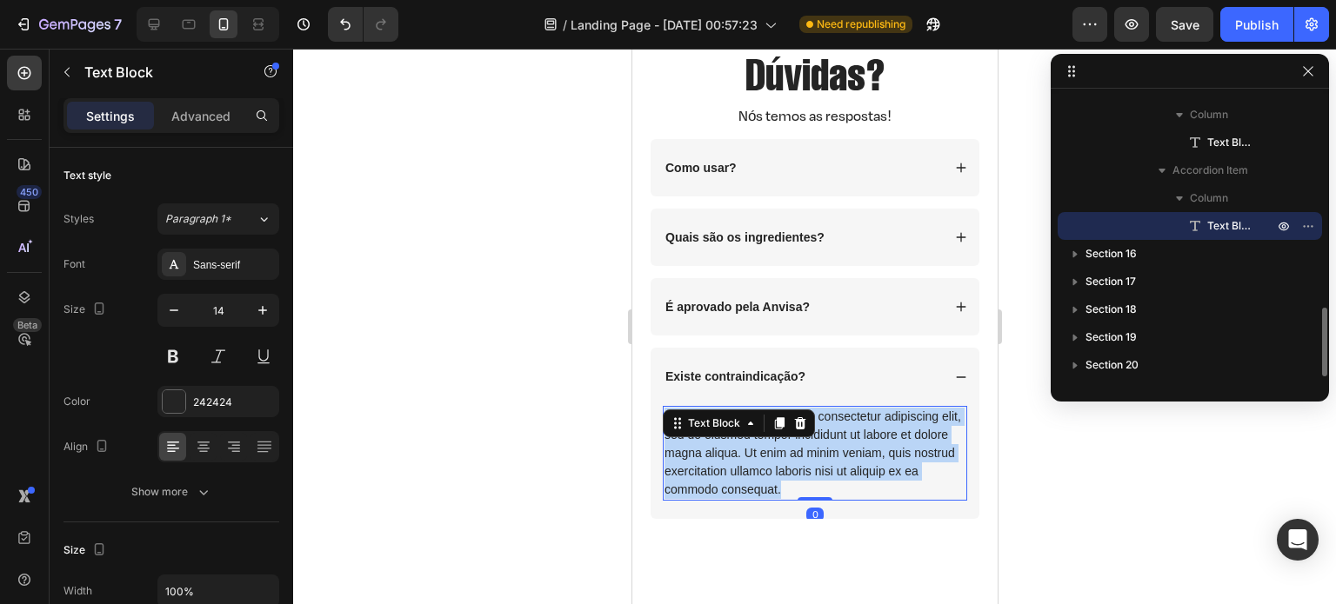
click at [792, 439] on p "Lorem ipsum dolor sit amet, consectetur adipiscing elit, sed do eiusmod tempor …" at bounding box center [814, 453] width 301 height 91
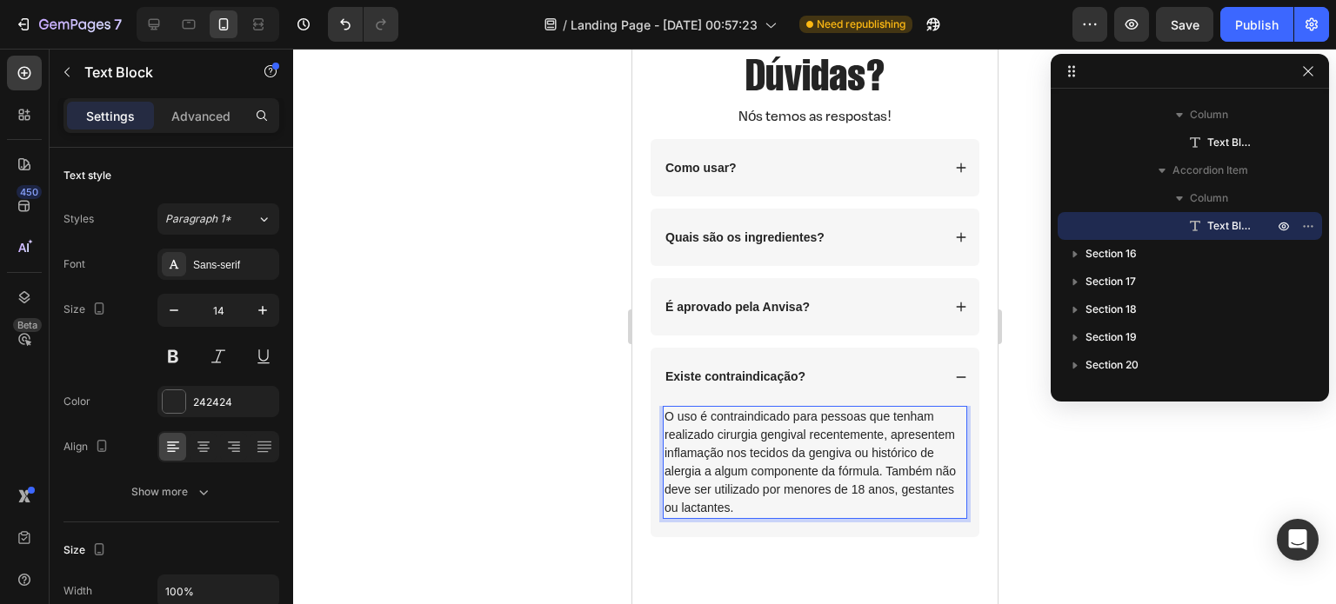
click at [773, 459] on p "O uso é contraindicado para pessoas que tenham realizado cirurgia gengival rece…" at bounding box center [814, 463] width 301 height 110
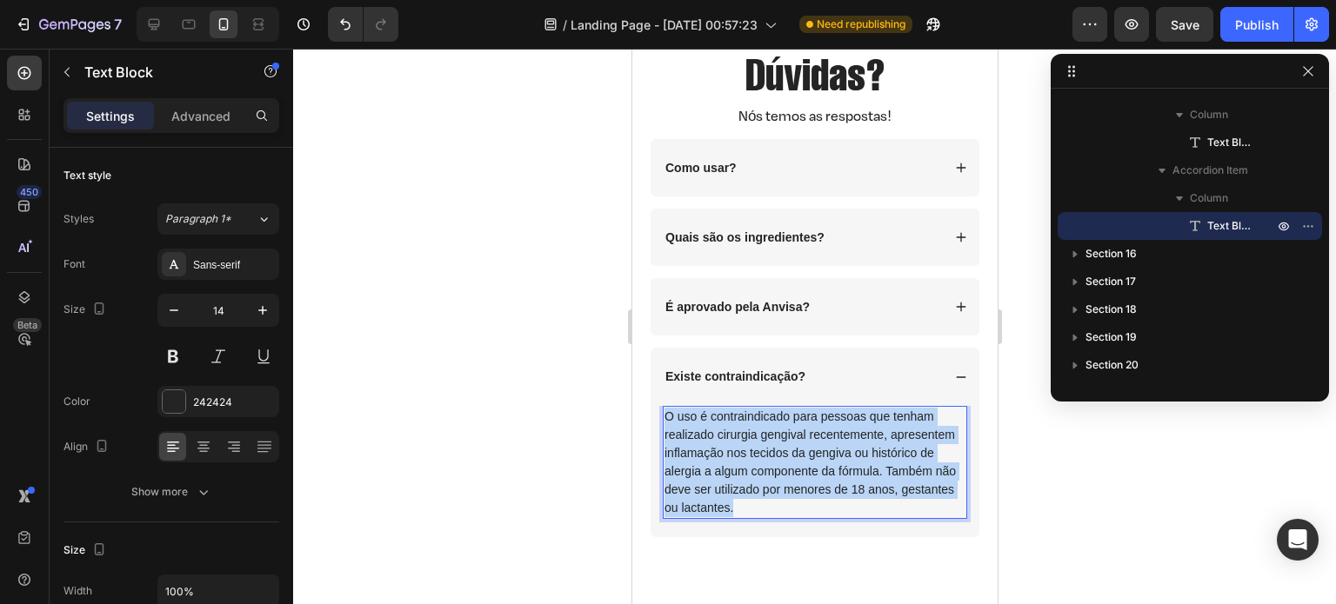
click at [773, 459] on p "O uso é contraindicado para pessoas que tenham realizado cirurgia gengival rece…" at bounding box center [814, 463] width 301 height 110
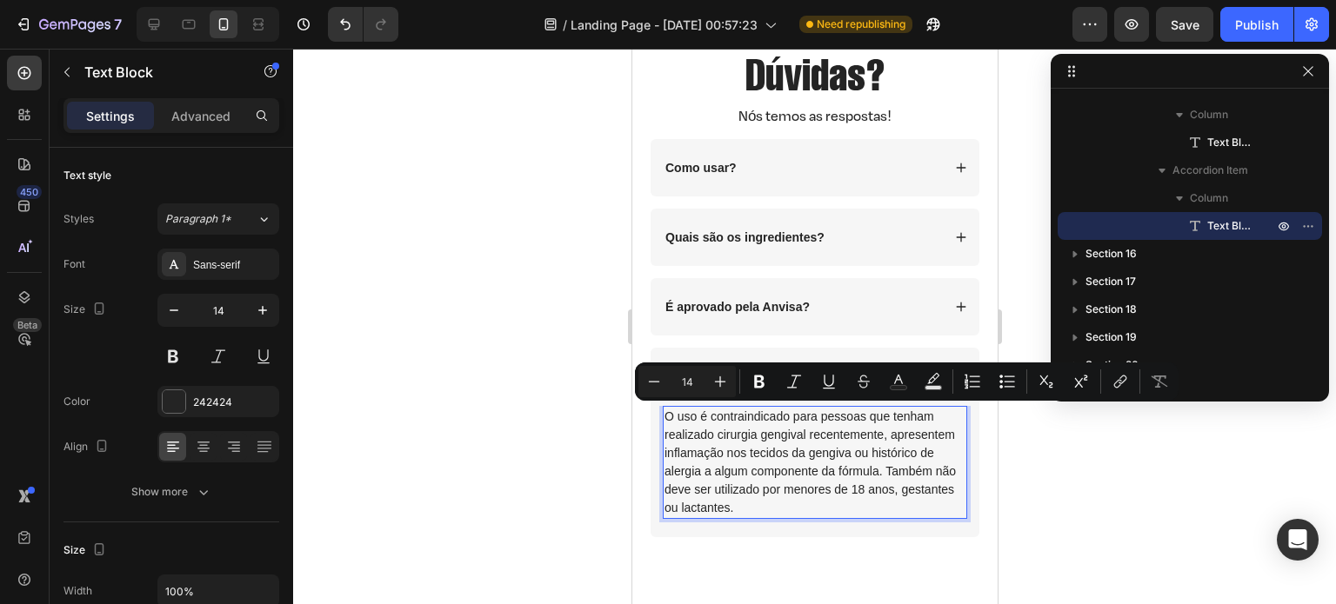
drag, startPoint x: 894, startPoint y: 466, endPoint x: 696, endPoint y: 474, distance: 198.4
click at [696, 474] on p "O uso é contraindicado para pessoas que tenham realizado cirurgia gengival rece…" at bounding box center [814, 463] width 301 height 110
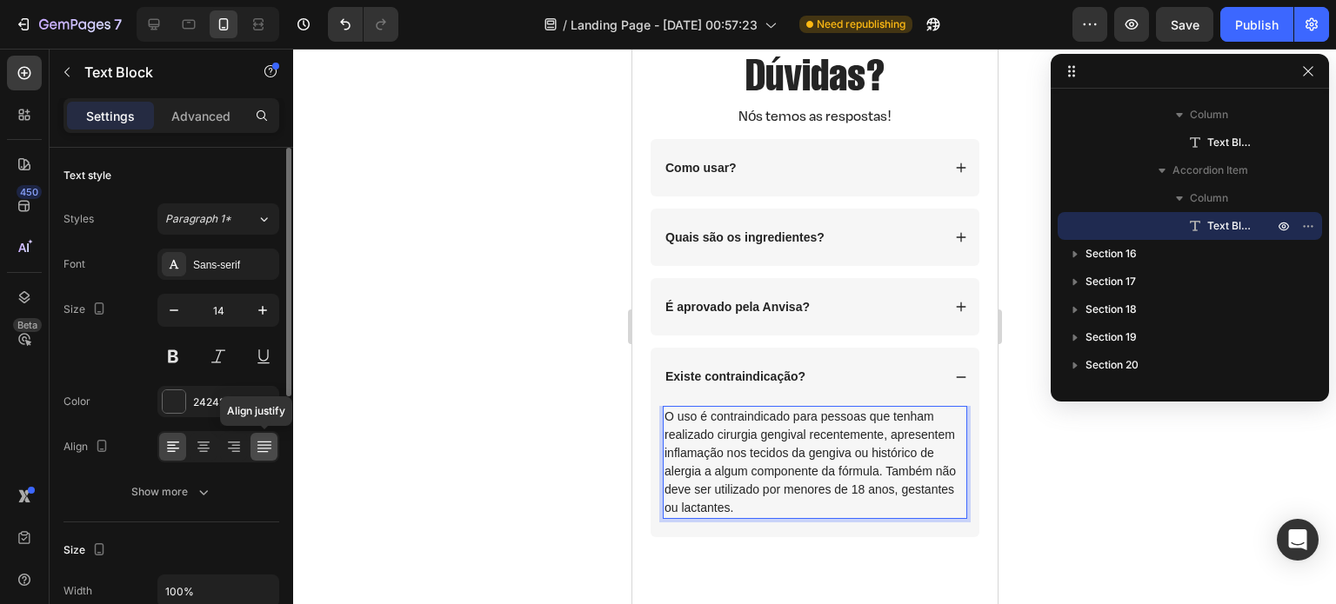
click at [261, 443] on icon at bounding box center [264, 446] width 17 height 17
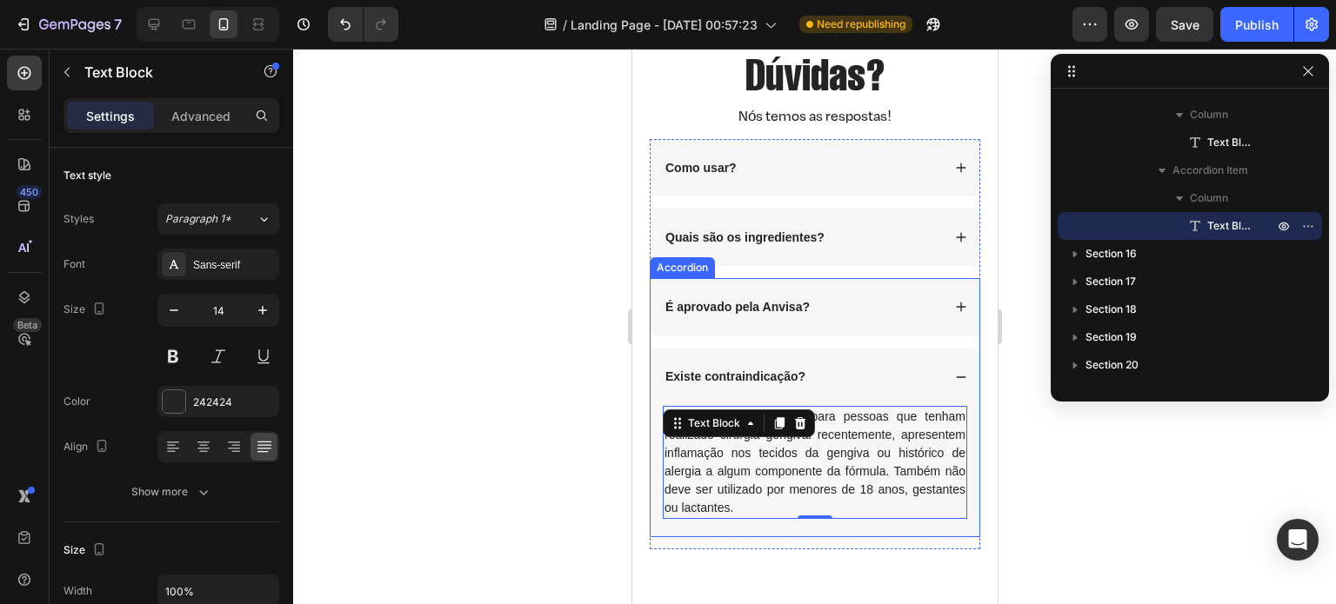
click at [954, 377] on icon at bounding box center [960, 377] width 12 height 12
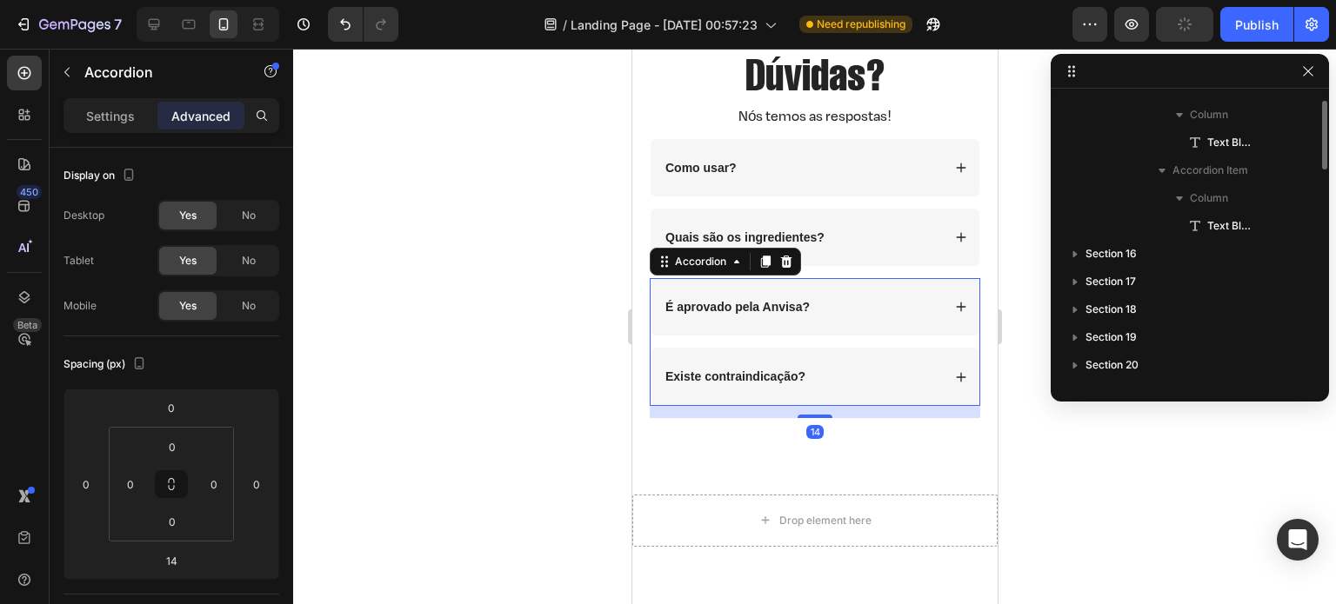
scroll to position [718, 0]
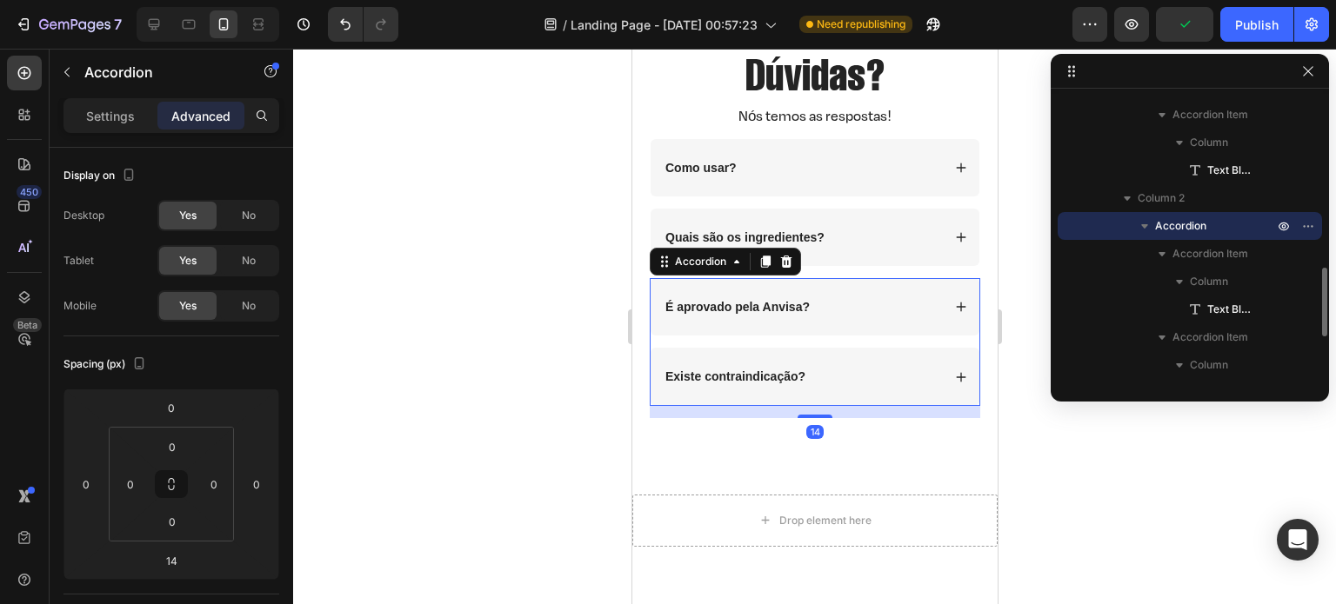
click at [918, 312] on div "É aprovado pela Anvisa?" at bounding box center [801, 307] width 278 height 21
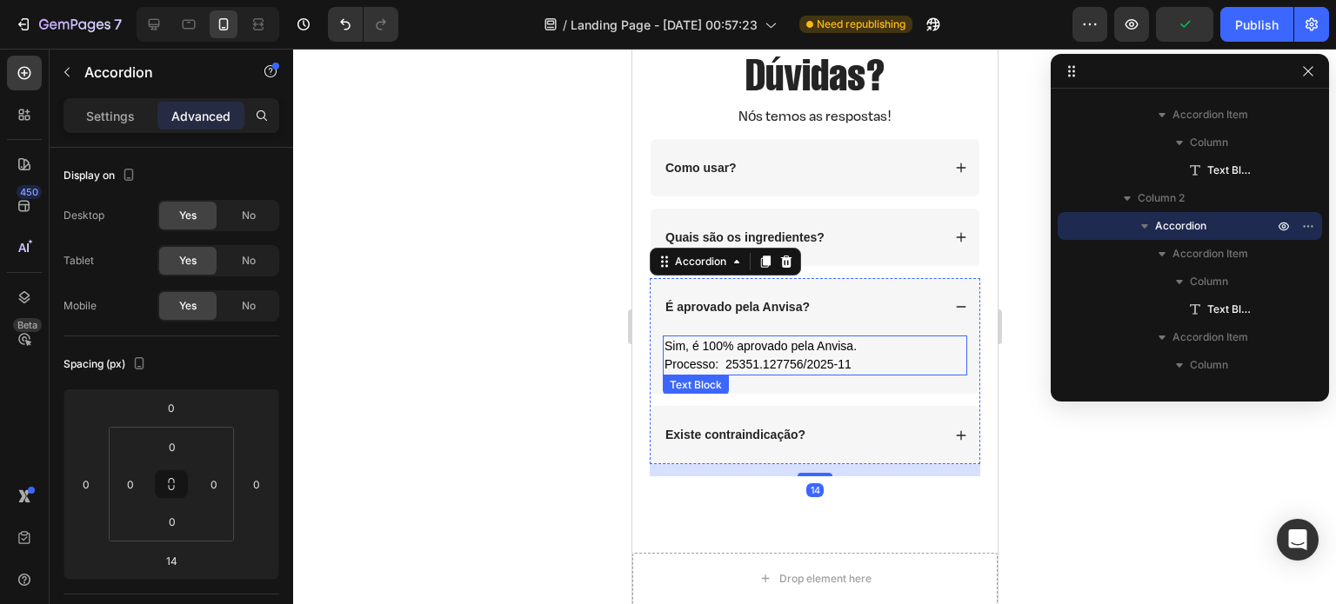
click at [802, 364] on span "Processo: 25351.127756/2025-11" at bounding box center [757, 364] width 187 height 14
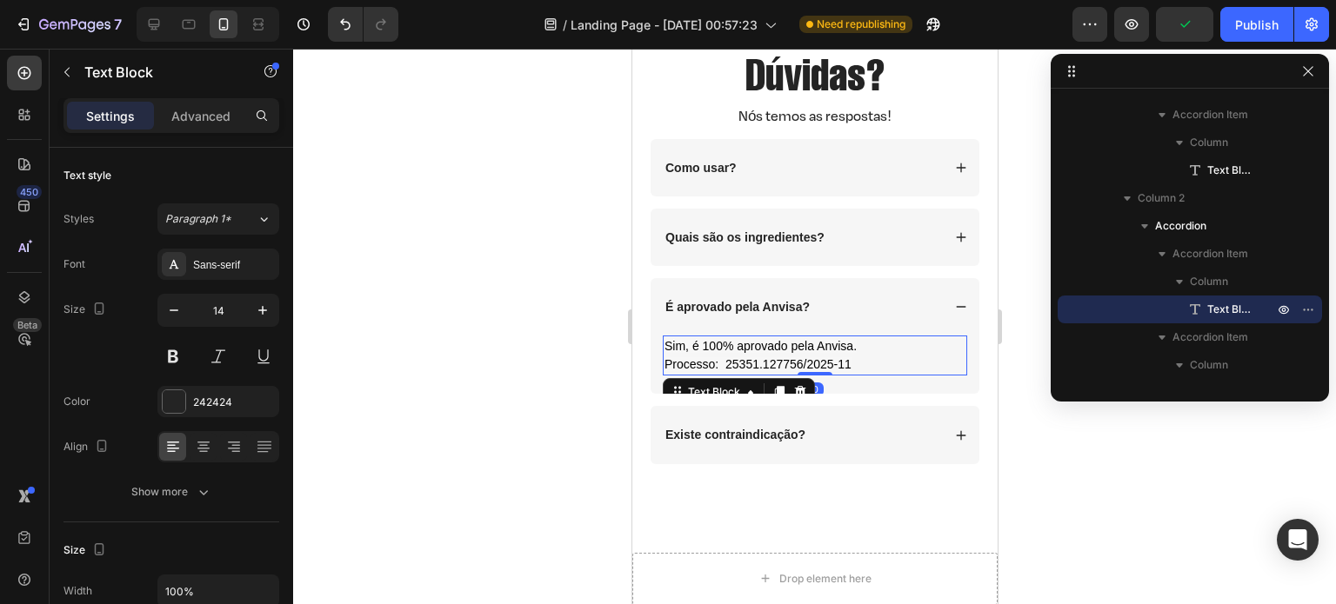
click at [802, 364] on span "Processo: 25351.127756/2025-11" at bounding box center [757, 364] width 187 height 14
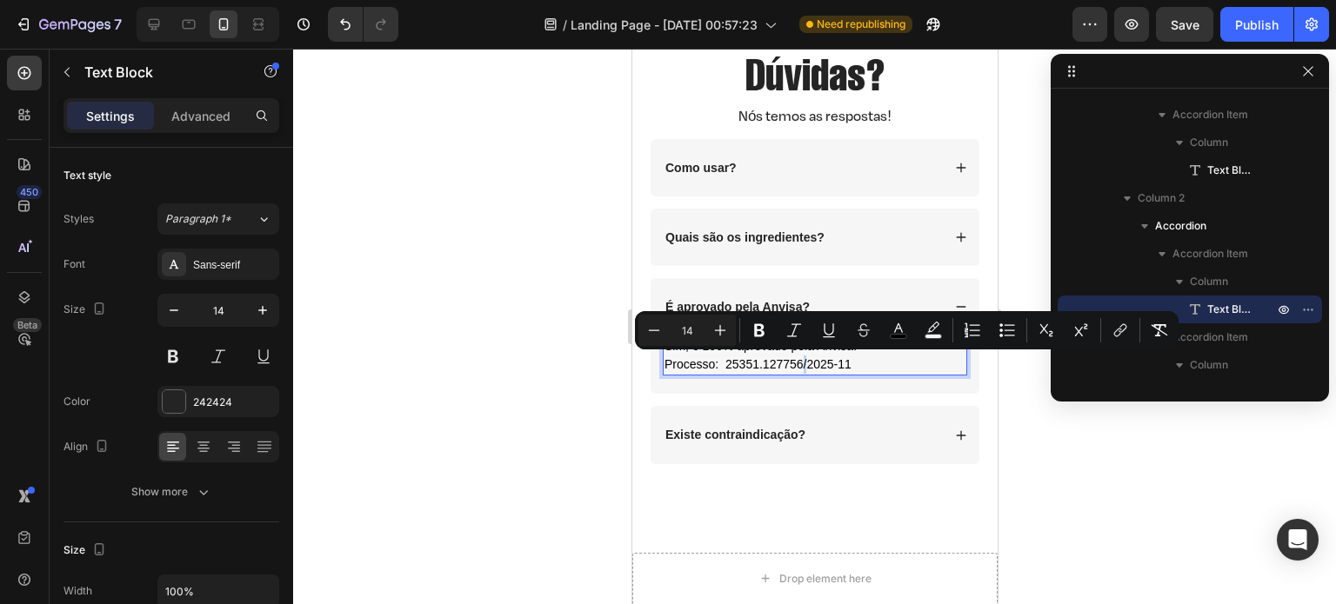
click at [802, 364] on span "Processo: 25351.127756/2025-11" at bounding box center [757, 364] width 187 height 14
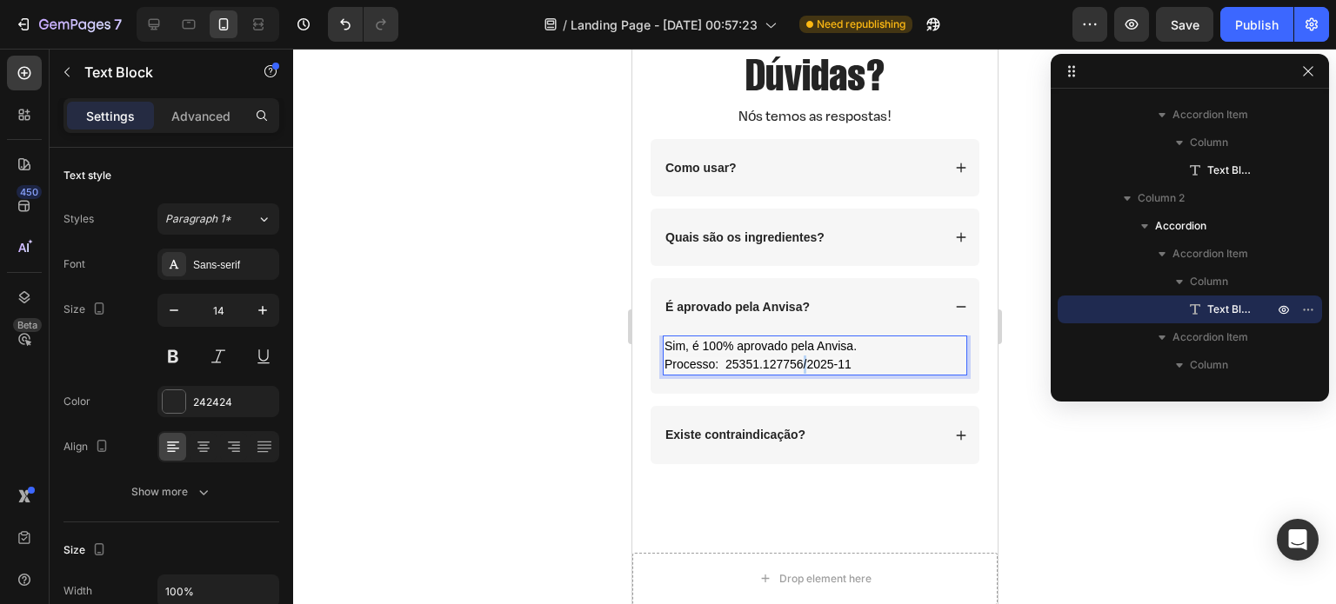
click at [802, 364] on span "Processo: 25351.127756/2025-11" at bounding box center [757, 364] width 187 height 14
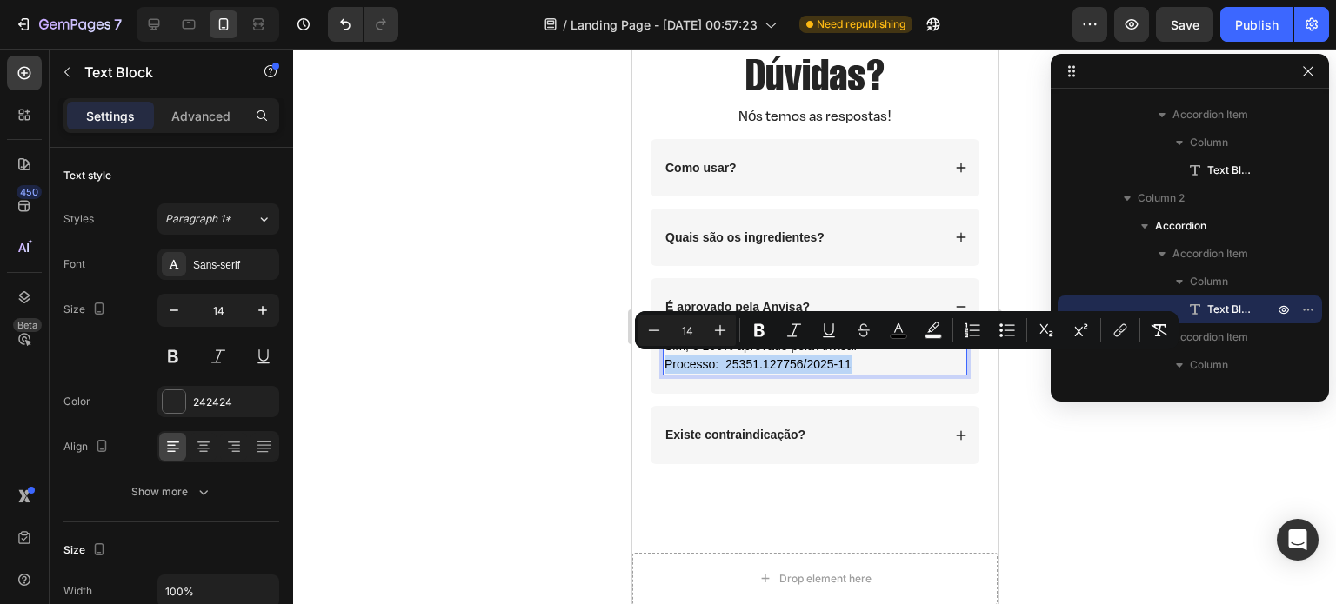
click at [835, 364] on span "Processo: 25351.127756/2025-11" at bounding box center [757, 364] width 187 height 14
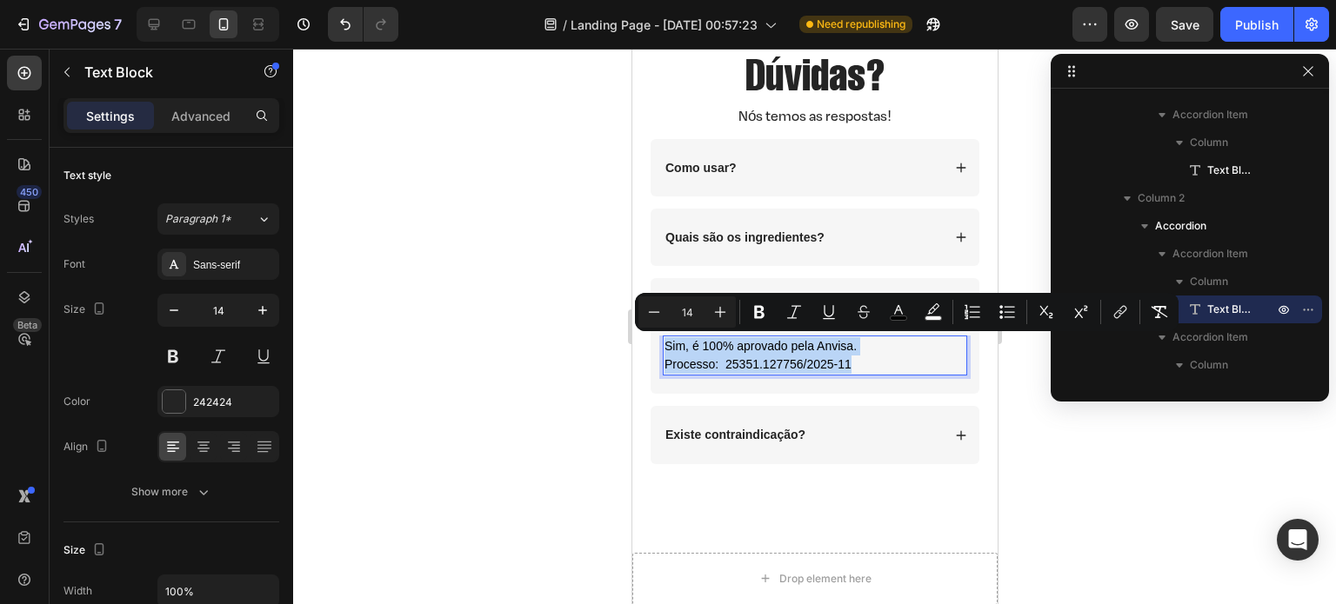
drag, startPoint x: 864, startPoint y: 364, endPoint x: 664, endPoint y: 346, distance: 200.9
click at [664, 346] on p "Sim, é 100% aprovado pela Anvisa. Processo: 25351.127756/2025-11" at bounding box center [814, 355] width 301 height 37
click at [260, 443] on icon at bounding box center [264, 446] width 17 height 17
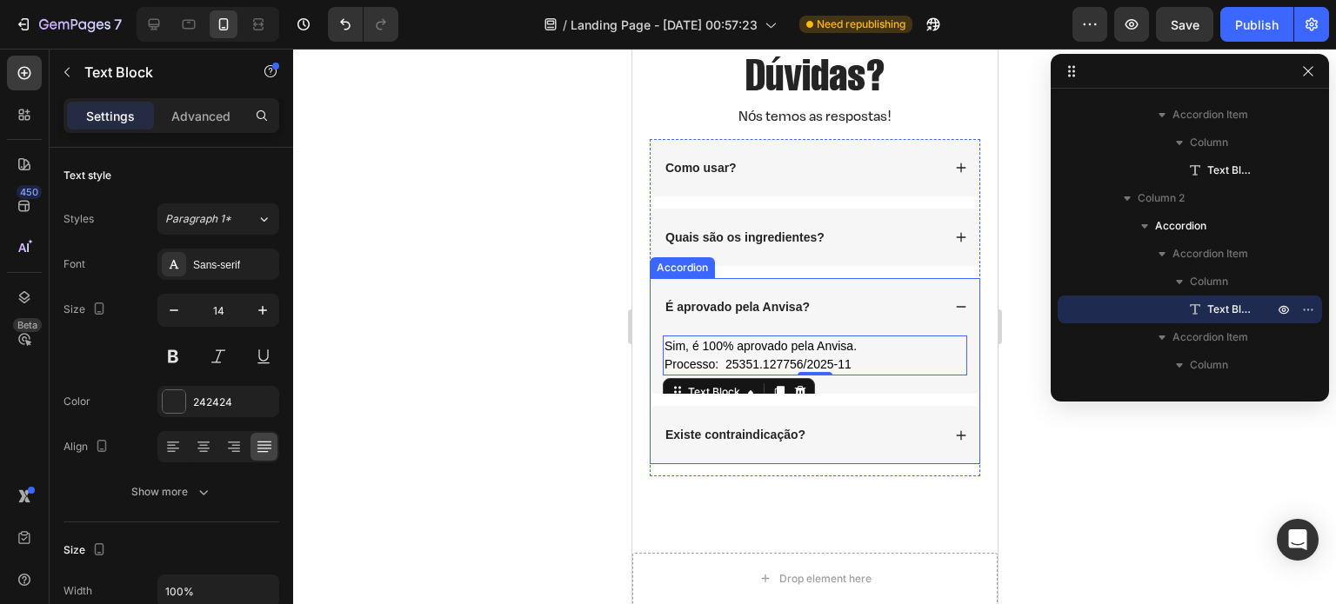
click at [915, 304] on div "É aprovado pela Anvisa?" at bounding box center [801, 307] width 278 height 21
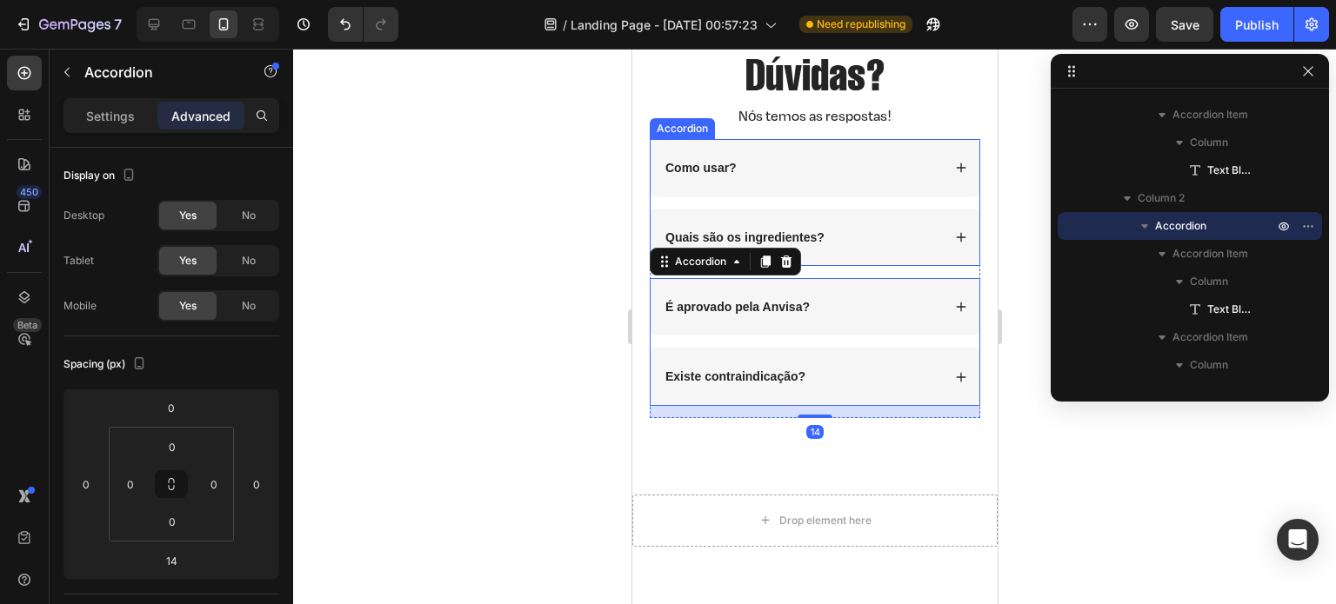
click at [912, 239] on div "Quais são os ingredientes?" at bounding box center [801, 237] width 278 height 21
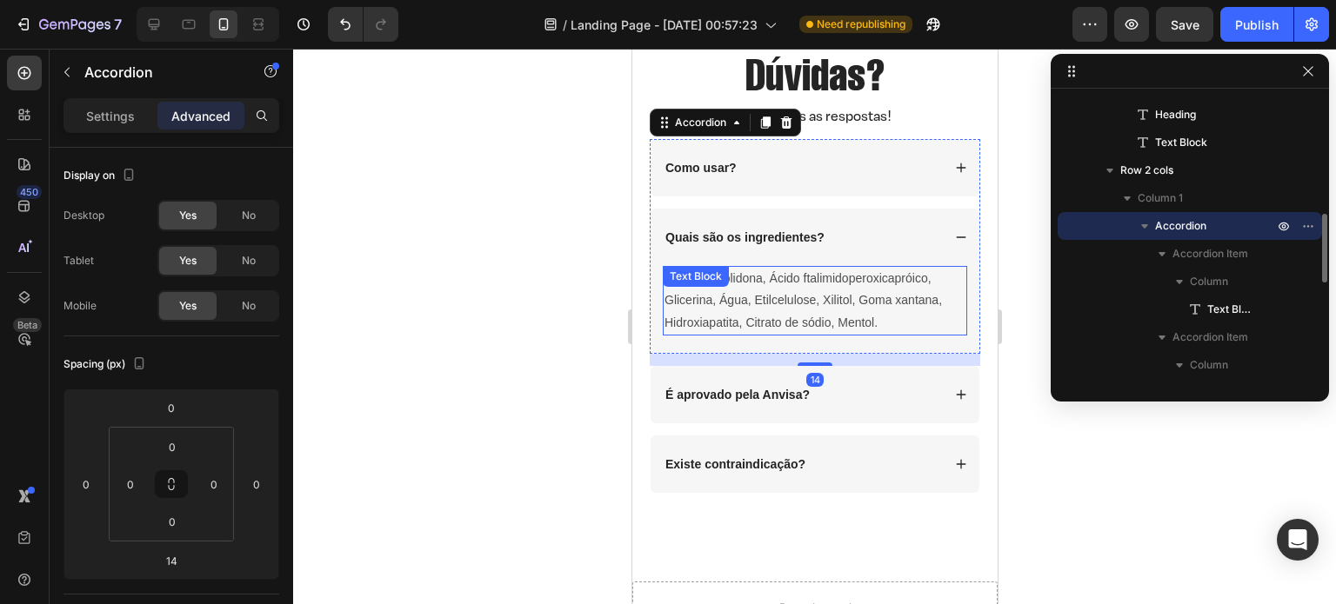
click at [793, 301] on p "Polivinilpirrolidona, Ácido ftalimidoperoxicapróico, Glicerina, Água, Etilcelul…" at bounding box center [814, 301] width 301 height 66
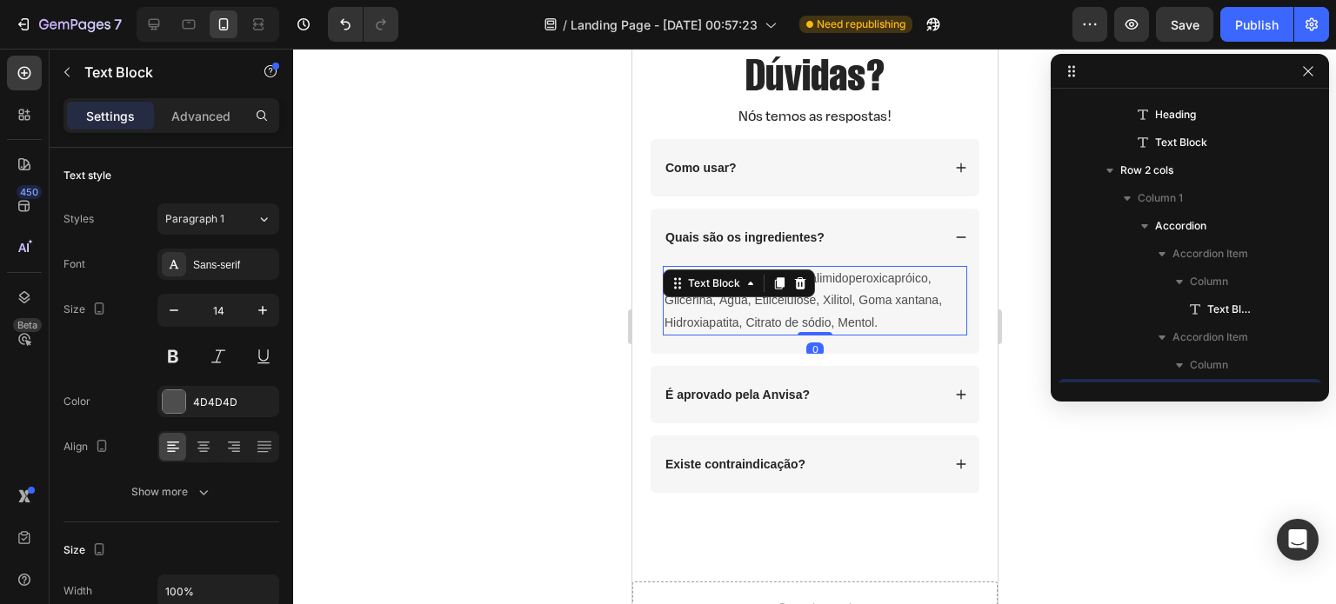
scroll to position [663, 0]
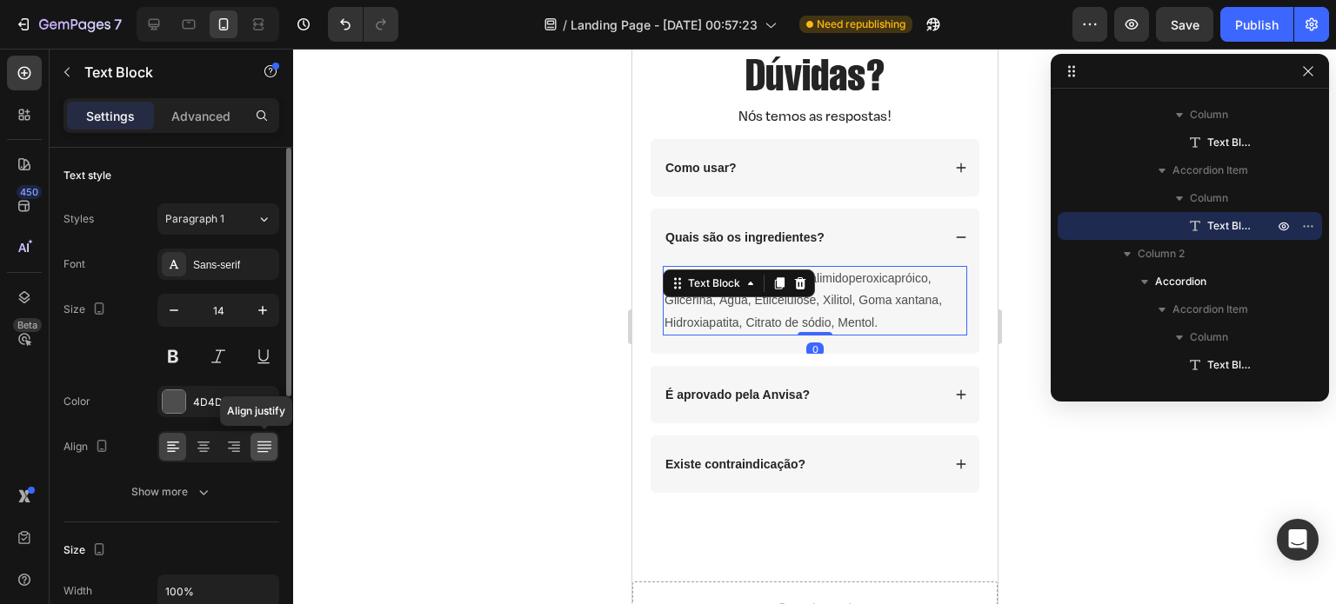
click at [271, 438] on icon at bounding box center [264, 446] width 17 height 17
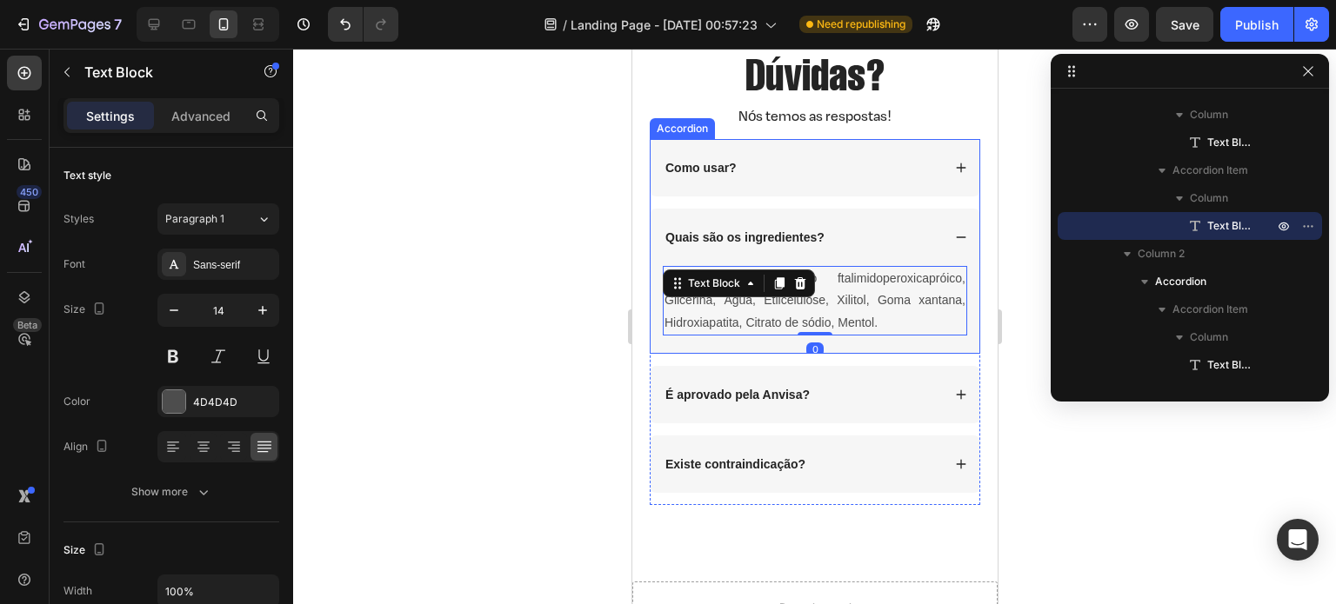
click at [752, 173] on div "Como usar?" at bounding box center [801, 167] width 278 height 21
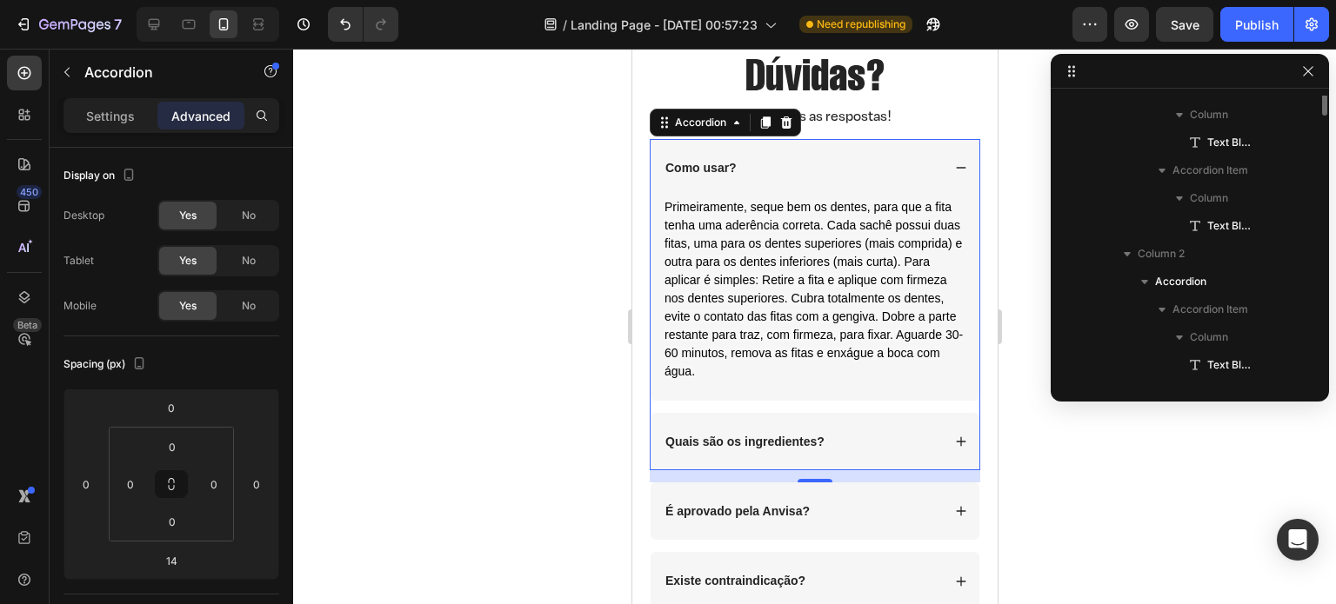
scroll to position [496, 0]
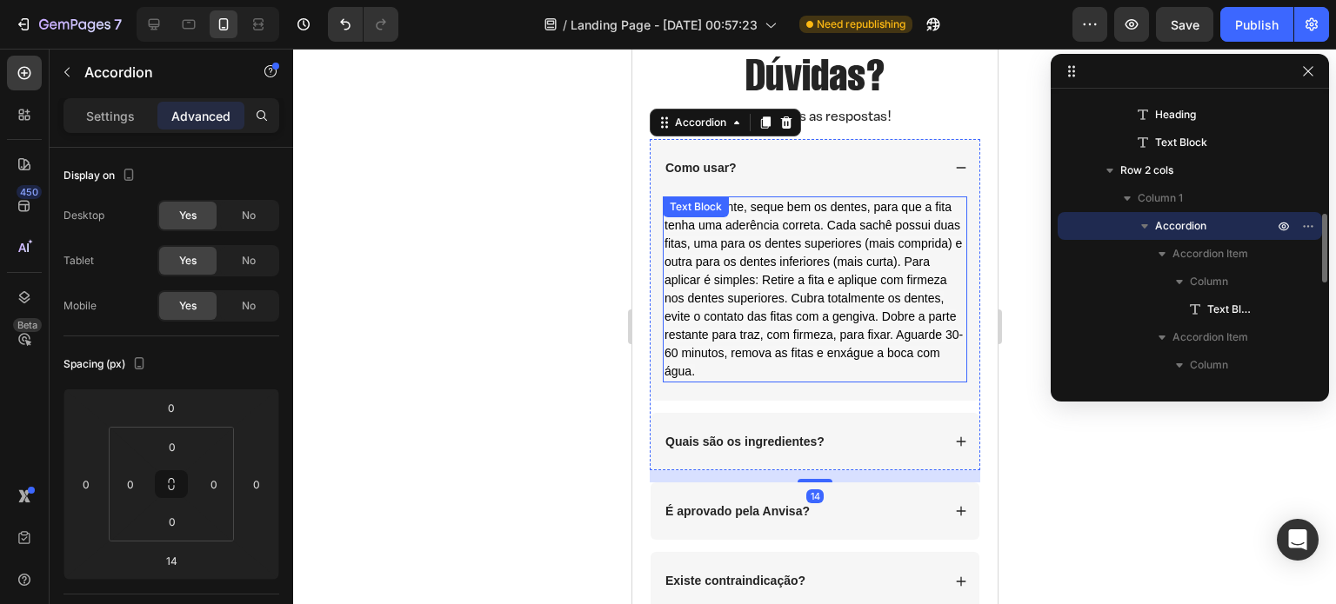
click at [777, 245] on span "Primeiramente, seque bem os dentes, para que a fita tenha uma aderência correta…" at bounding box center [813, 289] width 298 height 178
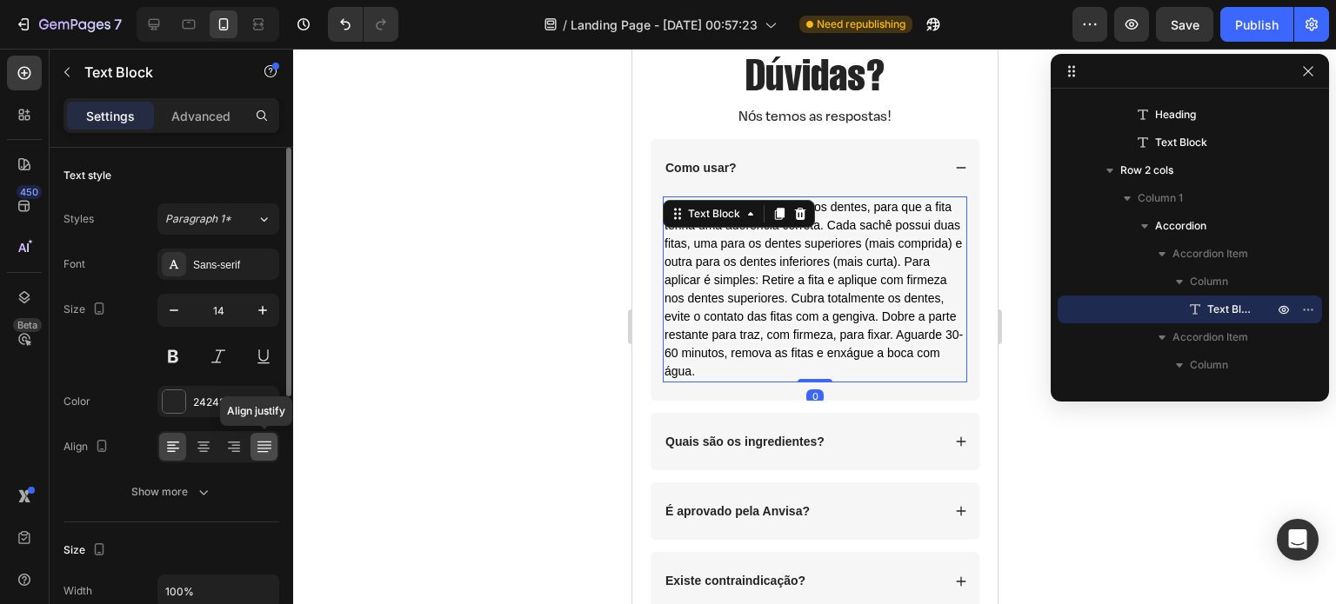
click at [265, 446] on icon at bounding box center [264, 446] width 17 height 17
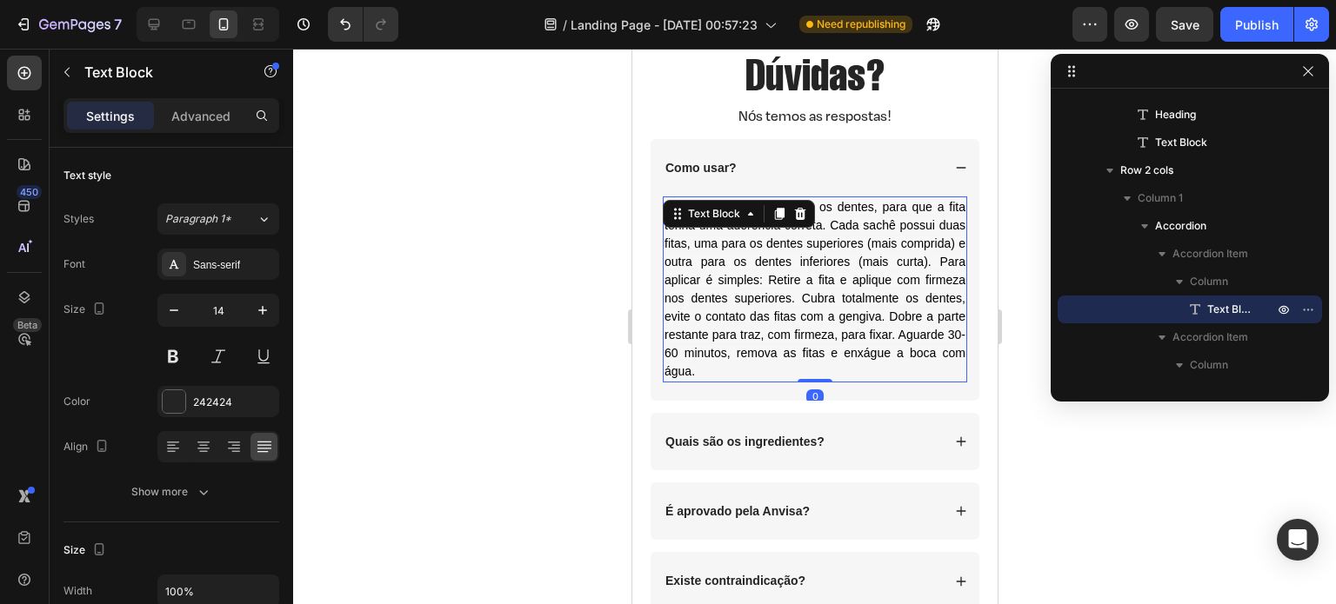
click at [878, 277] on span "Primeiramente, seque bem os dentes, para que a fita tenha uma aderência correta…" at bounding box center [814, 289] width 301 height 178
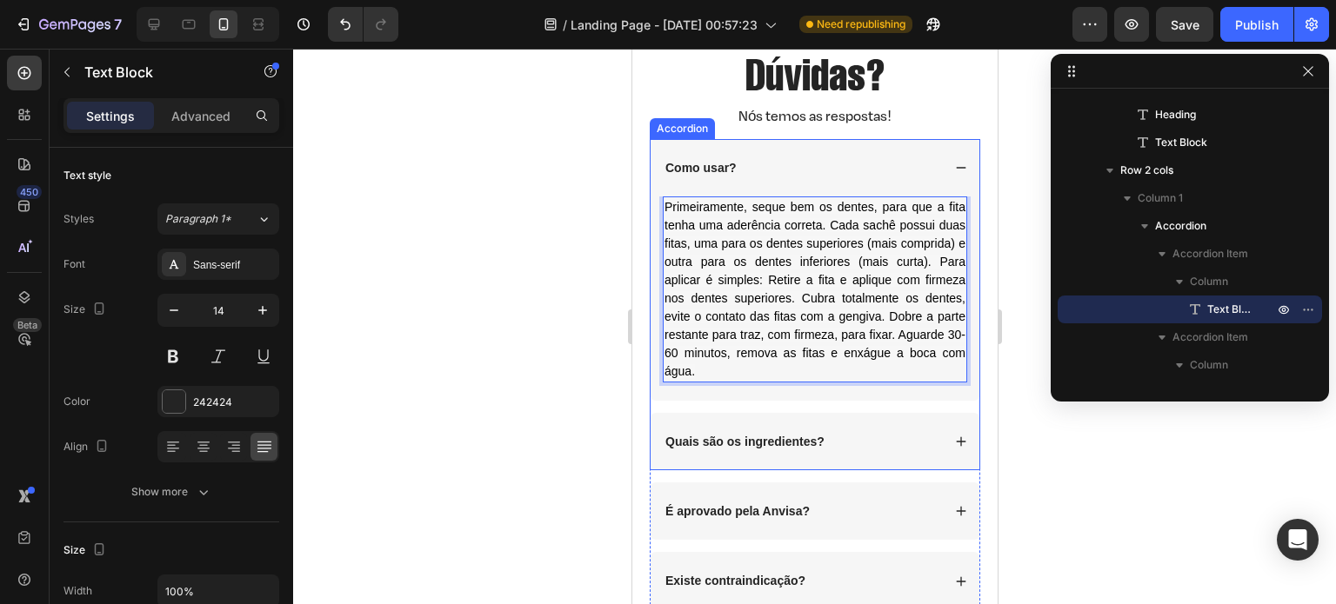
click at [874, 151] on div "Como usar?" at bounding box center [814, 167] width 329 height 57
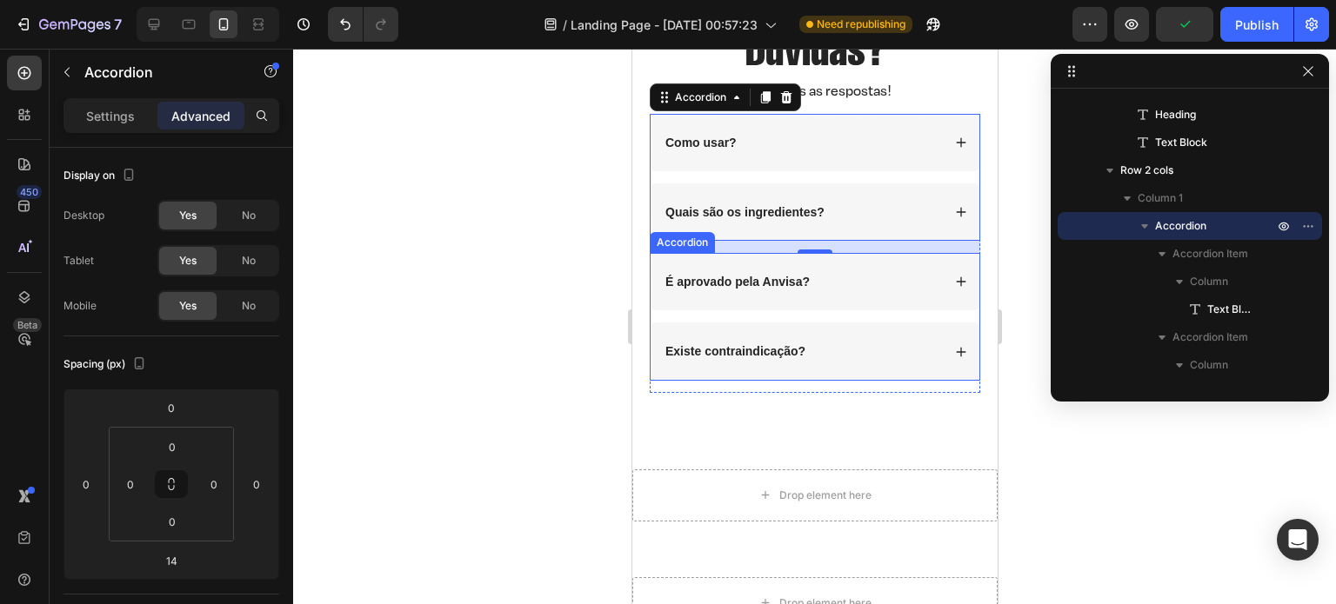
scroll to position [4411, 0]
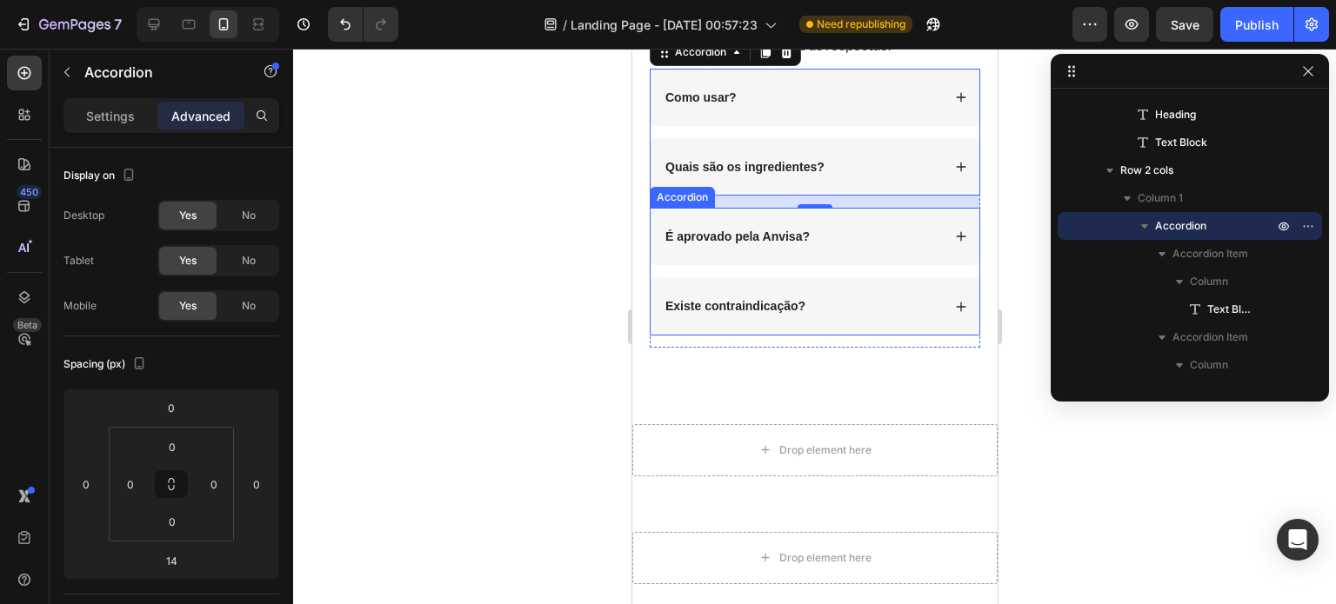
click at [864, 306] on div "Existe contraindicação?" at bounding box center [801, 306] width 278 height 21
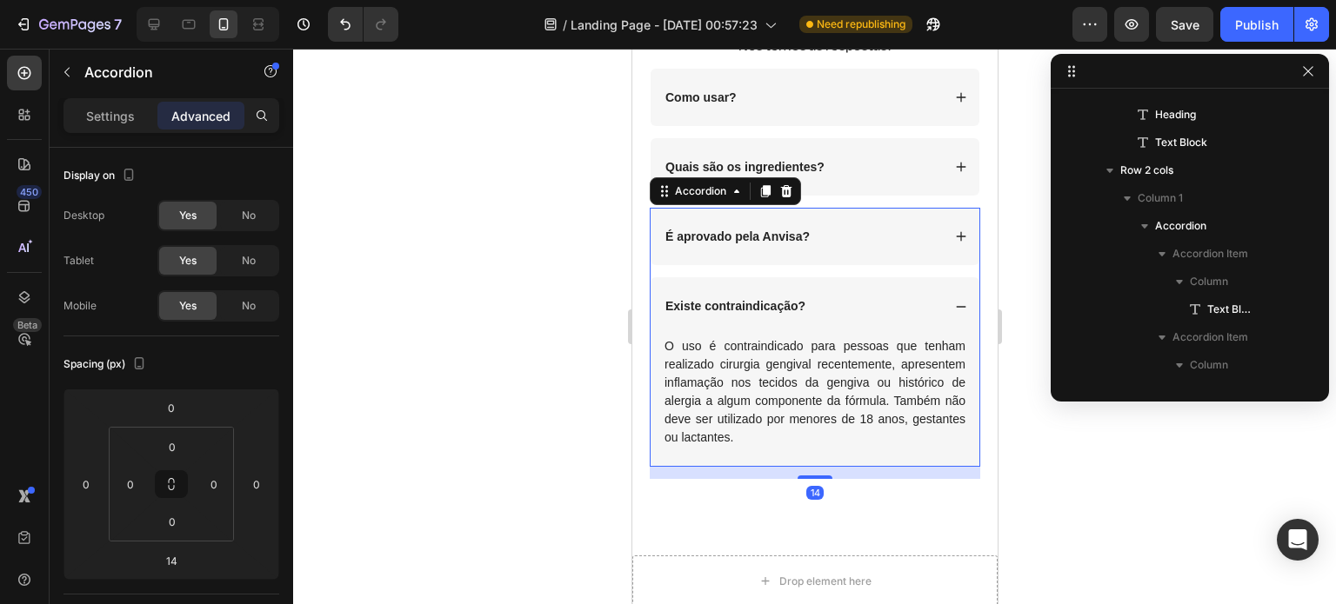
scroll to position [718, 0]
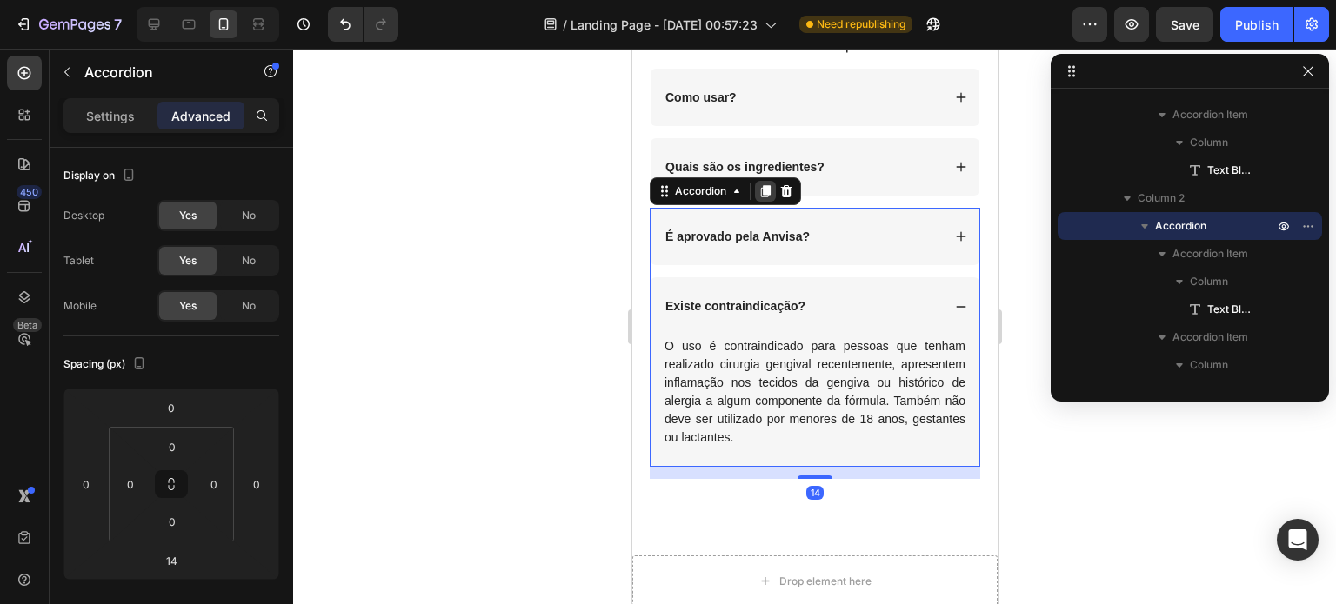
click at [759, 188] on icon at bounding box center [764, 191] width 14 height 14
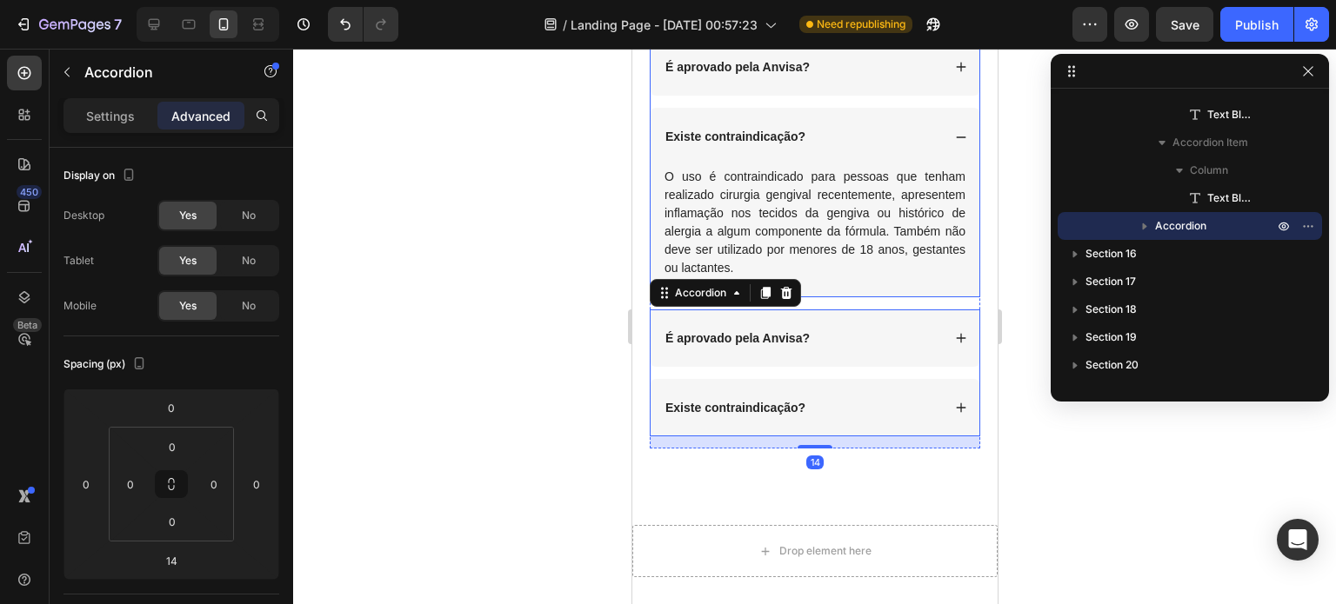
scroll to position [4582, 0]
click at [753, 330] on strong "É aprovado pela Anvisa?" at bounding box center [736, 337] width 144 height 14
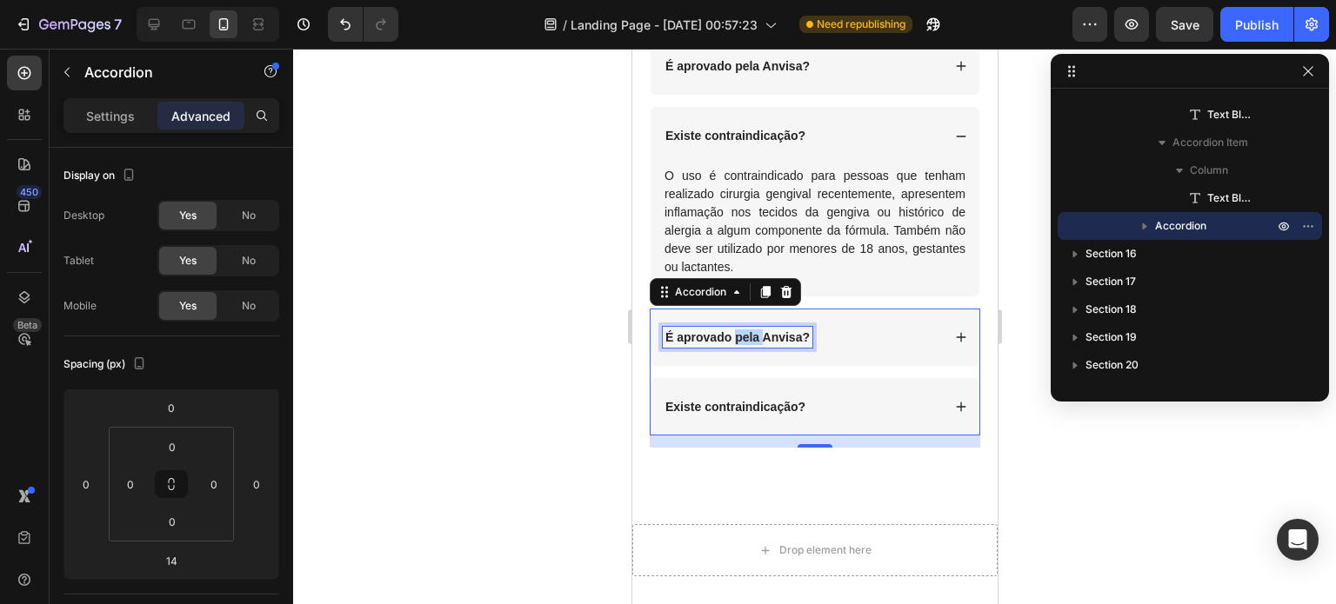
click at [753, 330] on strong "É aprovado pela Anvisa?" at bounding box center [736, 337] width 144 height 14
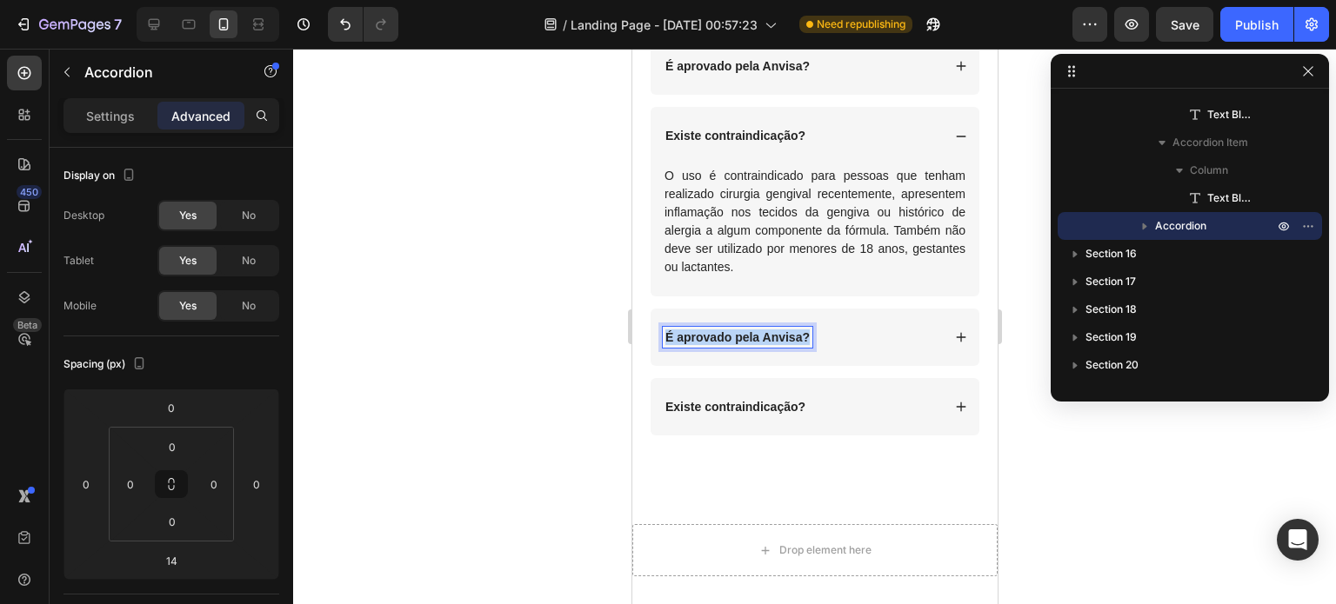
click at [753, 330] on strong "É aprovado pela Anvisa?" at bounding box center [736, 337] width 144 height 14
click at [938, 333] on div "As fitinhas danificam os dentes?" at bounding box center [814, 337] width 329 height 57
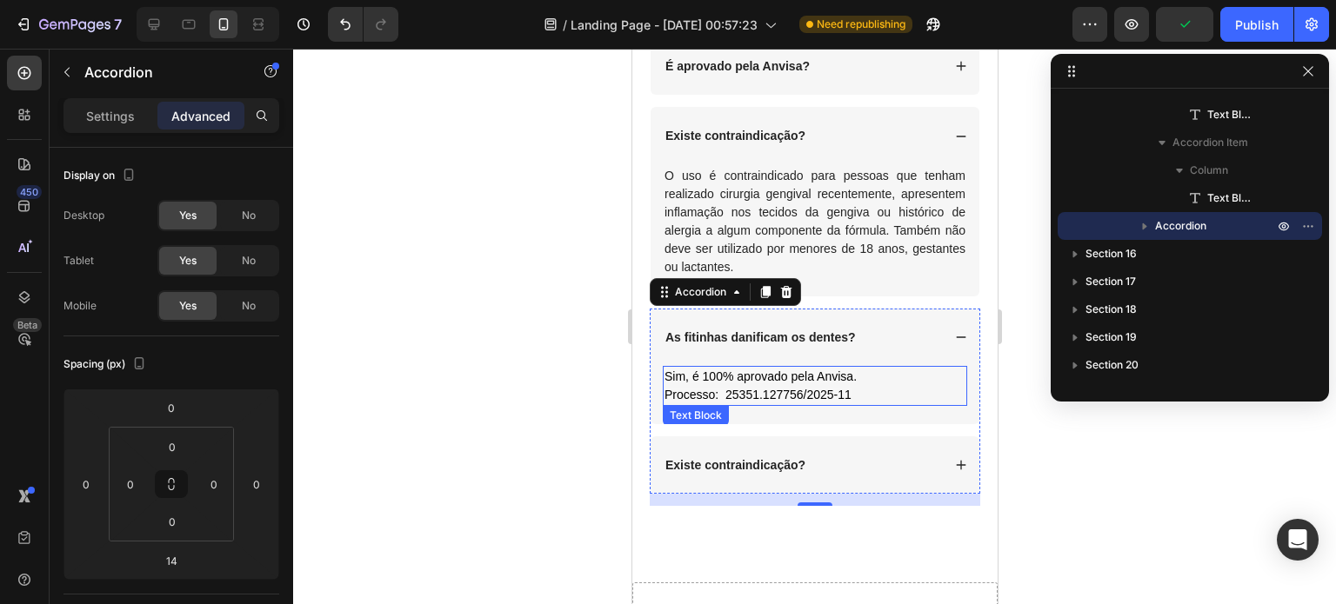
click at [774, 389] on span "Processo: 25351.127756/2025-11" at bounding box center [757, 395] width 187 height 14
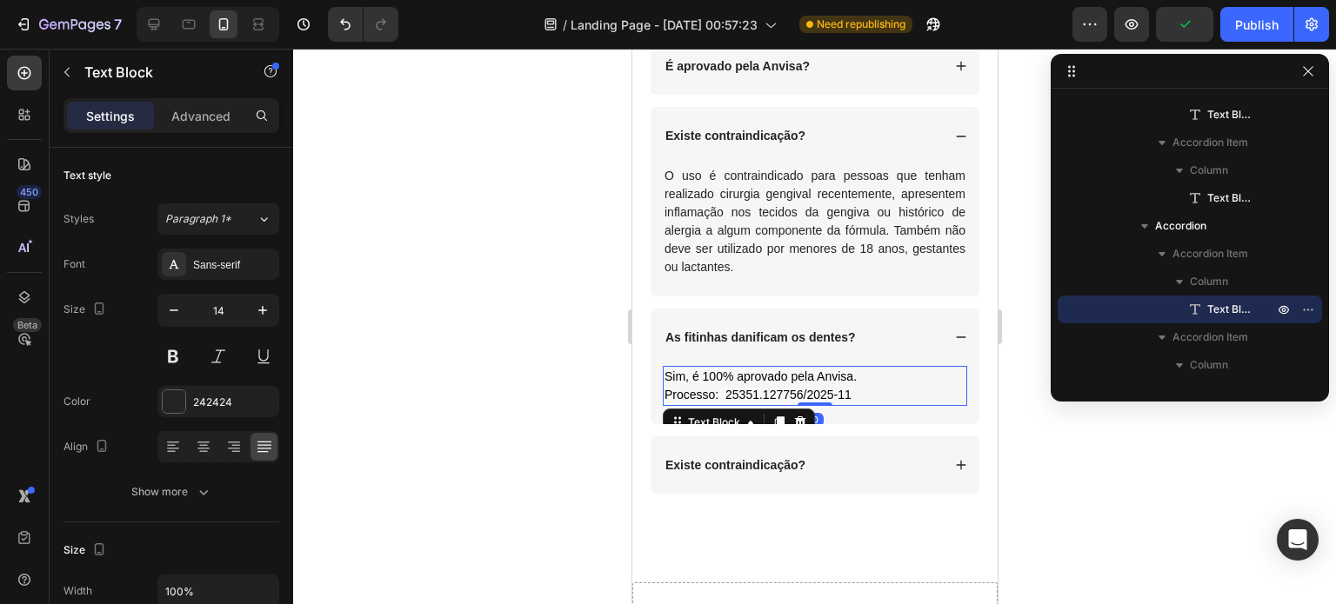
click at [774, 389] on span "Processo: 25351.127756/2025-11" at bounding box center [757, 395] width 187 height 14
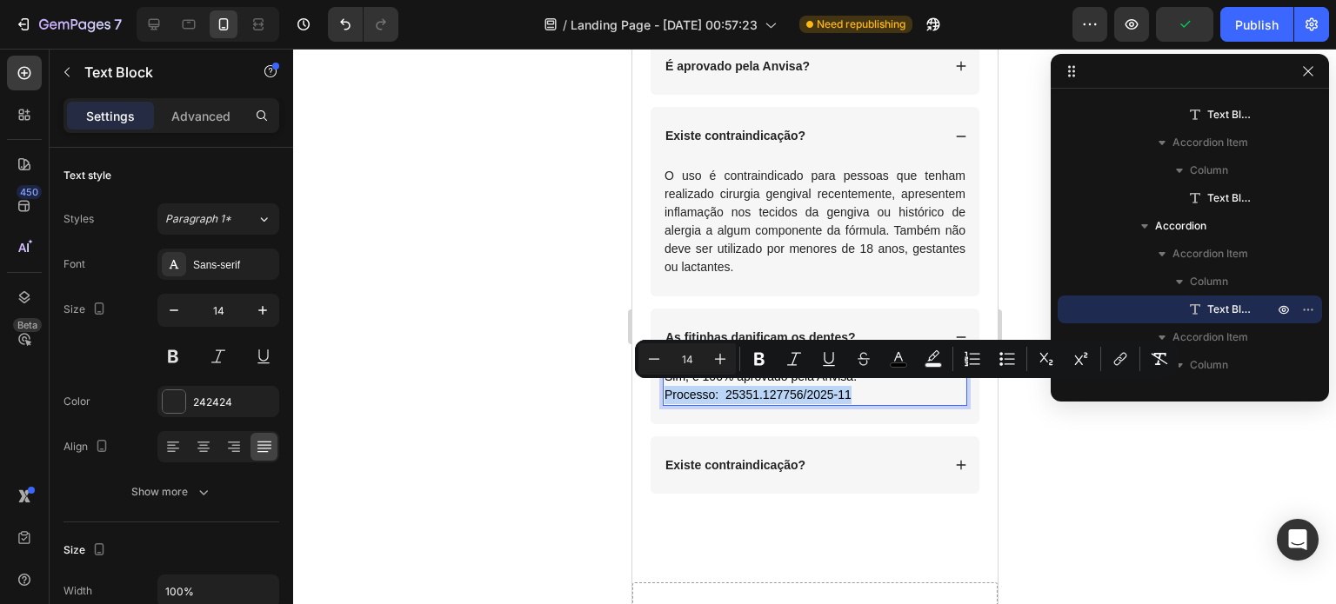
click at [774, 389] on span "Processo: 25351.127756/2025-11" at bounding box center [757, 395] width 187 height 14
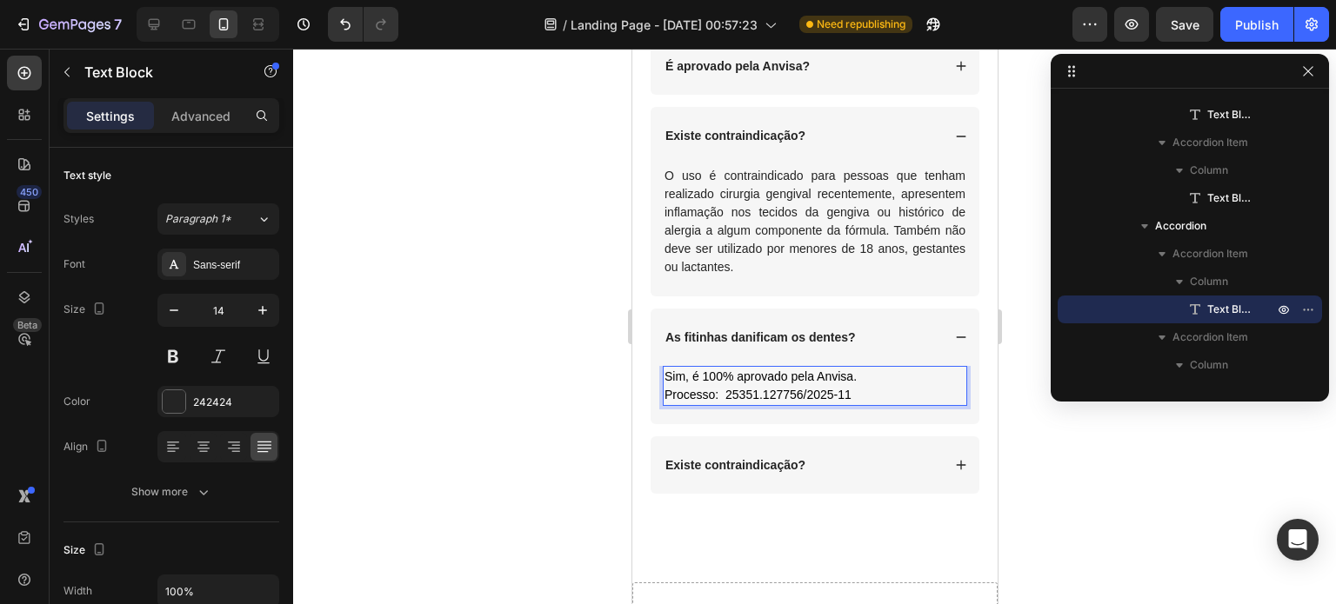
click at [851, 382] on p "Sim, é 100% aprovado pela Anvisa. Processo: 25351.127756/2025-11" at bounding box center [814, 386] width 301 height 37
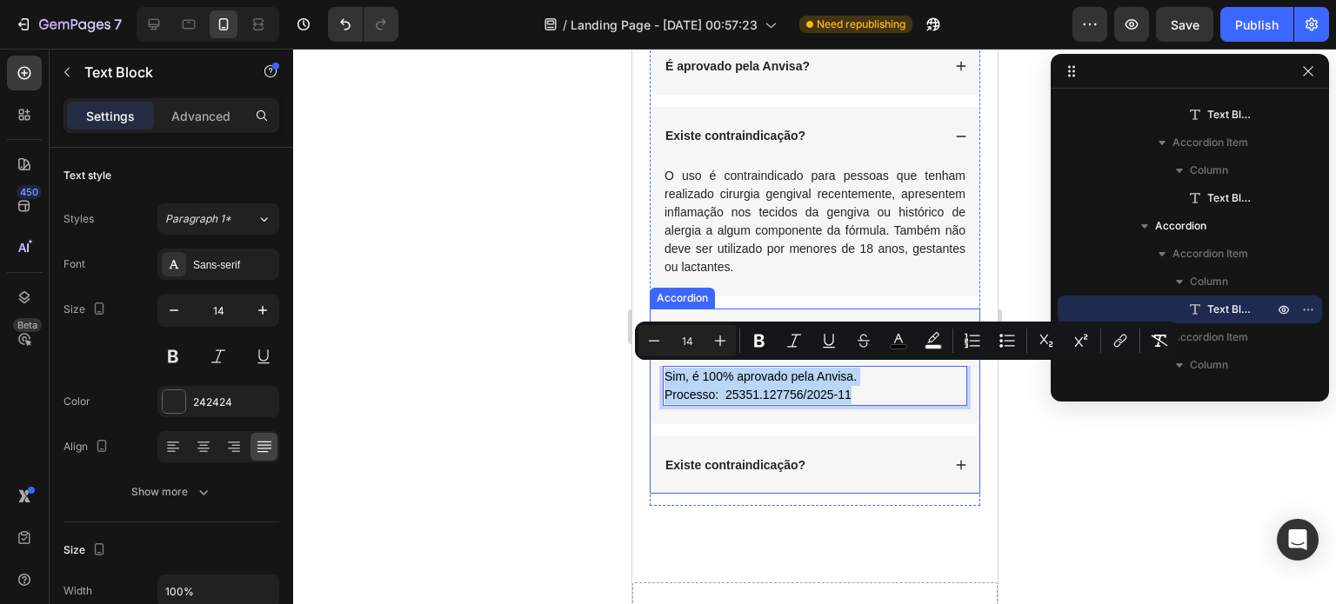
drag, startPoint x: 856, startPoint y: 395, endPoint x: 660, endPoint y: 365, distance: 197.9
click at [660, 366] on div "Sim, é 100% aprovado pela Anvisa. Processo: 25351.127756/2025-11 Text Block 0" at bounding box center [814, 395] width 329 height 58
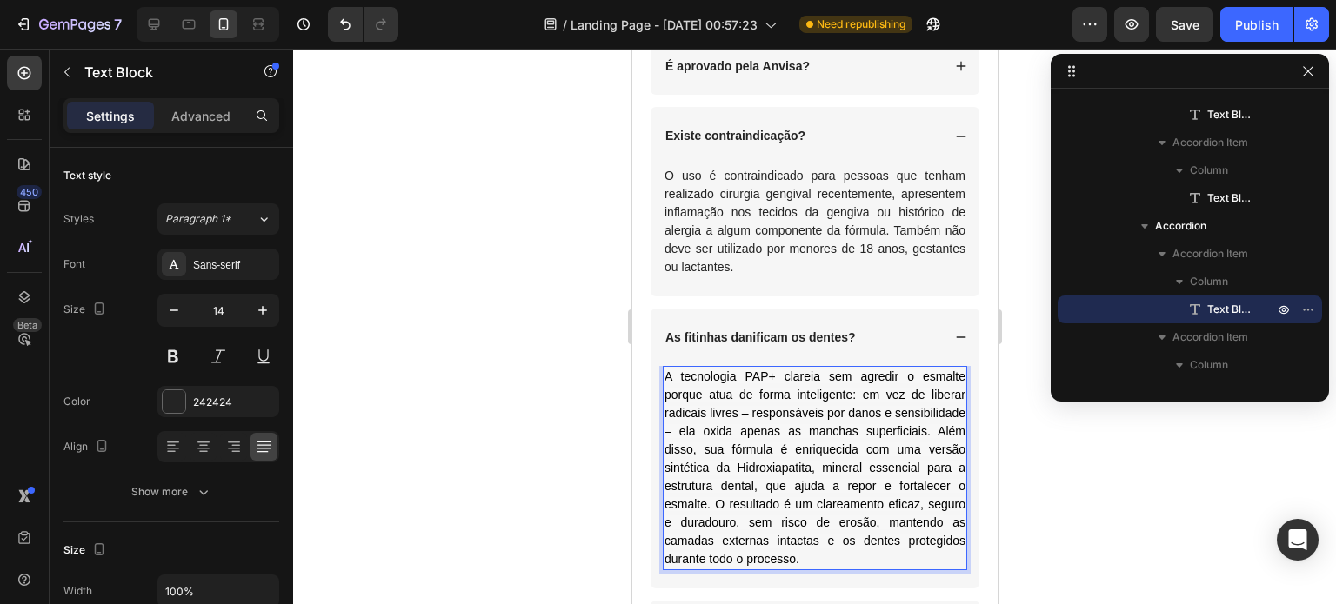
click at [755, 375] on span "A tecnologia PAP+ clareia sem agredir o esmalte porque atua de forma inteligent…" at bounding box center [814, 468] width 301 height 197
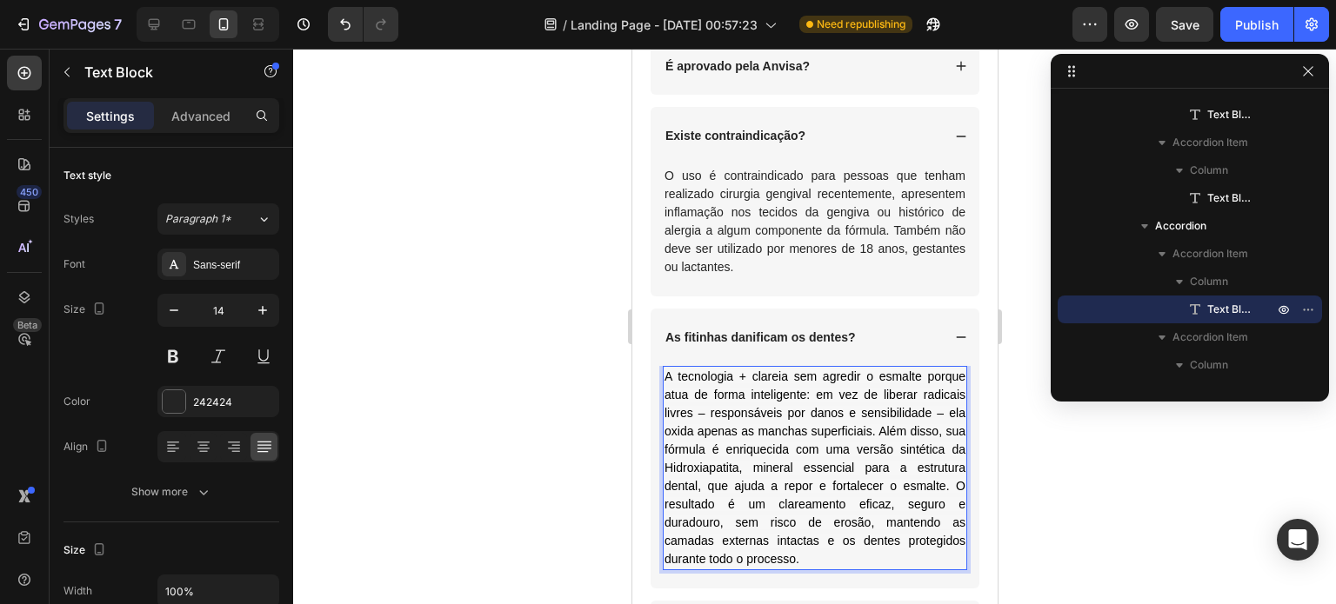
click at [742, 375] on span "A tecnologia + clareia sem agredir o esmalte porque atua de forma inteligente: …" at bounding box center [814, 468] width 301 height 197
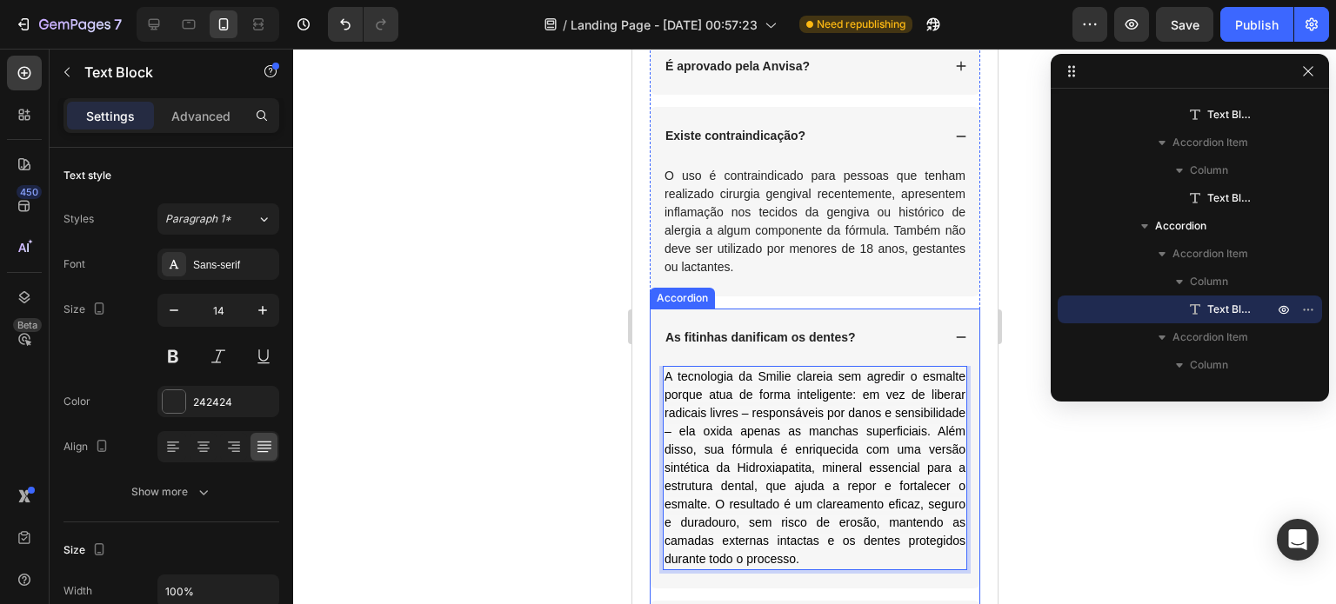
click at [935, 330] on div "As fitinhas danificam os dentes?" at bounding box center [814, 337] width 329 height 57
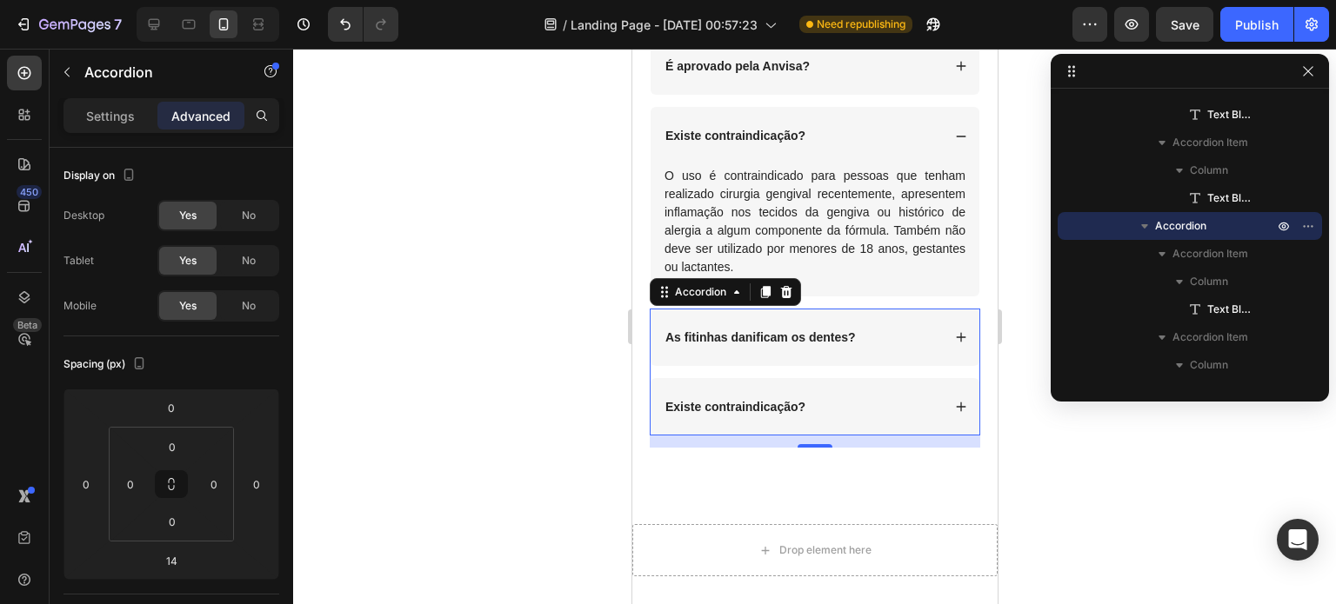
click at [874, 409] on div "Existe contraindicação?" at bounding box center [801, 407] width 278 height 21
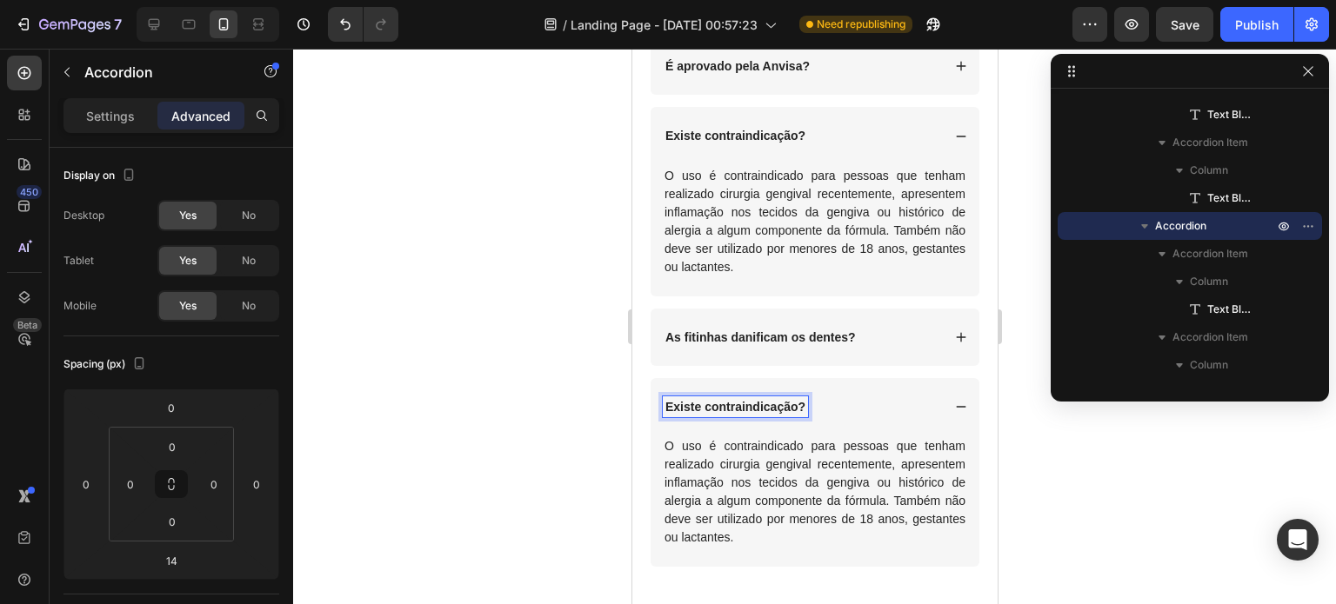
click at [844, 403] on div "Existe contraindicação?" at bounding box center [801, 407] width 278 height 21
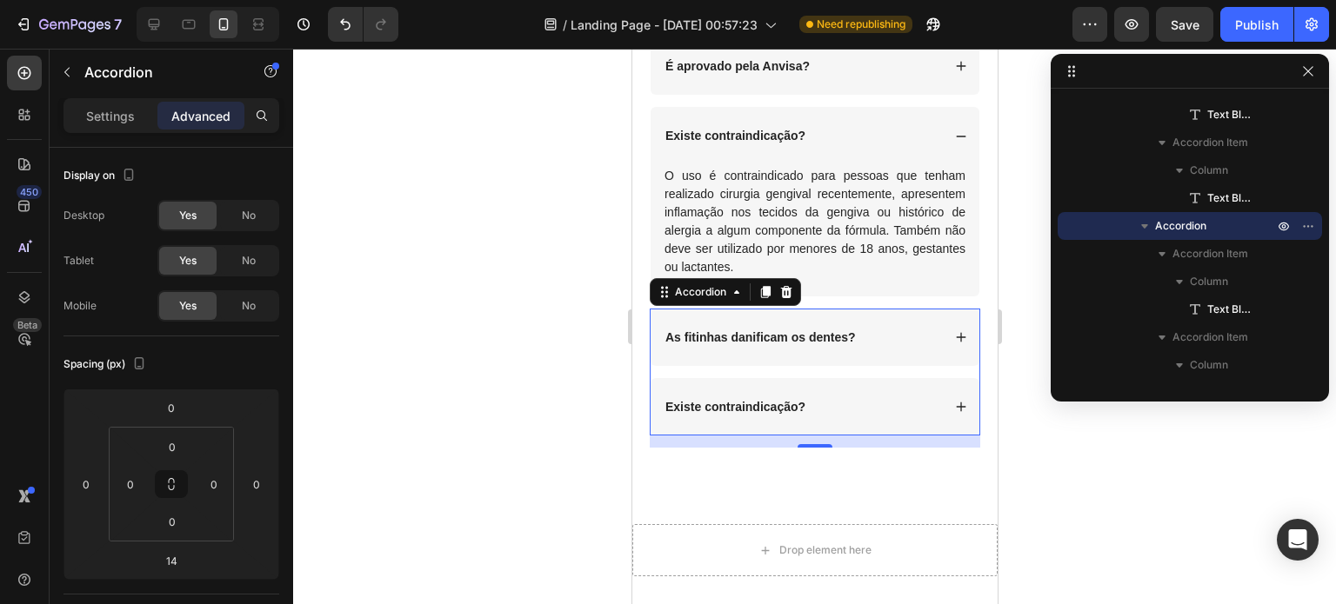
click at [844, 403] on div "Existe contraindicação?" at bounding box center [801, 407] width 278 height 21
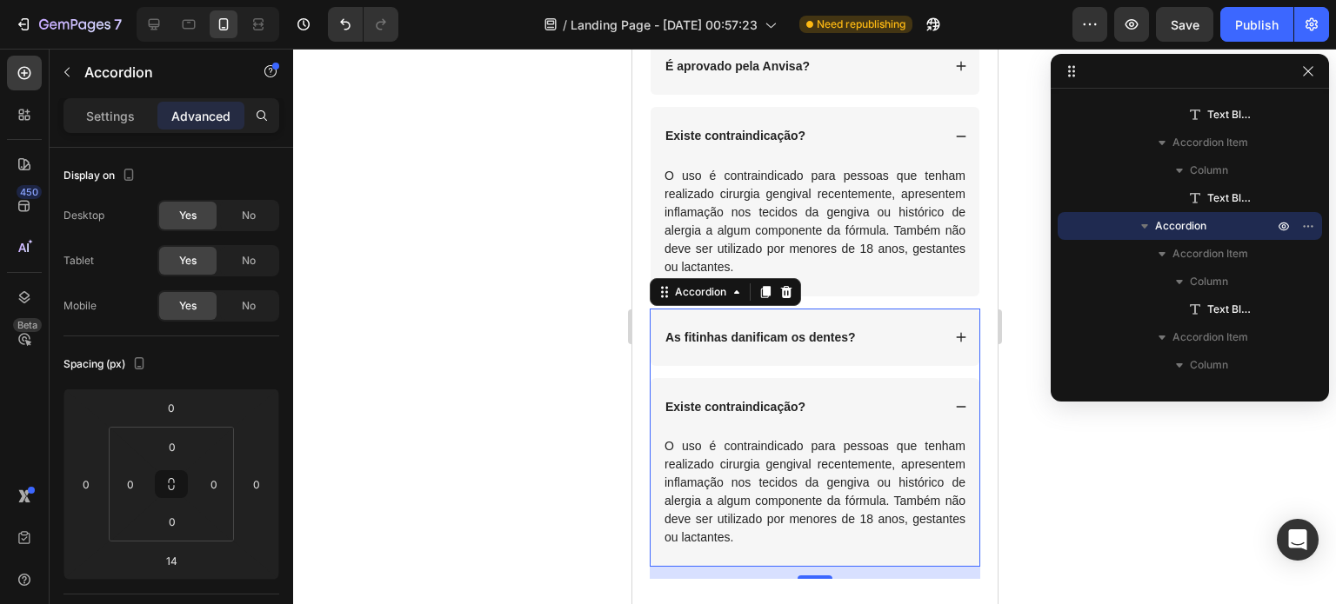
click at [844, 403] on div "Existe contraindicação?" at bounding box center [801, 407] width 278 height 21
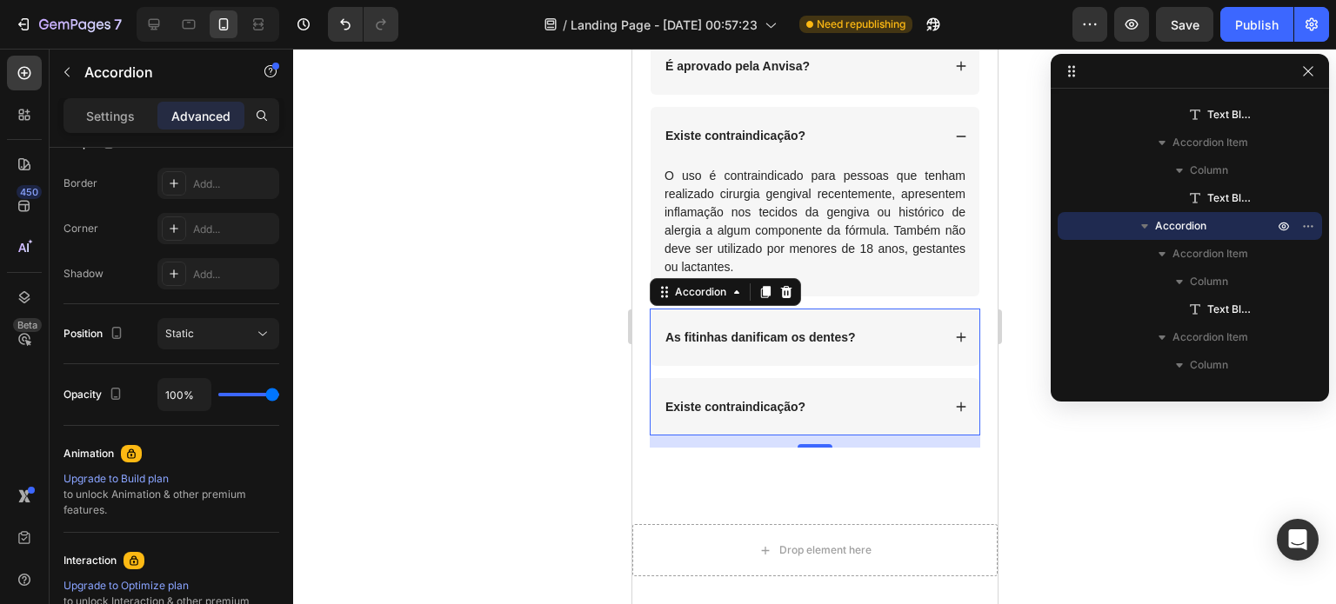
scroll to position [0, 0]
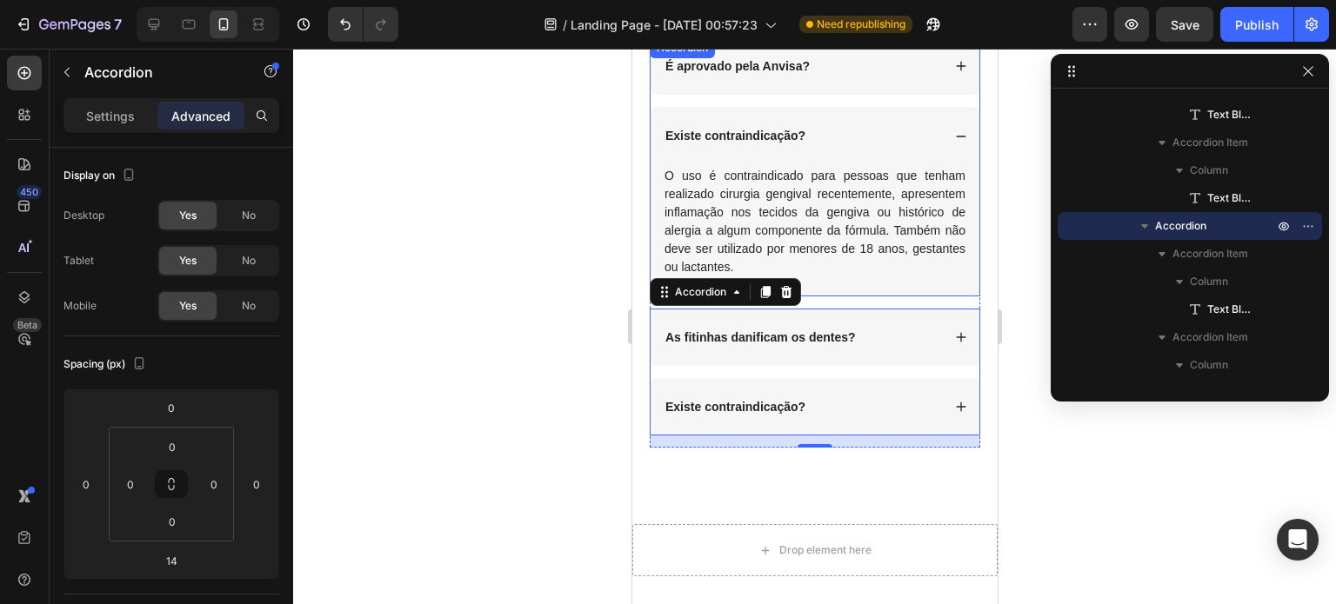
click at [951, 126] on div "Existe contraindicação?" at bounding box center [814, 135] width 329 height 57
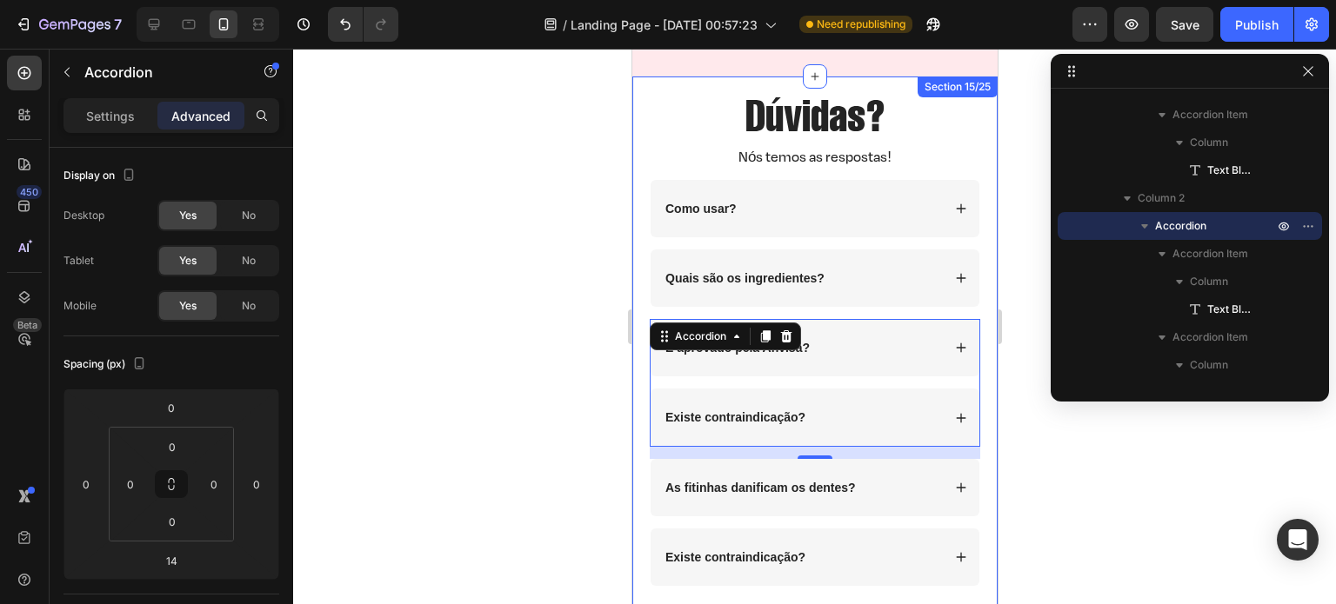
scroll to position [4325, 0]
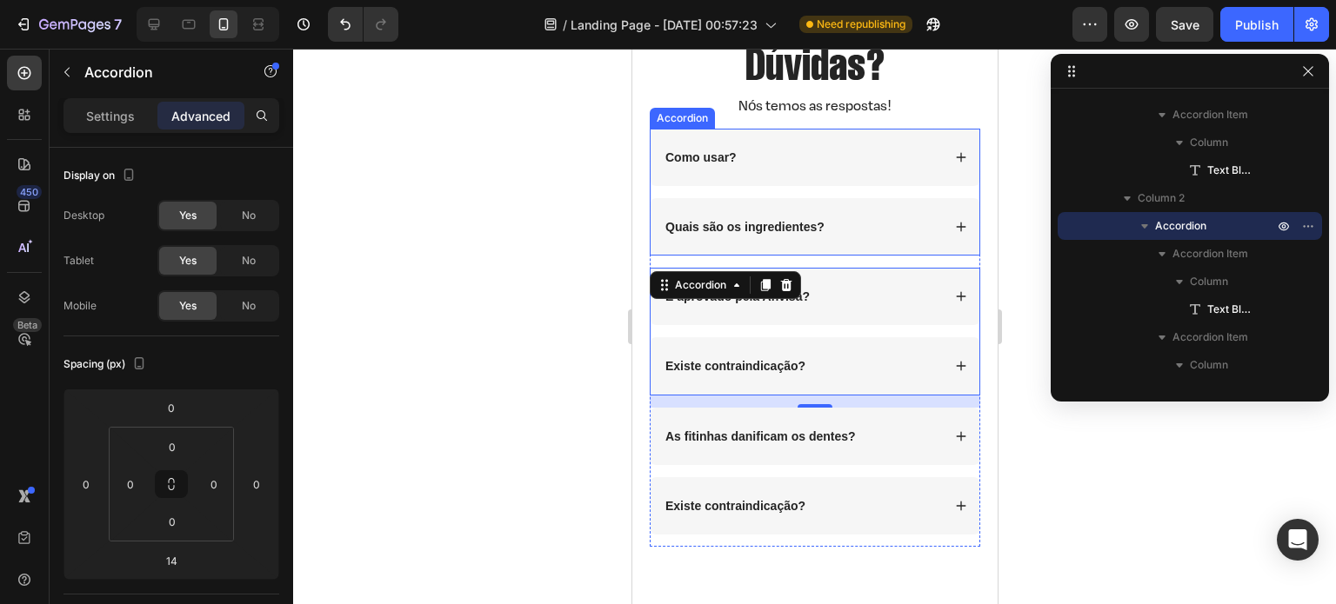
click at [904, 186] on div "Como usar?" at bounding box center [814, 157] width 329 height 57
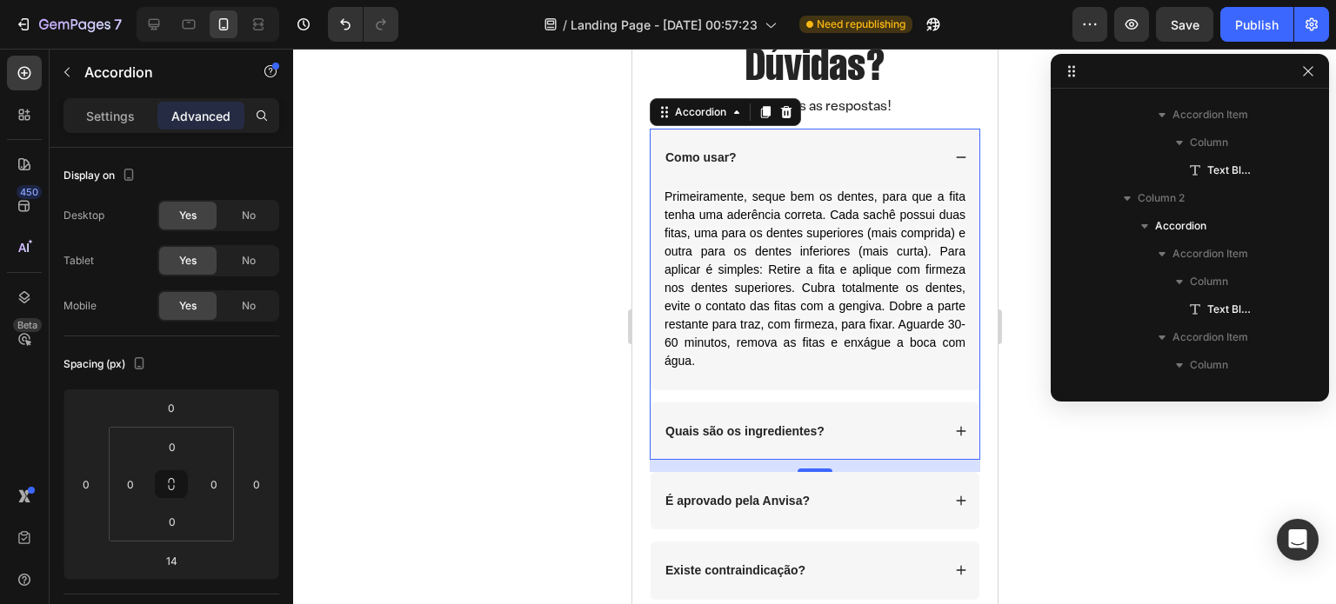
scroll to position [496, 0]
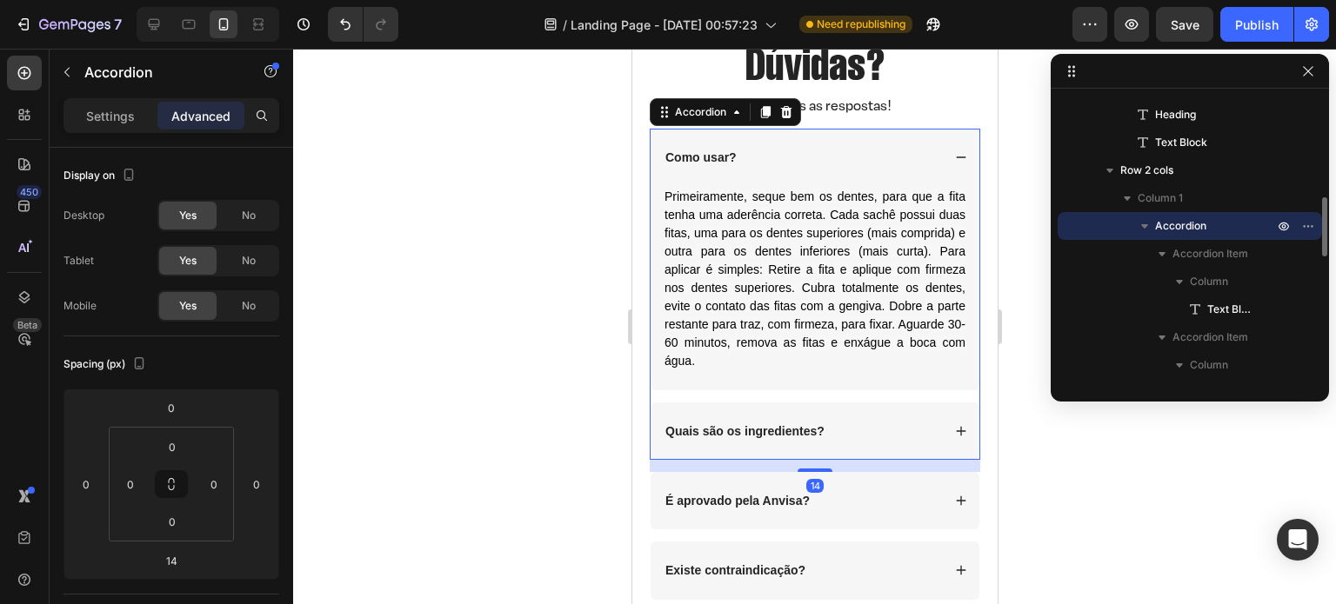
click at [905, 186] on div "Como usar?" at bounding box center [814, 157] width 329 height 57
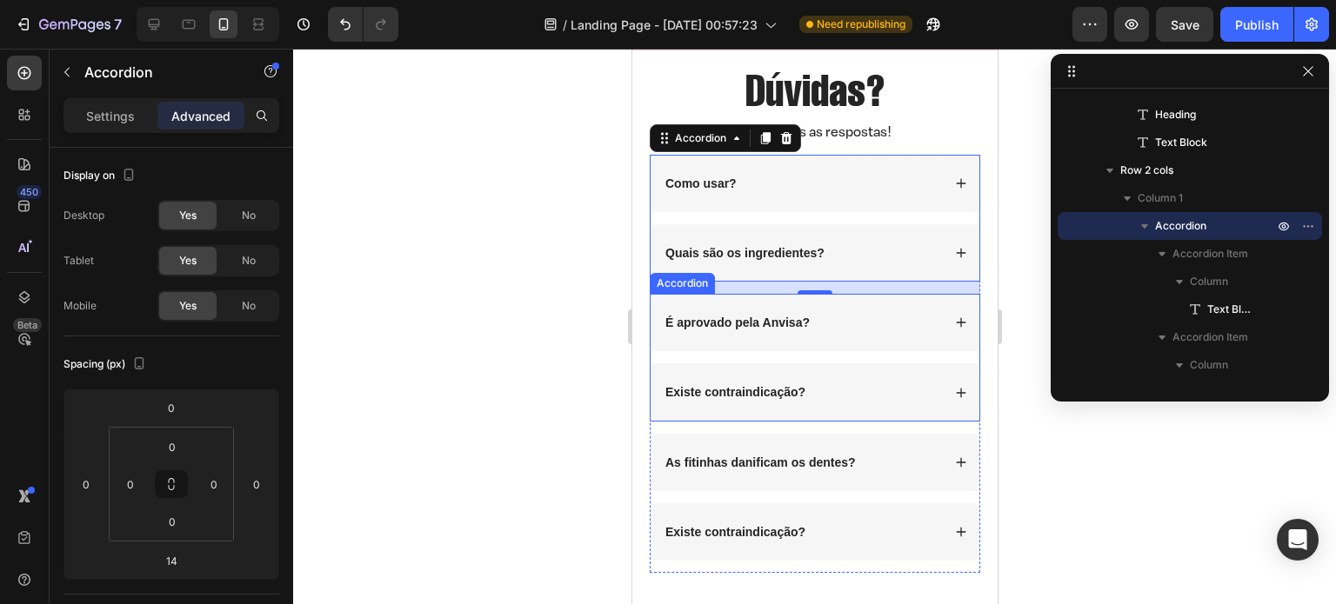
scroll to position [4408, 0]
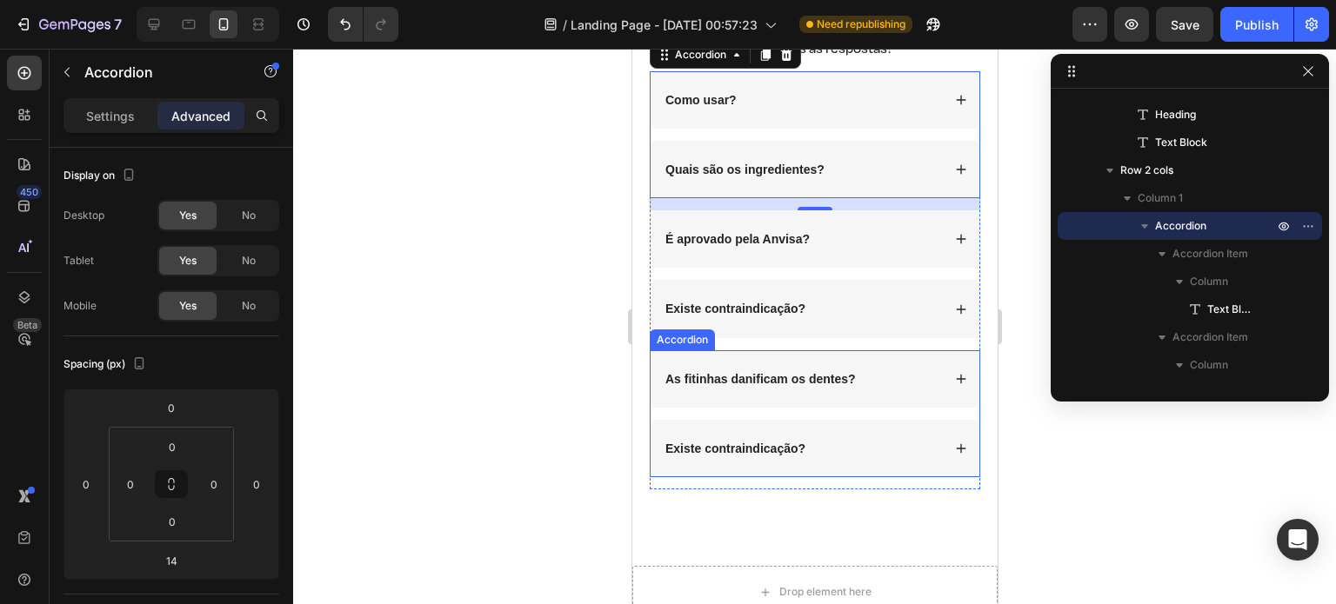
click at [717, 438] on div "Existe contraindicação?" at bounding box center [734, 448] width 145 height 21
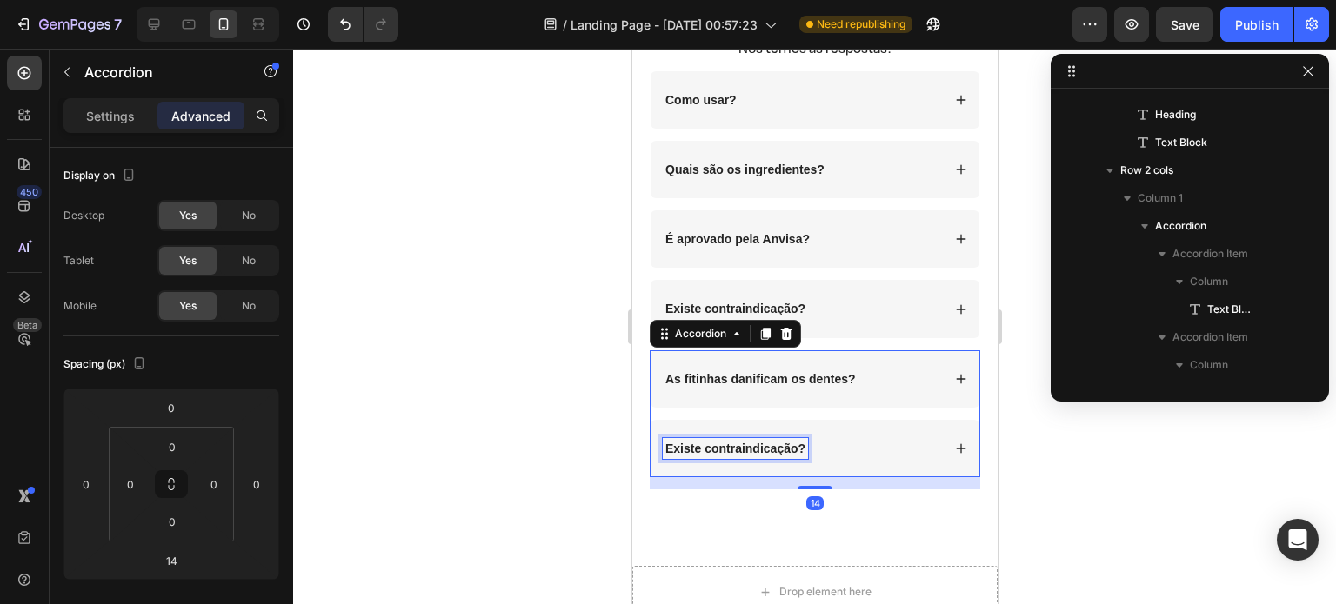
click at [717, 438] on div "Existe contraindicação?" at bounding box center [734, 448] width 145 height 21
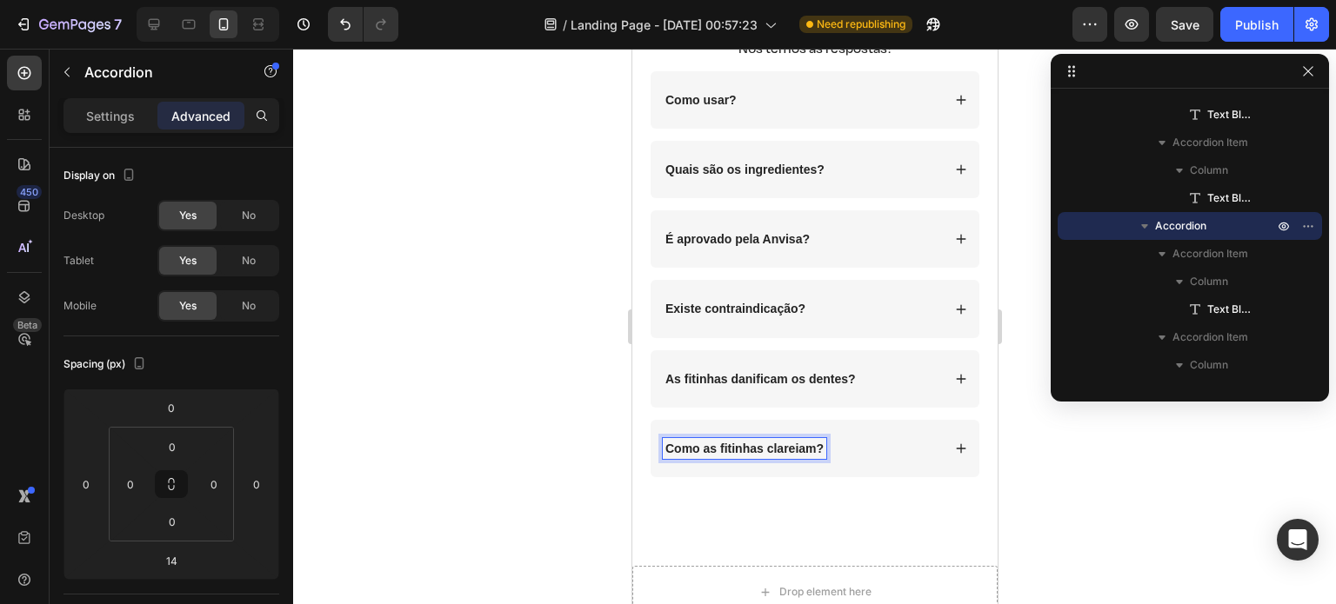
click at [937, 448] on div "Como as fitinhas clareiam?" at bounding box center [814, 448] width 329 height 57
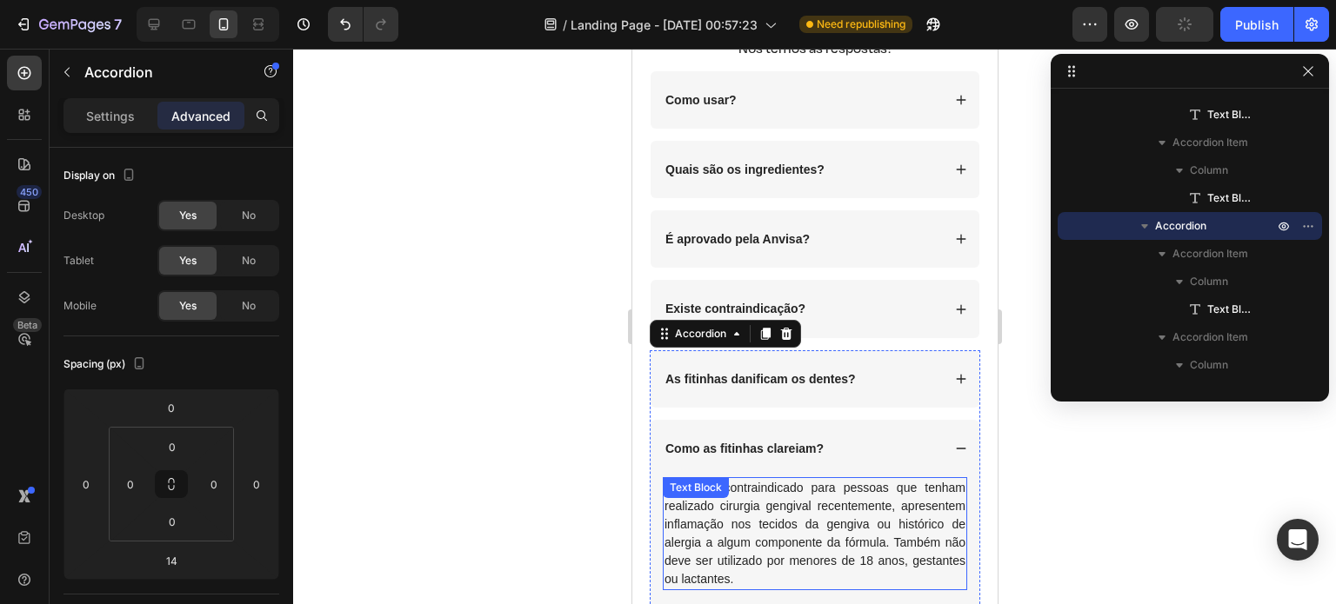
scroll to position [4543, 0]
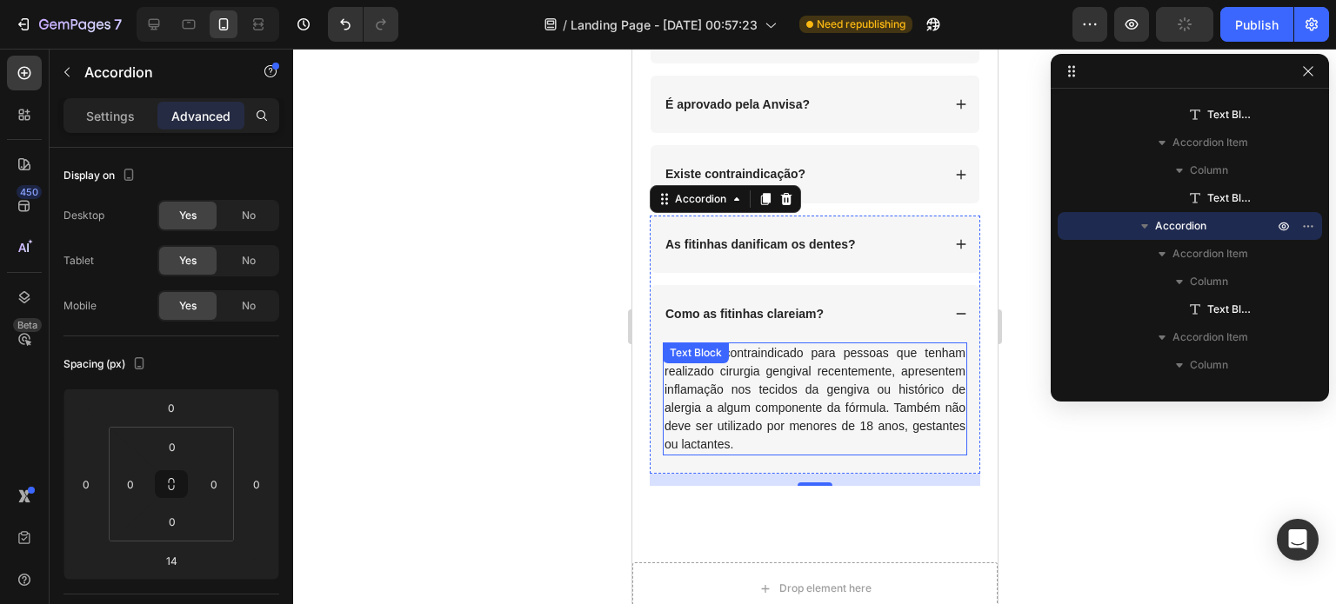
click at [789, 413] on p "O uso é contraindicado para pessoas que tenham realizado cirurgia gengival rece…" at bounding box center [814, 399] width 301 height 110
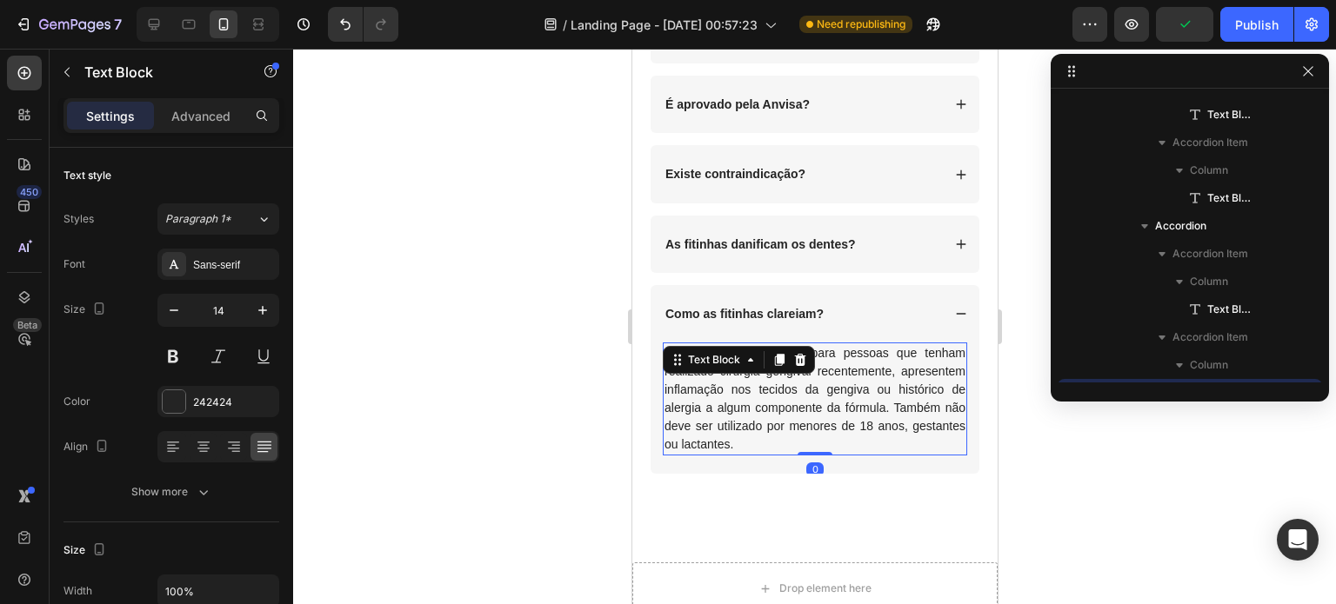
click at [789, 413] on p "O uso é contraindicado para pessoas que tenham realizado cirurgia gengival rece…" at bounding box center [814, 399] width 301 height 110
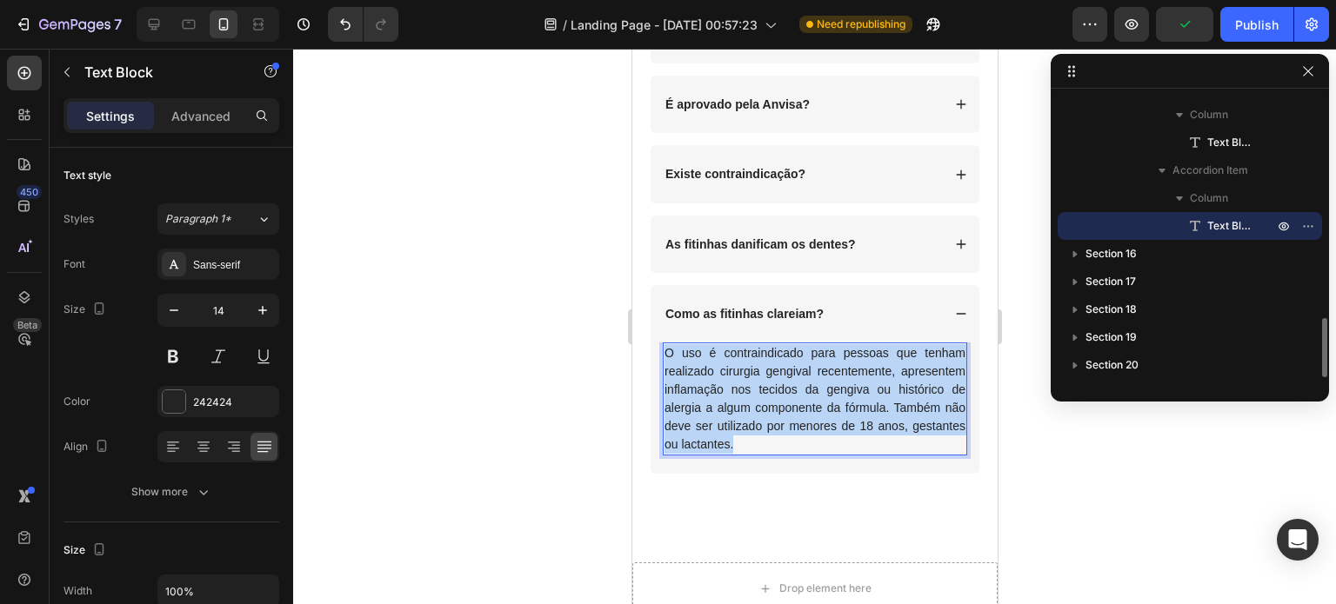
click at [789, 413] on p "O uso é contraindicado para pessoas que tenham realizado cirurgia gengival rece…" at bounding box center [814, 399] width 301 height 110
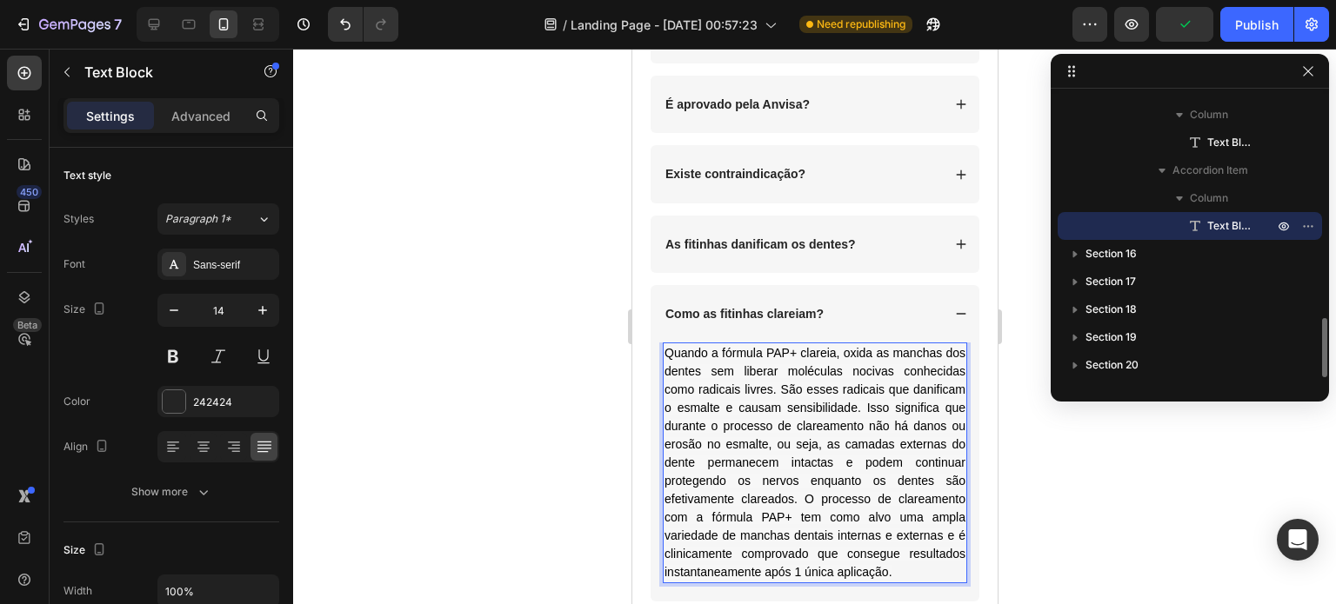
scroll to position [4551, 0]
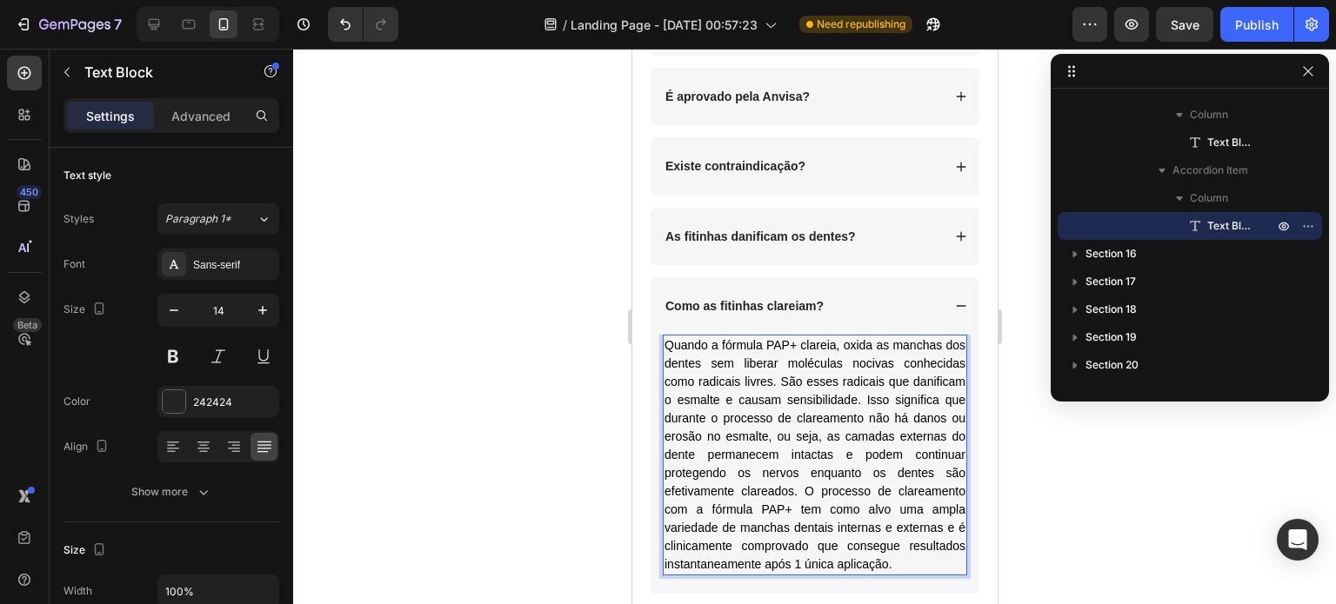
click at [778, 343] on span "Quando a fórmula PAP+ clareia, oxida as manchas dos dentes sem liberar molécula…" at bounding box center [814, 454] width 301 height 233
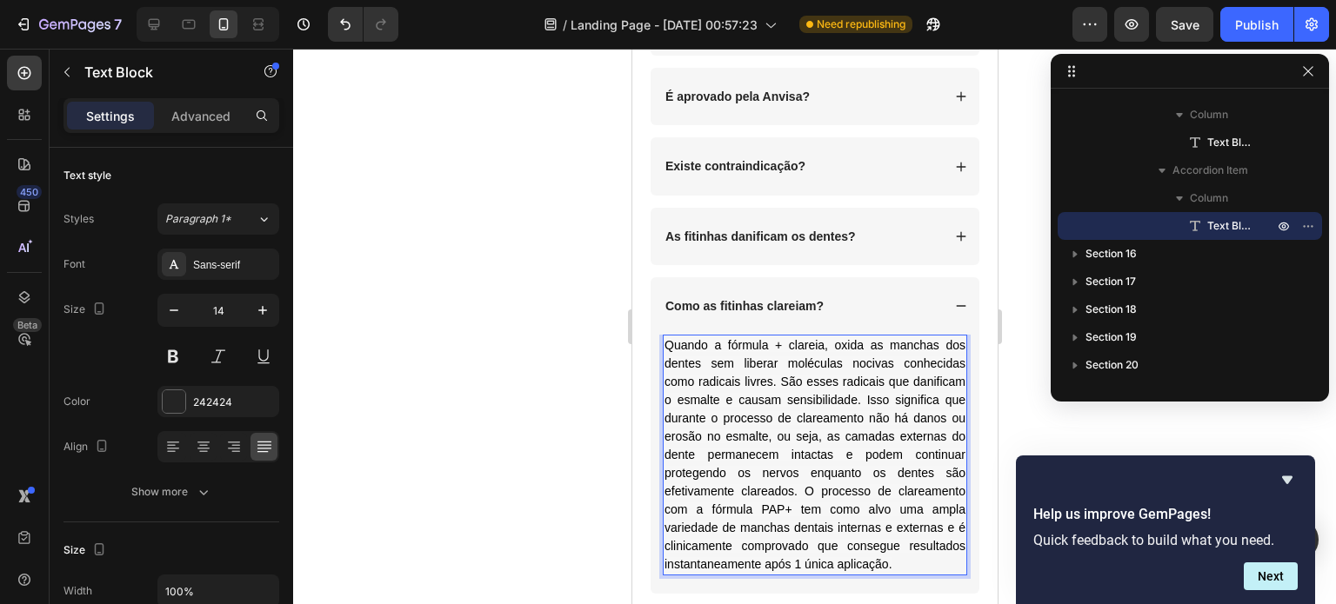
click at [782, 343] on span "Quando a fórmula + clareia, oxida as manchas dos dentes sem liberar moléculas n…" at bounding box center [814, 454] width 301 height 233
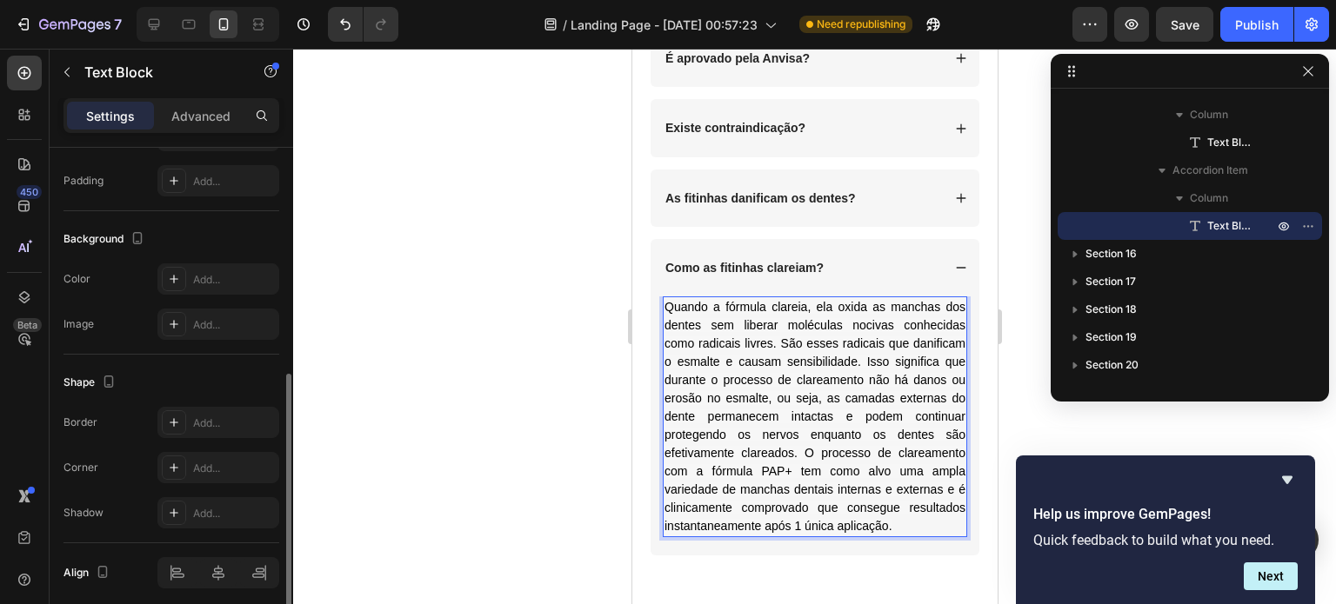
scroll to position [522, 0]
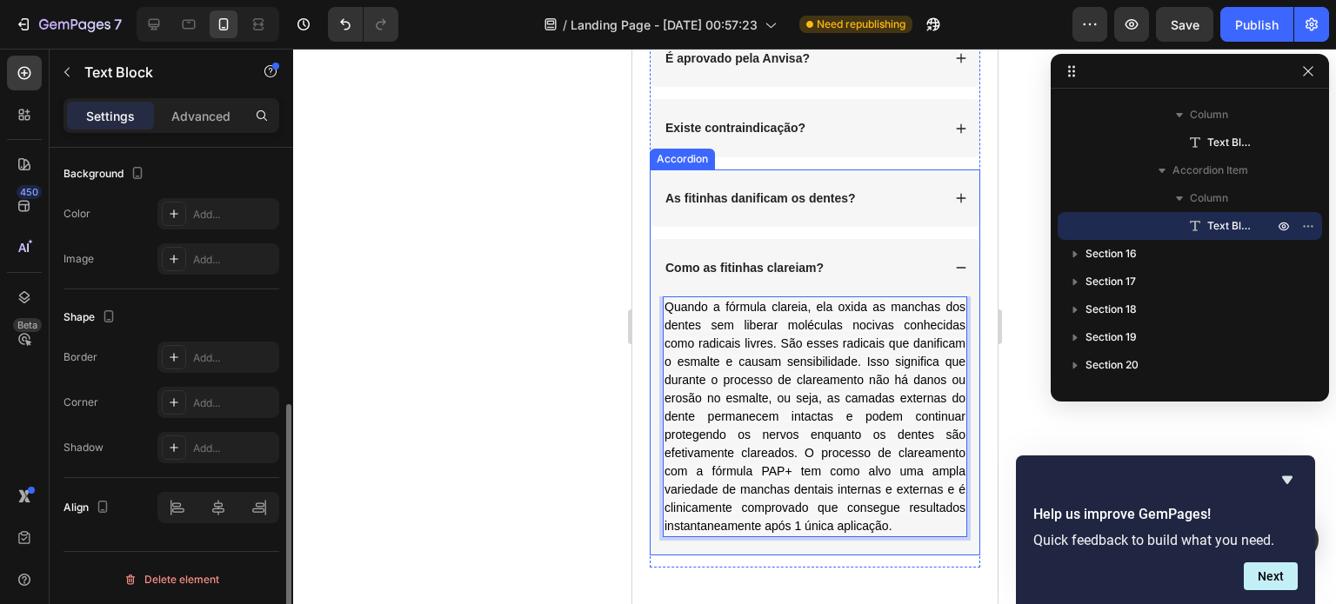
click at [873, 242] on div "Como as fitinhas clareiam?" at bounding box center [814, 267] width 329 height 57
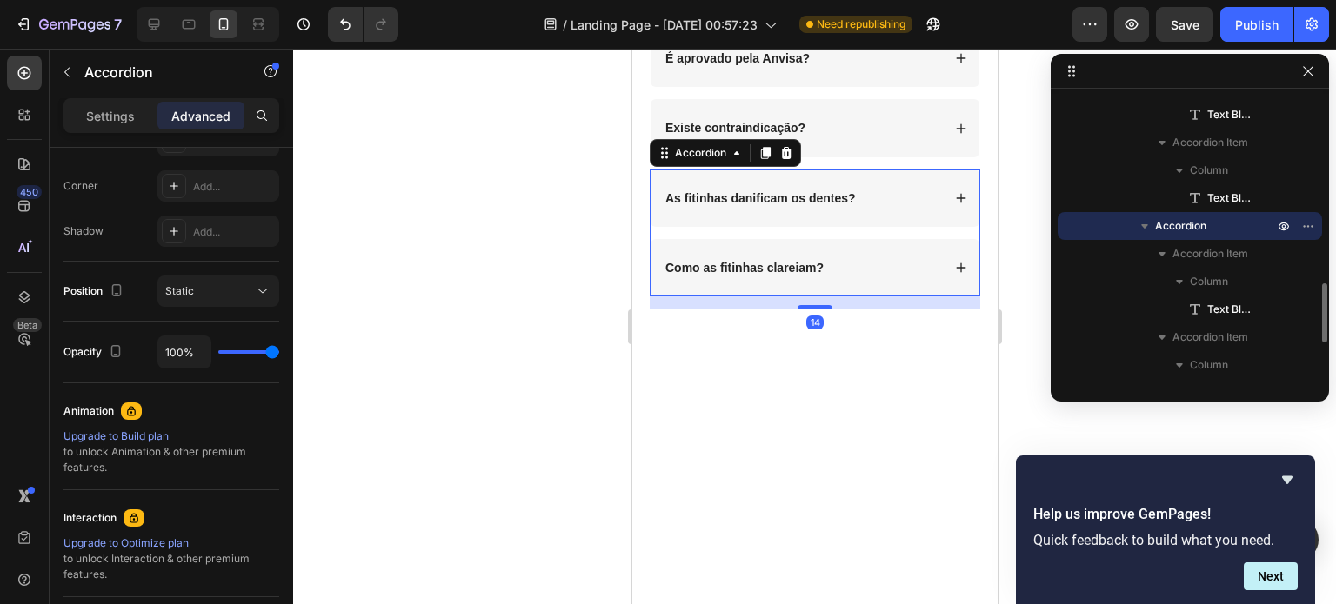
scroll to position [0, 0]
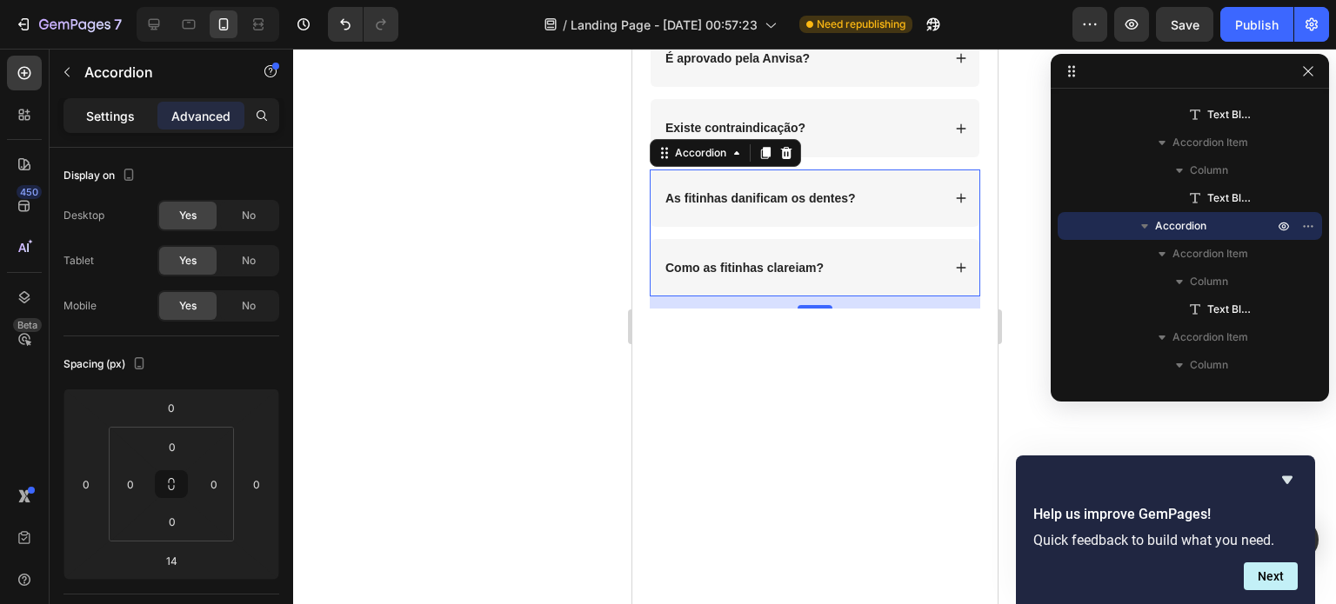
click at [117, 117] on p "Settings" at bounding box center [110, 116] width 49 height 18
type input "14"
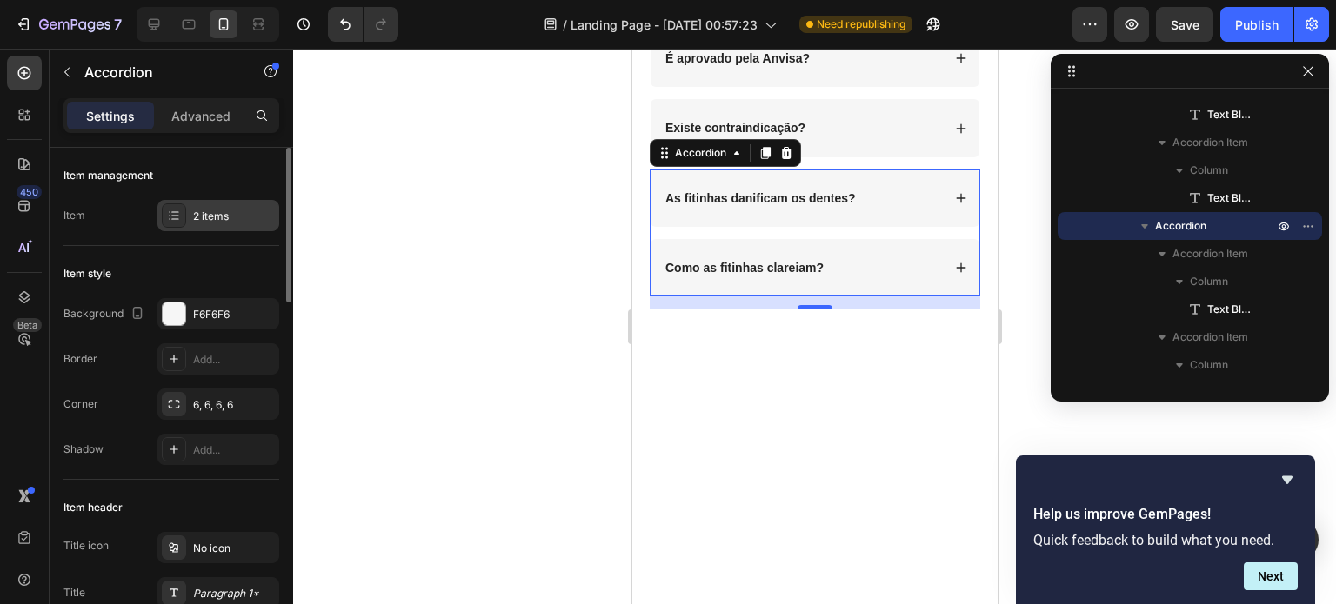
click at [216, 220] on div "2 items" at bounding box center [234, 217] width 82 height 16
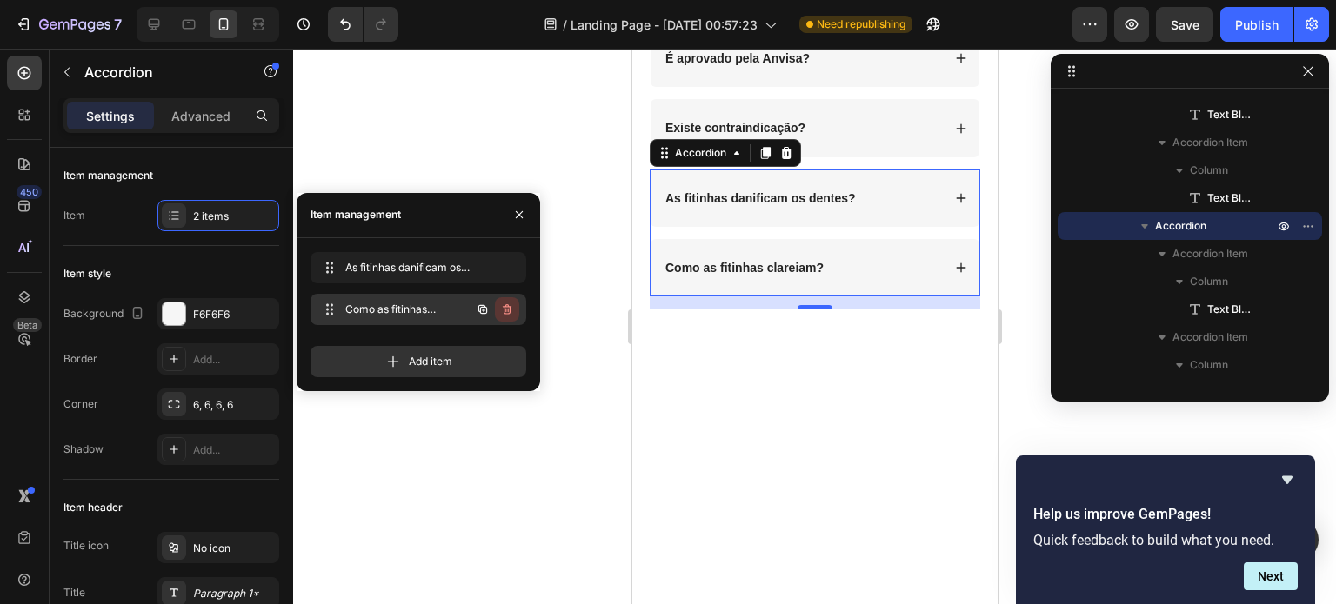
click at [508, 312] on icon "button" at bounding box center [507, 310] width 14 height 14
click at [493, 307] on div "Delete" at bounding box center [495, 310] width 32 height 16
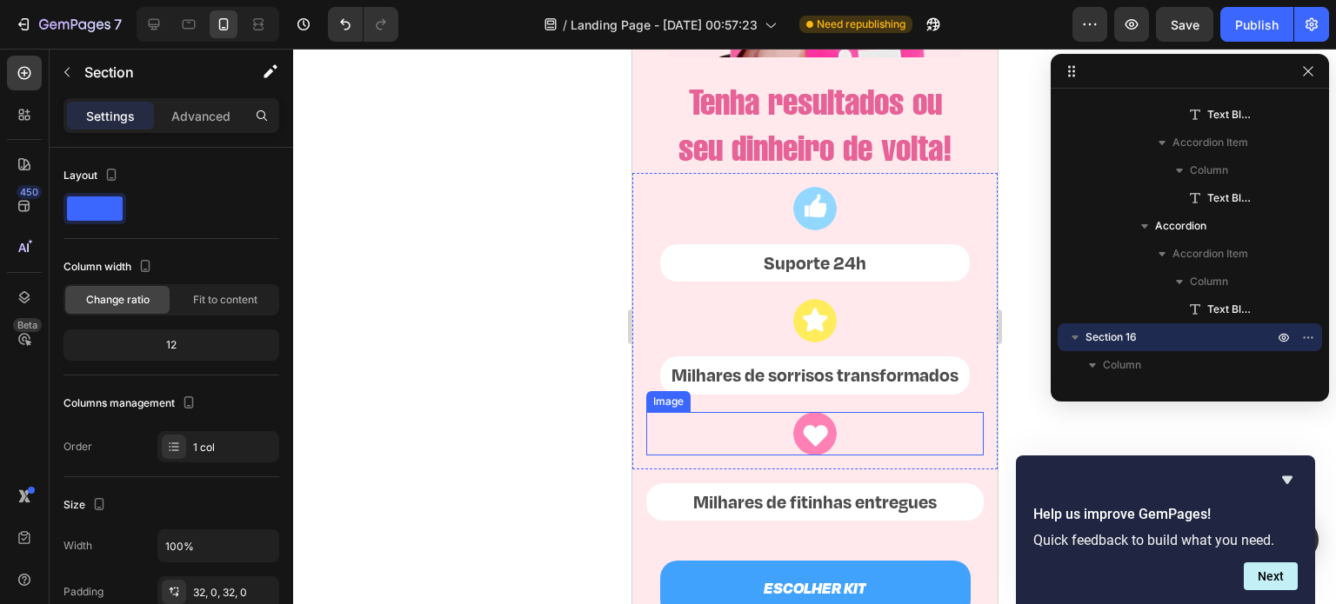
scroll to position [3706, 0]
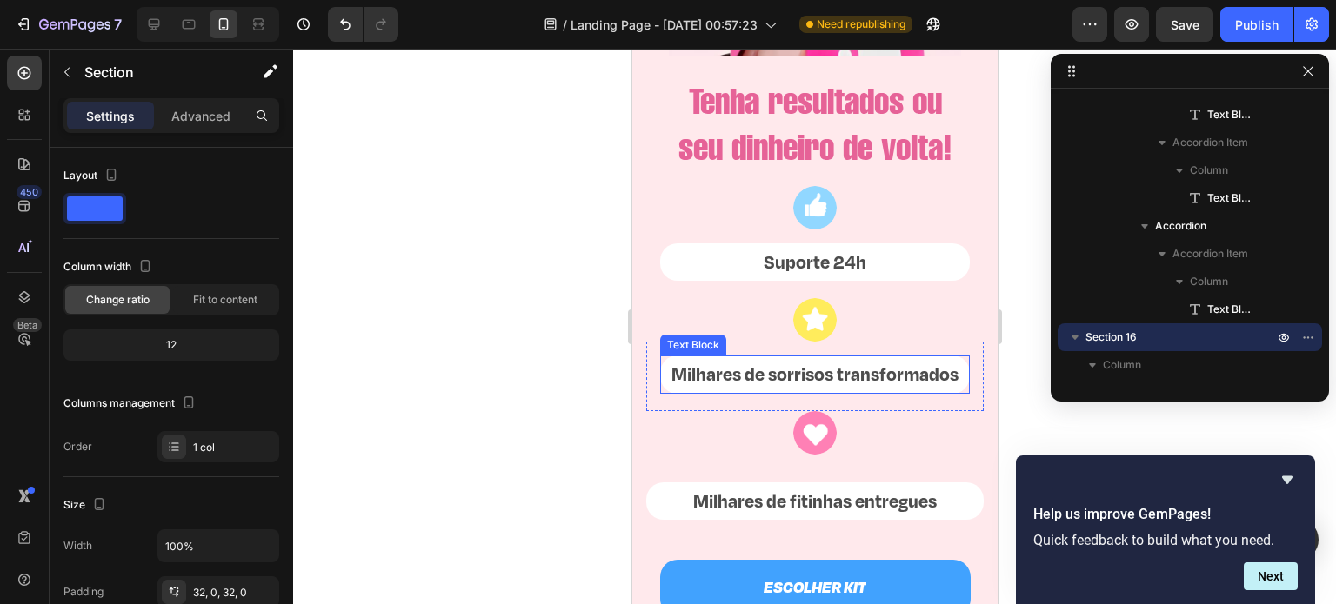
click at [787, 392] on p "Milhares de sorrisos transformados" at bounding box center [814, 374] width 306 height 35
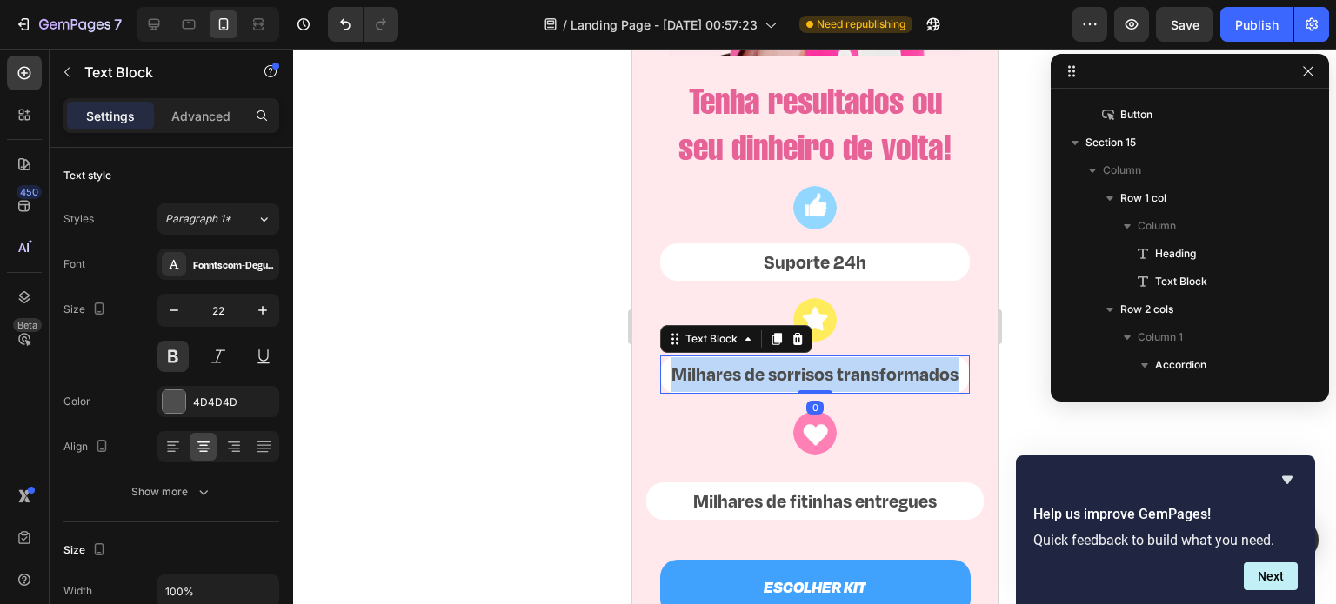
scroll to position [691, 0]
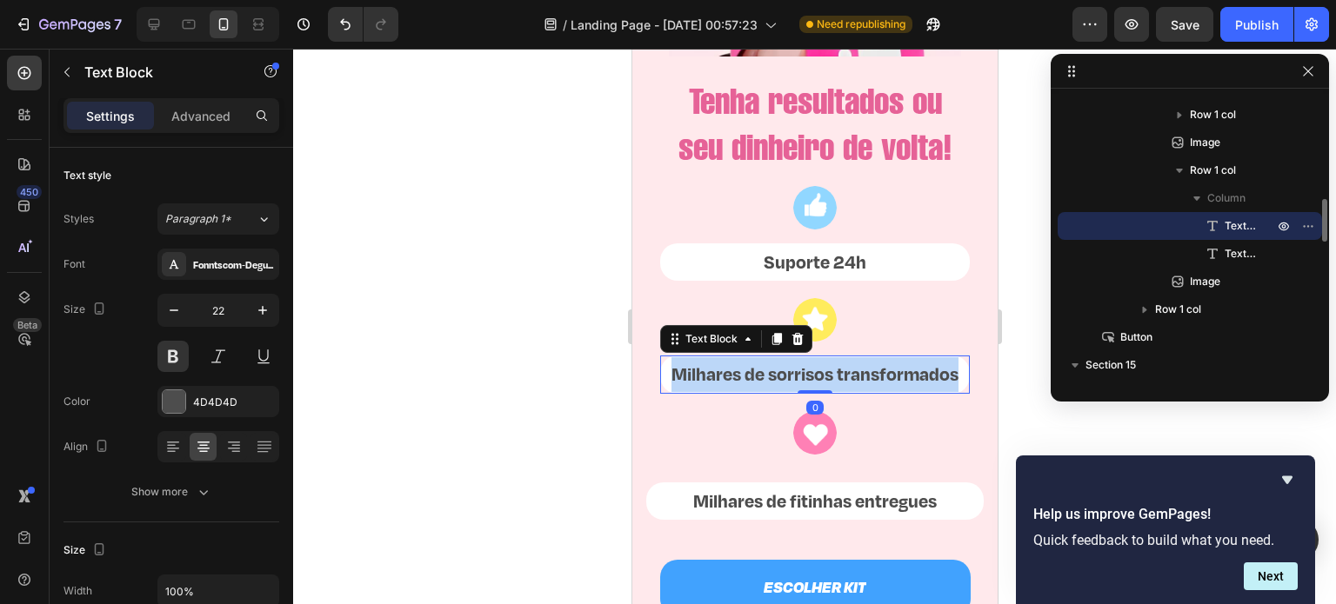
click at [787, 392] on p "Milhares de sorrisos transformados" at bounding box center [814, 374] width 306 height 35
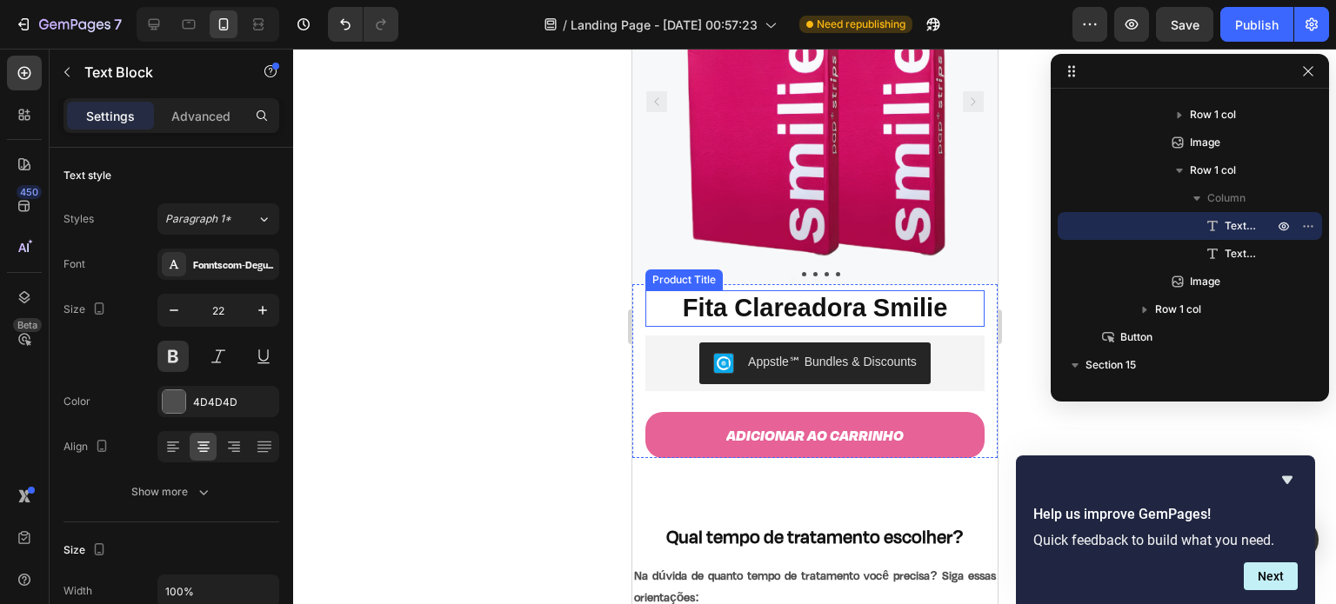
scroll to position [157, 0]
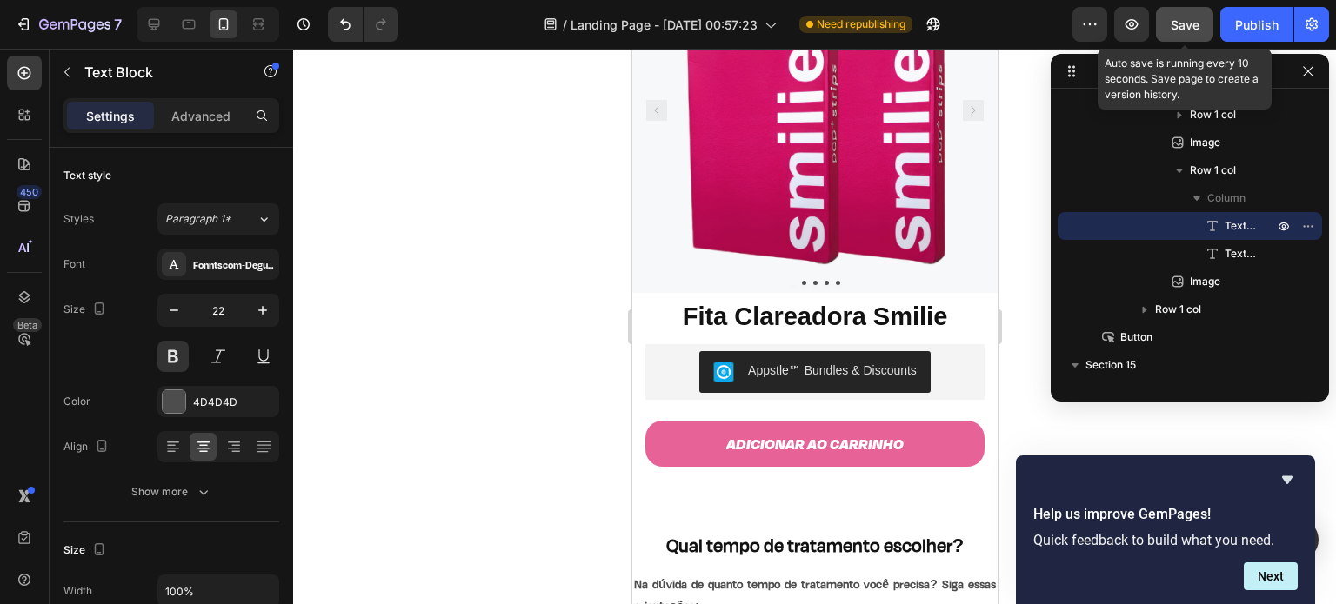
click at [1192, 23] on span "Save" at bounding box center [1185, 24] width 29 height 15
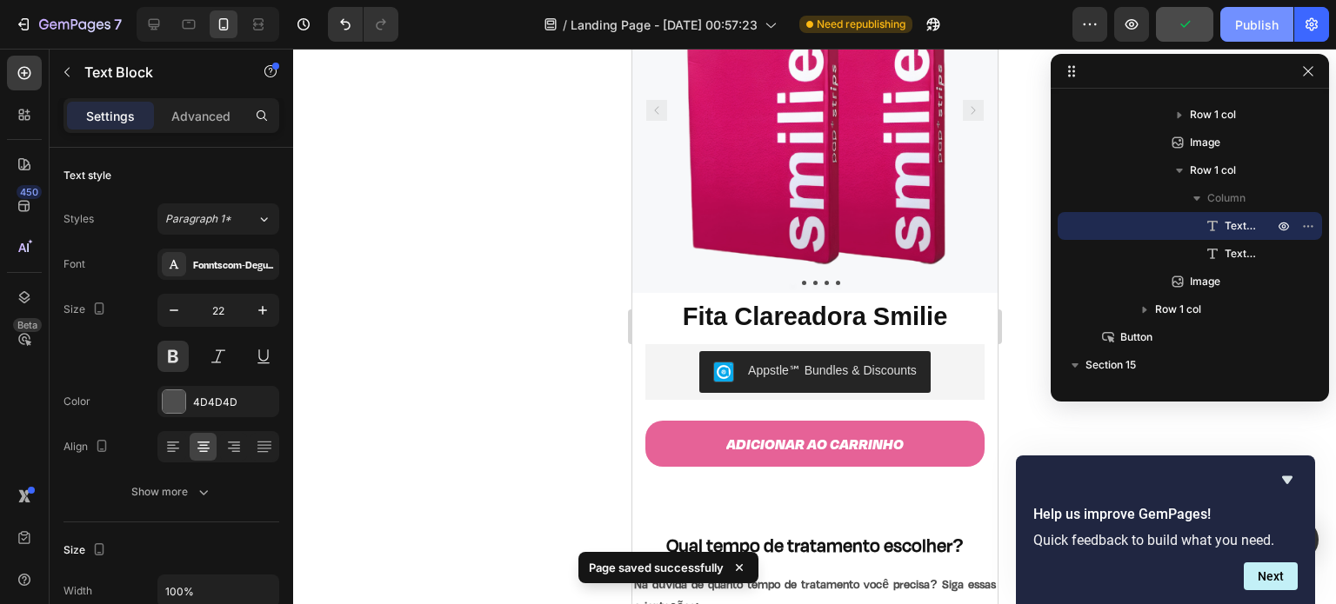
click at [1247, 19] on div "Publish" at bounding box center [1256, 25] width 43 height 18
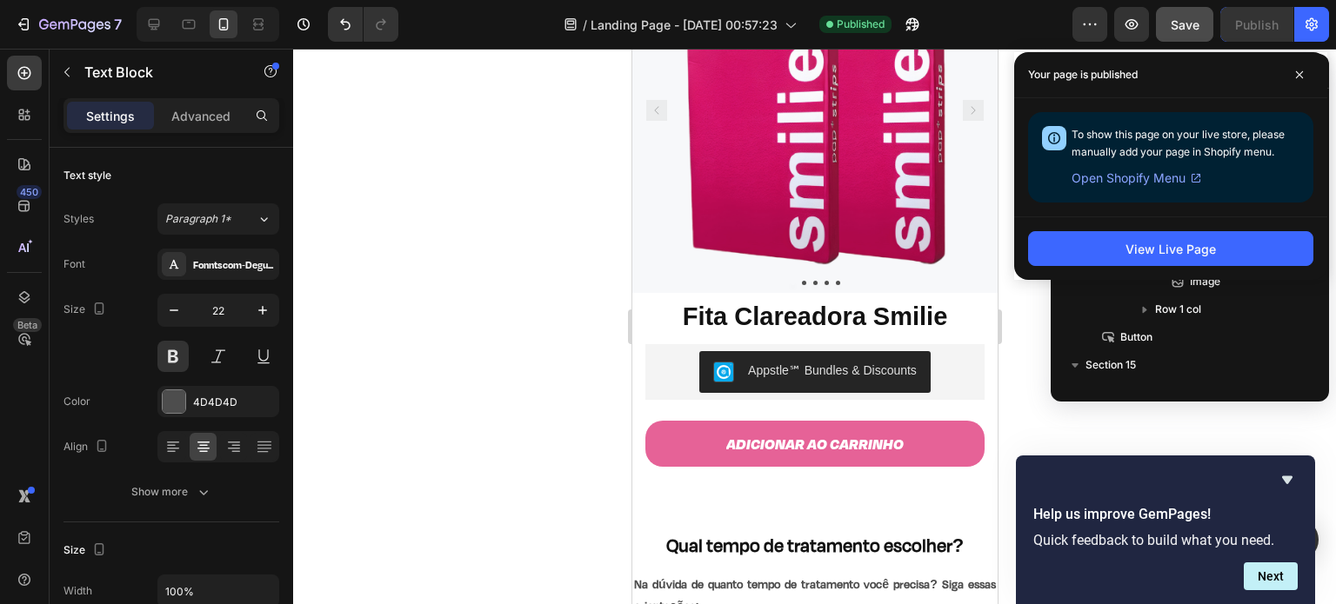
click at [1134, 180] on span "Open Shopify Menu" at bounding box center [1128, 178] width 114 height 21
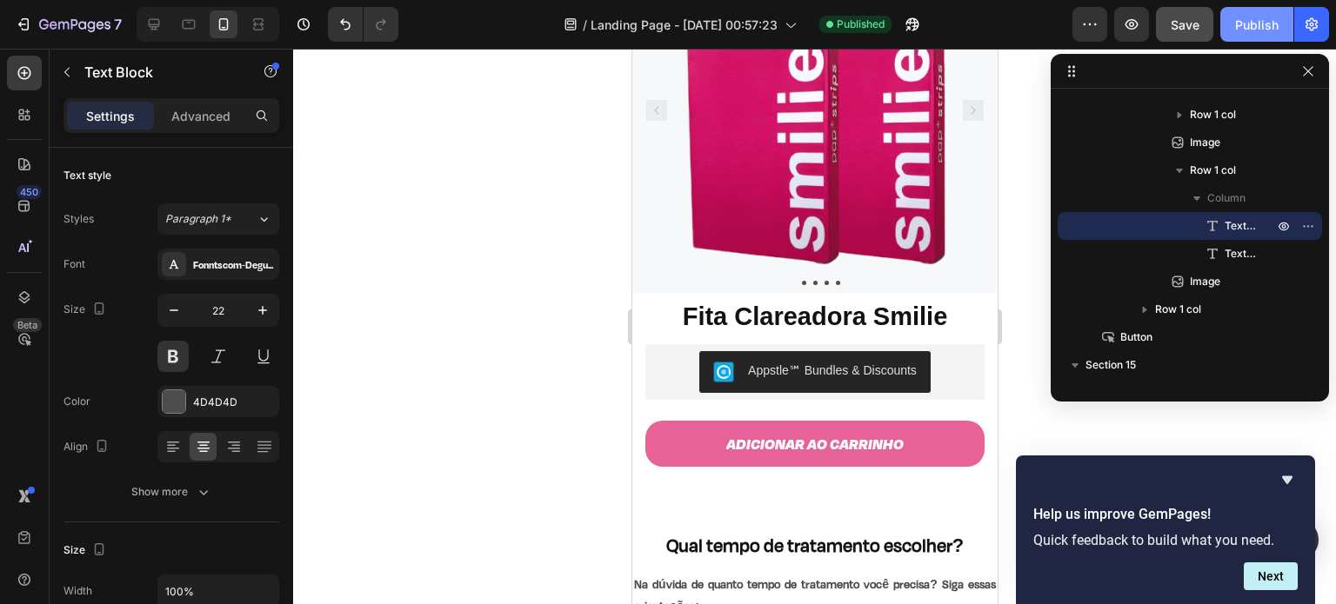
click at [1265, 26] on div "Publish" at bounding box center [1256, 25] width 43 height 18
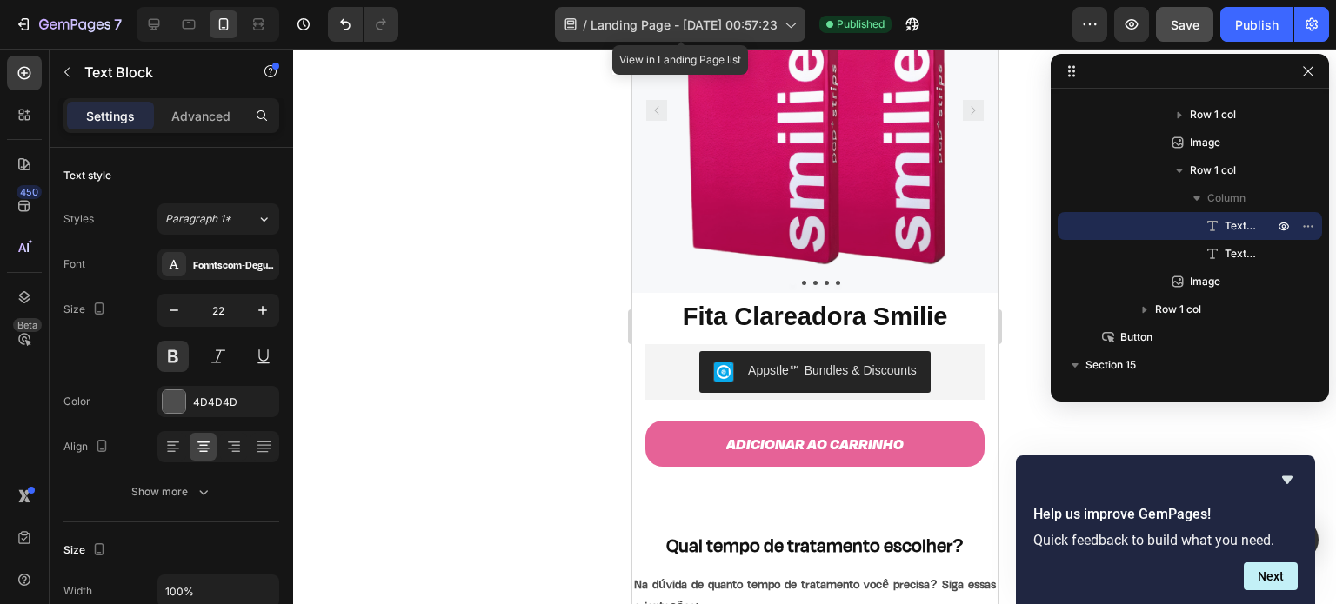
click at [772, 28] on span "Landing Page - Sep 27, 00:57:23" at bounding box center [684, 25] width 187 height 18
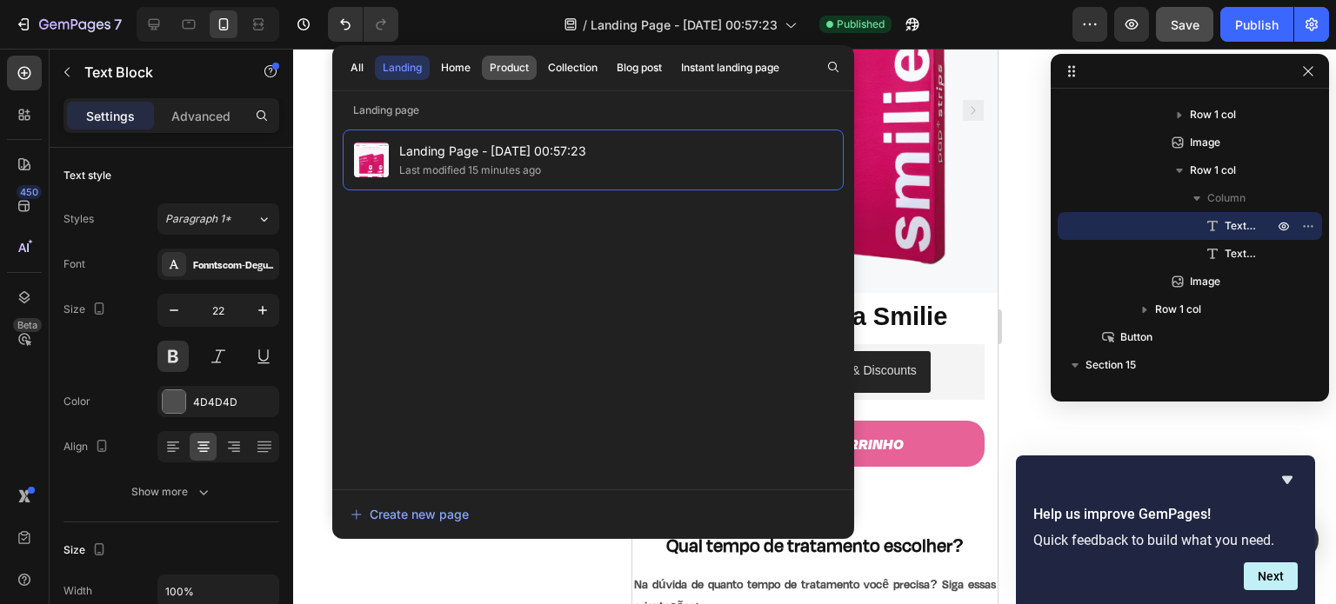
click at [499, 62] on div "Product" at bounding box center [509, 68] width 39 height 16
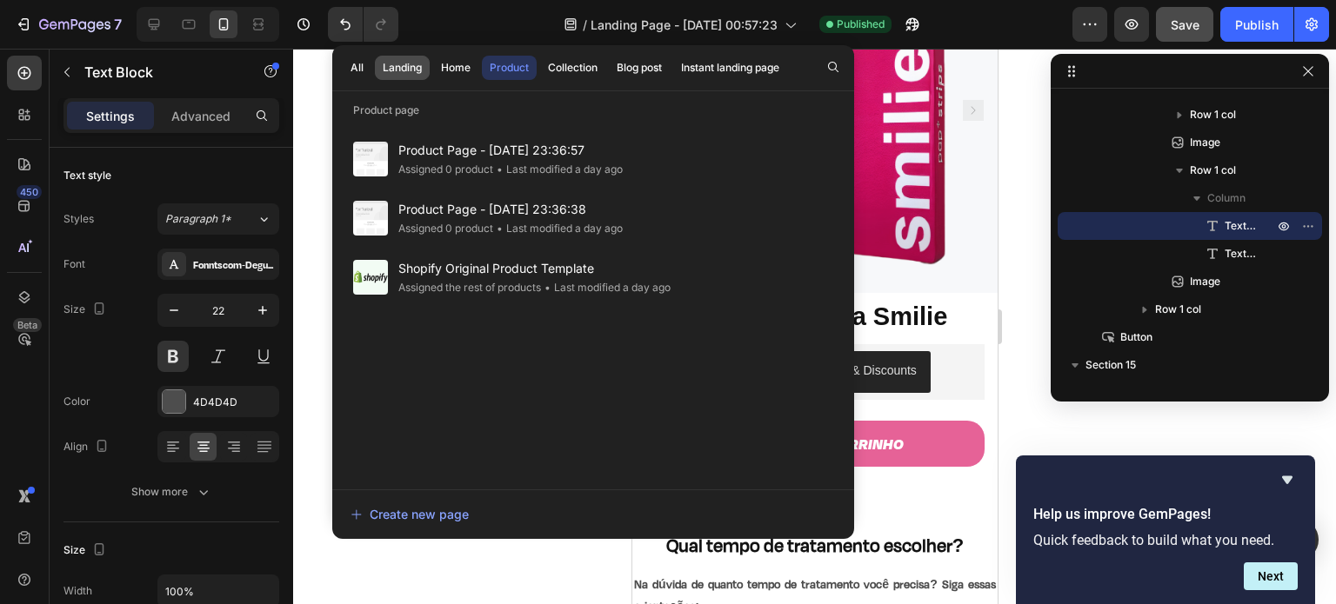
click at [401, 62] on div "Landing" at bounding box center [402, 68] width 39 height 16
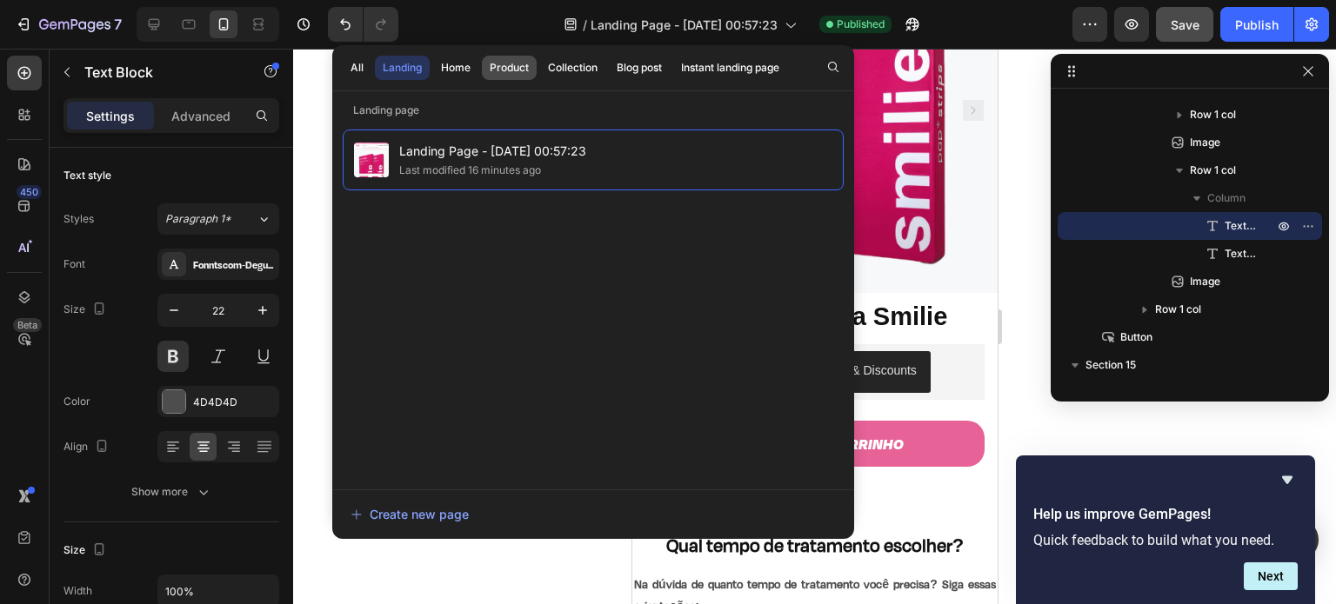
click at [499, 58] on button "Product" at bounding box center [509, 68] width 55 height 24
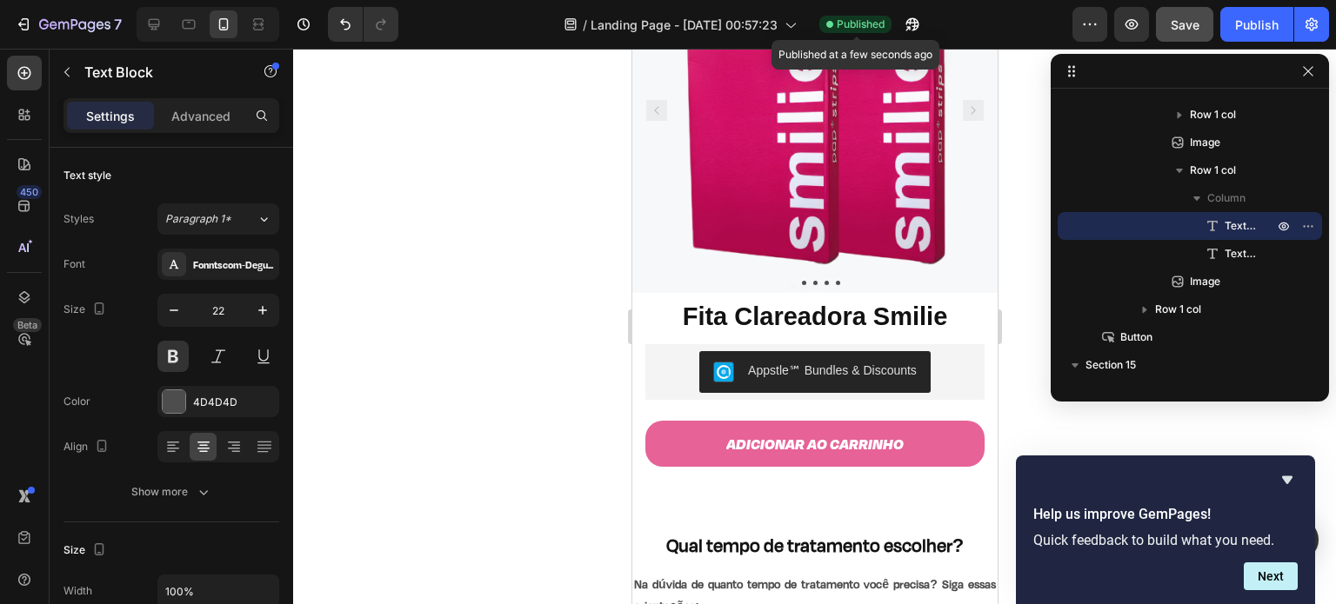
click at [859, 17] on span "Published" at bounding box center [861, 25] width 48 height 16
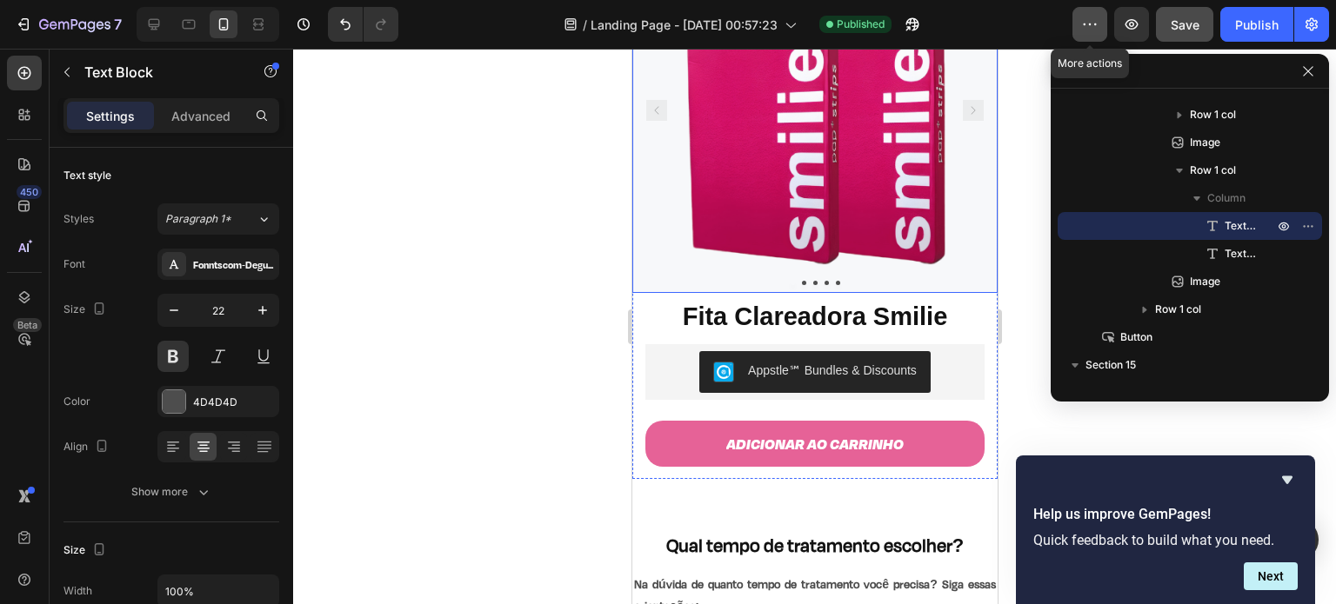
click at [1087, 23] on icon "button" at bounding box center [1089, 24] width 17 height 17
click at [1314, 27] on icon "button" at bounding box center [1311, 24] width 12 height 13
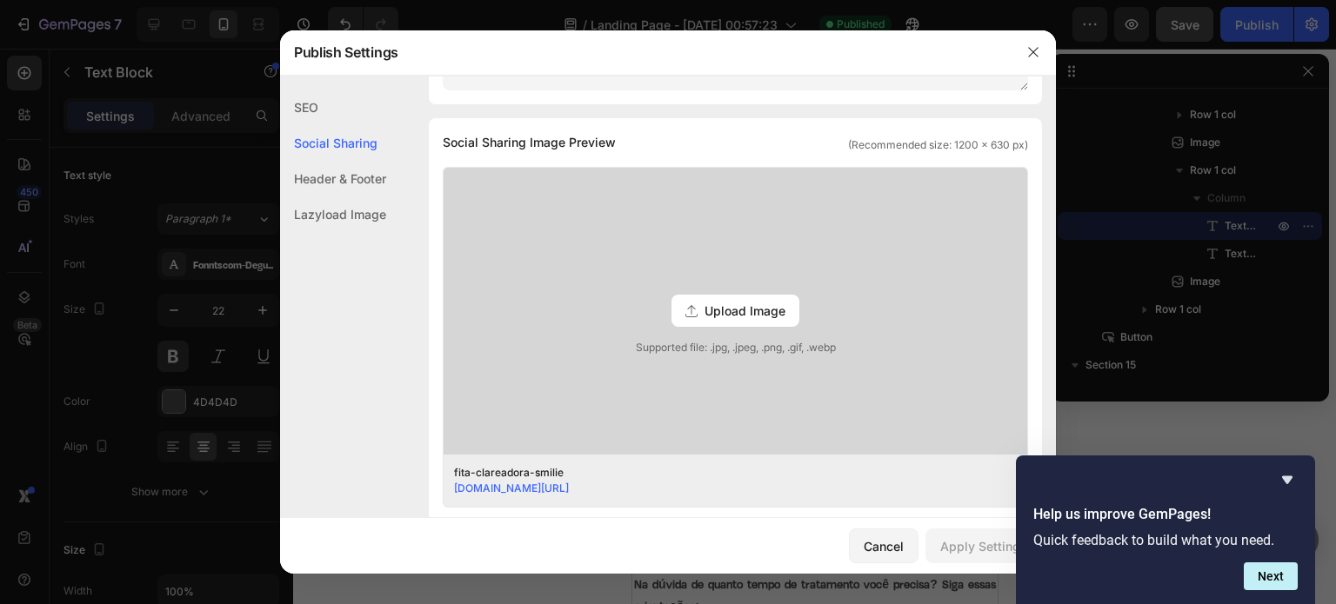
scroll to position [0, 0]
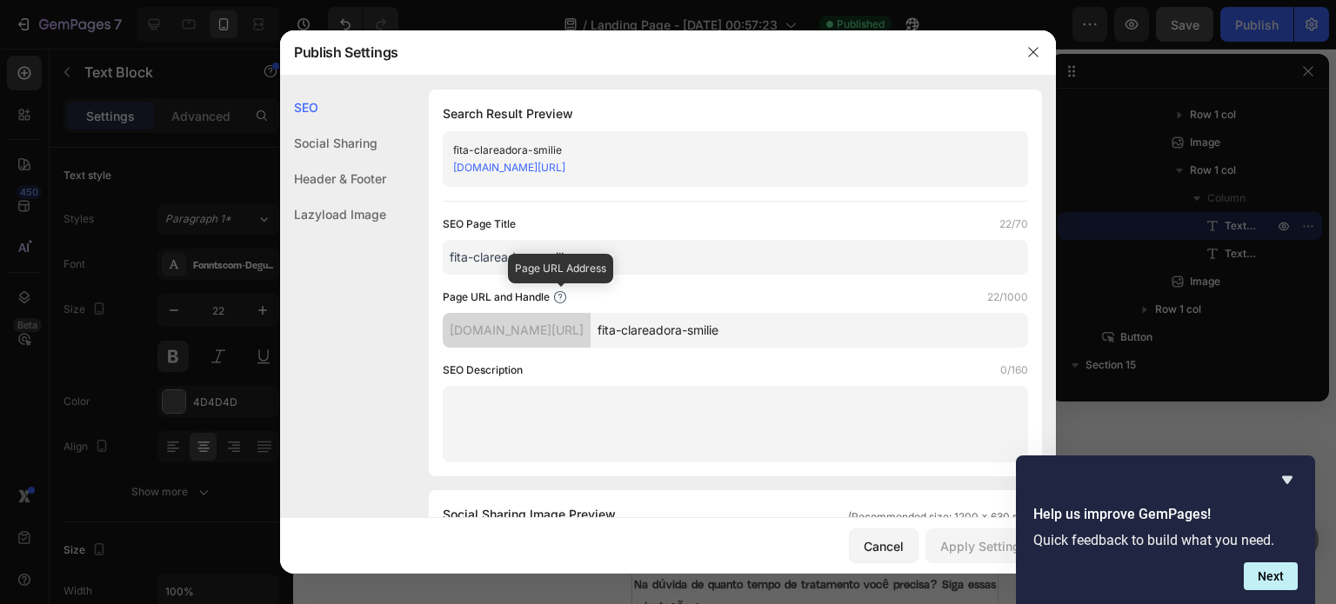
click at [558, 298] on icon at bounding box center [560, 297] width 14 height 14
click at [782, 334] on input "fita-clareadora-smilie" at bounding box center [809, 330] width 437 height 35
click at [755, 324] on input "fita-clareadora-smilie" at bounding box center [809, 330] width 437 height 35
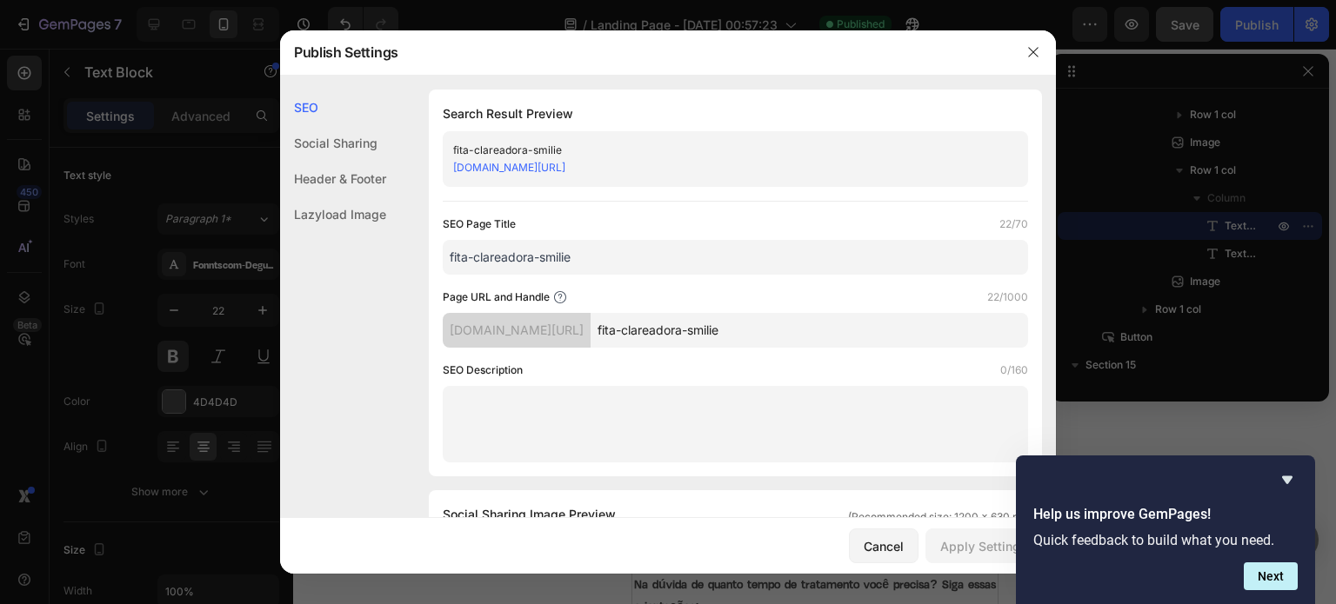
drag, startPoint x: 780, startPoint y: 329, endPoint x: 440, endPoint y: 334, distance: 340.1
click at [440, 334] on div "Search Result Preview fita-clareadora-smilie selmatra.myshopify.com/pages/fita-…" at bounding box center [735, 283] width 613 height 387
click at [450, 334] on div "selmatra.myshopify.com/pages/" at bounding box center [517, 330] width 148 height 35
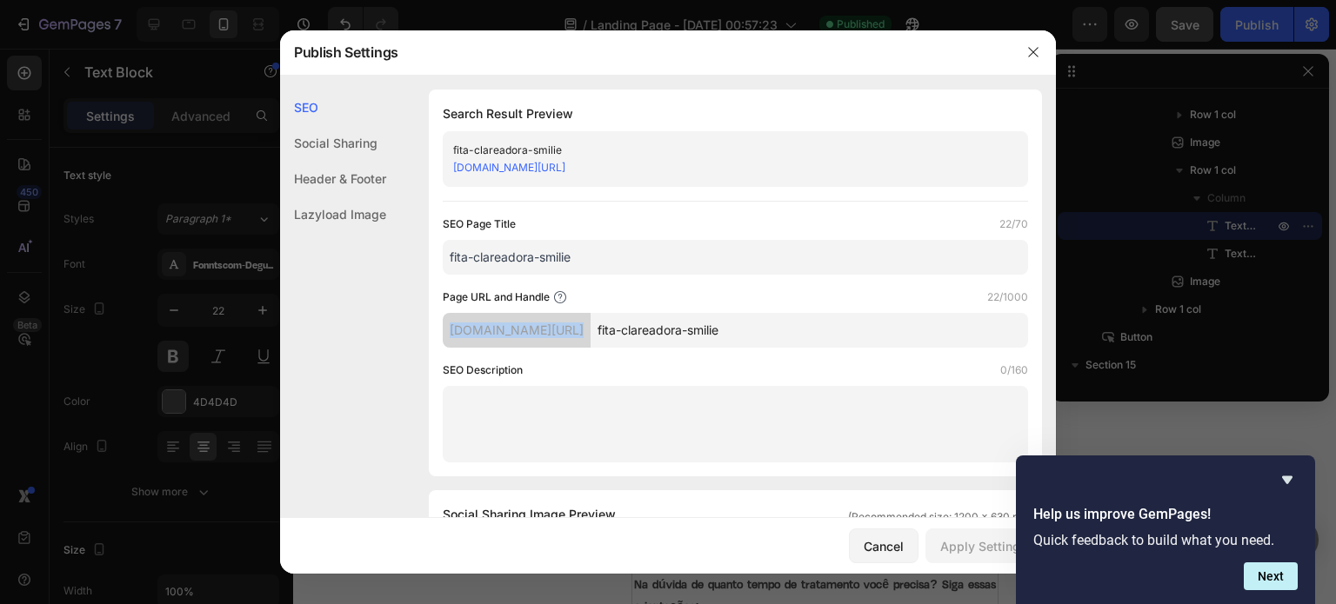
copy div "selmatra.myshopify.com/pages/"
click at [662, 329] on input "fita-clareadora-smilie" at bounding box center [809, 330] width 437 height 35
click at [1031, 46] on icon "button" at bounding box center [1033, 52] width 14 height 14
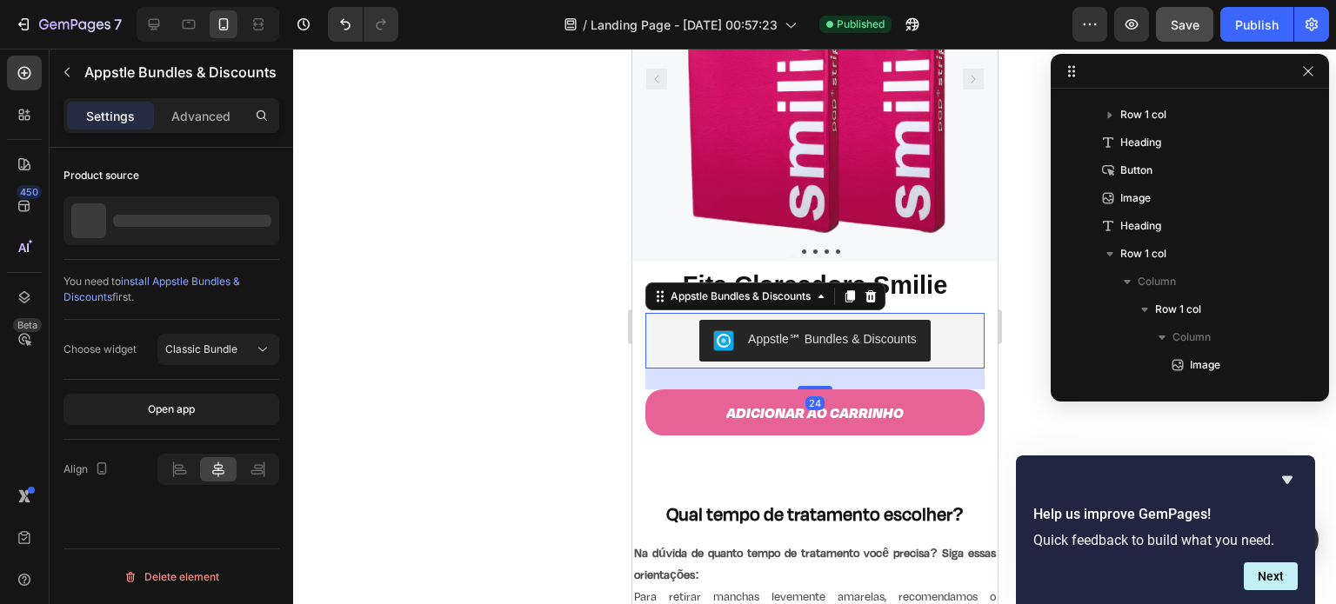
scroll to position [134, 0]
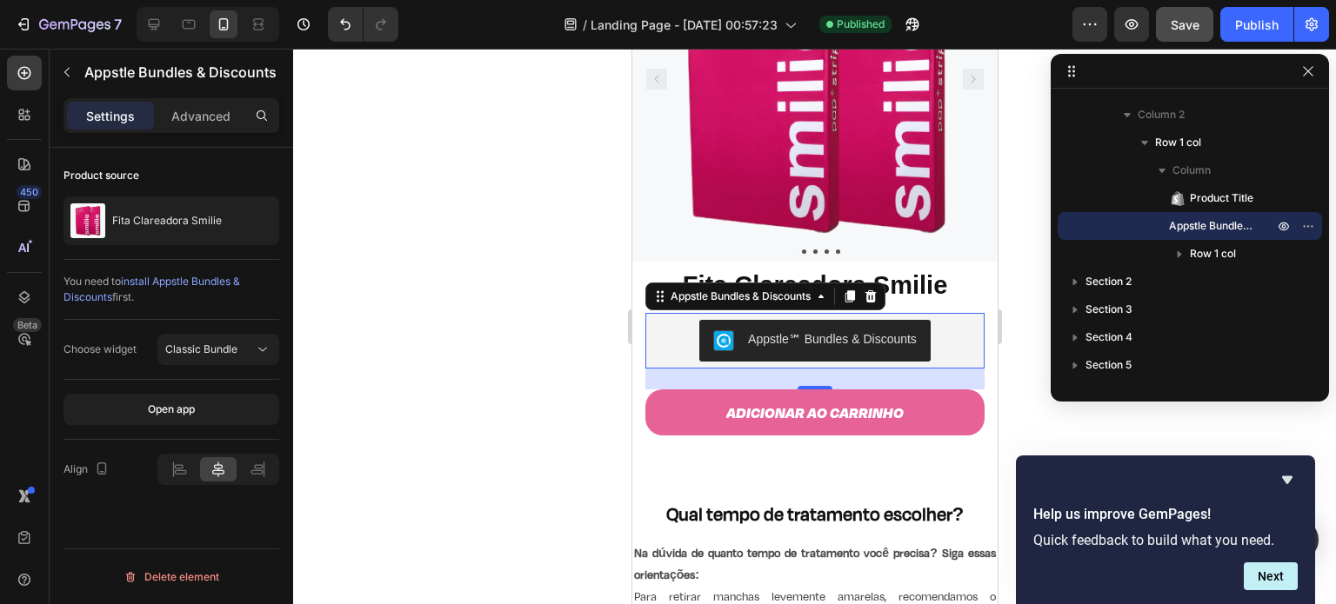
click at [208, 277] on span "install Appstle Bundles & Discounts" at bounding box center [151, 289] width 177 height 29
click at [238, 349] on div "Classic Bundle" at bounding box center [209, 350] width 89 height 16
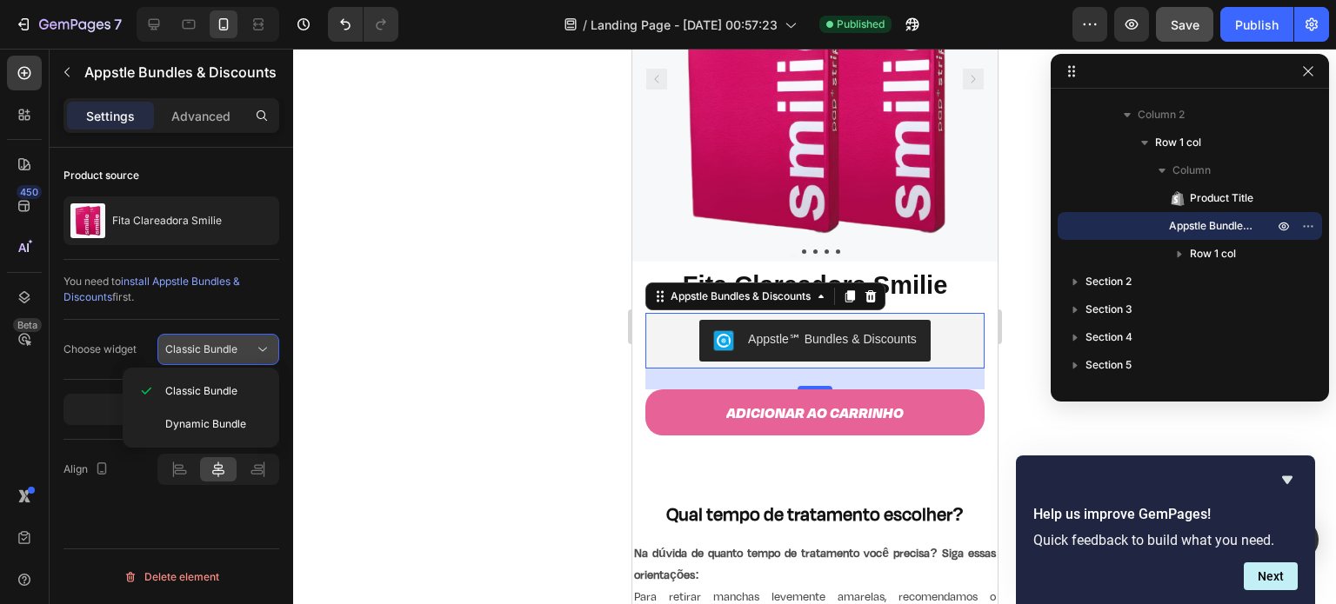
click at [238, 349] on div "Classic Bundle" at bounding box center [209, 350] width 89 height 16
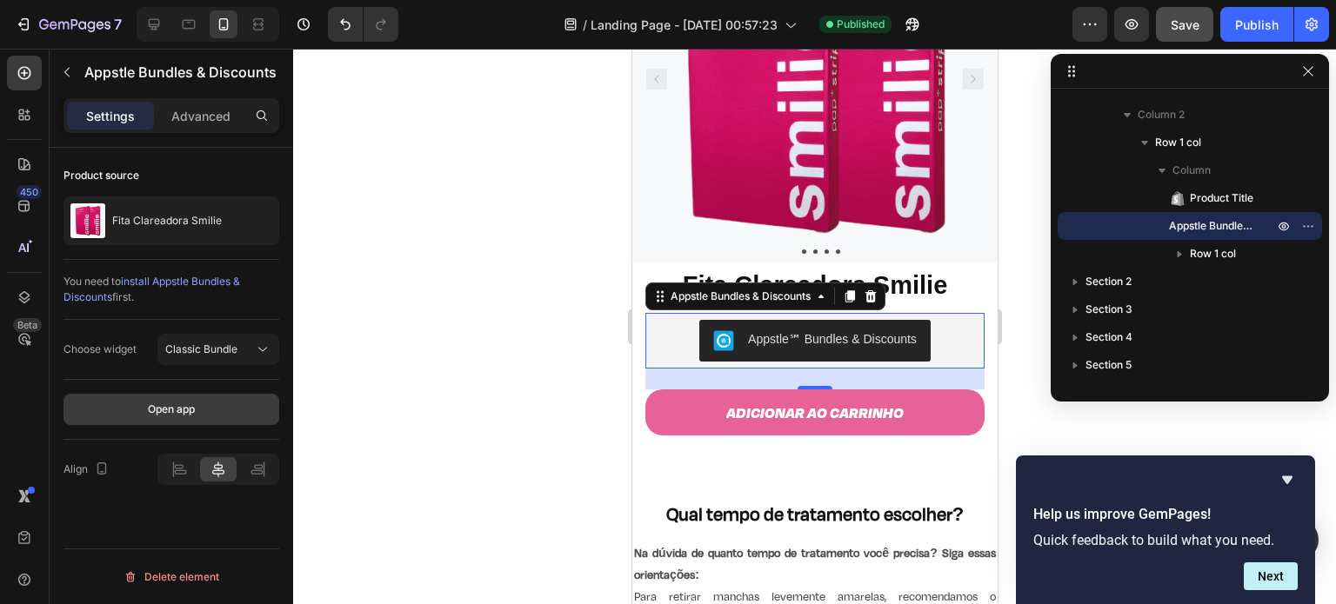
click at [188, 394] on button "Open app" at bounding box center [171, 409] width 216 height 31
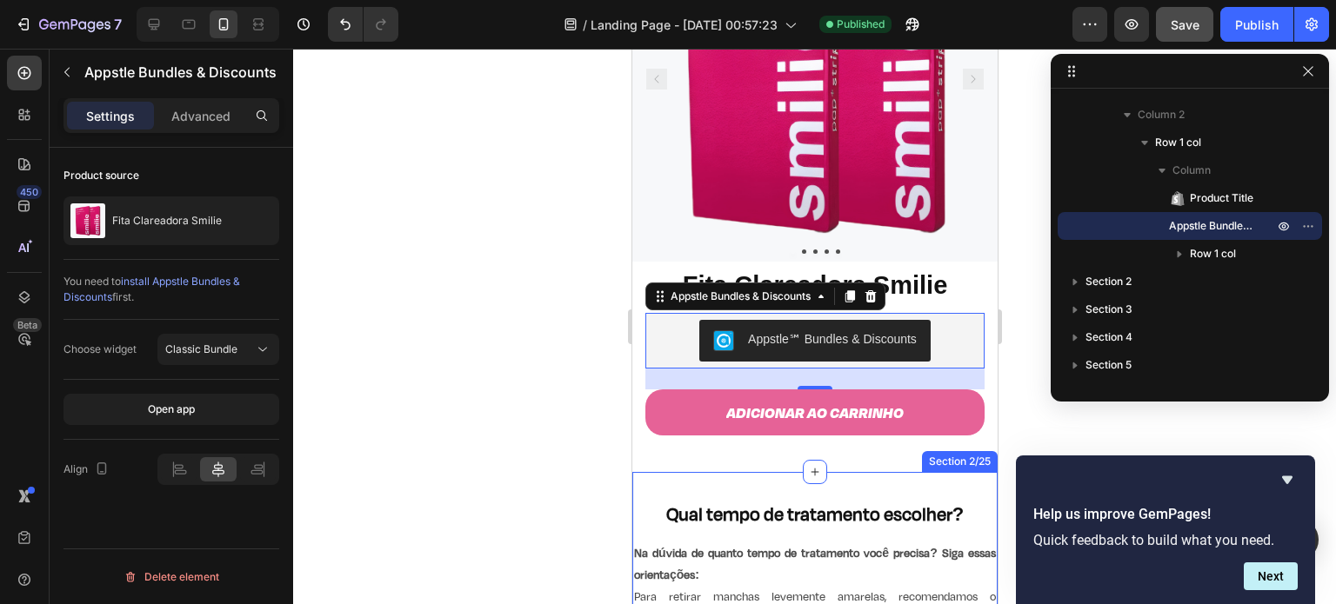
scroll to position [347, 0]
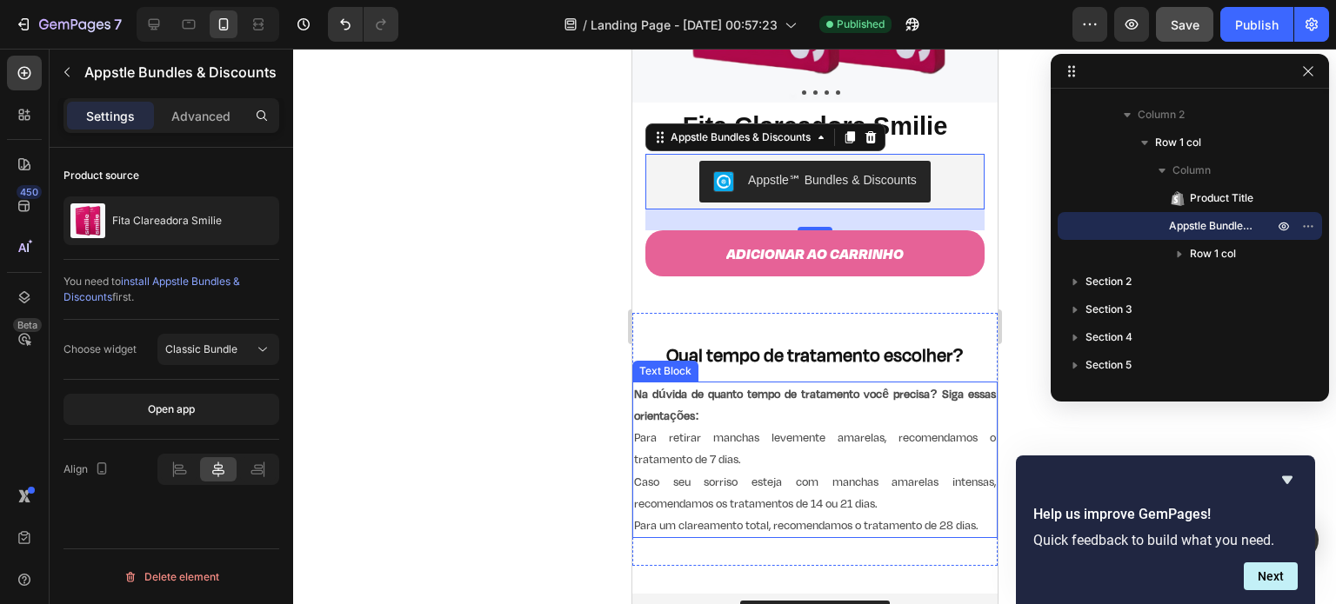
click at [750, 427] on p "Para retirar manchas levemente amarelas, recomendamos o tratamento de 7 dias." at bounding box center [814, 448] width 362 height 43
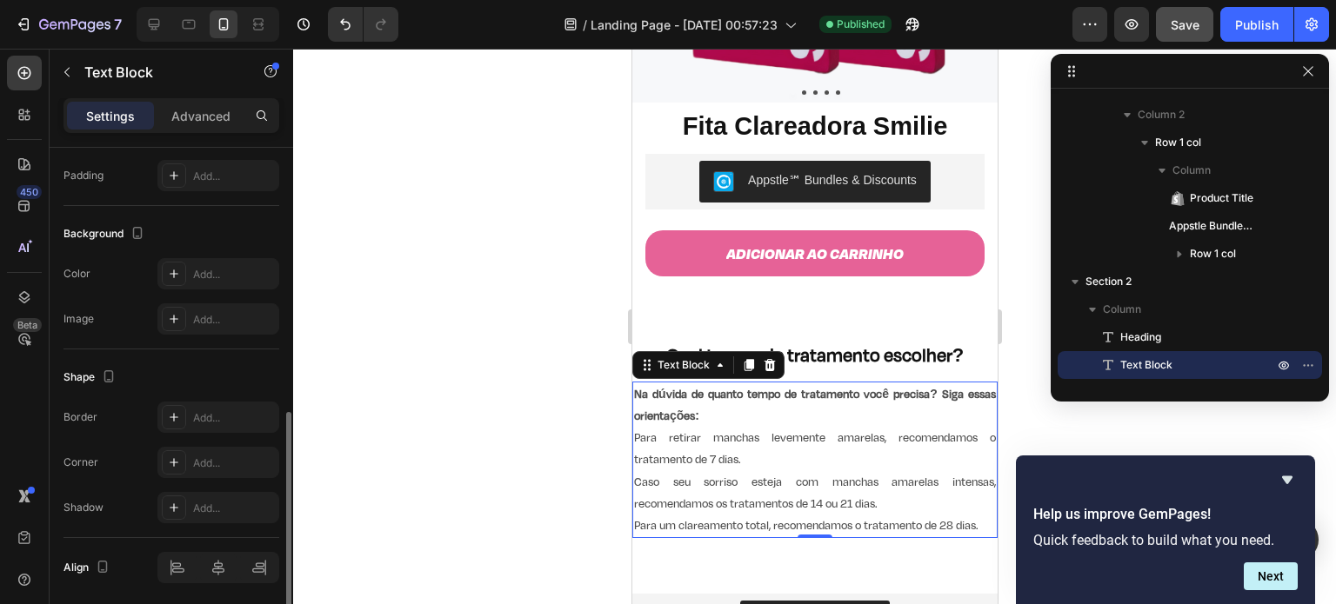
scroll to position [522, 0]
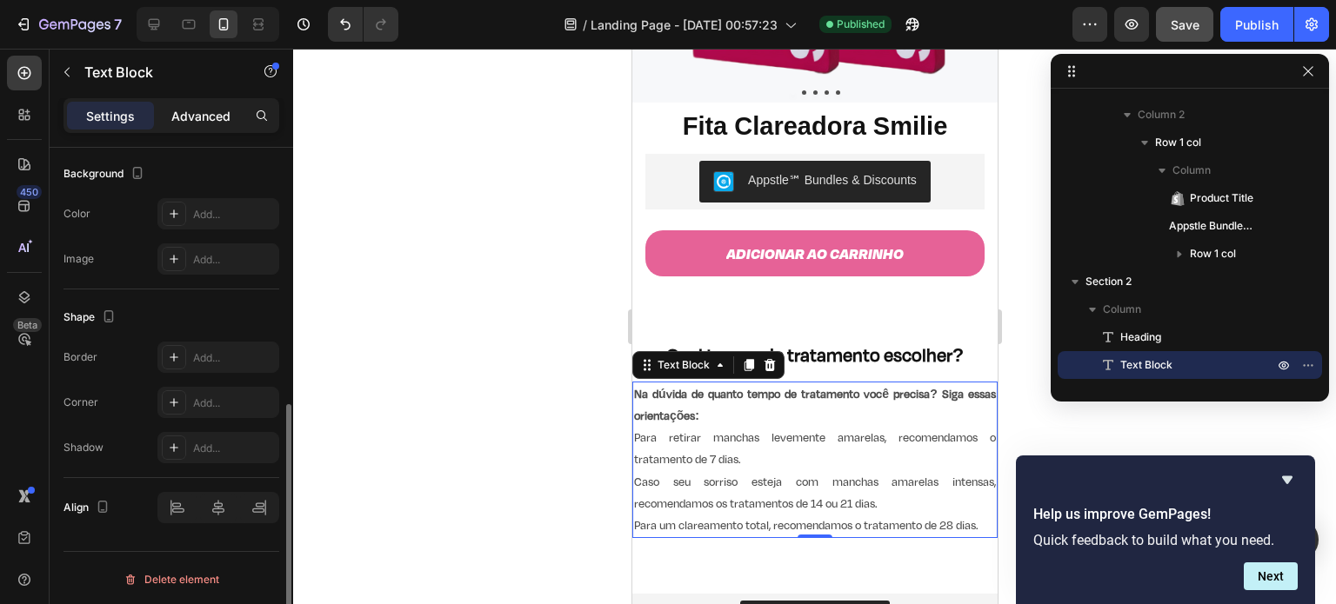
click at [197, 115] on p "Advanced" at bounding box center [200, 116] width 59 height 18
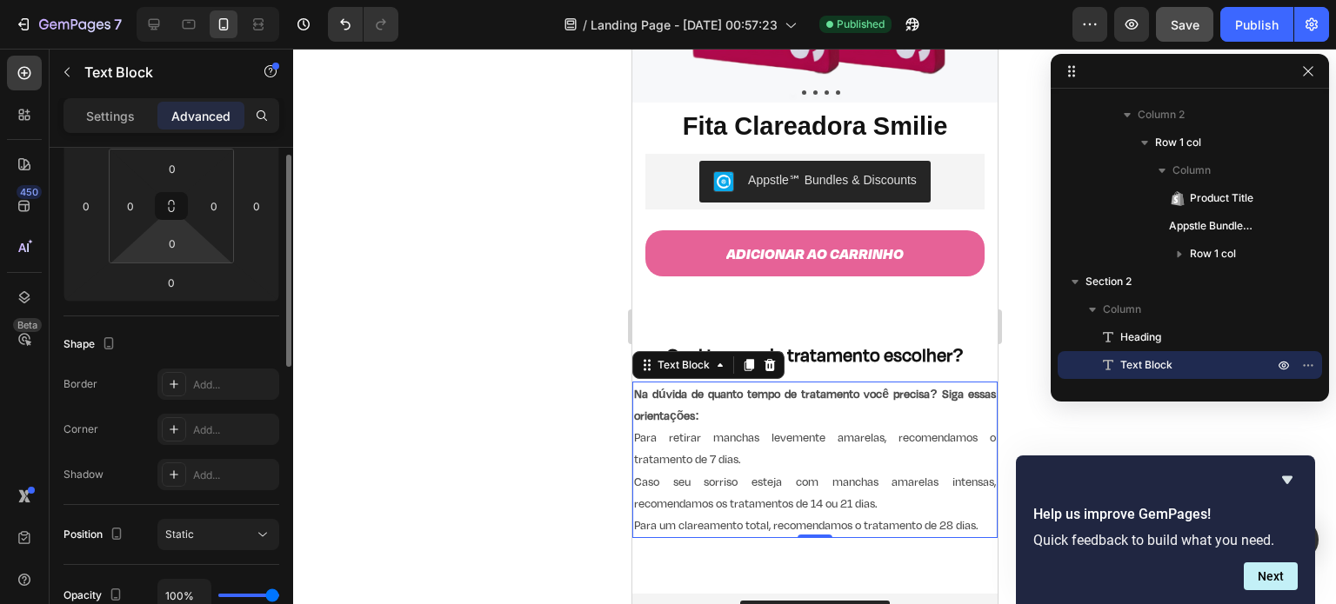
scroll to position [201, 0]
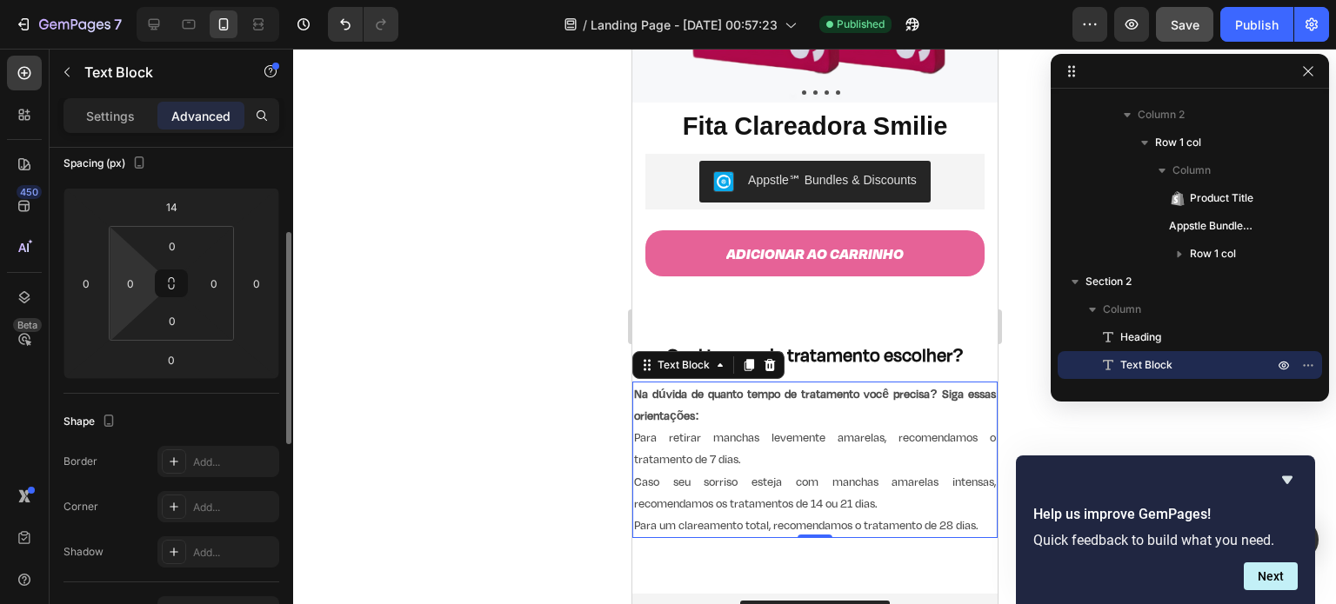
click at [111, 287] on div "0 0 0 0" at bounding box center [171, 283] width 125 height 115
type input "12"
click at [111, 0] on html "7 / Landing Page - Sep 27, 00:57:23 Published Preview Save Publish 450 Beta Sec…" at bounding box center [668, 0] width 1336 height 0
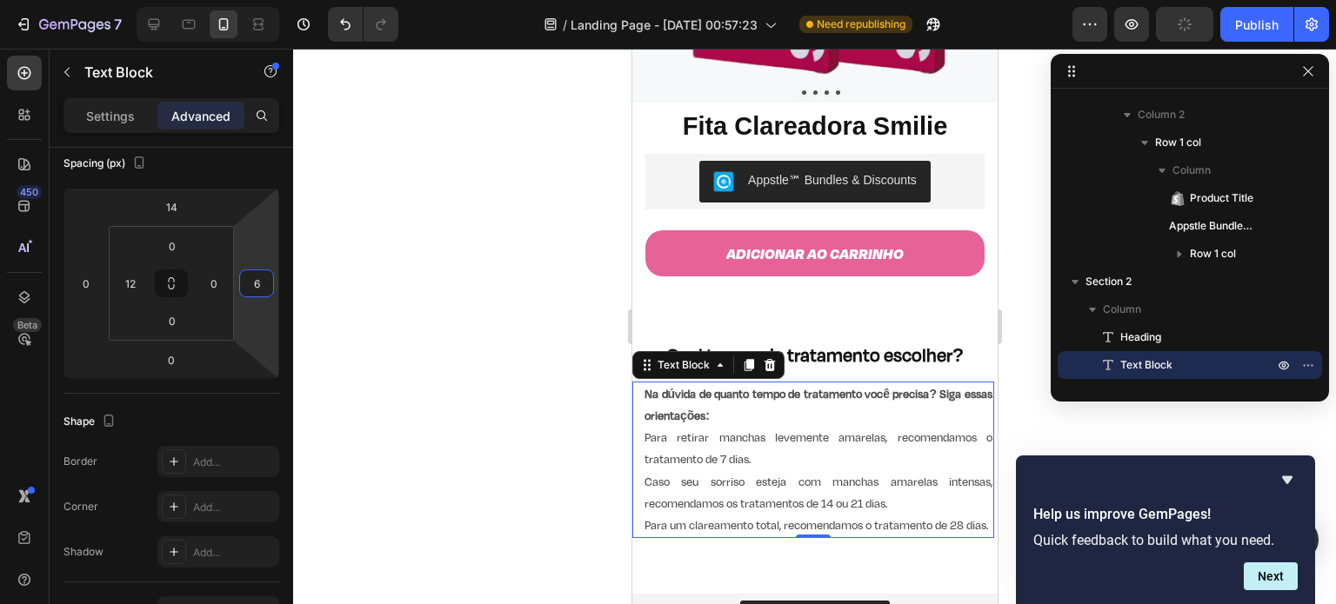
type input "8"
click at [277, 0] on html "7 / Landing Page - Sep 27, 00:57:23 Need republishing Preview Publish 450 Beta …" at bounding box center [668, 0] width 1336 height 0
click at [948, 386] on strong "Na dúvida de quanto tempo de tratamento você precisa? Siga essas orientações:" at bounding box center [816, 404] width 344 height 37
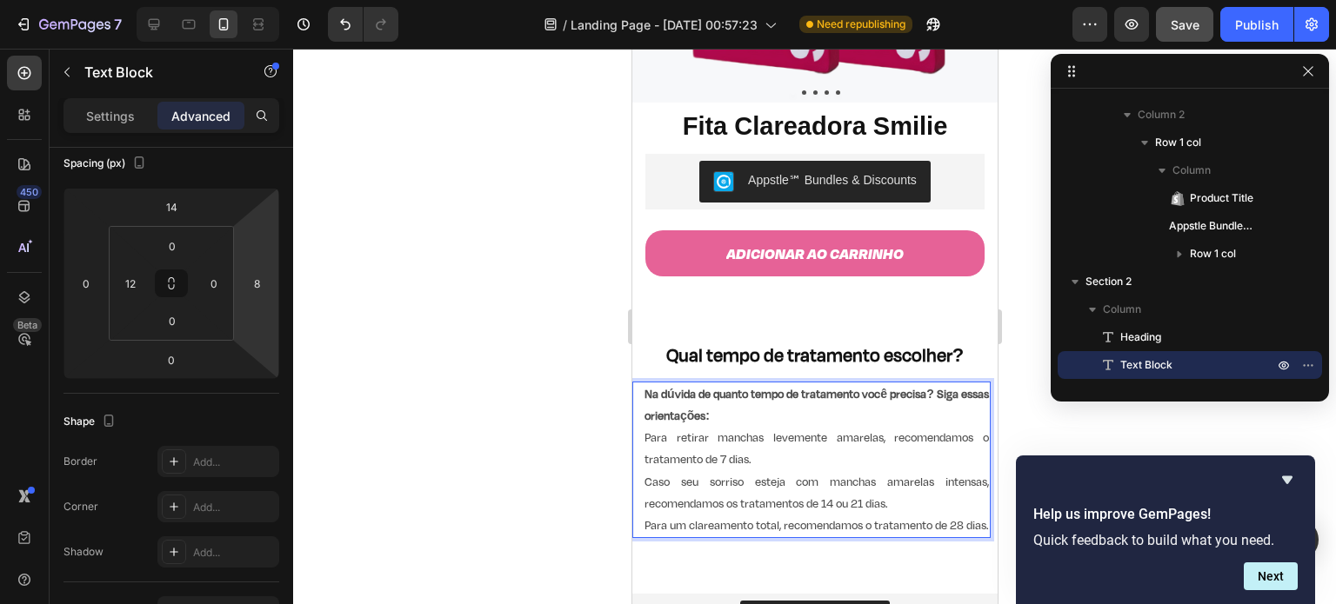
click at [955, 386] on strong "Na dúvida de quanto tempo de tratamento você precisa? Siga essas orientações:" at bounding box center [816, 404] width 344 height 37
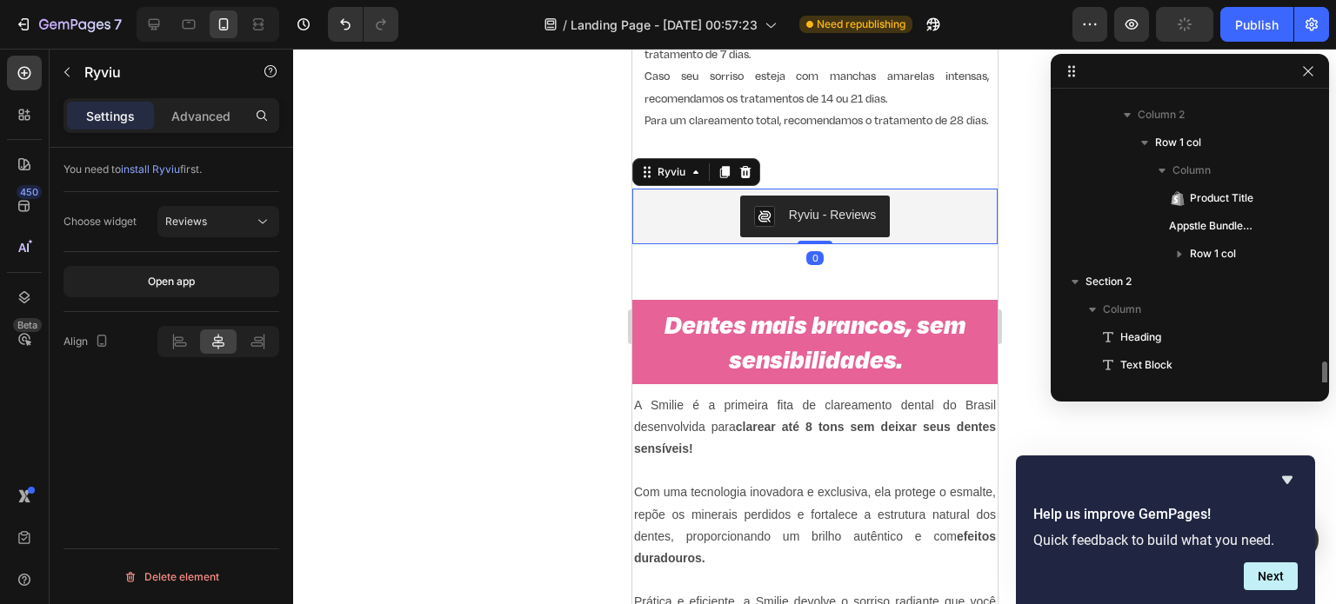
scroll to position [0, 0]
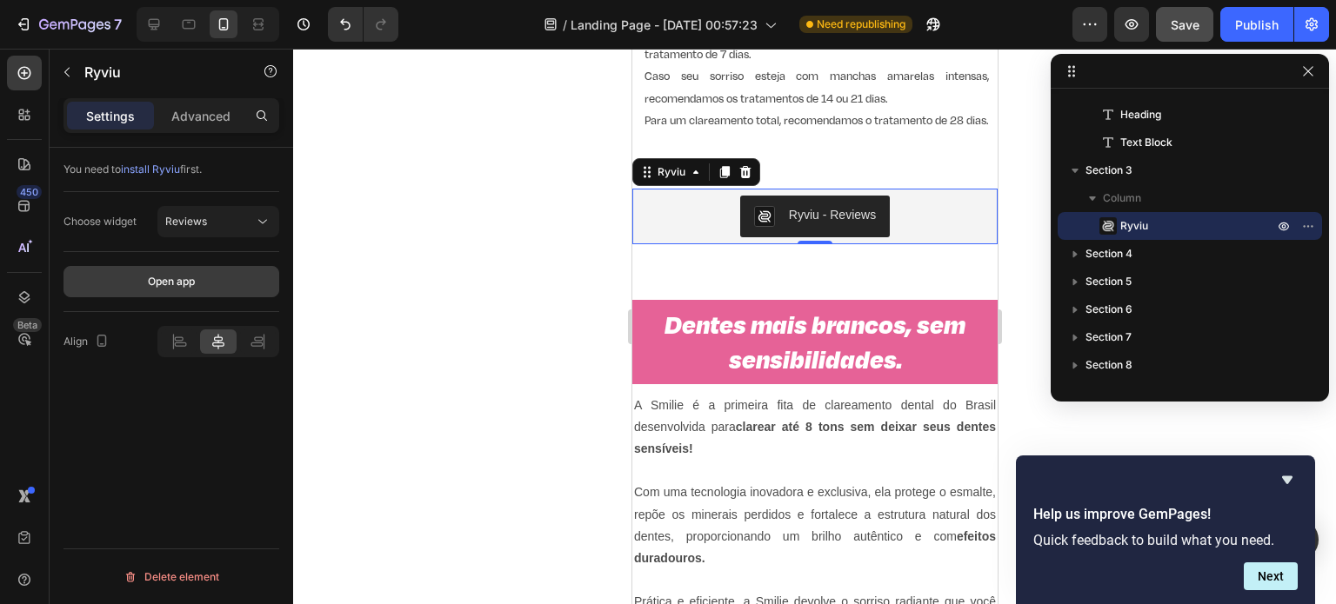
click at [213, 274] on button "Open app" at bounding box center [171, 281] width 216 height 31
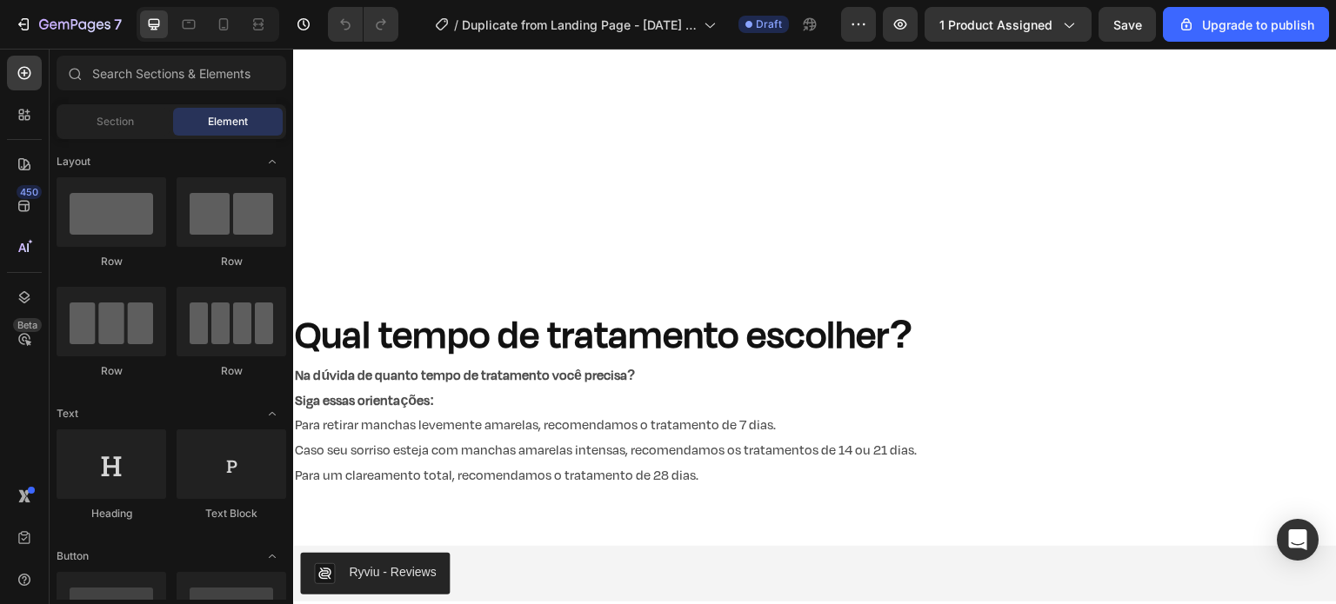
scroll to position [557, 0]
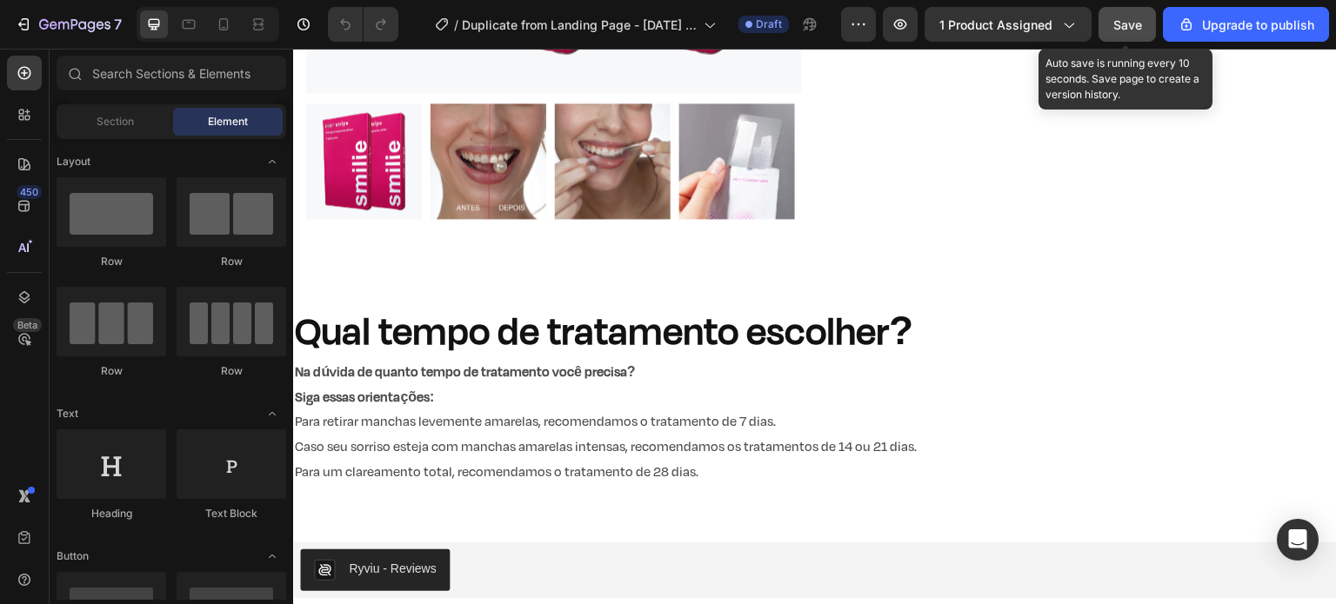
click at [1119, 22] on span "Save" at bounding box center [1127, 24] width 29 height 15
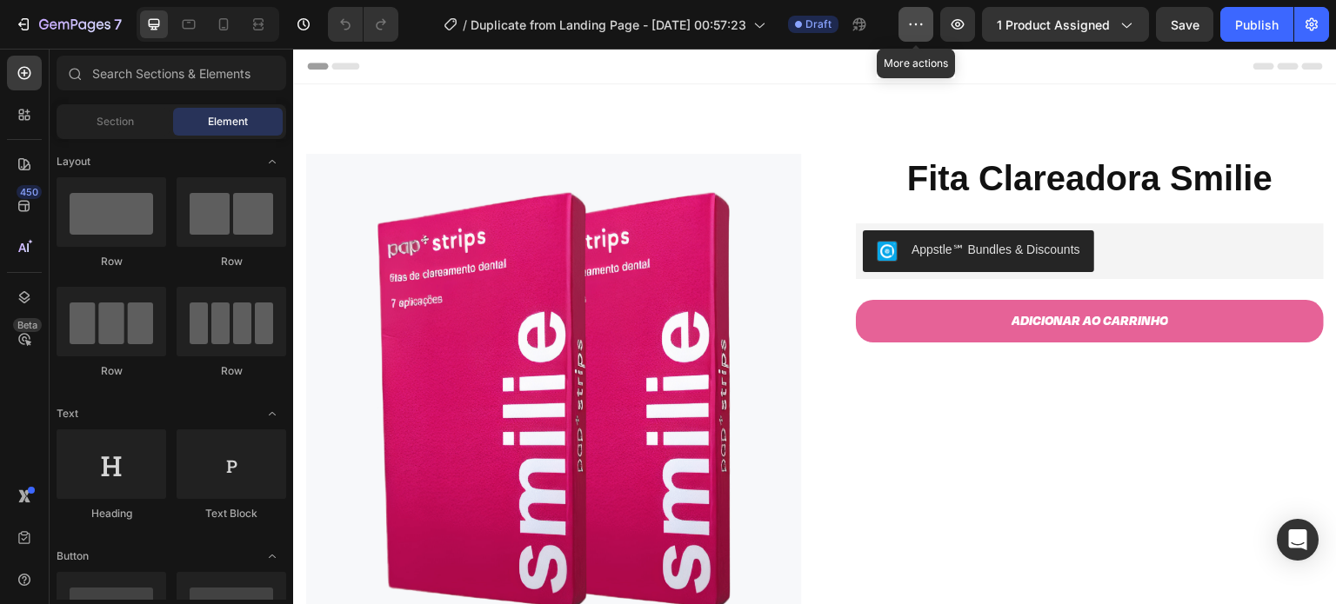
click at [933, 33] on button "button" at bounding box center [915, 24] width 35 height 35
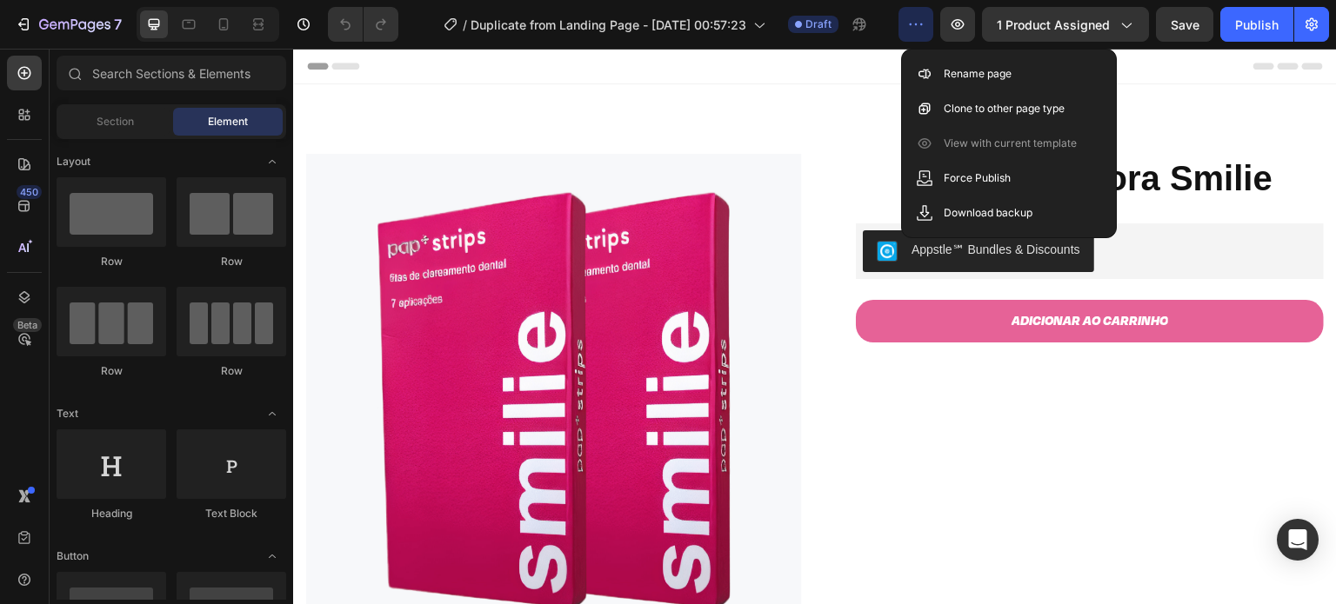
click at [933, 33] on button "button" at bounding box center [915, 24] width 35 height 35
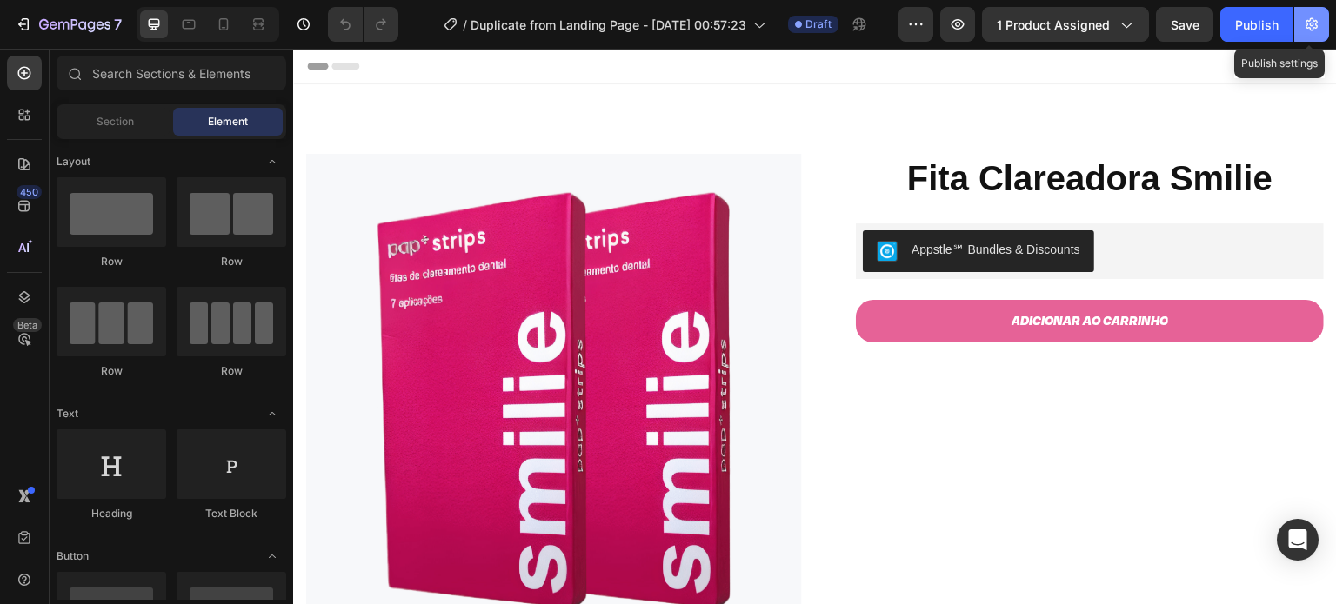
click at [1320, 30] on button "button" at bounding box center [1311, 24] width 35 height 35
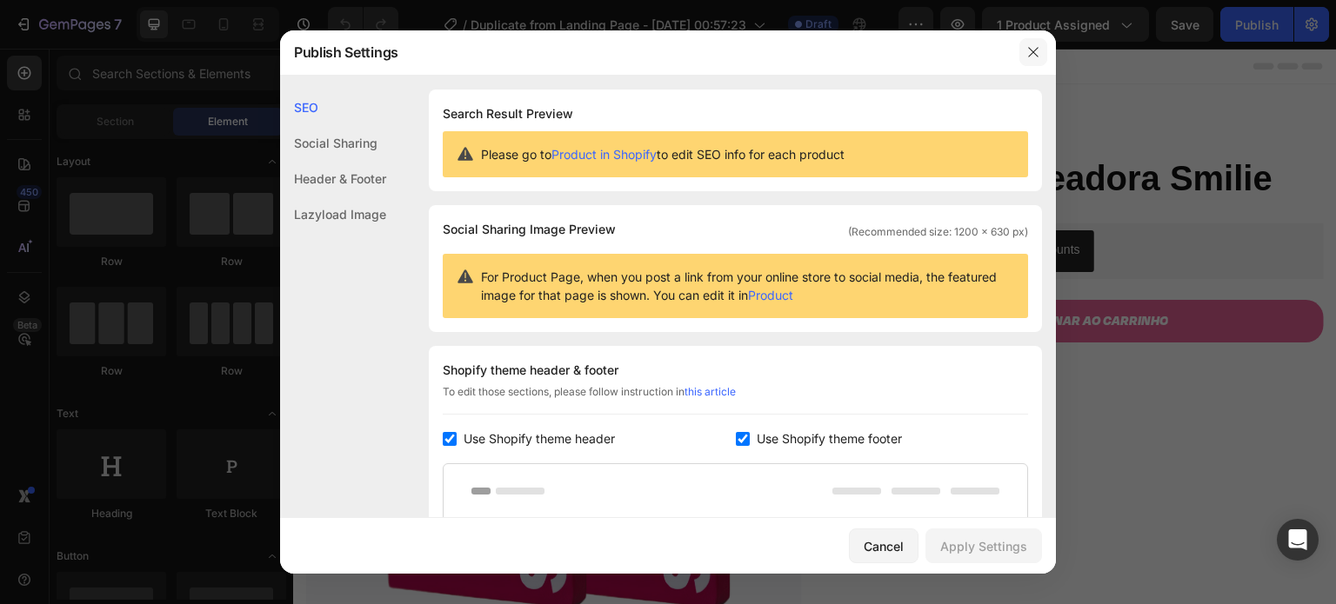
click at [1028, 56] on icon "button" at bounding box center [1033, 52] width 14 height 14
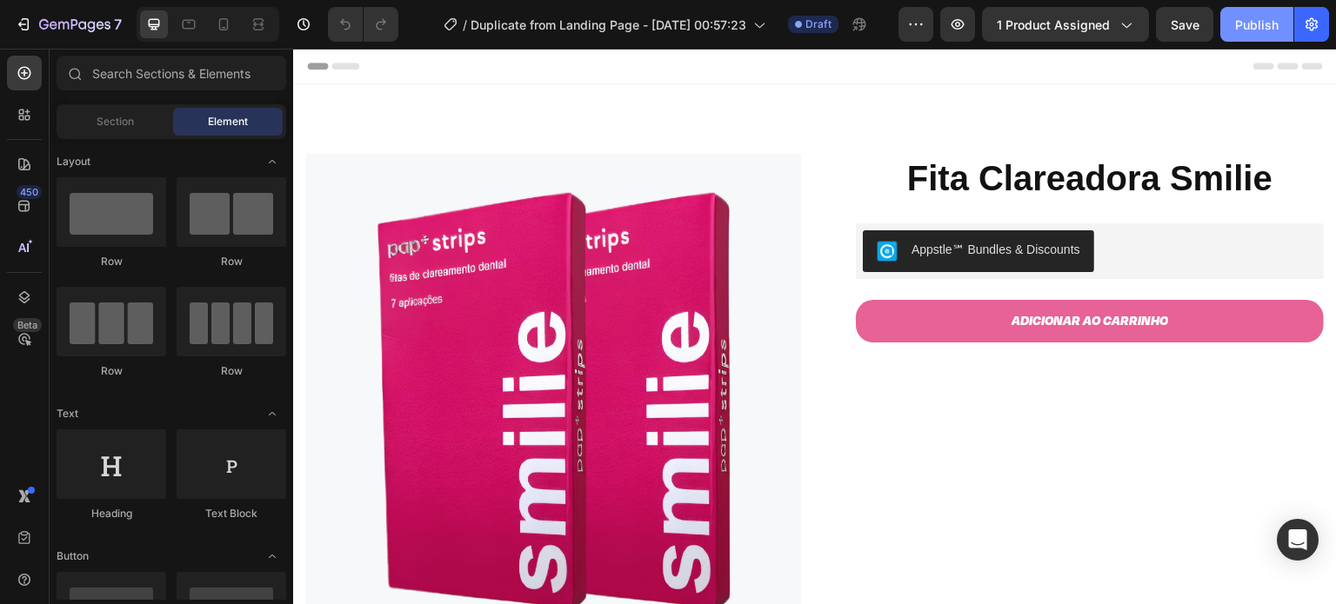
click at [1231, 26] on button "Publish" at bounding box center [1256, 24] width 73 height 35
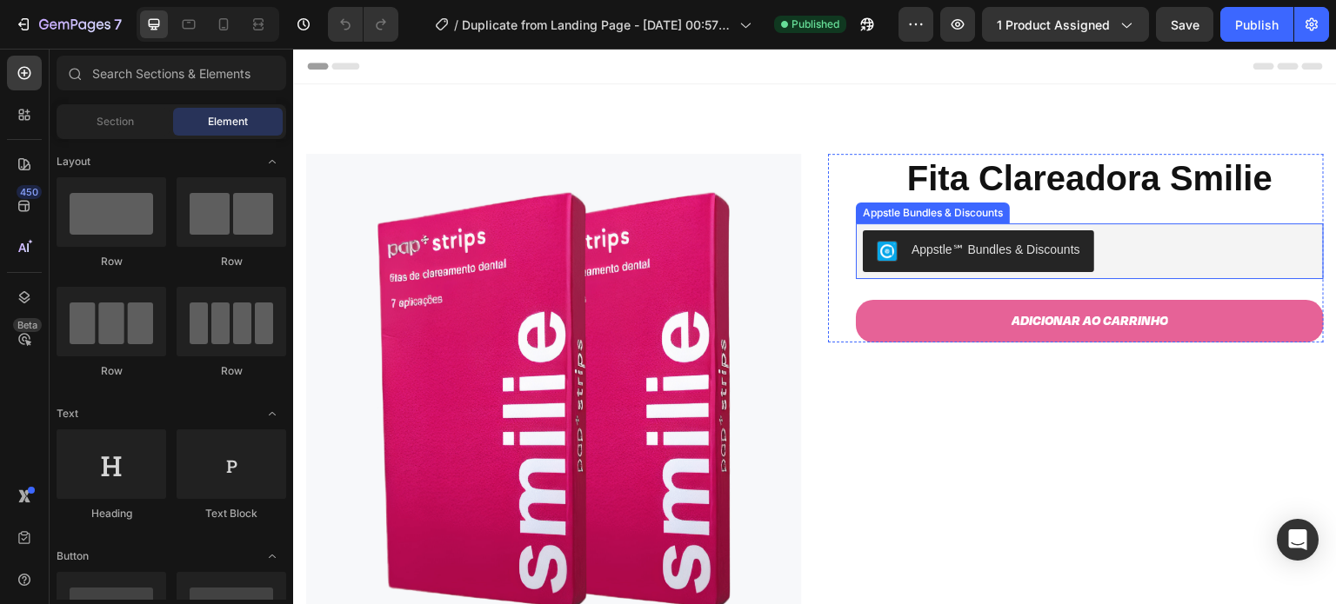
click at [1014, 260] on div "Appstle℠ Bundles & Discounts" at bounding box center [979, 251] width 204 height 21
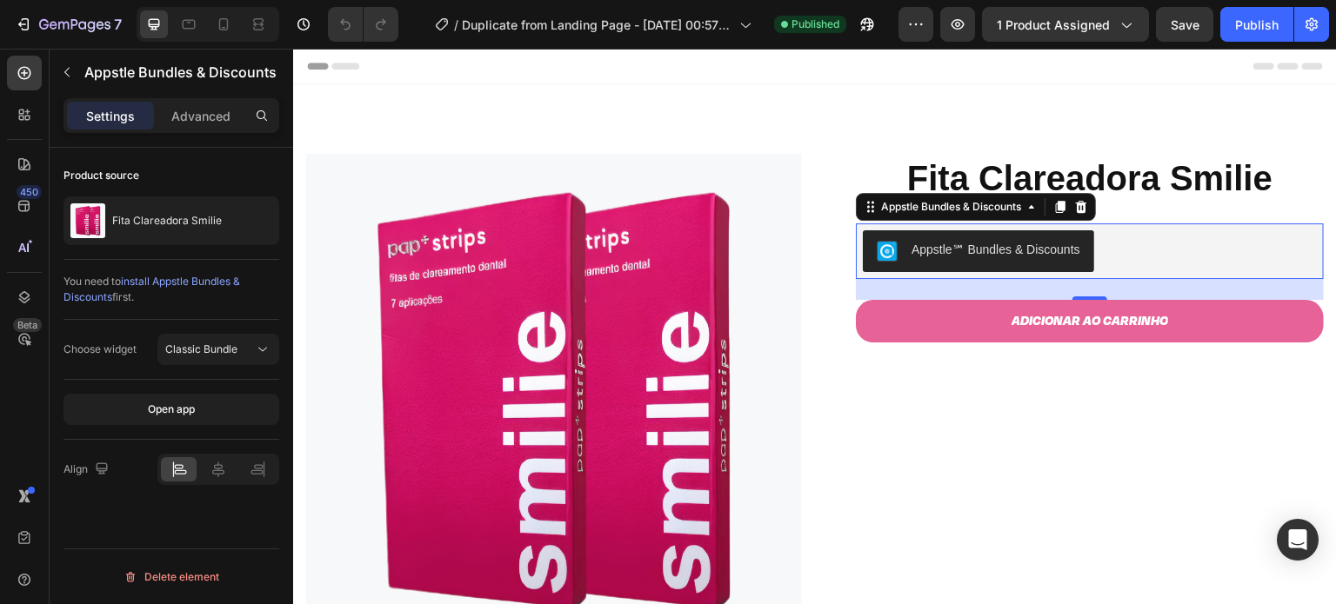
click at [224, 454] on div at bounding box center [218, 469] width 122 height 31
click at [219, 465] on icon at bounding box center [218, 469] width 17 height 17
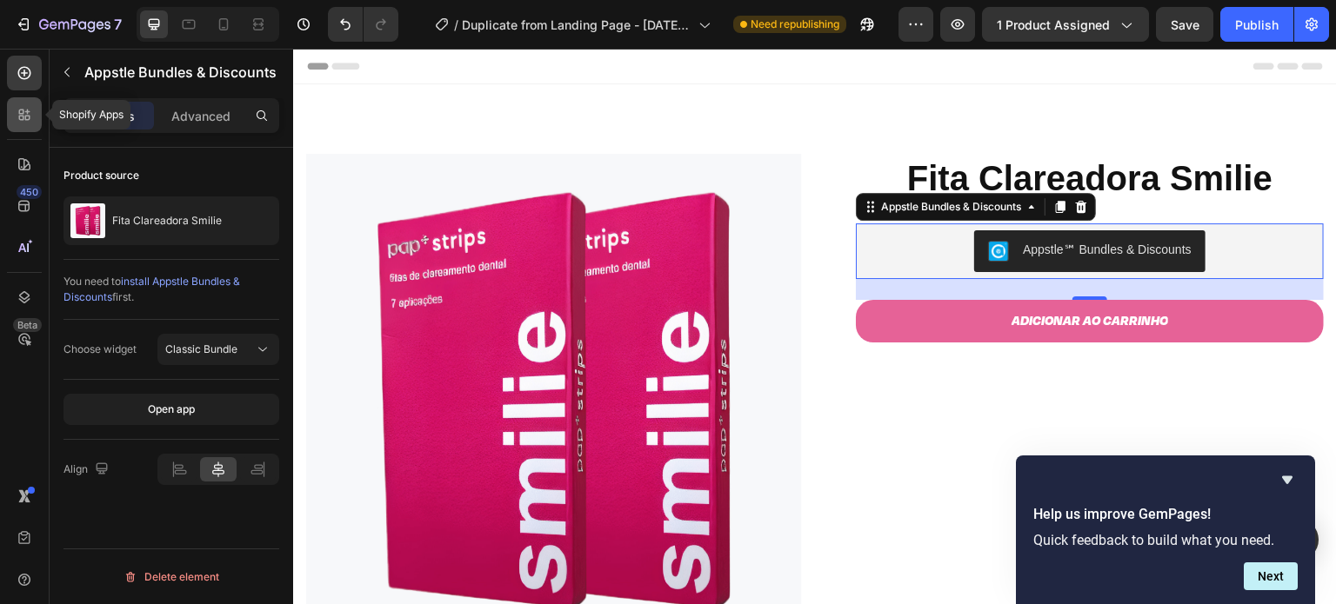
click at [25, 118] on icon at bounding box center [27, 118] width 5 height 5
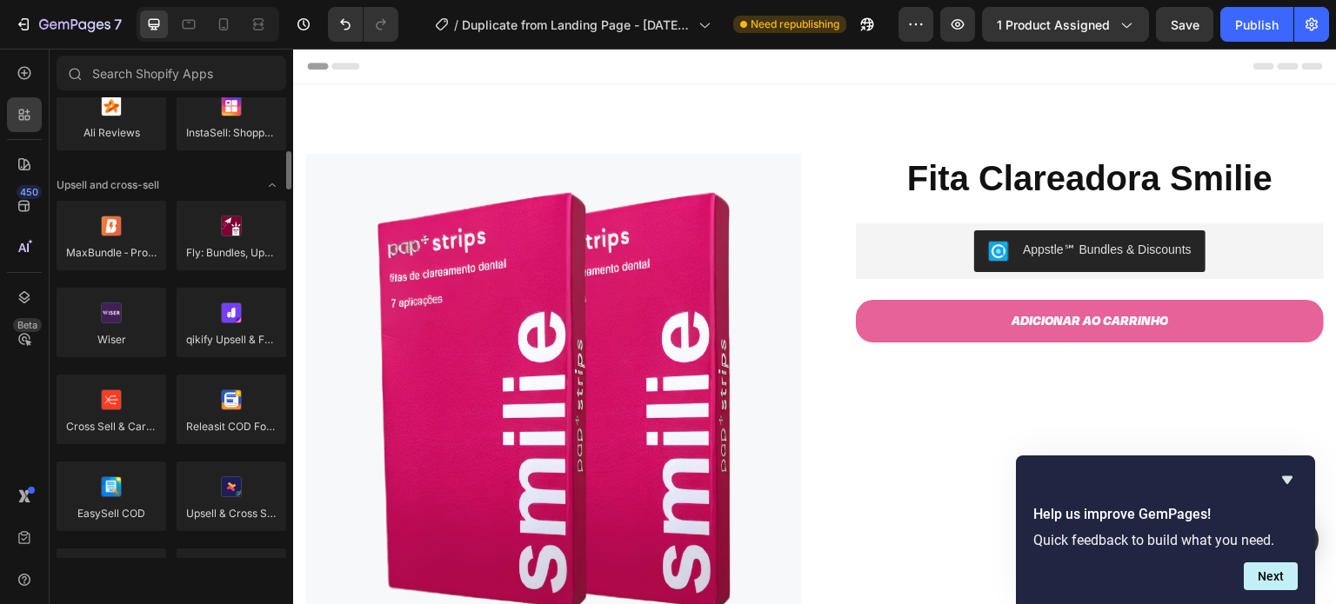
scroll to position [664, 0]
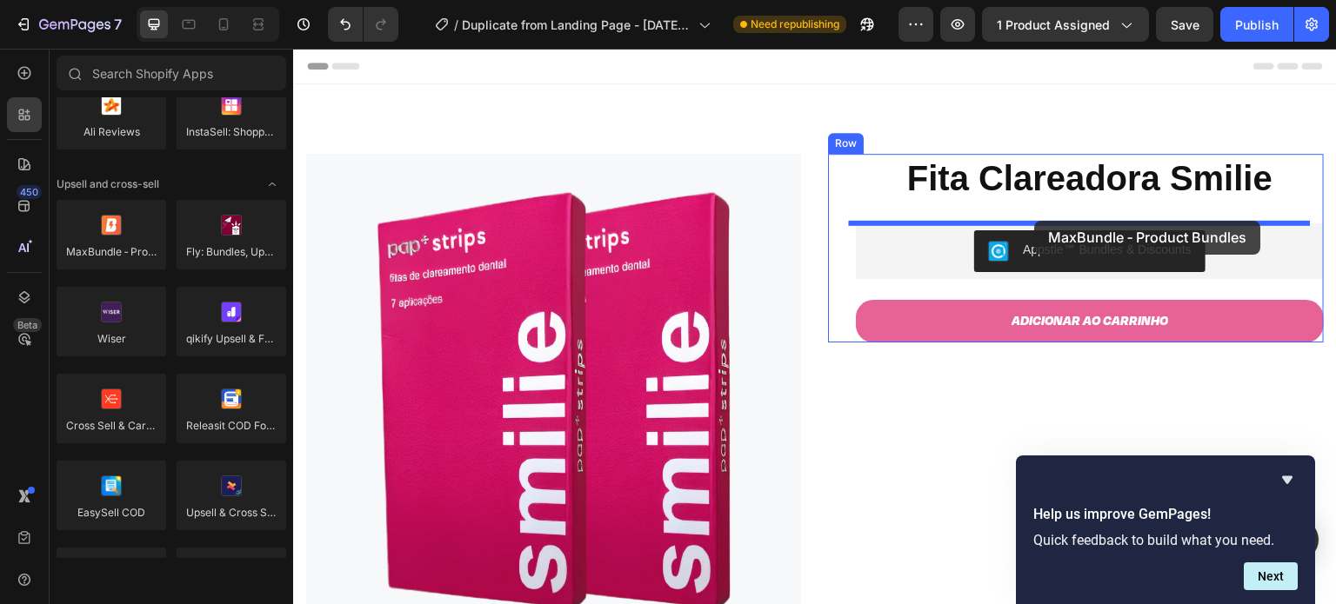
drag, startPoint x: 417, startPoint y: 281, endPoint x: 1036, endPoint y: 221, distance: 622.1
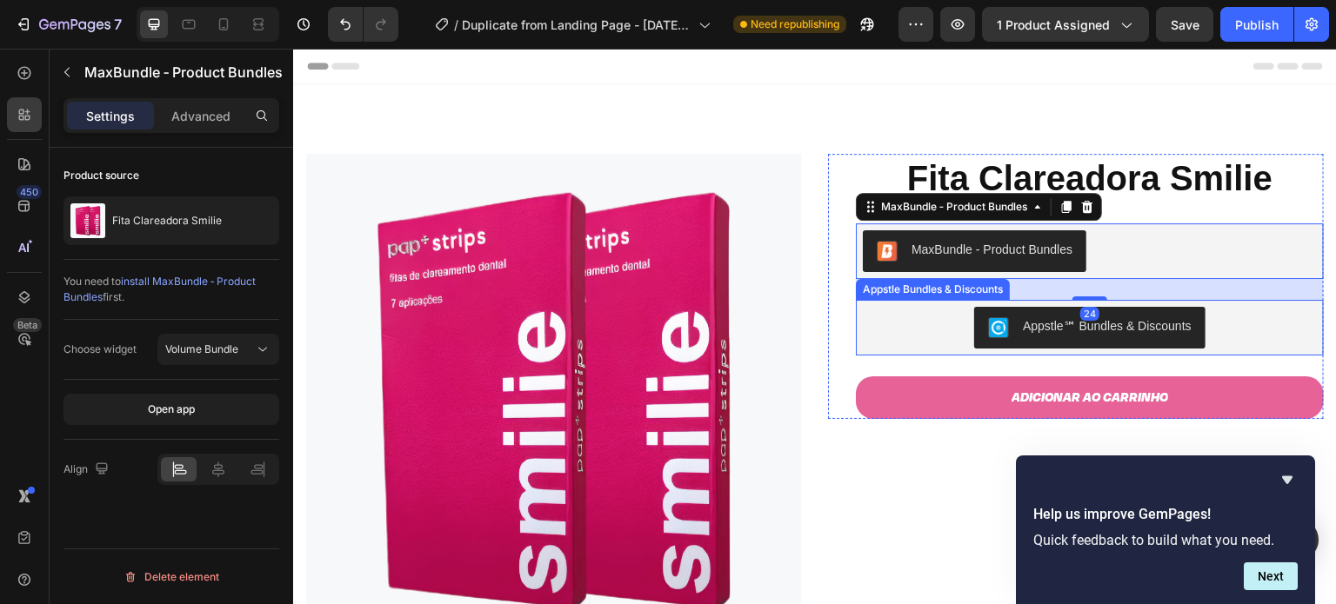
click at [1046, 323] on div "Appstle℠ Bundles & Discounts" at bounding box center [1107, 326] width 169 height 18
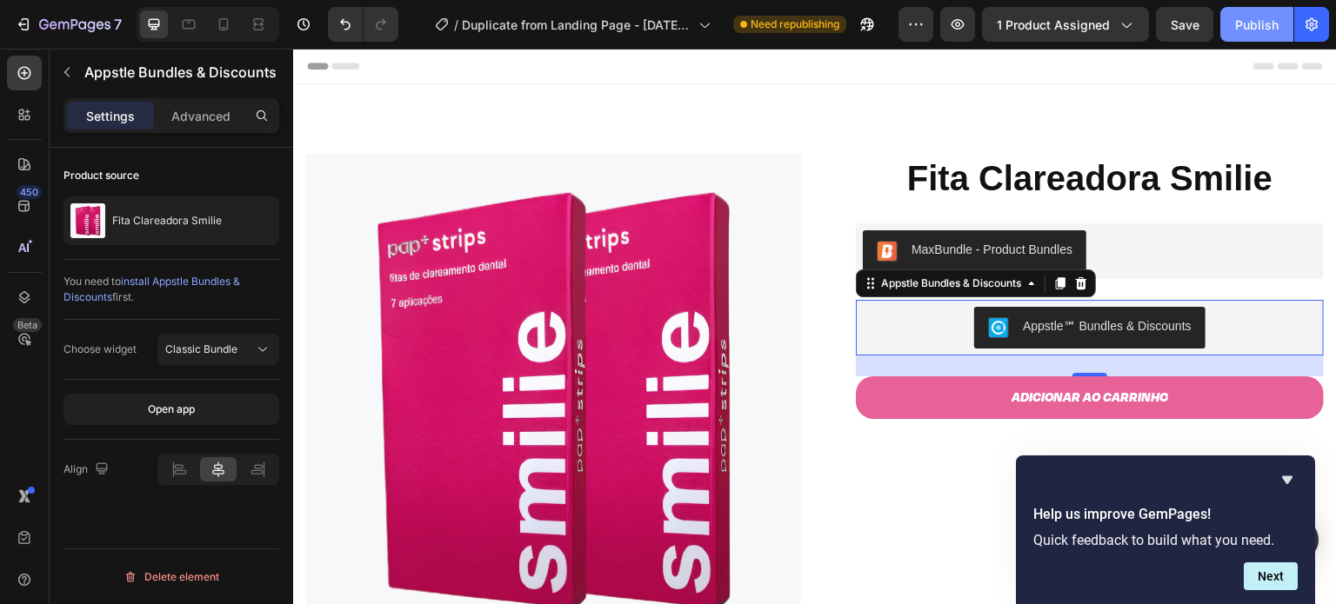
click at [1250, 27] on div "Publish" at bounding box center [1256, 25] width 43 height 18
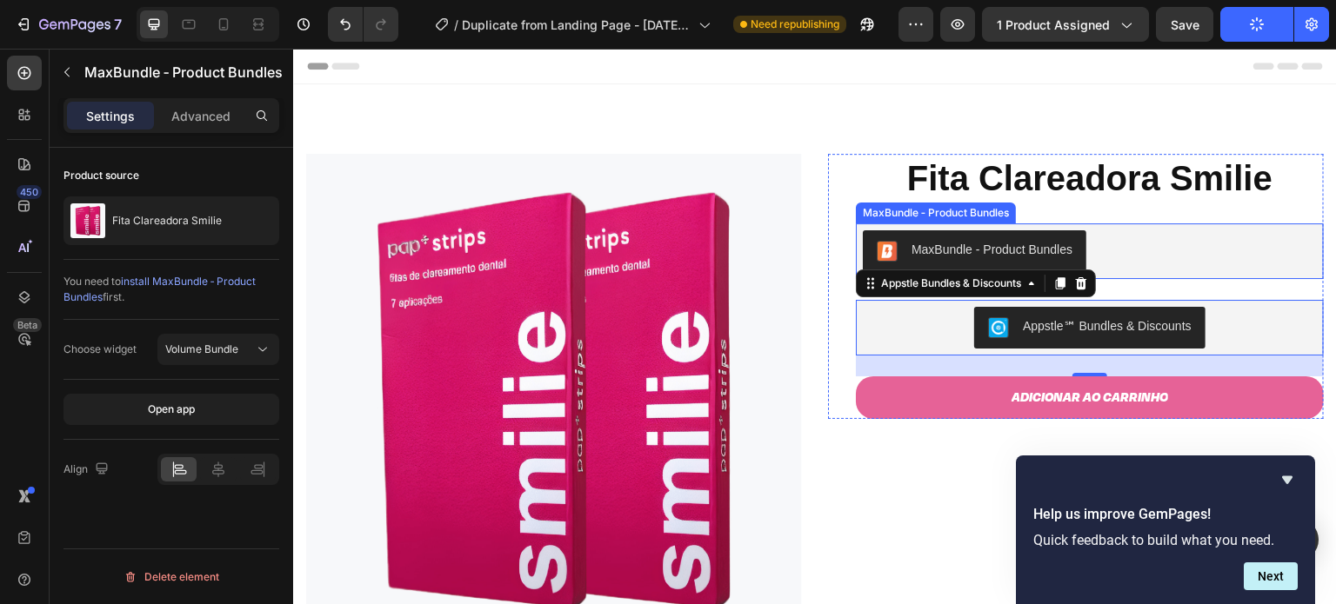
click at [1025, 250] on div "MaxBundle ‑ Product Bundles" at bounding box center [991, 250] width 161 height 18
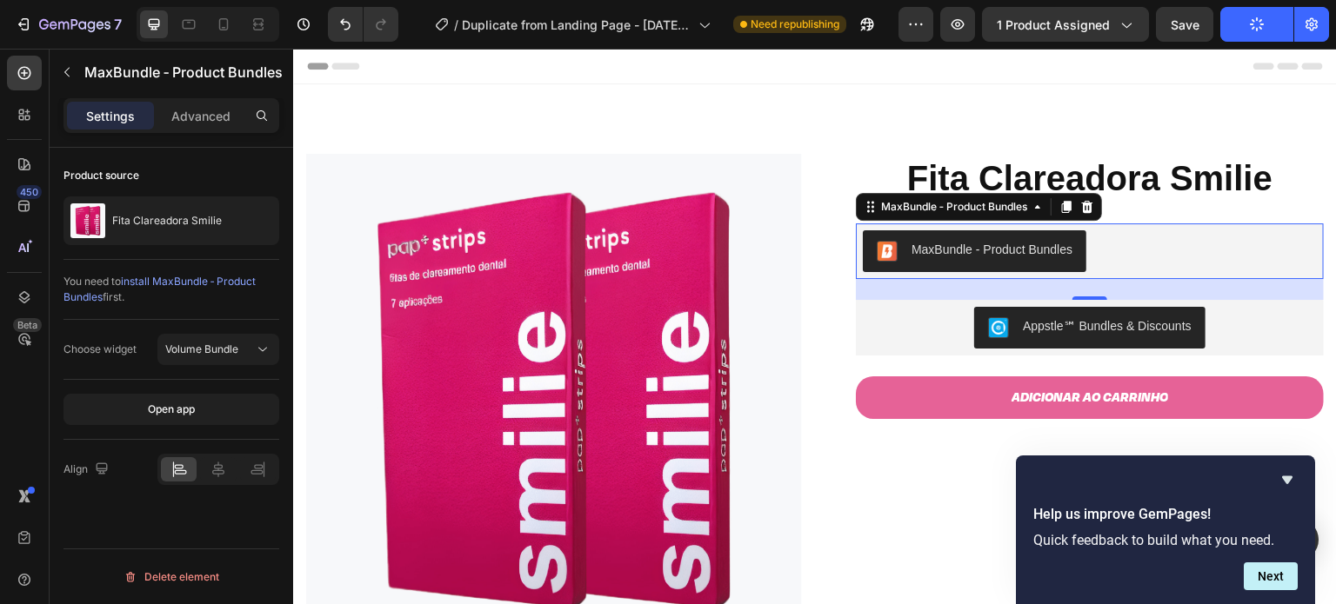
click at [951, 246] on div "MaxBundle ‑ Product Bundles" at bounding box center [991, 250] width 161 height 18
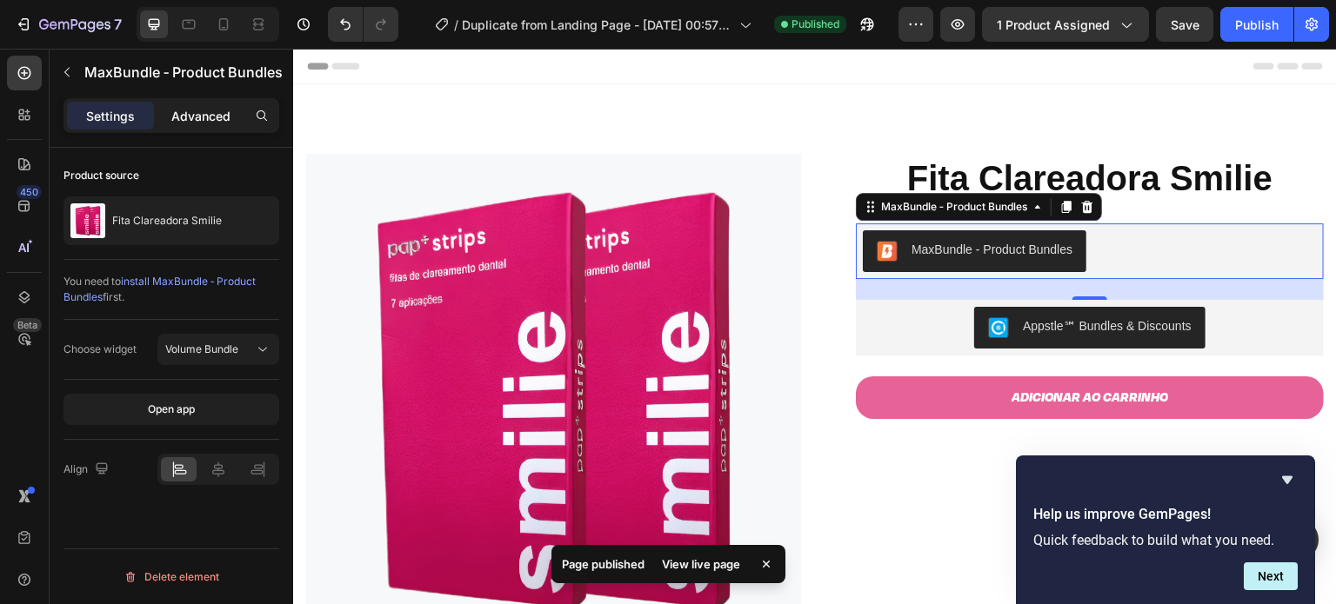
click at [210, 123] on p "Advanced" at bounding box center [200, 116] width 59 height 18
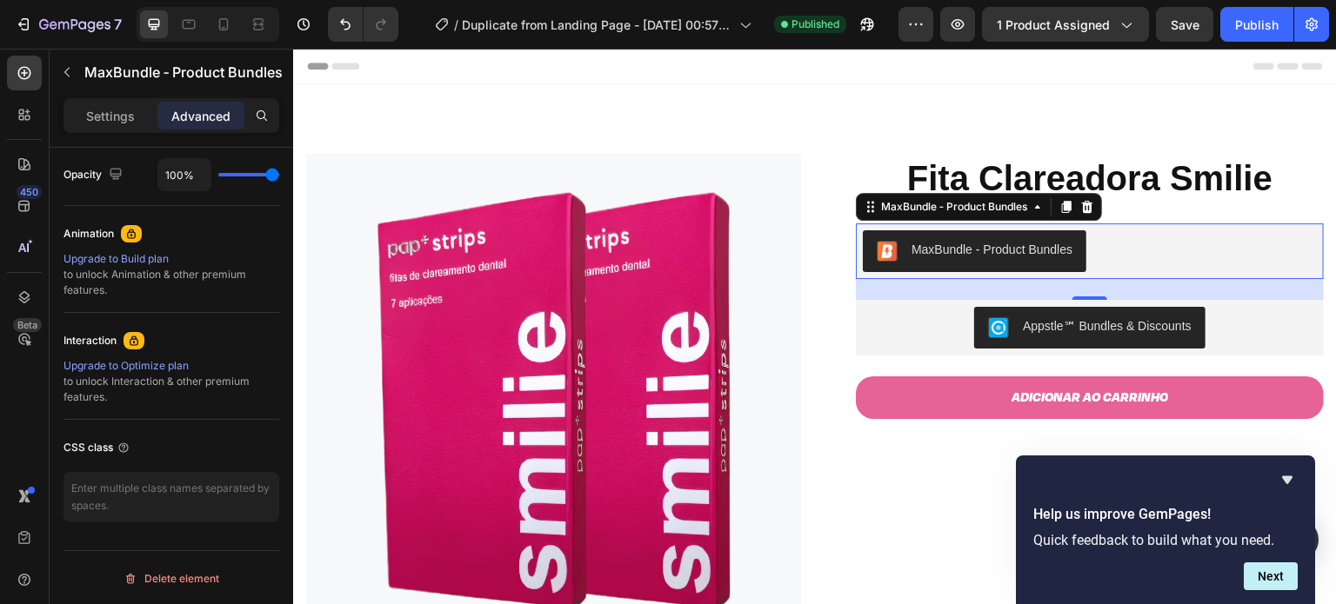
scroll to position [0, 0]
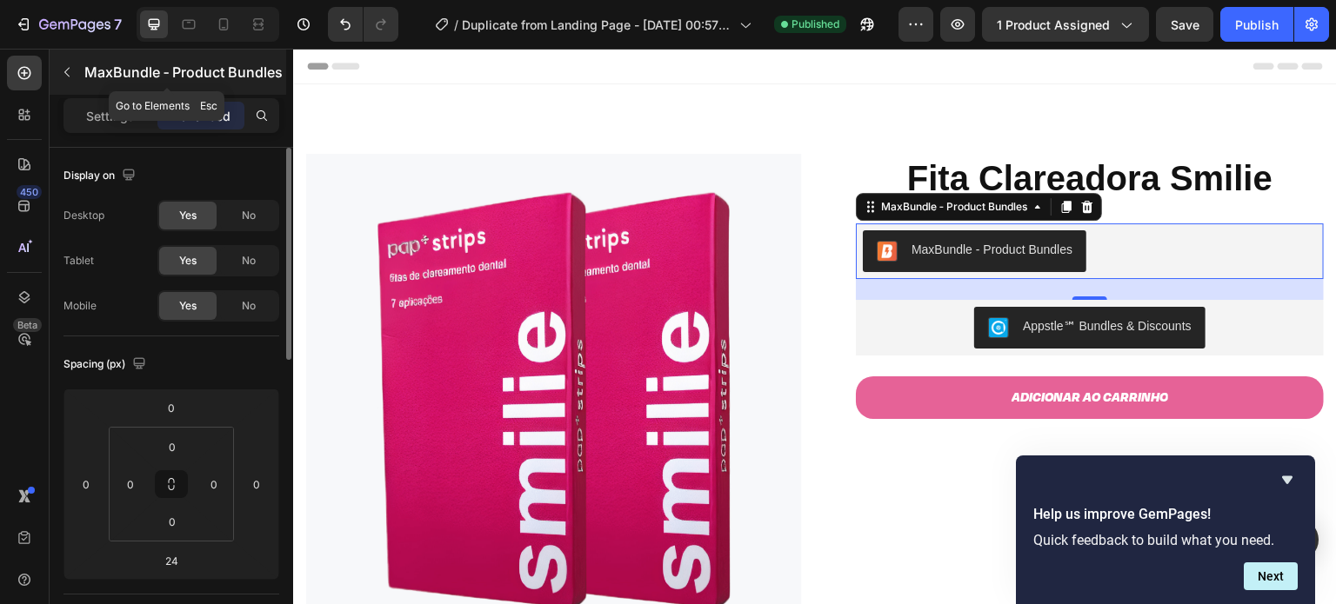
click at [86, 84] on div "MaxBundle ‑ Product Bundles" at bounding box center [168, 72] width 237 height 45
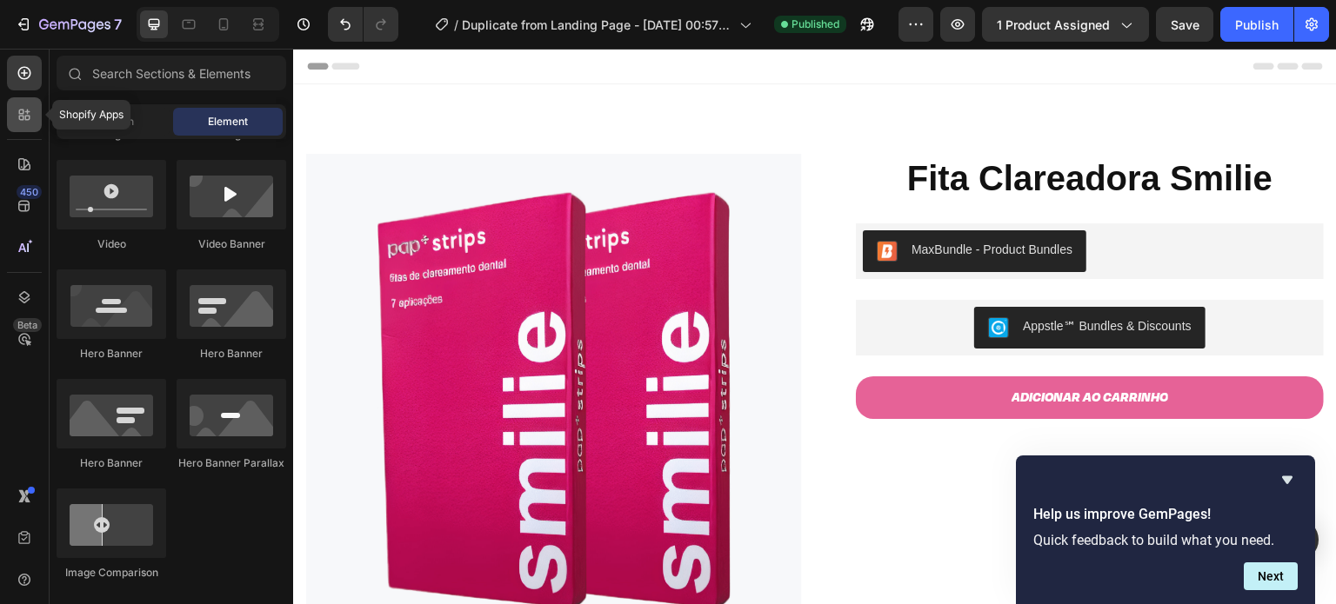
click at [21, 123] on icon at bounding box center [24, 114] width 17 height 17
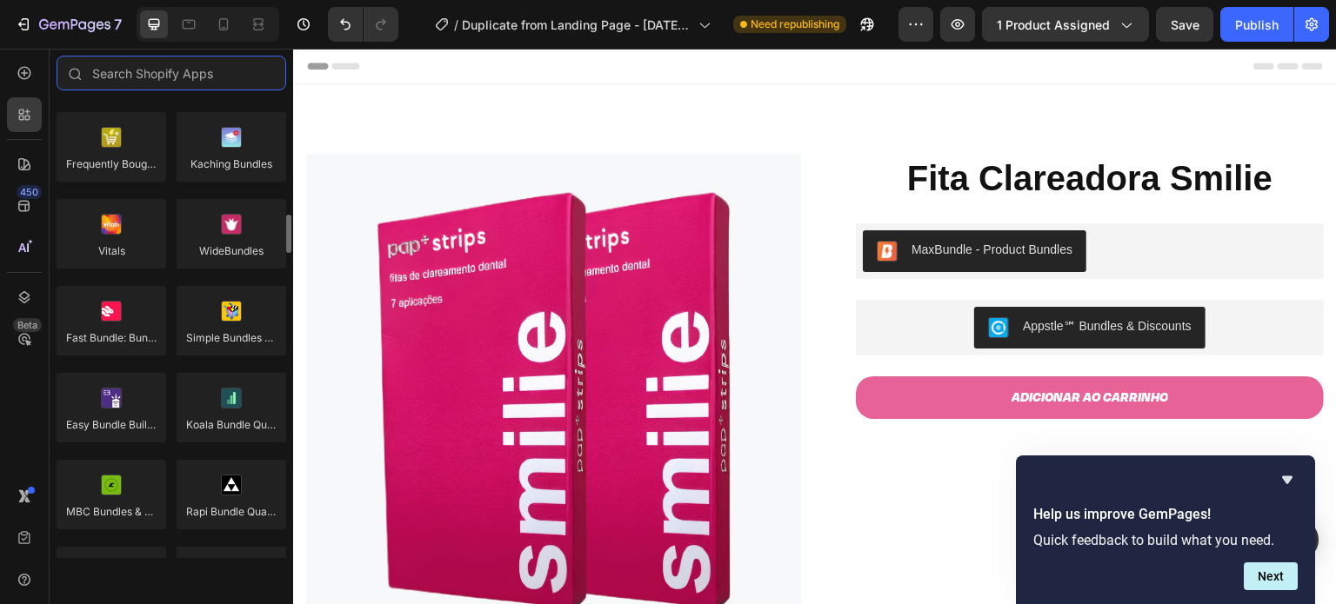
scroll to position [1395, 0]
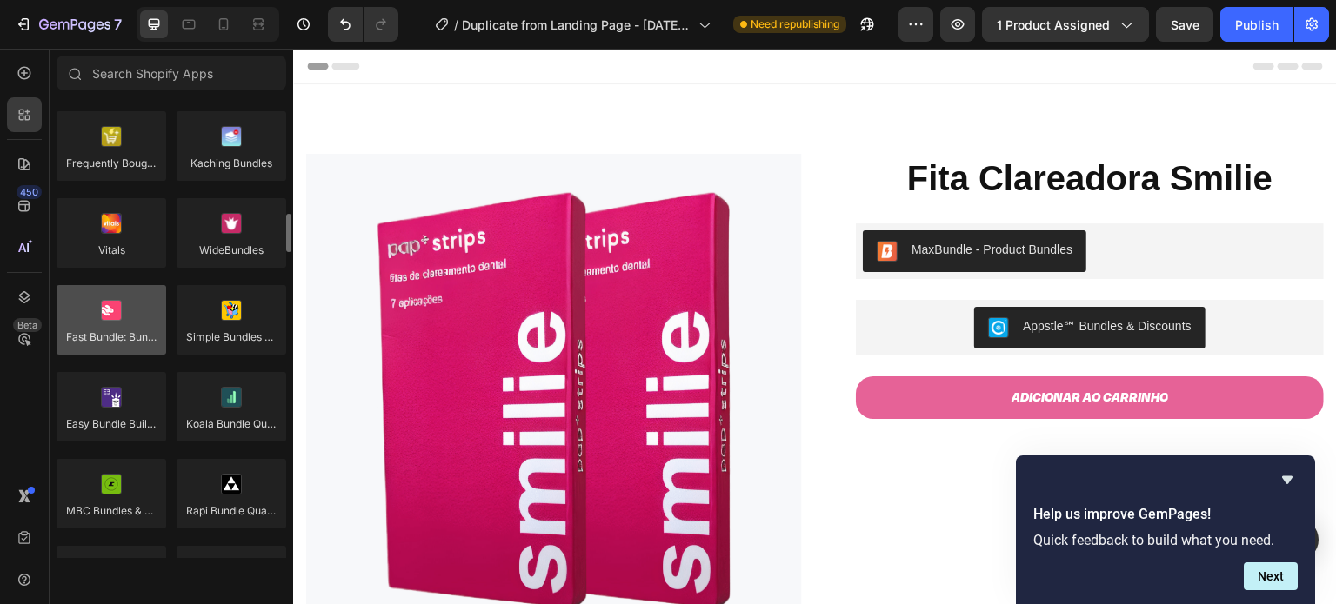
click at [132, 315] on div at bounding box center [112, 320] width 110 height 70
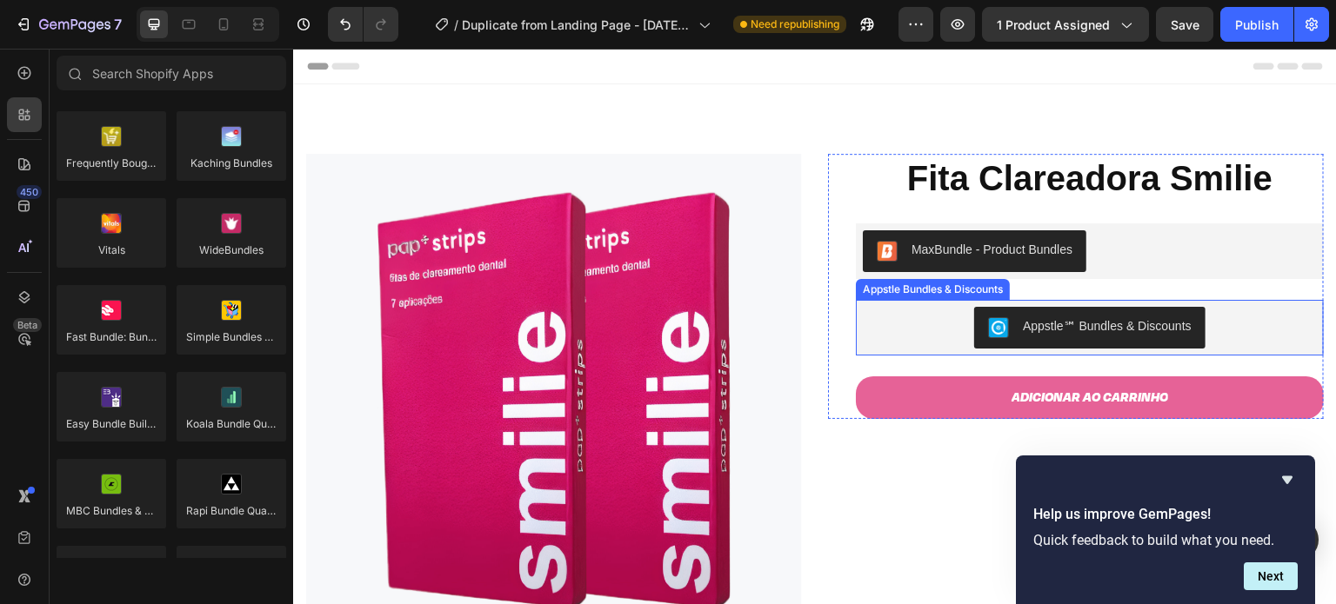
click at [1220, 322] on div "Appstle℠ Bundles & Discounts" at bounding box center [1090, 328] width 454 height 42
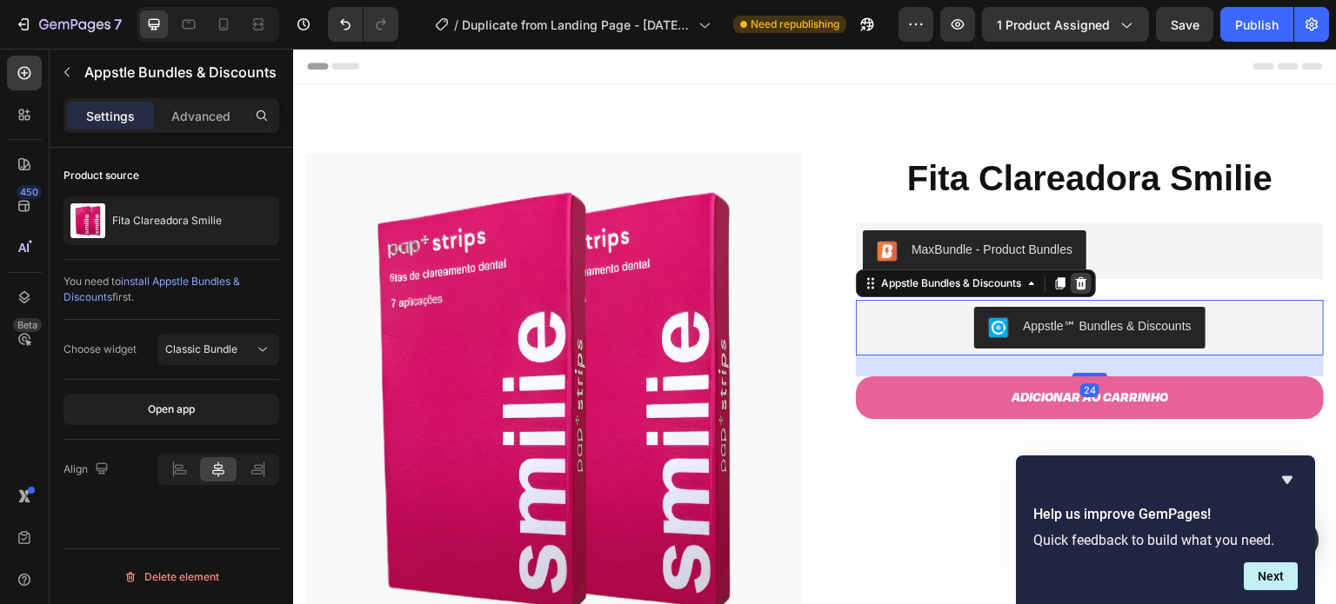
click at [1078, 285] on icon at bounding box center [1081, 283] width 11 height 12
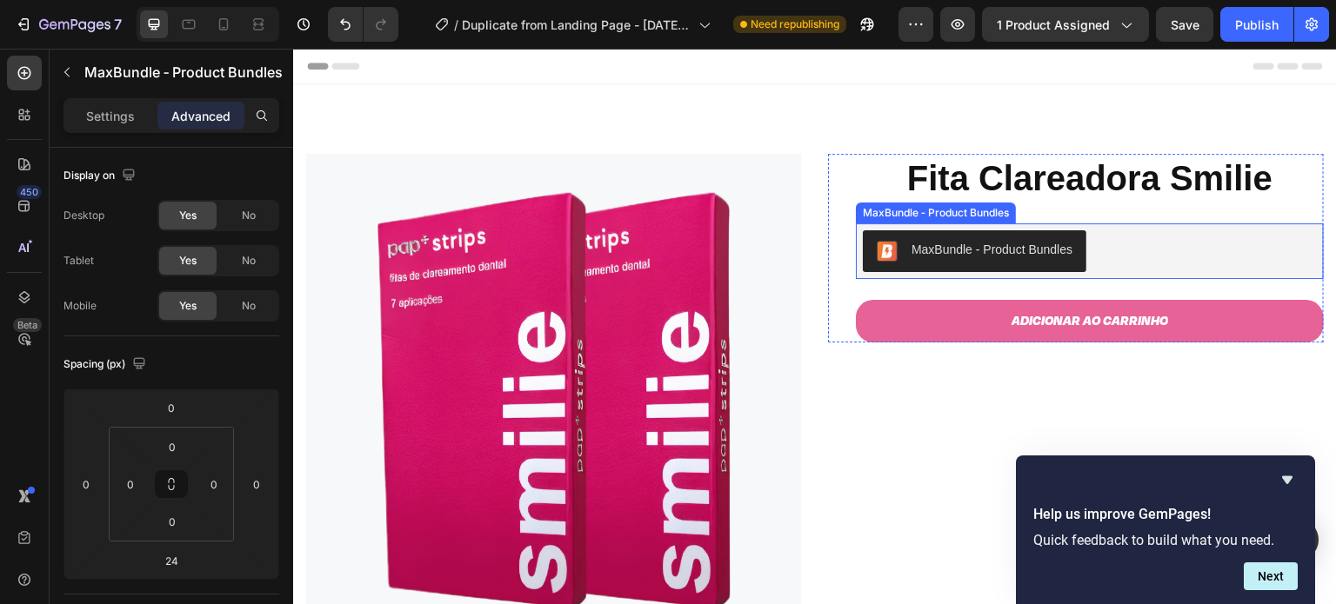
click at [1143, 257] on div "MaxBundle ‑ Product Bundles" at bounding box center [1090, 251] width 454 height 42
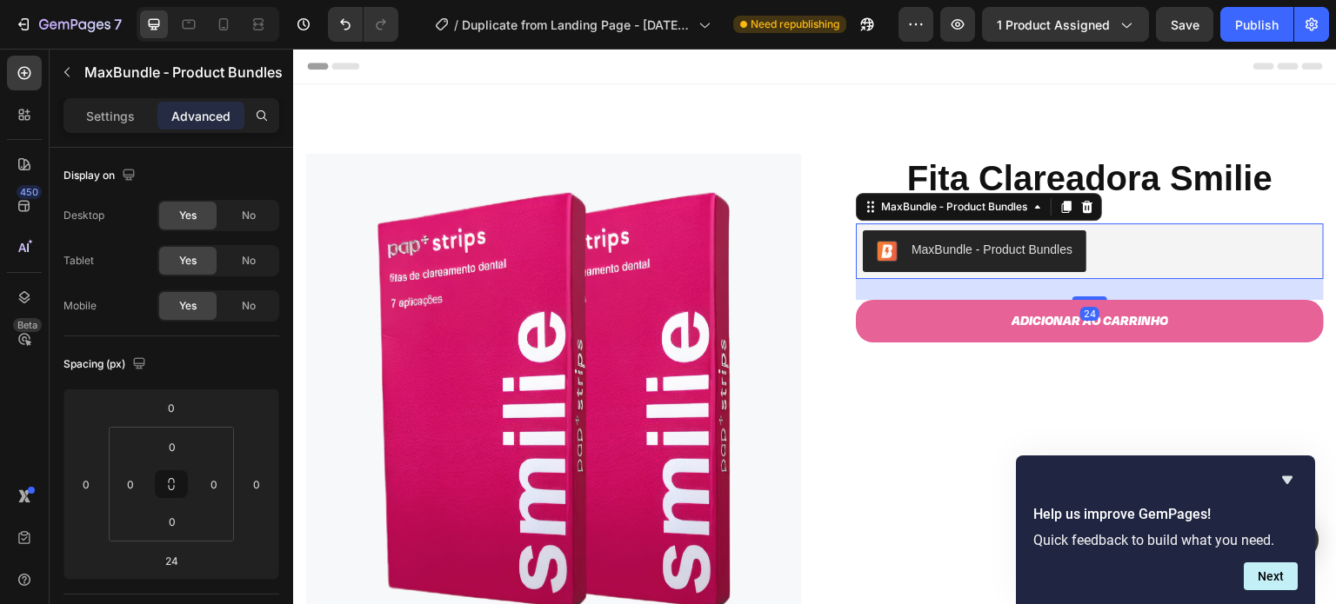
click at [1035, 257] on div "MaxBundle ‑ Product Bundles" at bounding box center [991, 250] width 161 height 18
click at [126, 114] on p "Settings" at bounding box center [110, 116] width 49 height 18
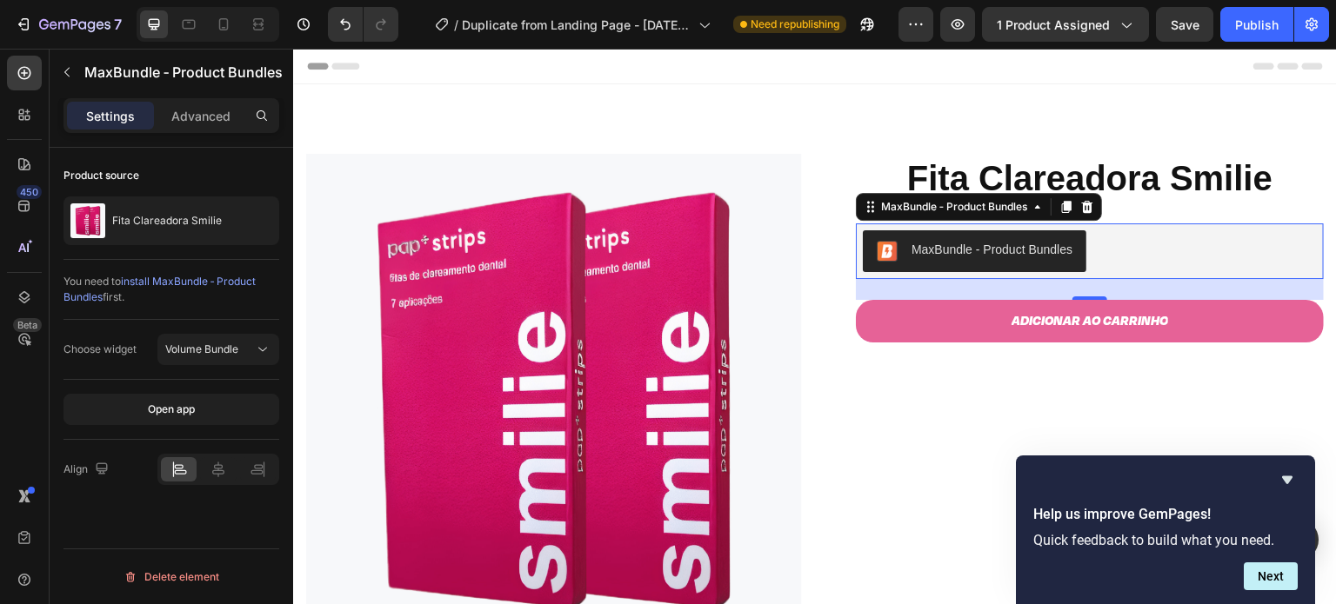
click at [157, 276] on span "install MaxBundle ‑ Product Bundles" at bounding box center [159, 289] width 192 height 29
click at [172, 404] on div "Open app" at bounding box center [171, 410] width 47 height 16
click at [1237, 32] on div "Publish" at bounding box center [1256, 25] width 43 height 18
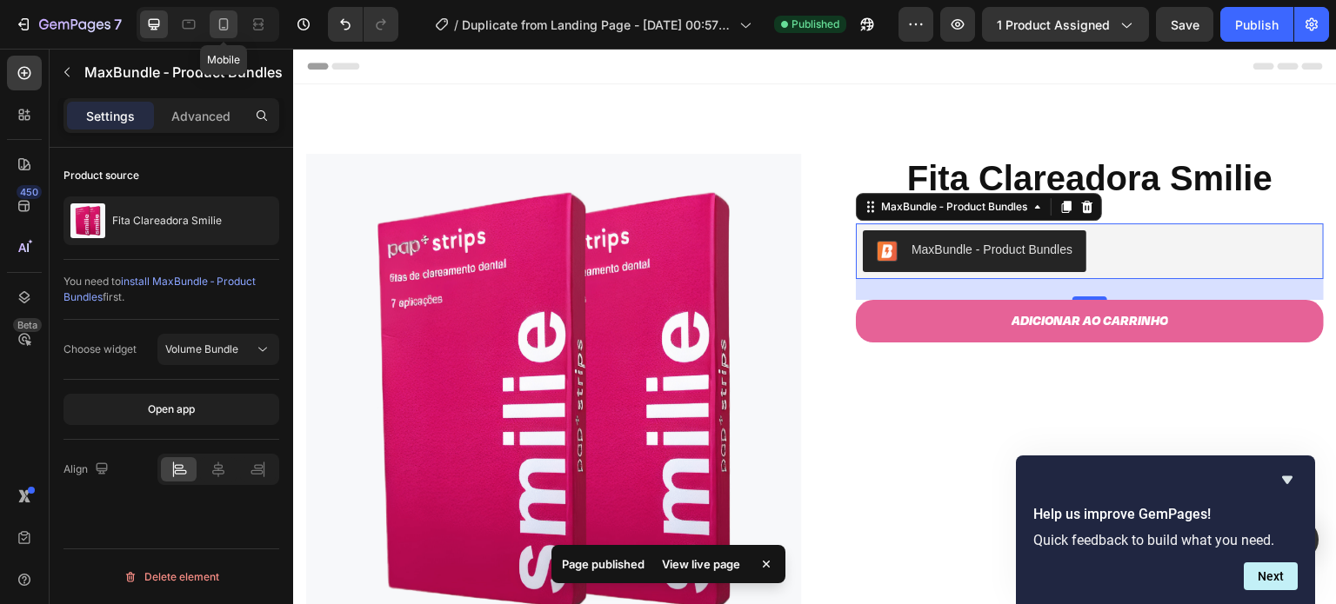
click at [224, 27] on icon at bounding box center [224, 28] width 4 height 2
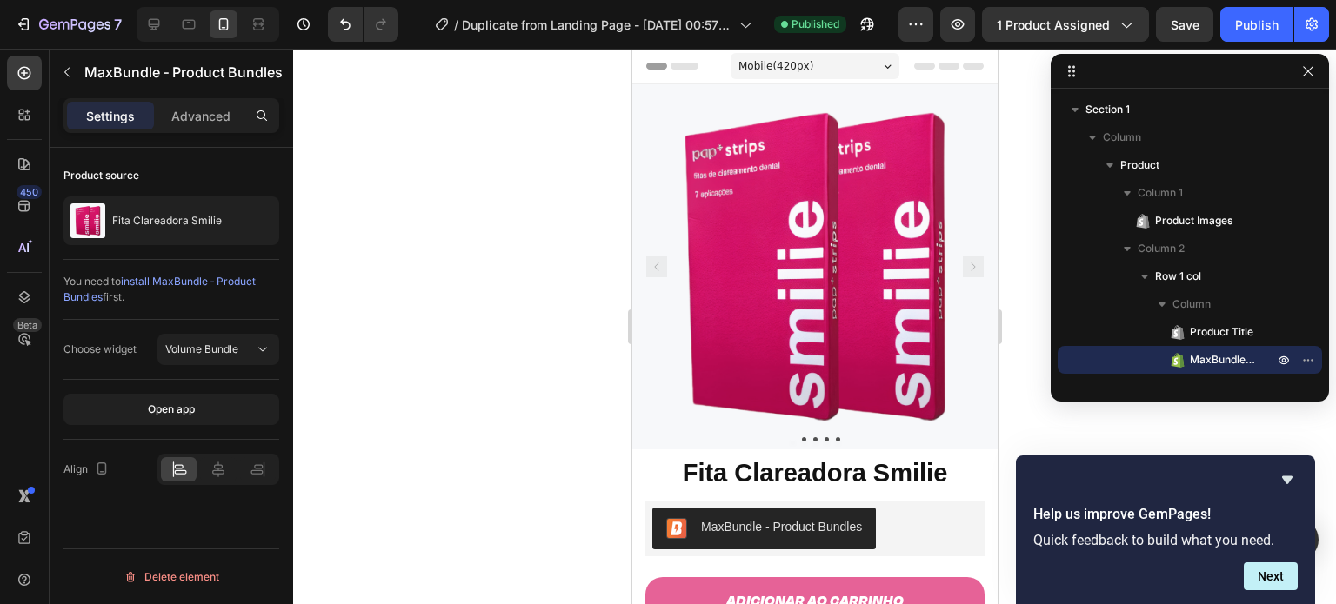
scroll to position [52, 0]
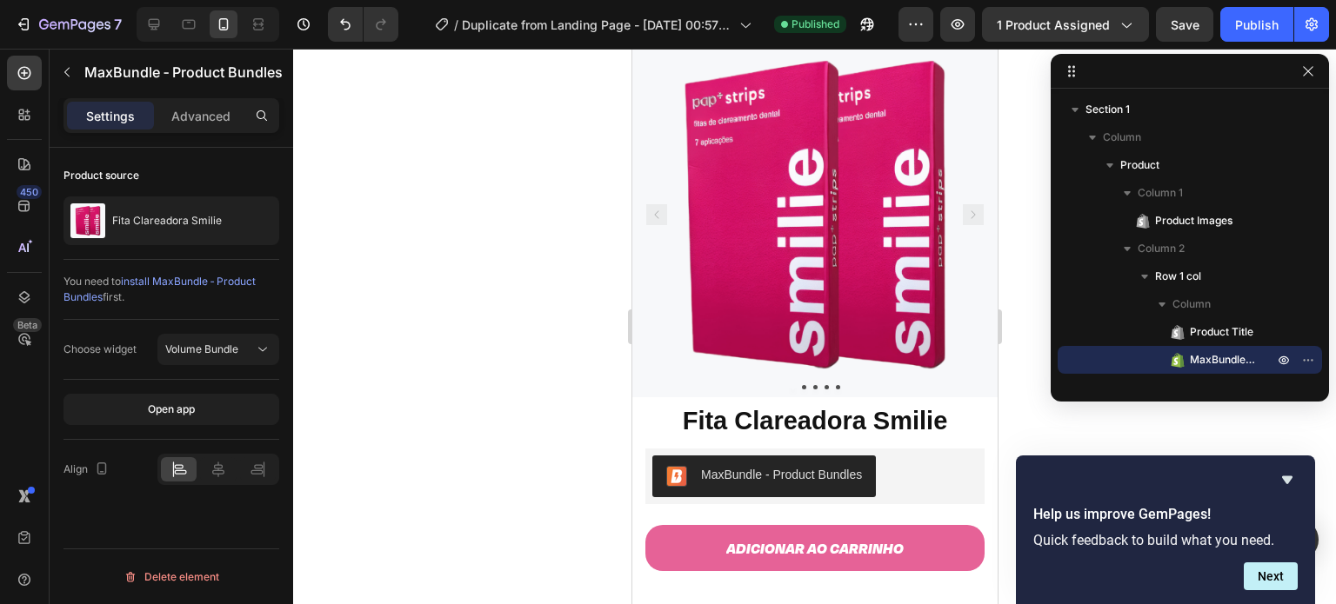
click at [785, 456] on button "MaxBundle ‑ Product Bundles" at bounding box center [763, 477] width 224 height 42
click at [215, 458] on div at bounding box center [218, 469] width 36 height 24
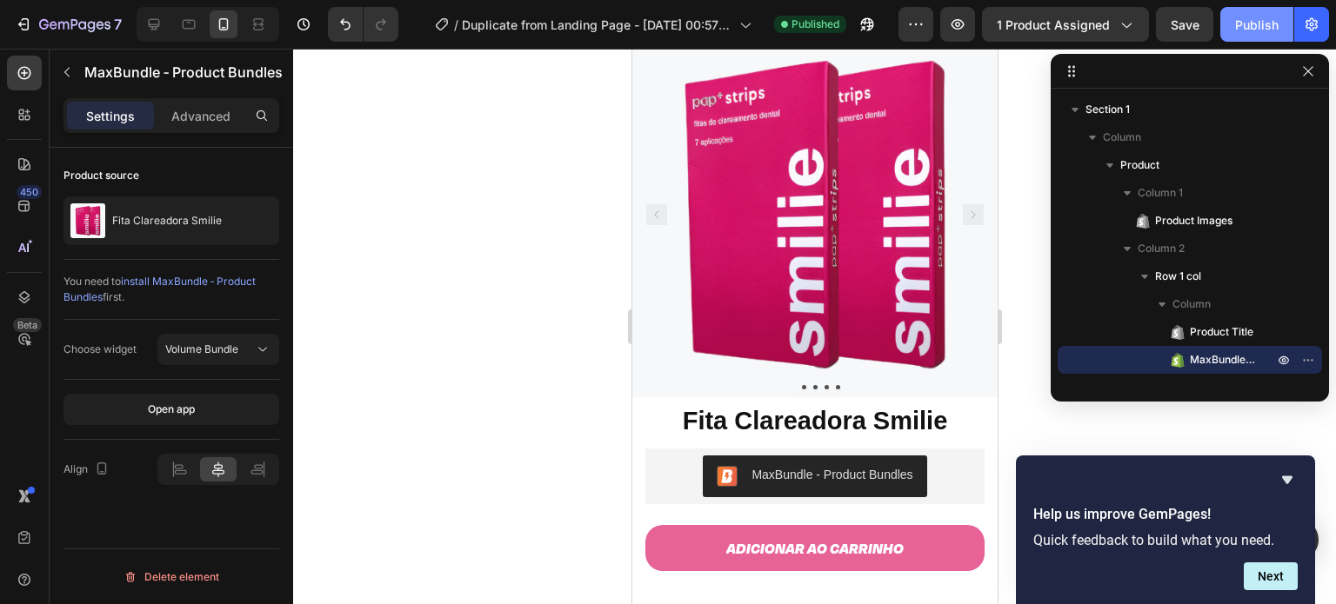
click at [1252, 16] on div "Publish" at bounding box center [1256, 25] width 43 height 18
click at [1263, 26] on div "Publish" at bounding box center [1256, 25] width 43 height 18
